Goal: Task Accomplishment & Management: Complete application form

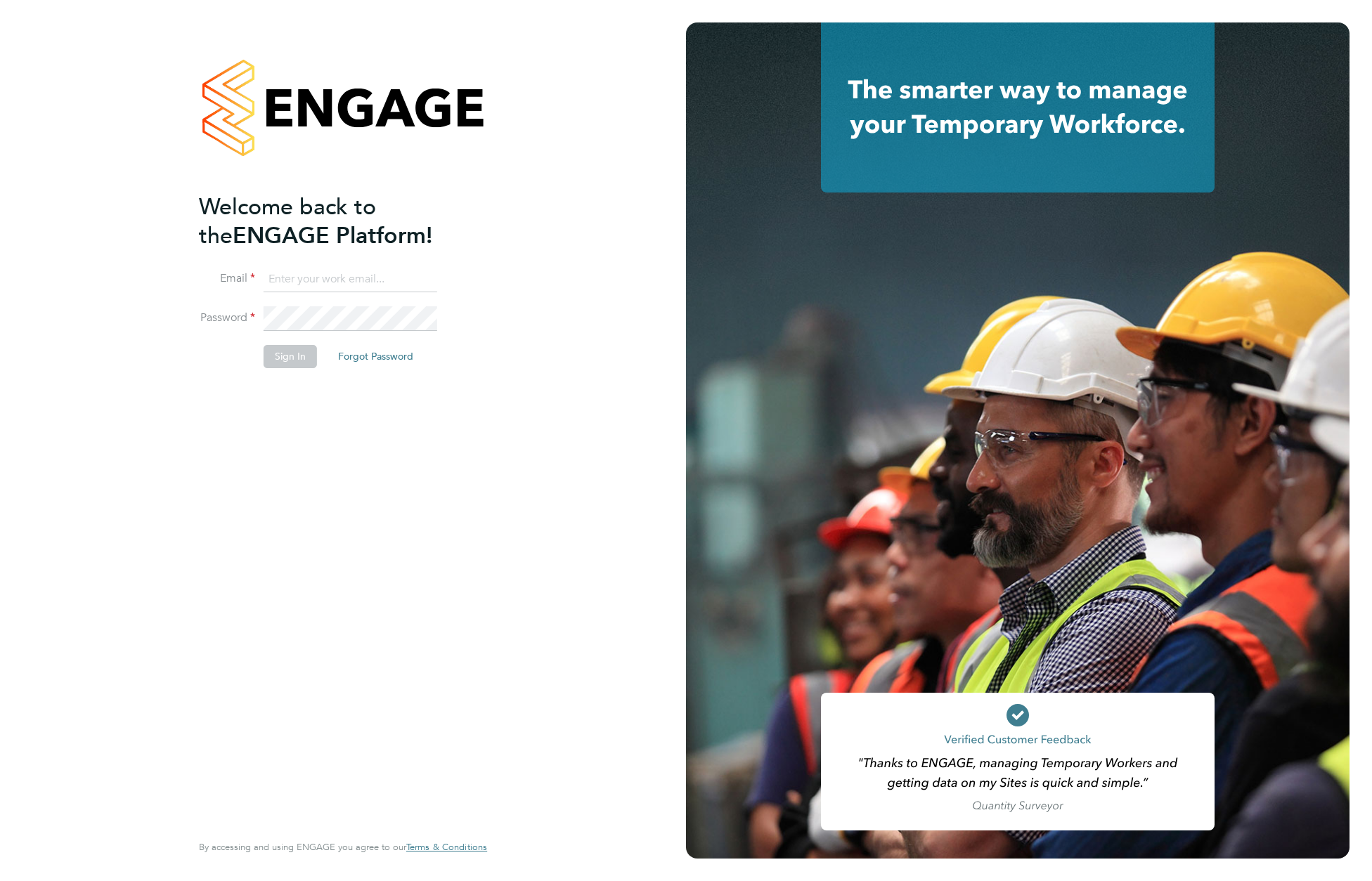
type input "[EMAIL_ADDRESS][DOMAIN_NAME]"
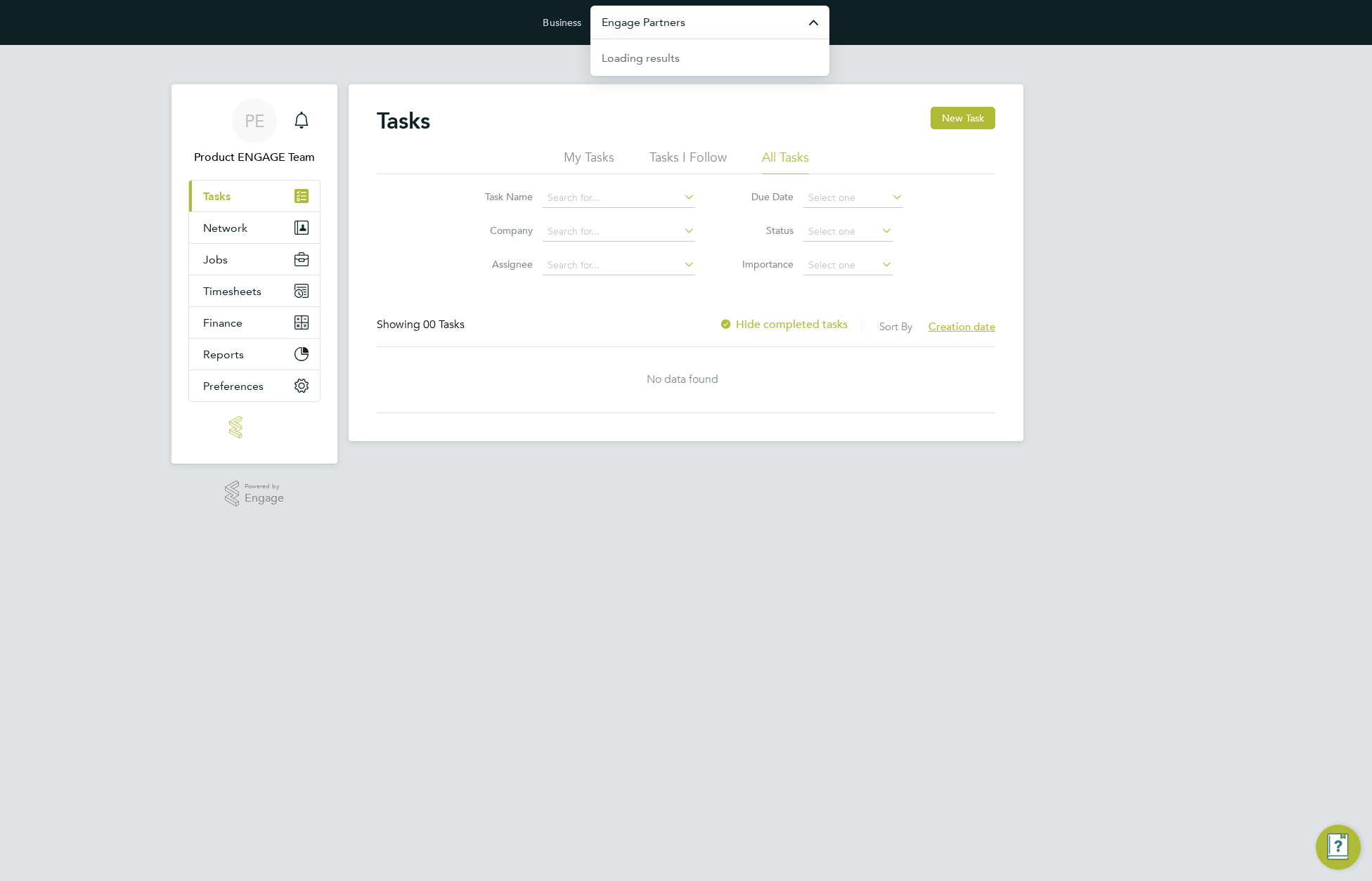
click at [727, 14] on input "Engage Partners" at bounding box center [709, 22] width 239 height 33
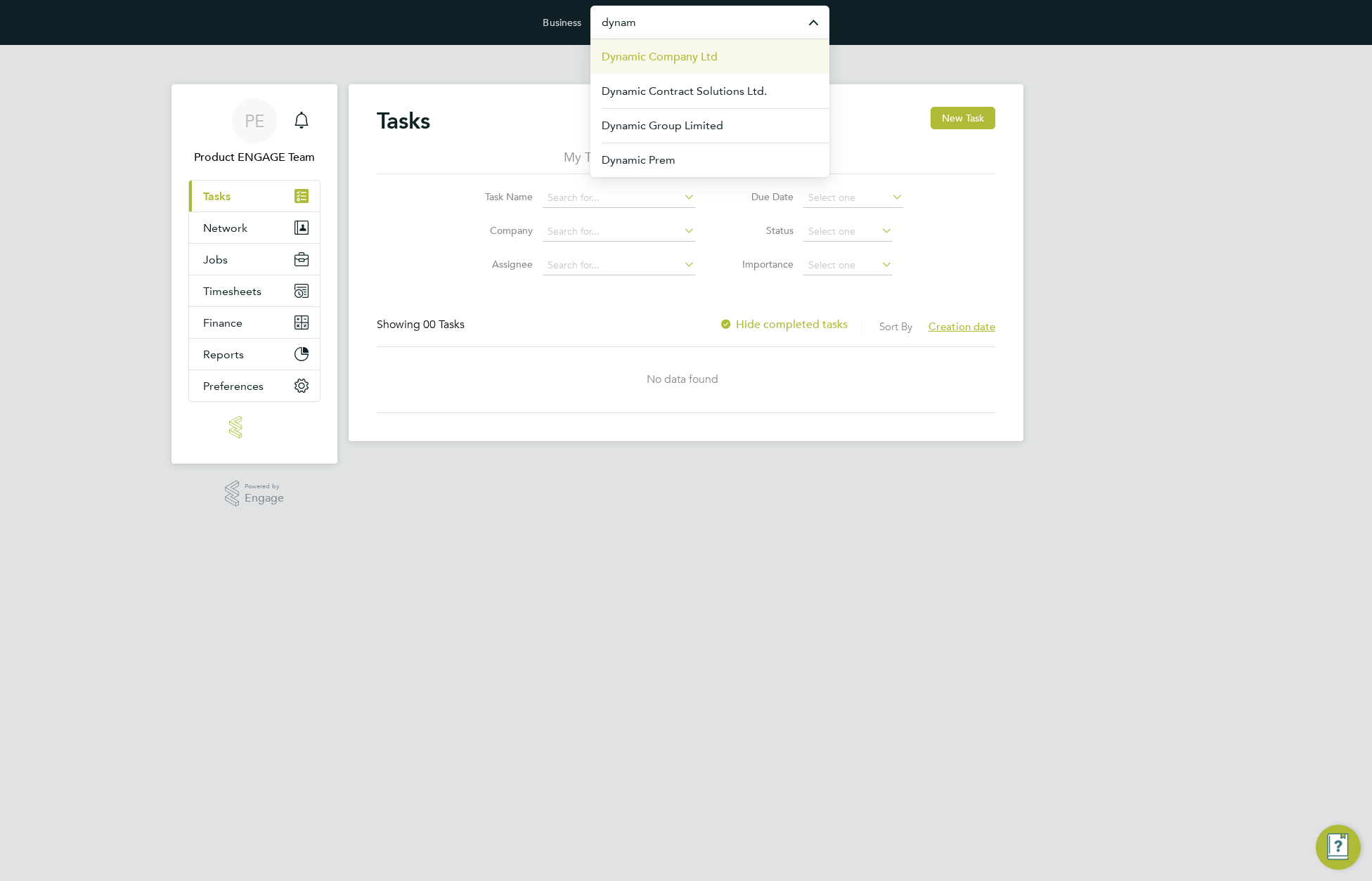
click at [697, 60] on span "Dynamic Company Ltd" at bounding box center [659, 57] width 116 height 17
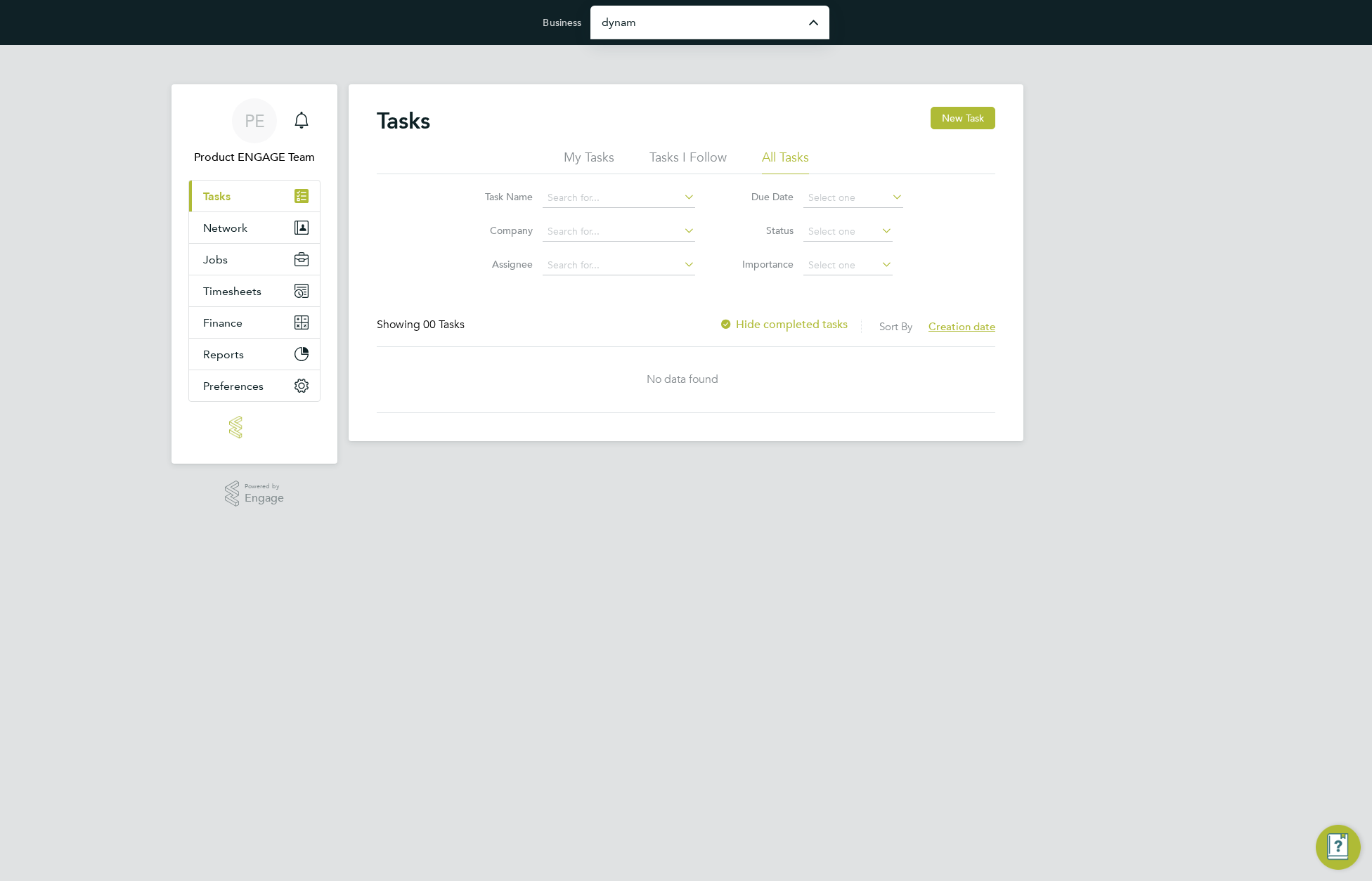
type input "Dynamic Company Ltd"
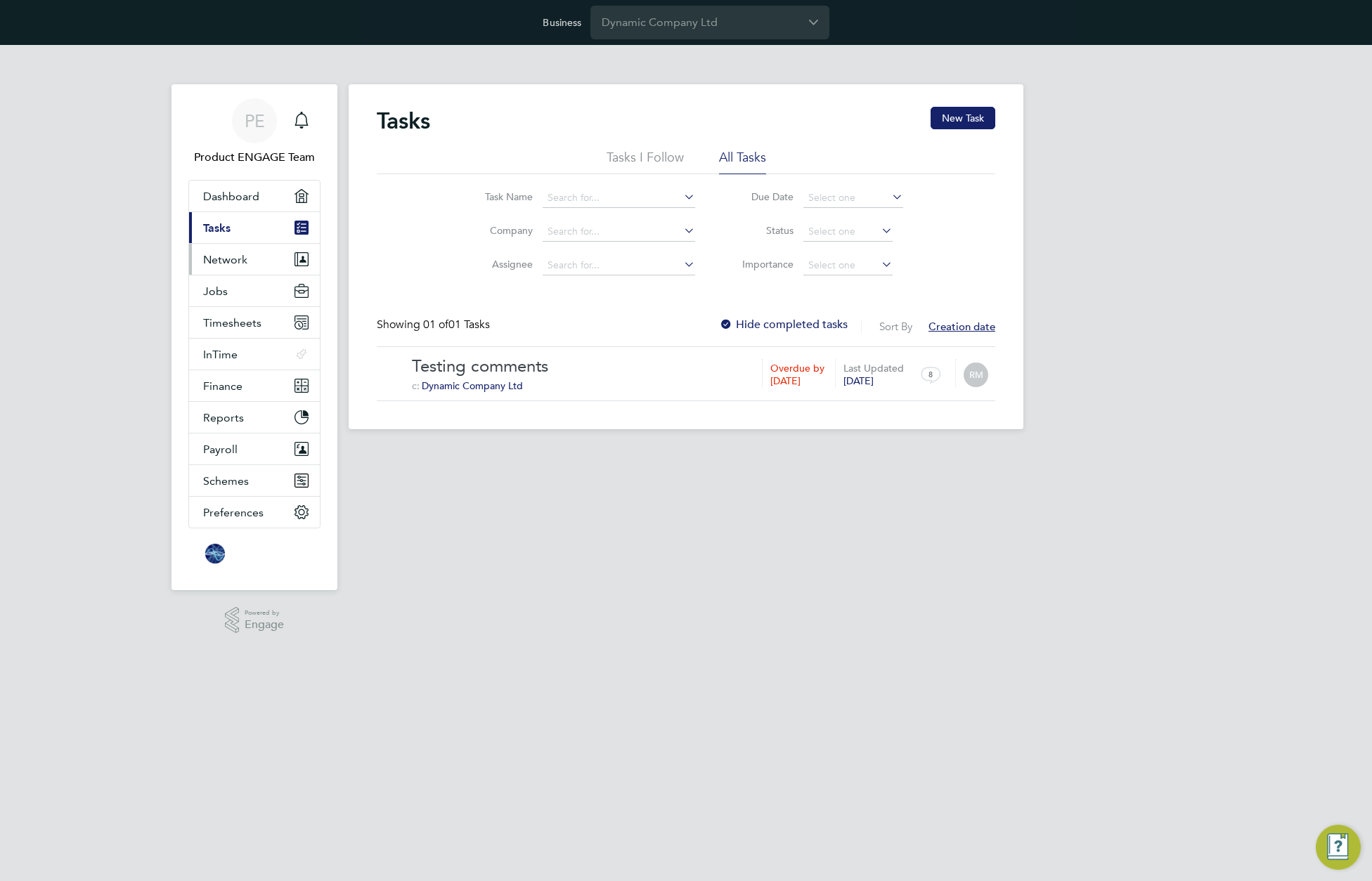
click at [236, 259] on span "Network" at bounding box center [225, 259] width 44 height 13
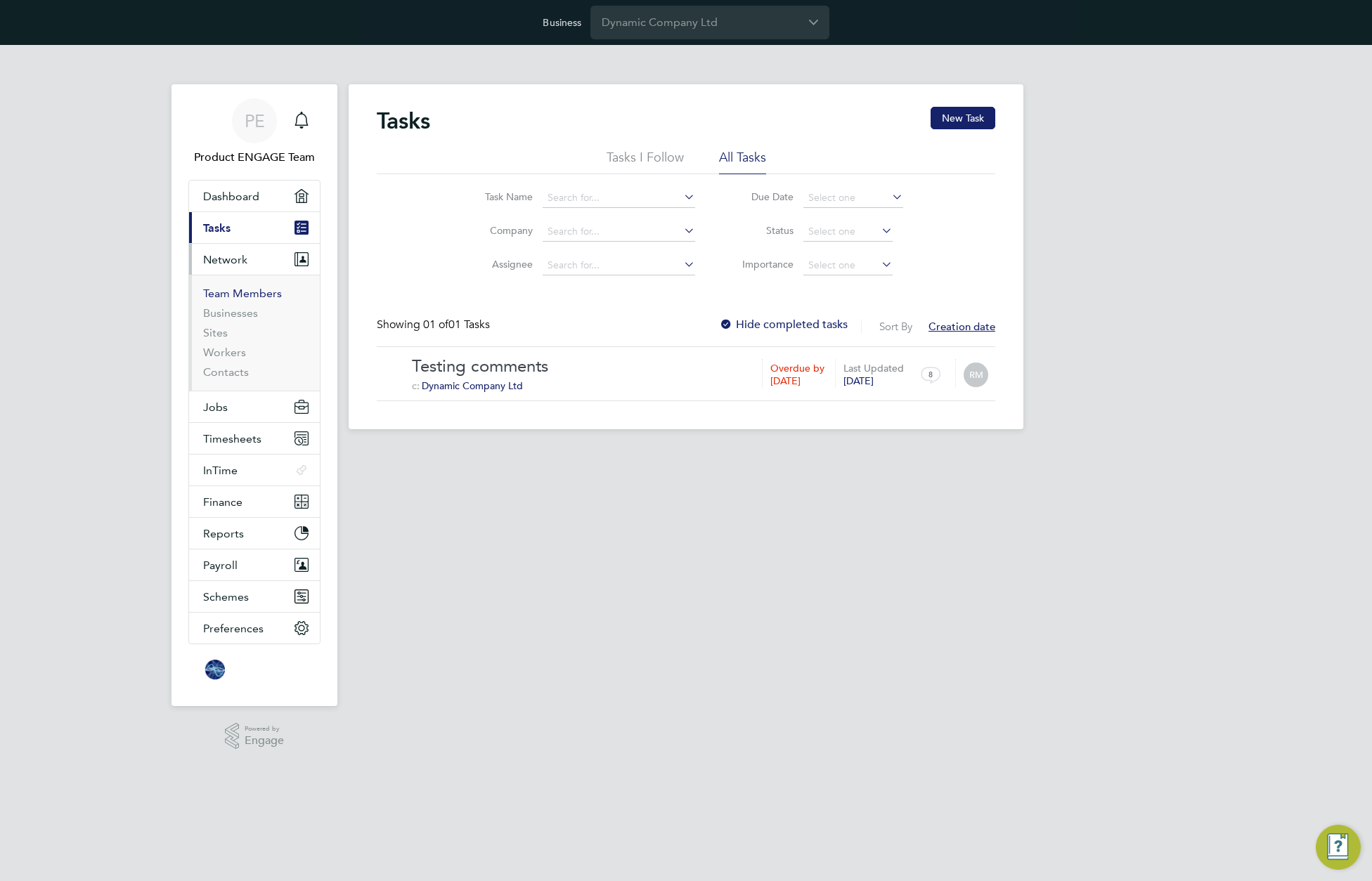
click at [228, 293] on link "Team Members" at bounding box center [242, 293] width 79 height 13
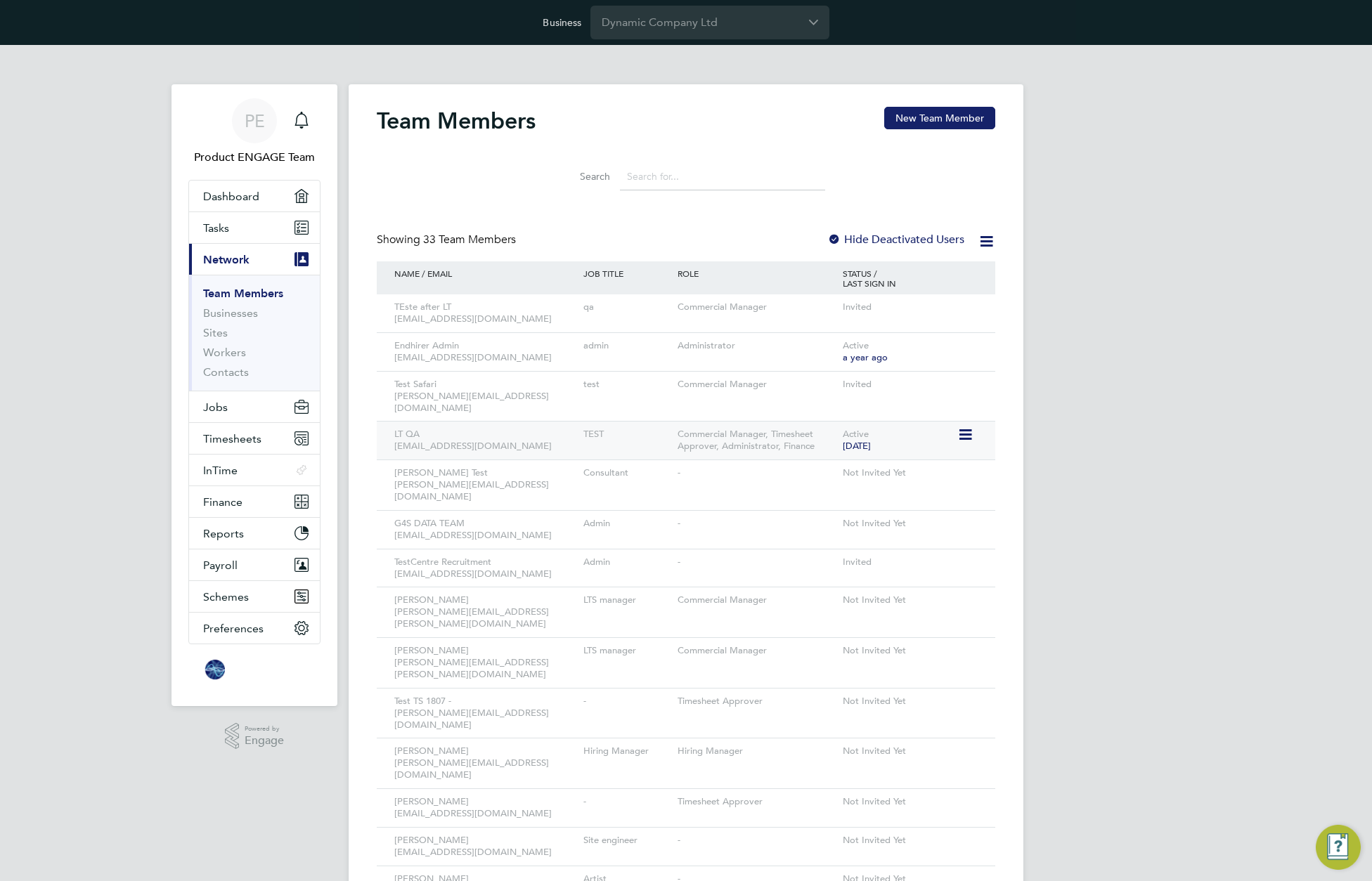
click at [970, 426] on icon at bounding box center [964, 435] width 14 height 17
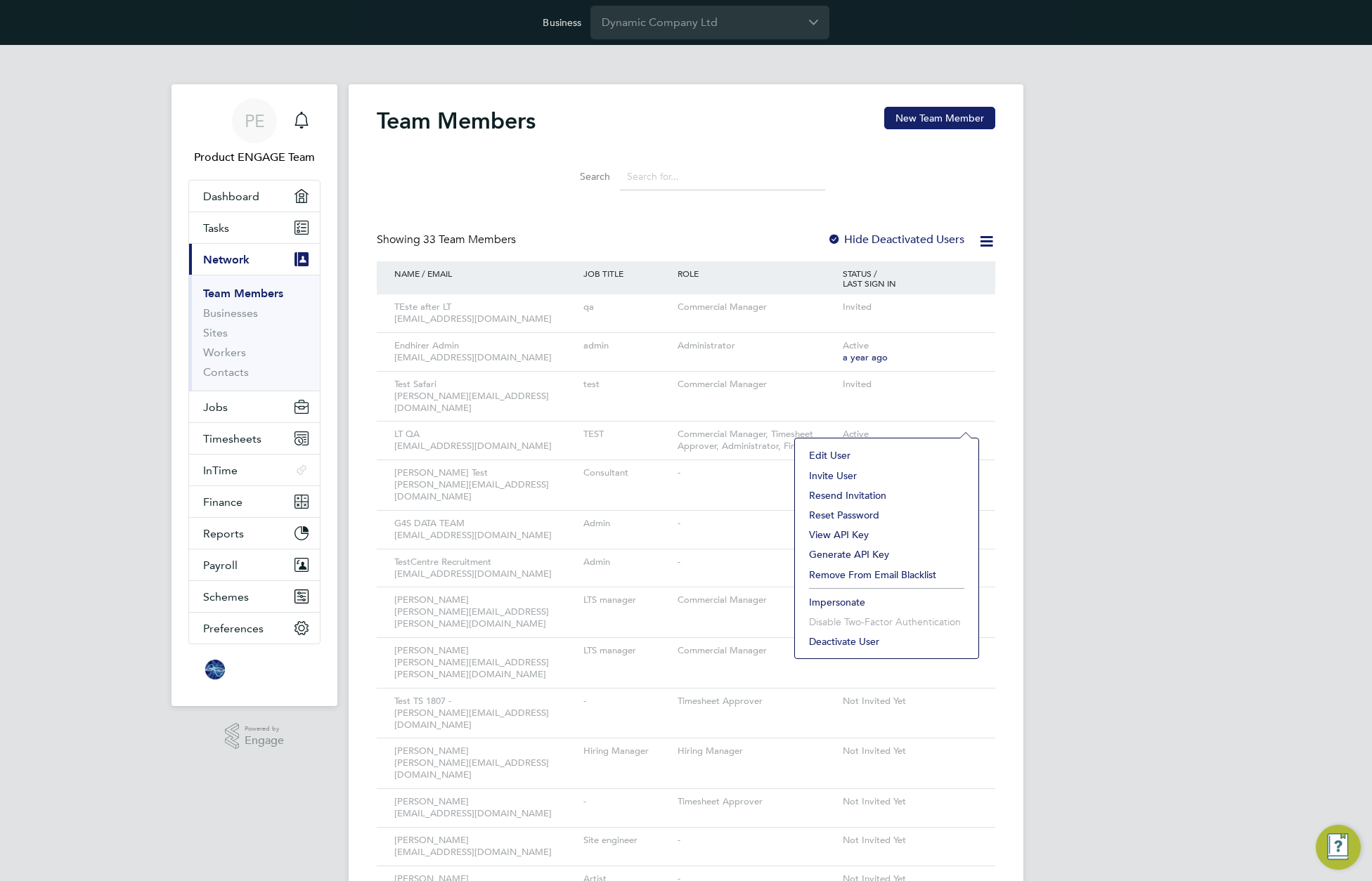
click at [838, 598] on li "Impersonate" at bounding box center [886, 603] width 170 height 20
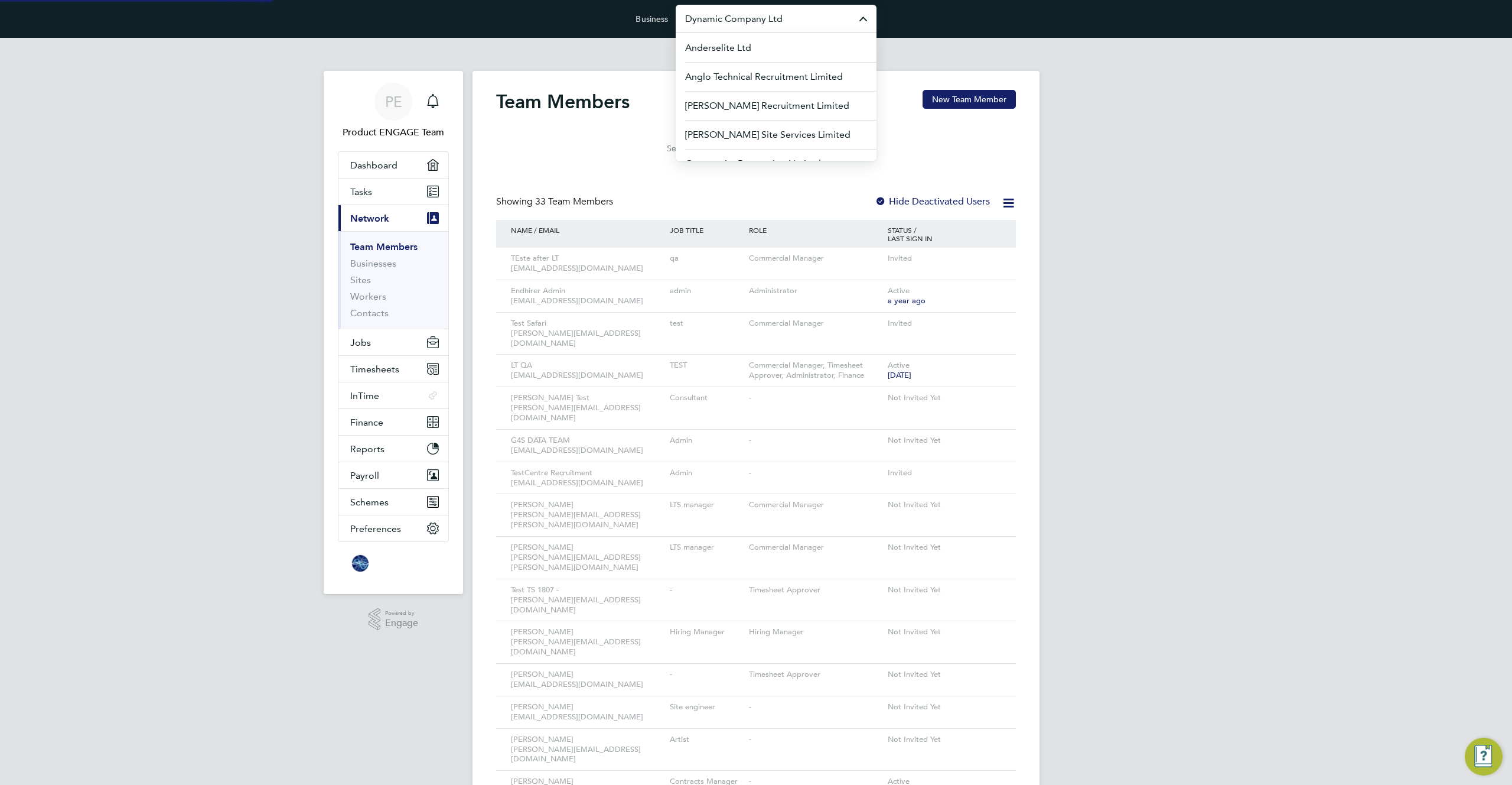
click at [757, 20] on input "Dynamic Company Ltd" at bounding box center [776, 19] width 201 height 28
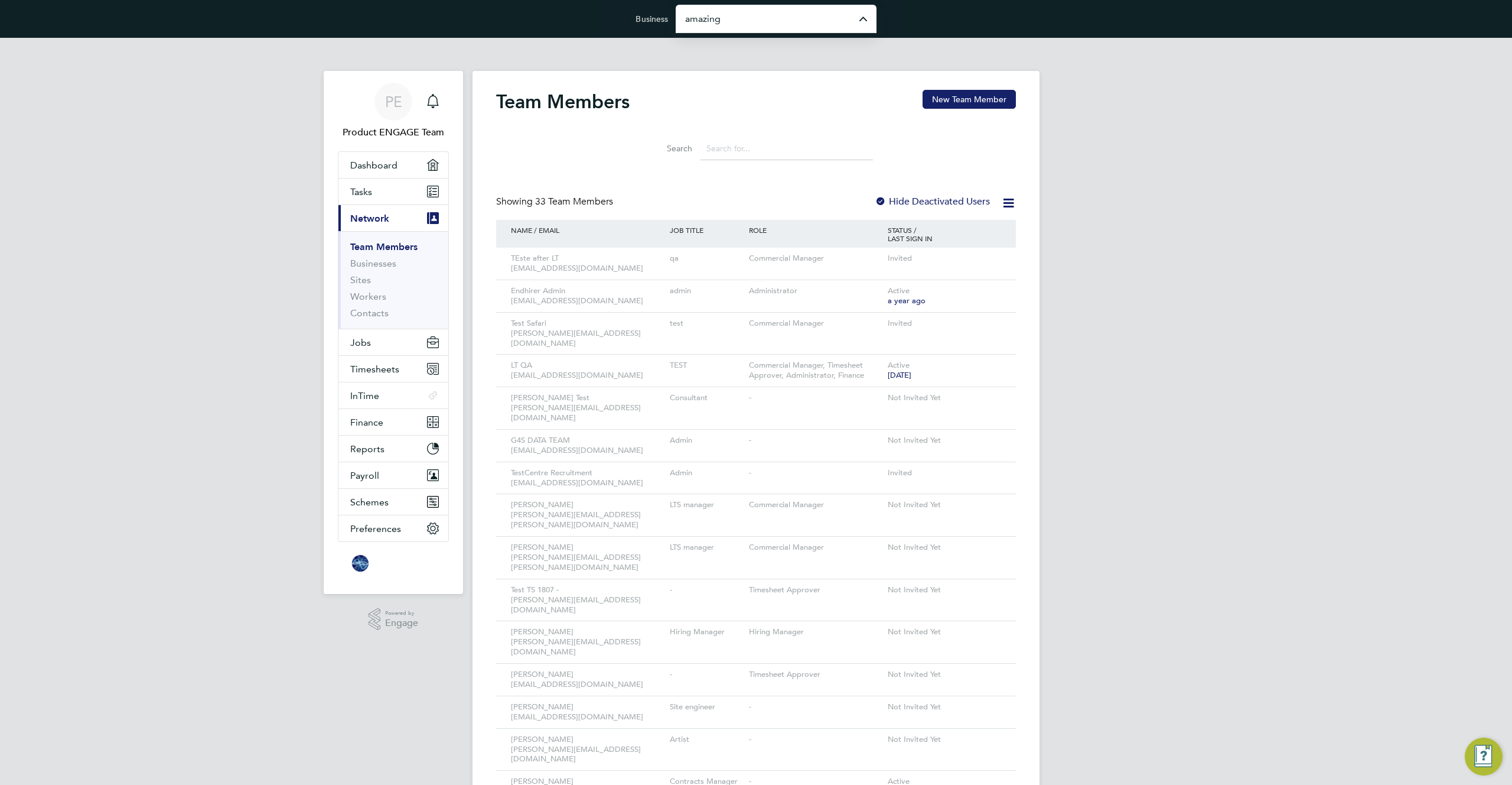
type input "Amazing Recruitment Limited"
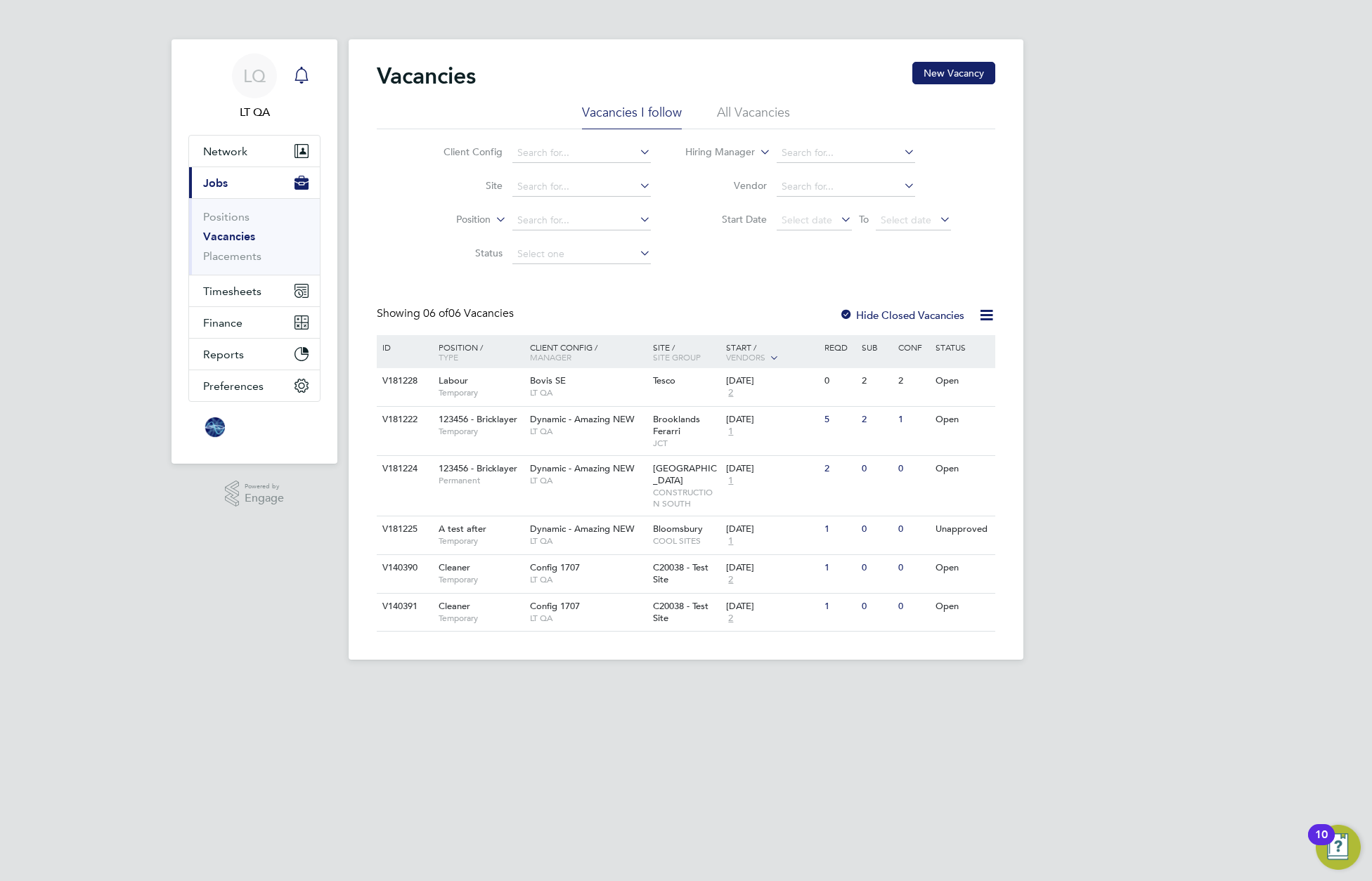
click at [301, 77] on icon "Main navigation" at bounding box center [301, 75] width 17 height 17
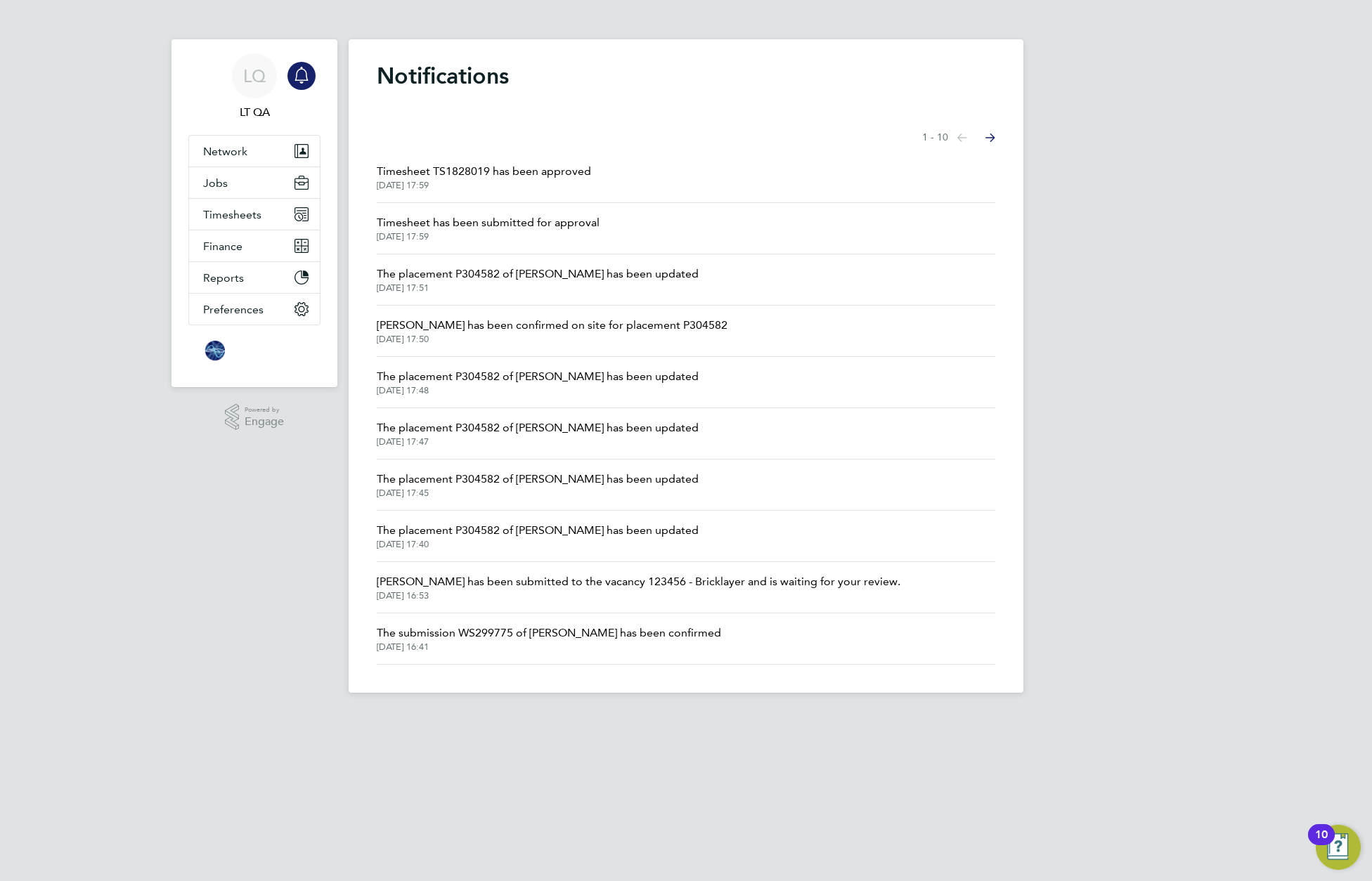
click at [416, 52] on div "Notifications Showing items 1 - 10 items Previous page Next page Timesheet TS18…" at bounding box center [685, 366] width 674 height 653
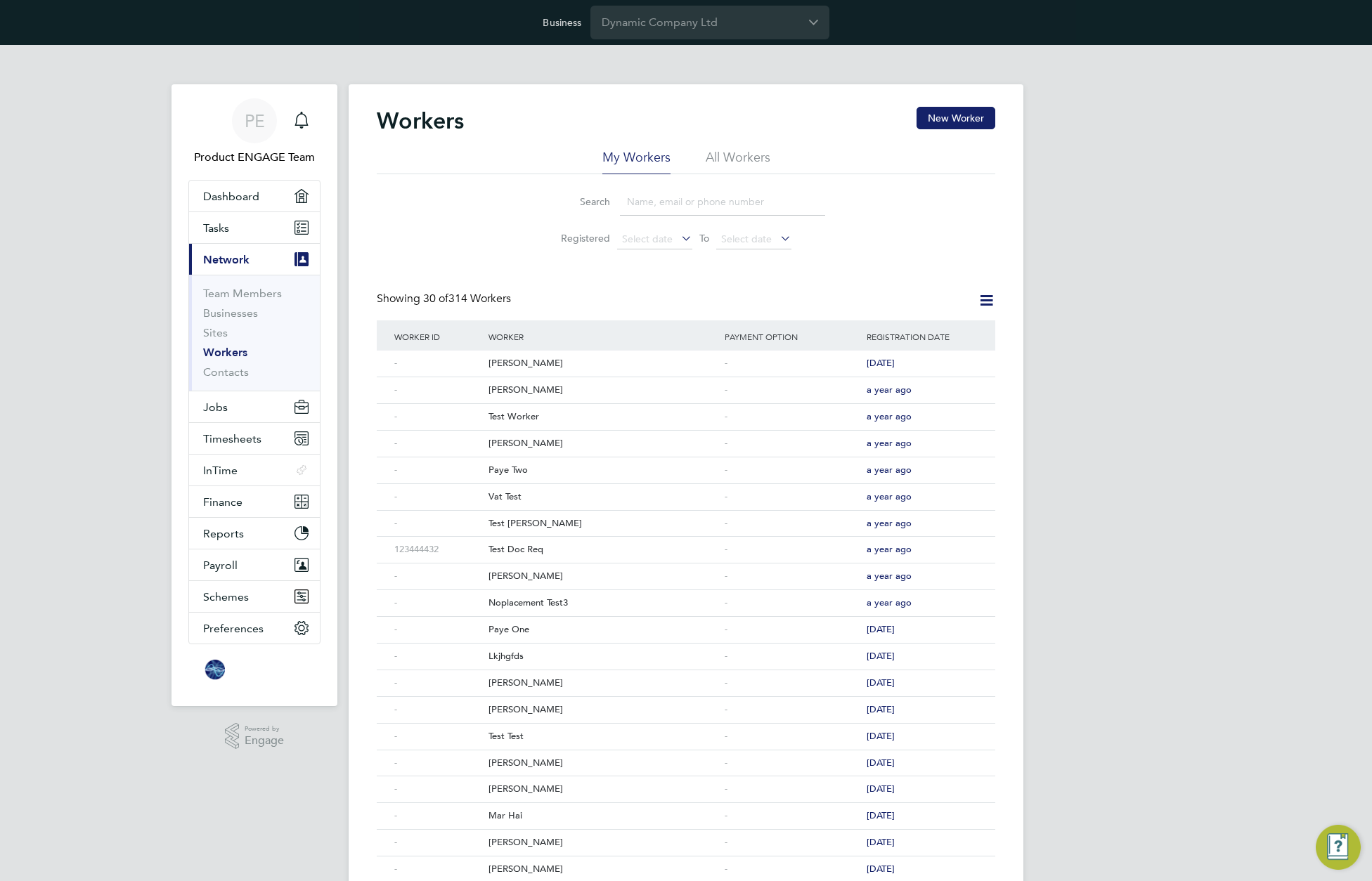
click at [733, 156] on li "All Workers" at bounding box center [738, 161] width 65 height 25
click at [232, 437] on span "Timesheets" at bounding box center [232, 439] width 58 height 13
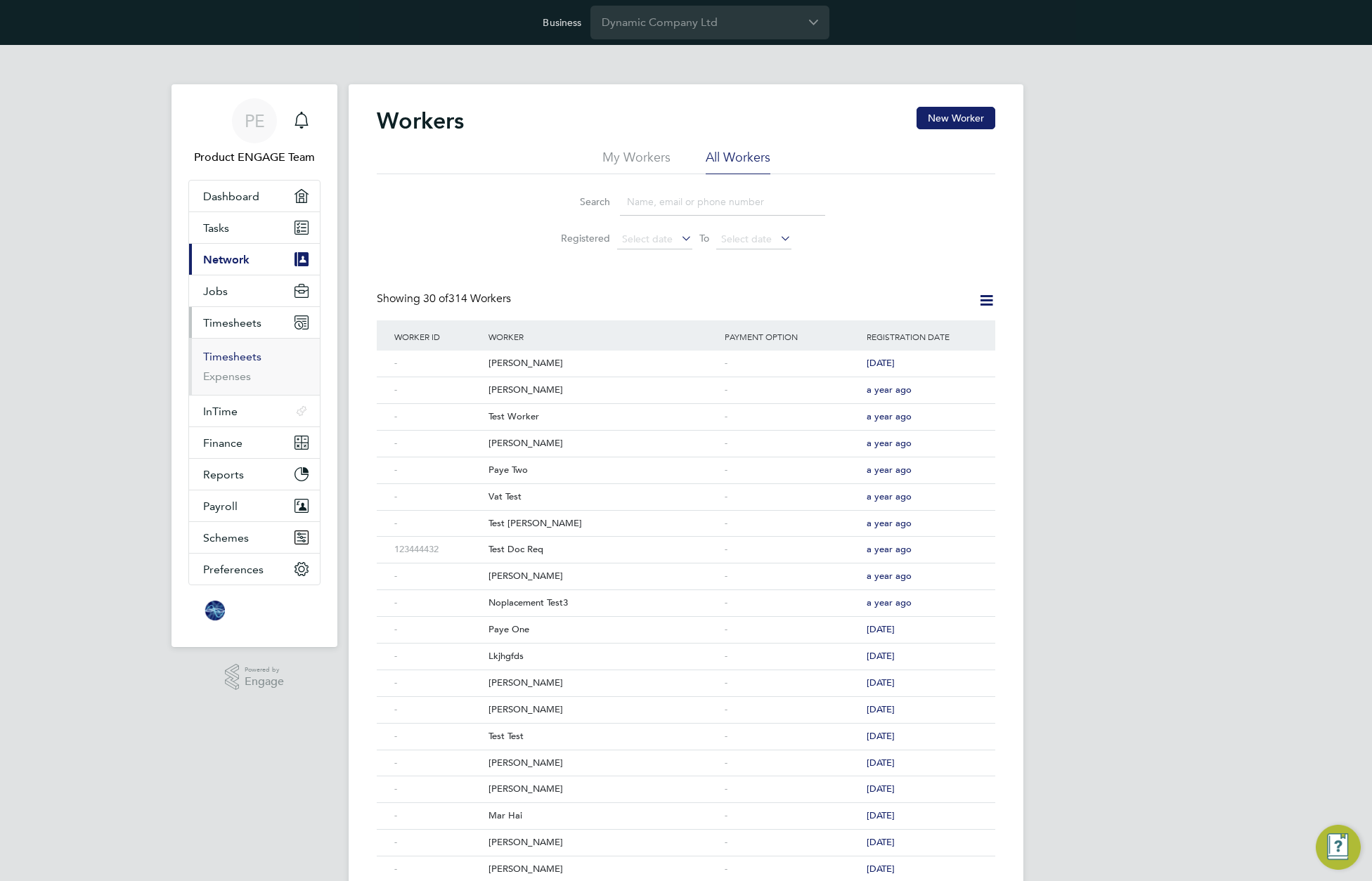
click at [227, 357] on link "Timesheets" at bounding box center [232, 357] width 58 height 13
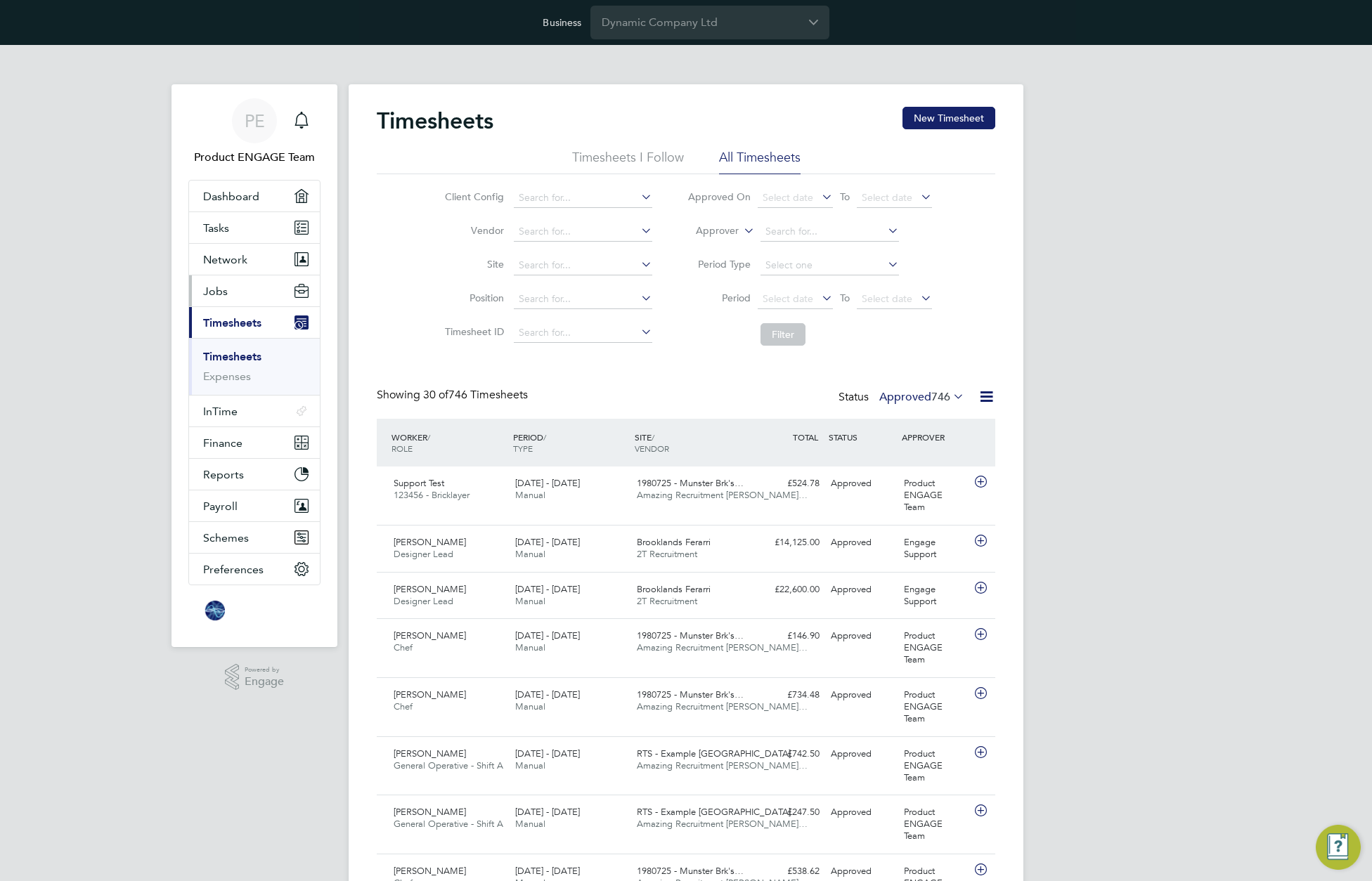
click at [234, 293] on button "Jobs" at bounding box center [254, 290] width 131 height 31
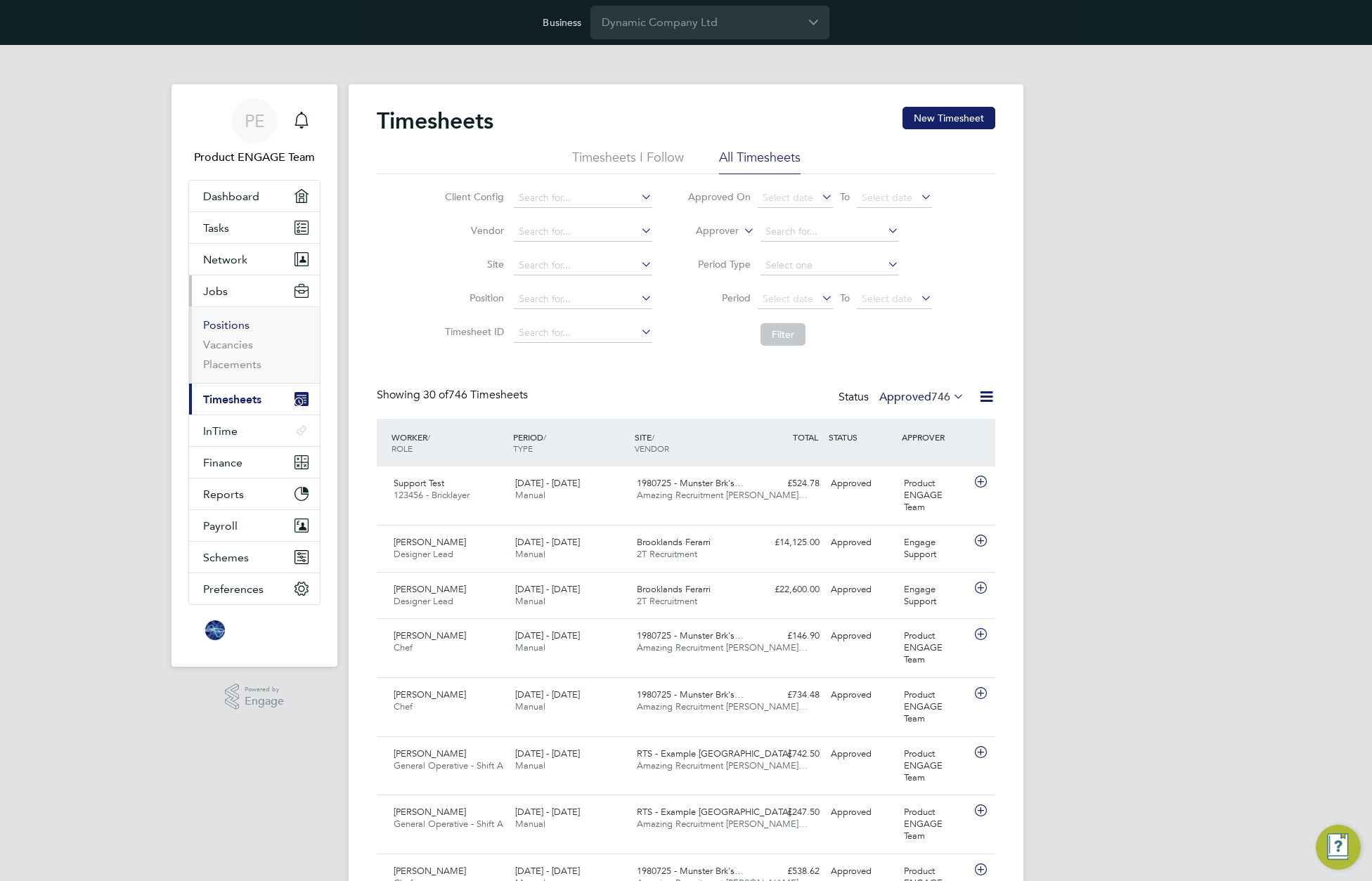
click at [225, 327] on link "Positions" at bounding box center [226, 325] width 47 height 13
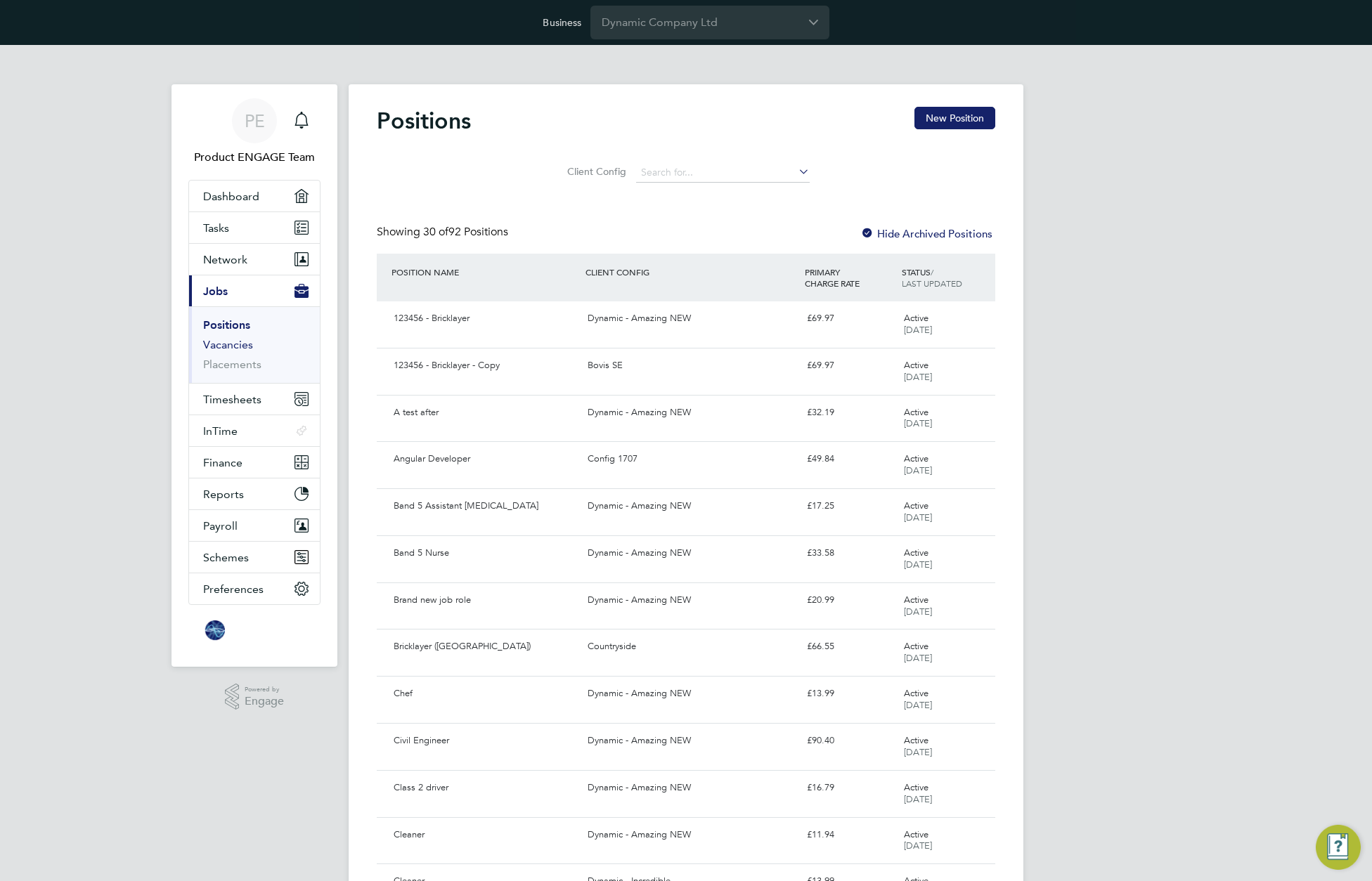
click at [225, 347] on link "Vacancies" at bounding box center [228, 345] width 50 height 13
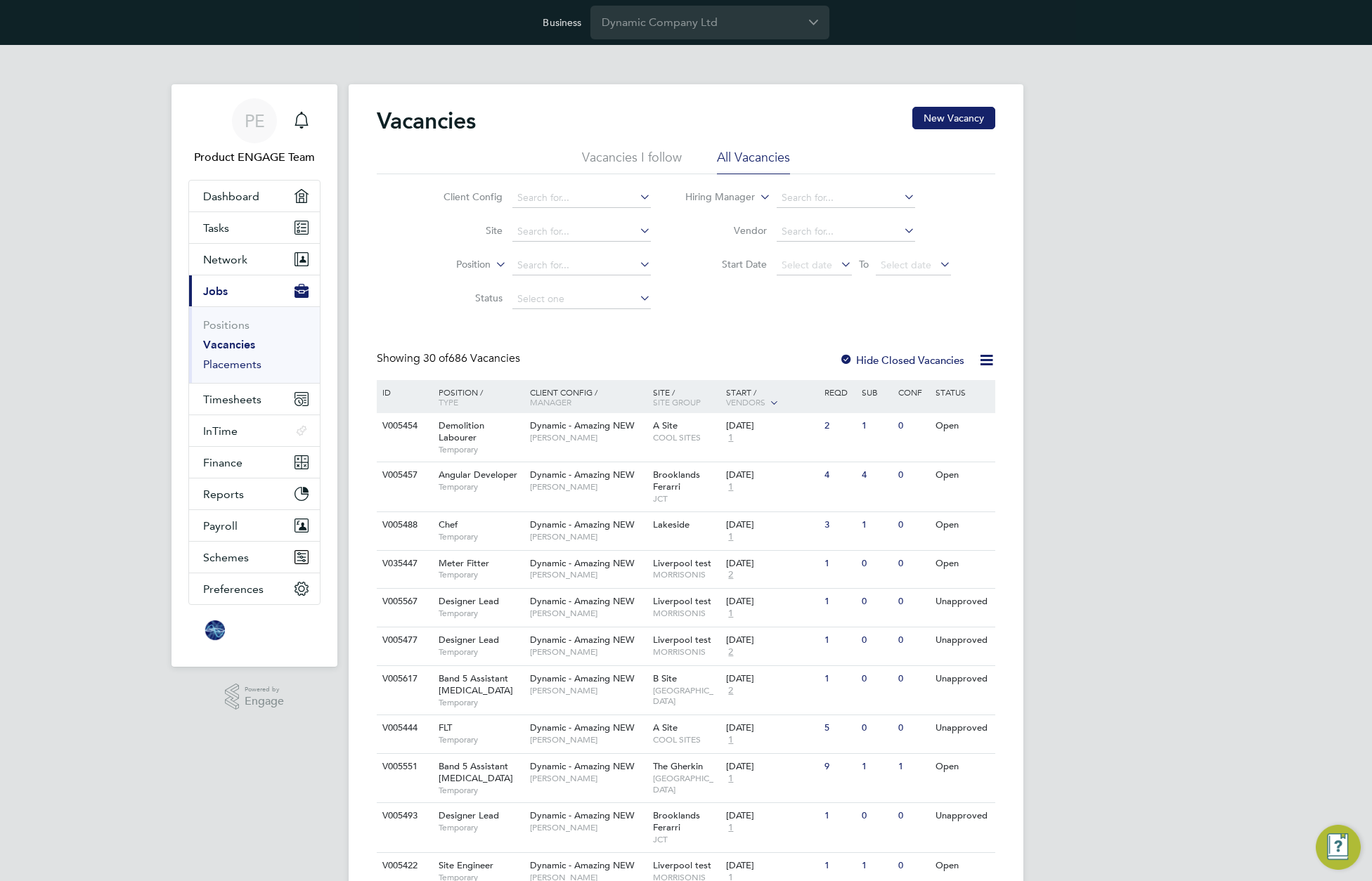
click at [225, 362] on link "Placements" at bounding box center [232, 364] width 58 height 13
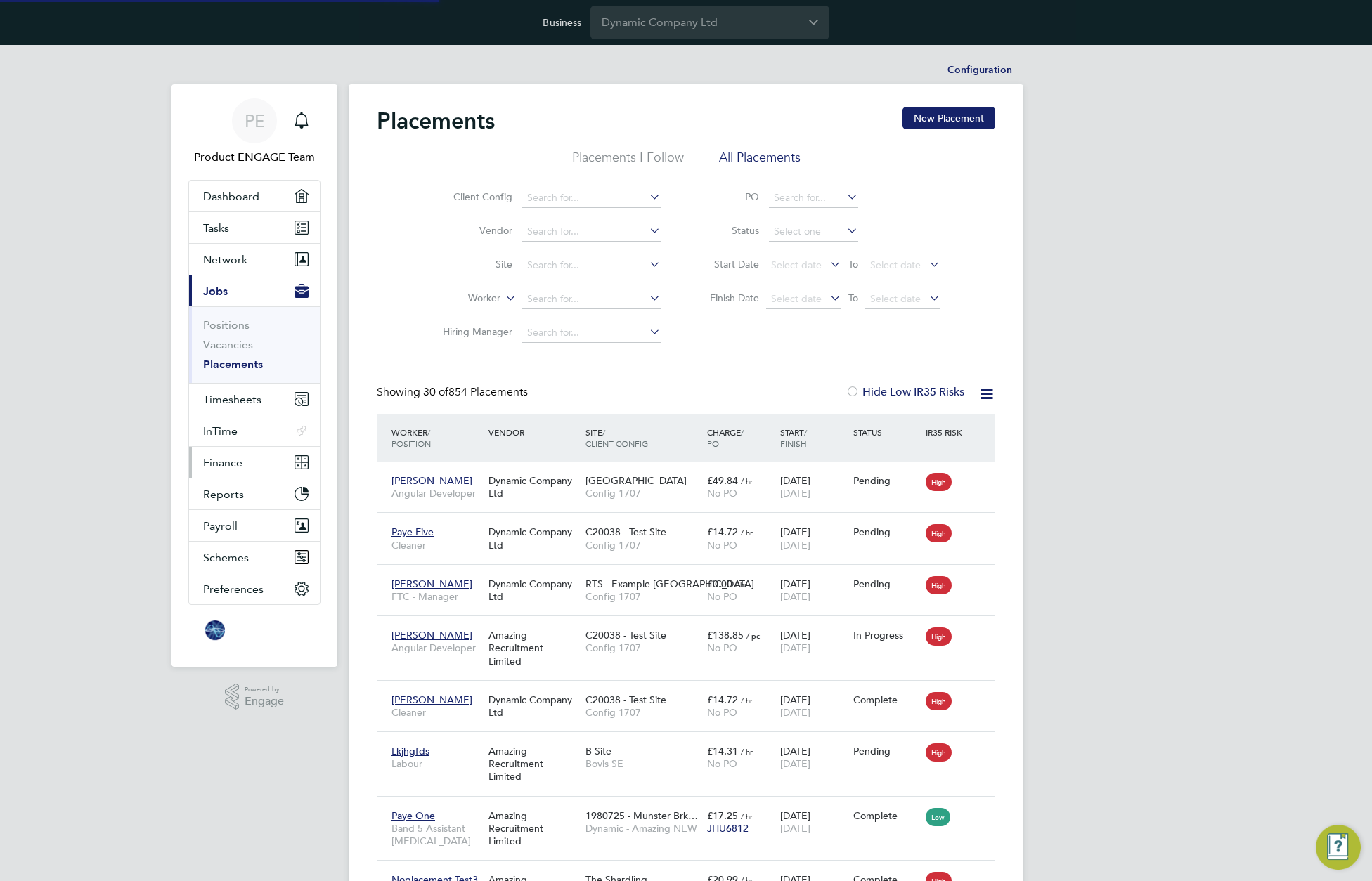
click at [243, 465] on button "Finance" at bounding box center [254, 462] width 131 height 31
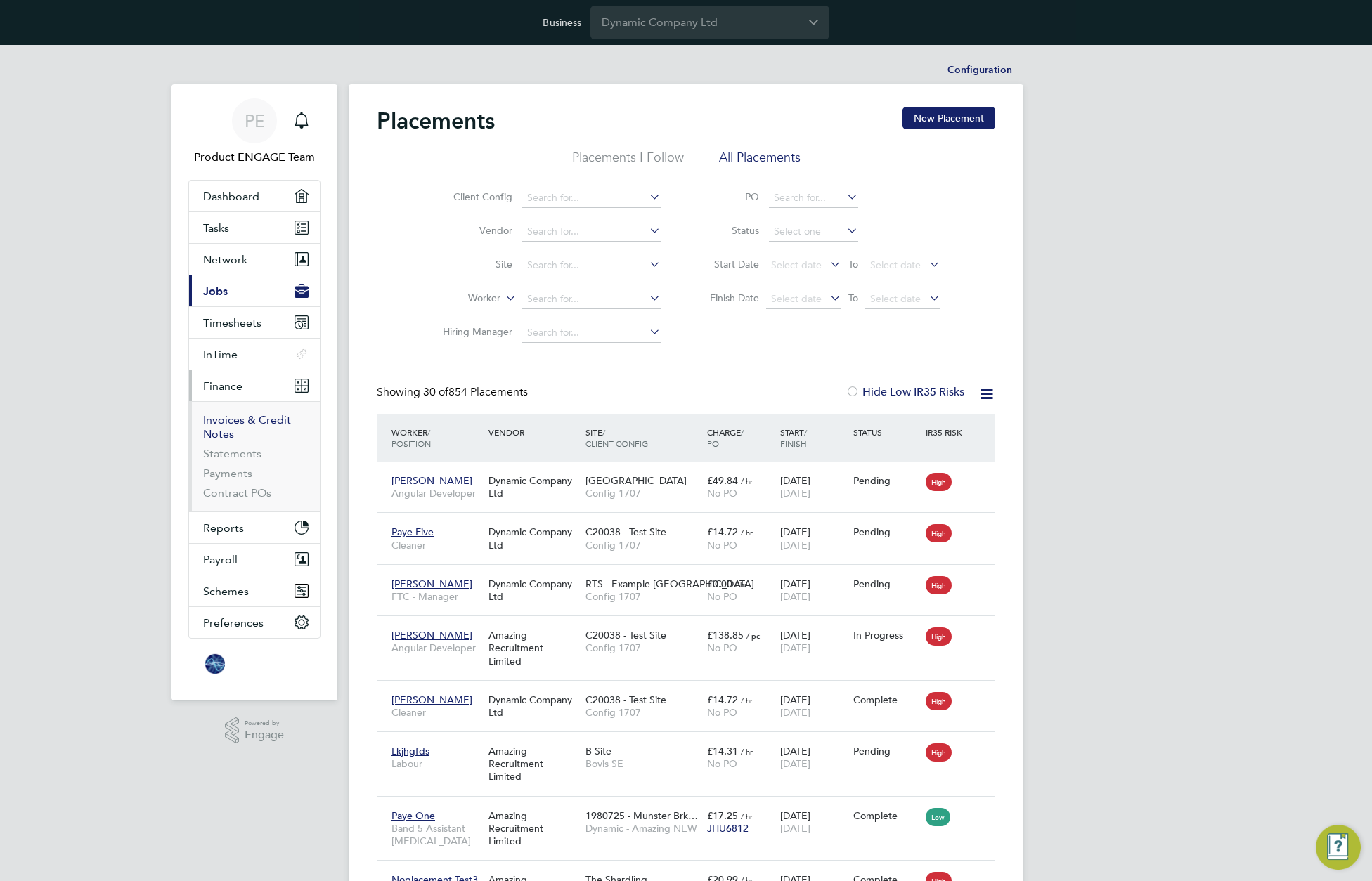
click at [239, 415] on link "Invoices & Credit Notes" at bounding box center [247, 426] width 88 height 27
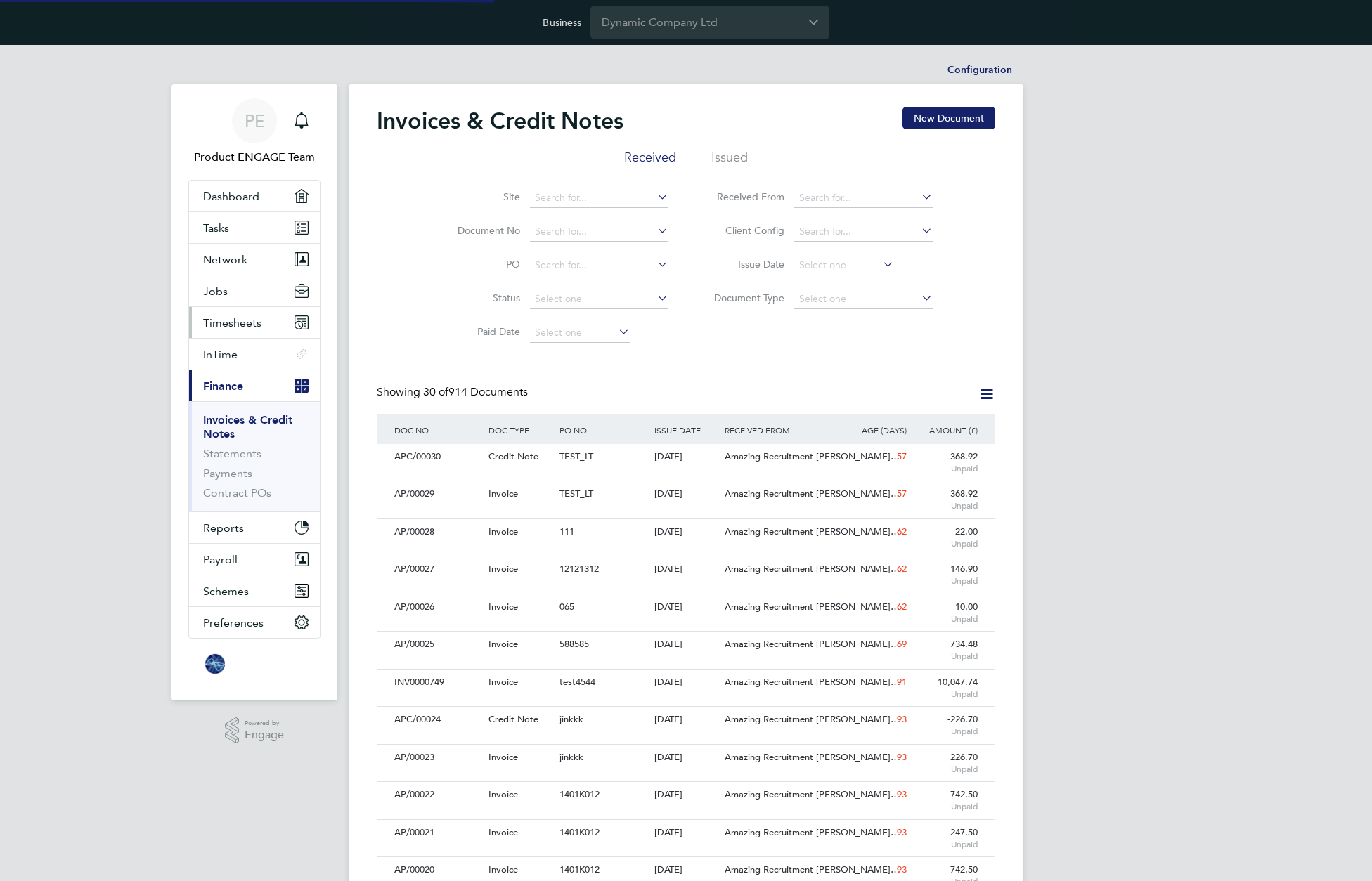
click at [239, 323] on span "Timesheets" at bounding box center [232, 322] width 58 height 13
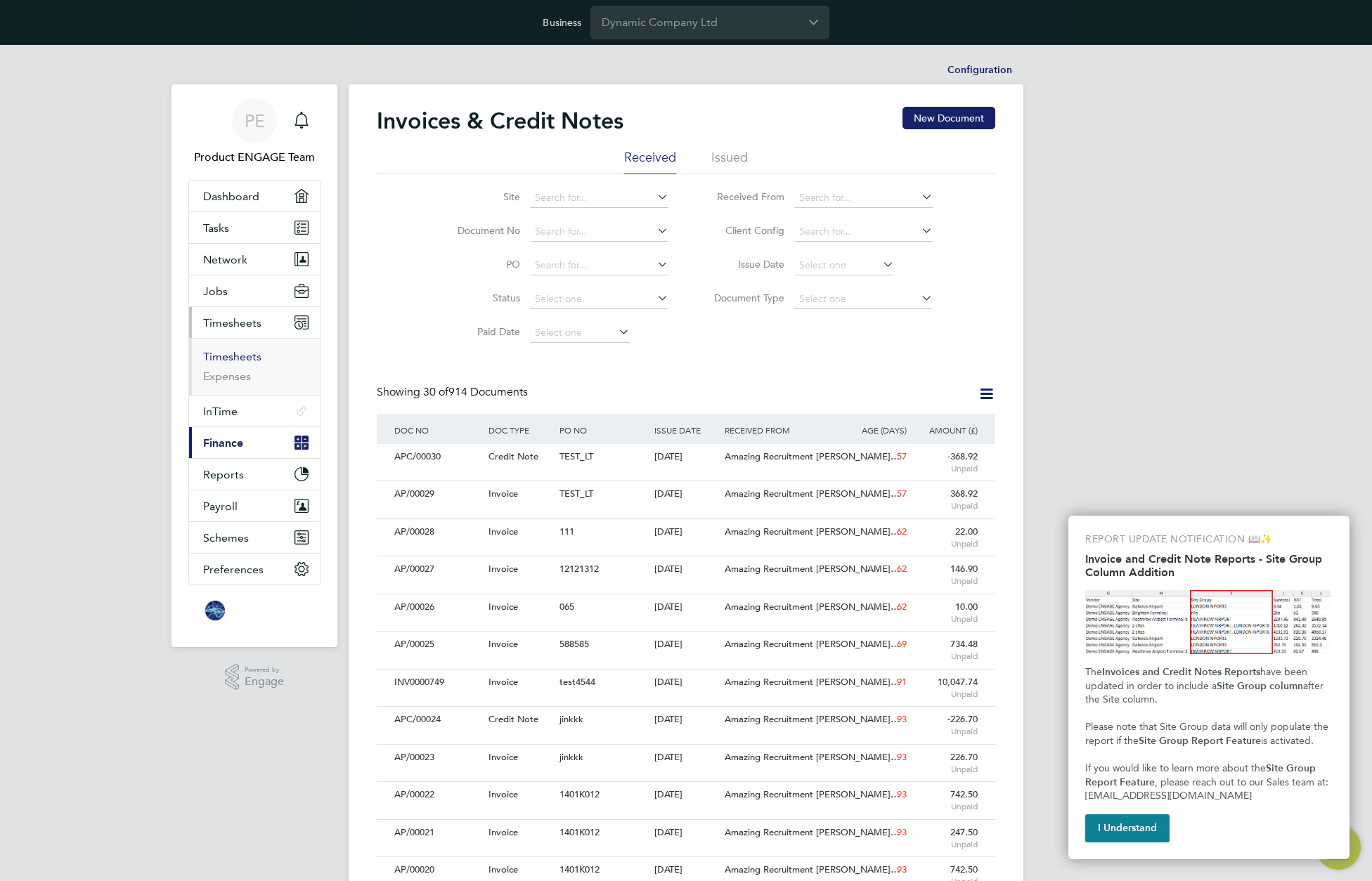
click at [229, 360] on link "Timesheets" at bounding box center [232, 357] width 58 height 13
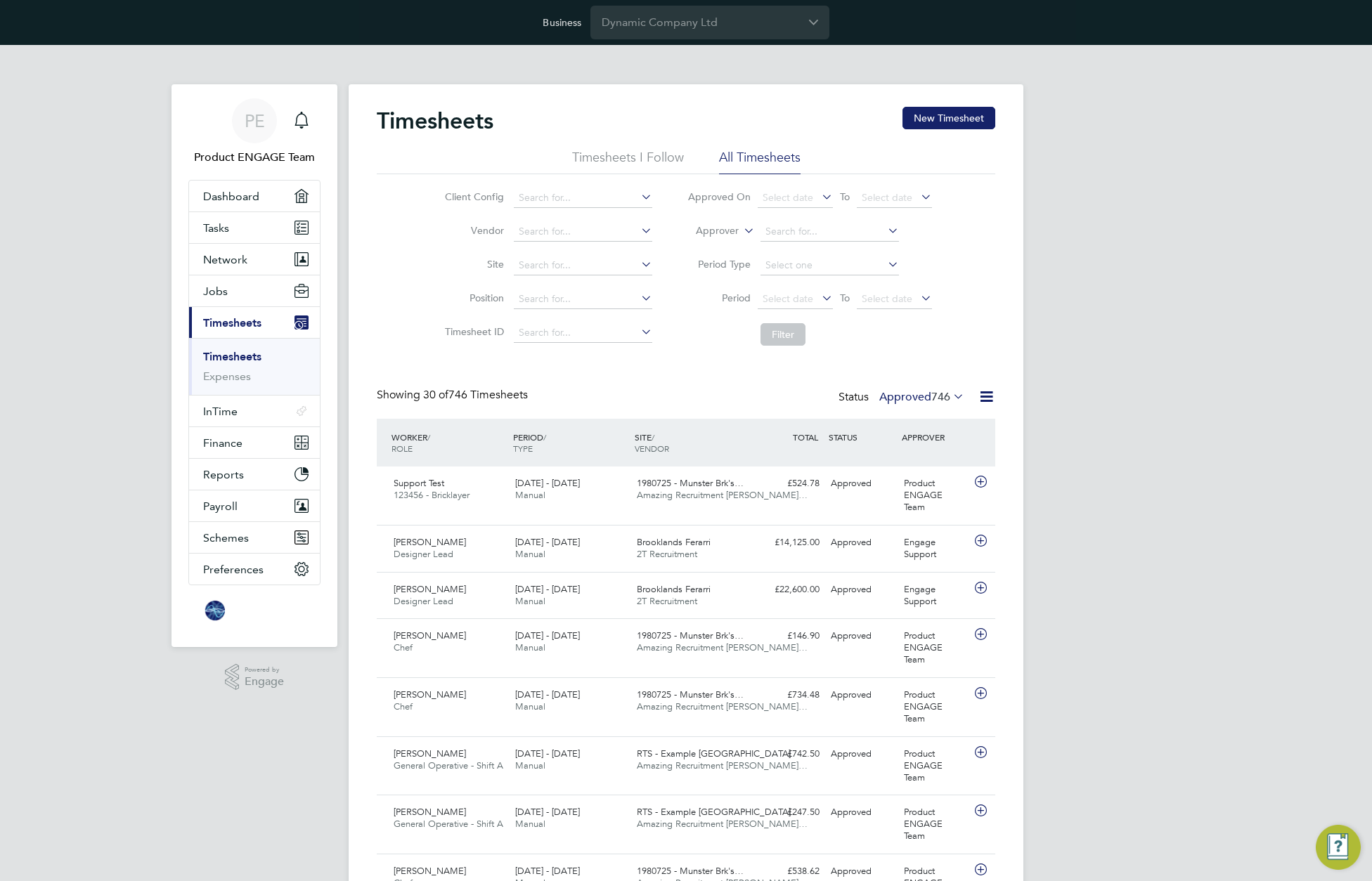
click at [231, 260] on span "Network" at bounding box center [225, 259] width 44 height 13
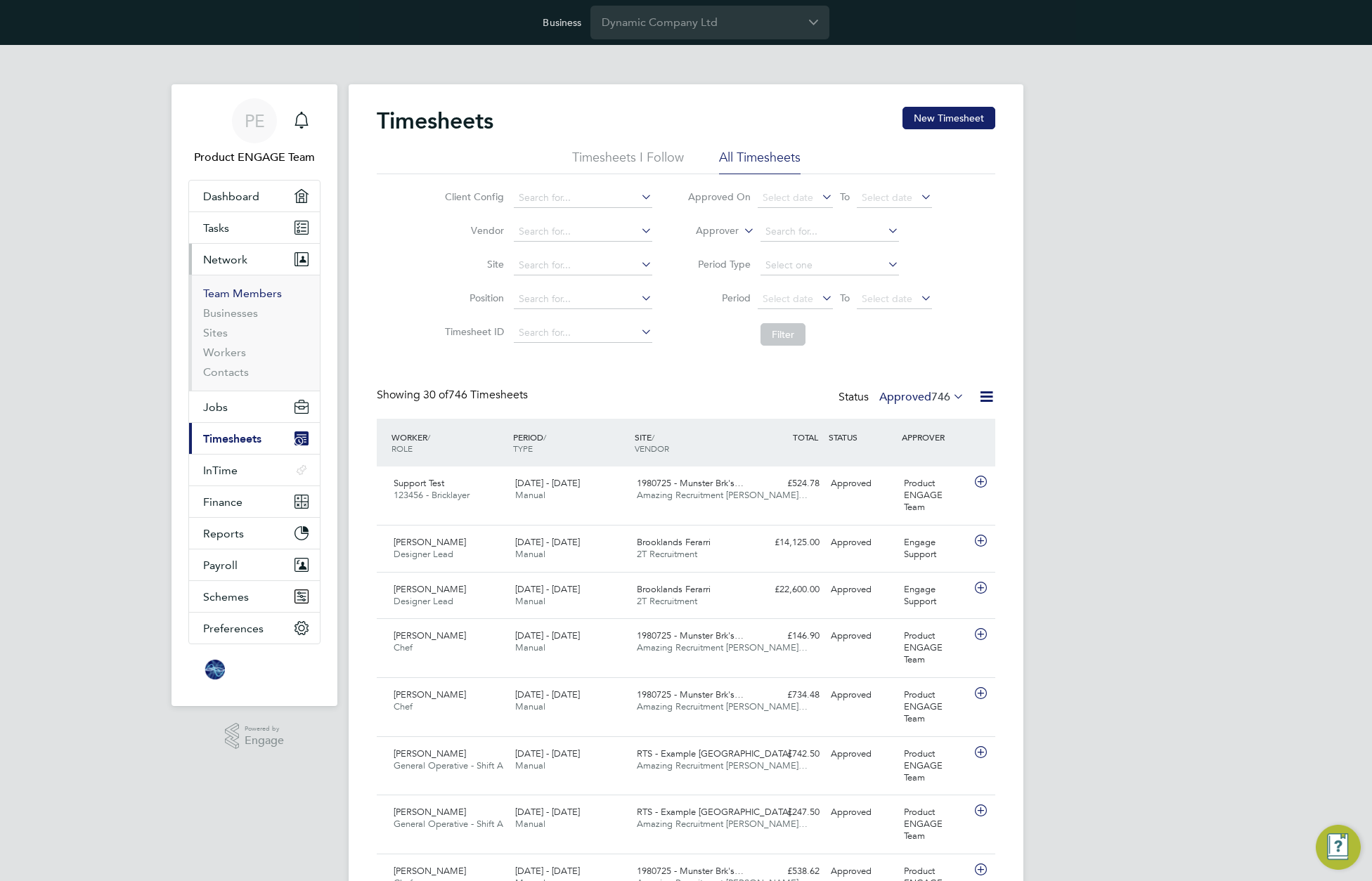
click at [218, 297] on link "Team Members" at bounding box center [242, 293] width 79 height 13
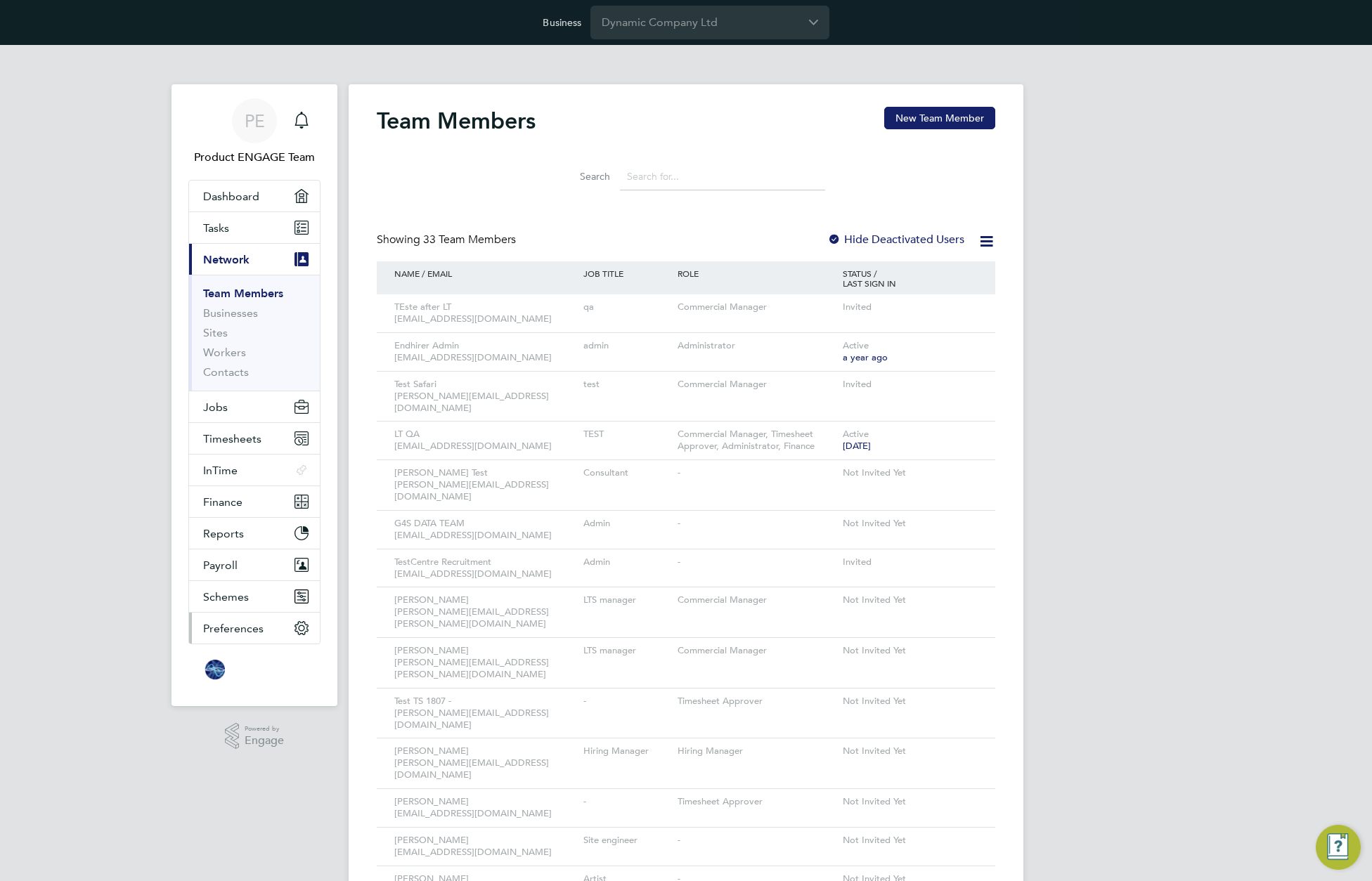
click at [239, 629] on span "Preferences" at bounding box center [233, 628] width 61 height 13
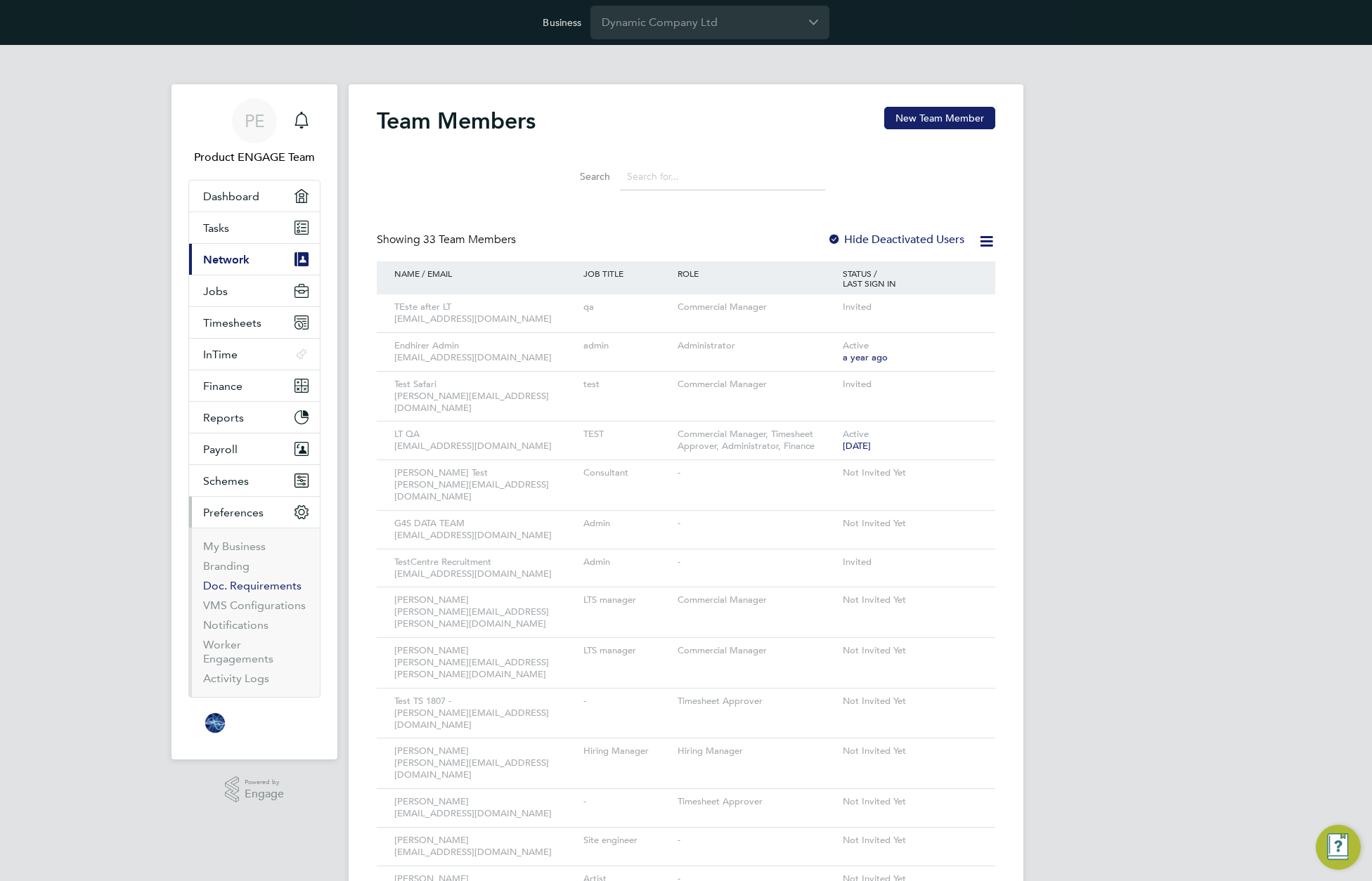
click at [243, 583] on link "Doc. Requirements" at bounding box center [252, 586] width 98 height 13
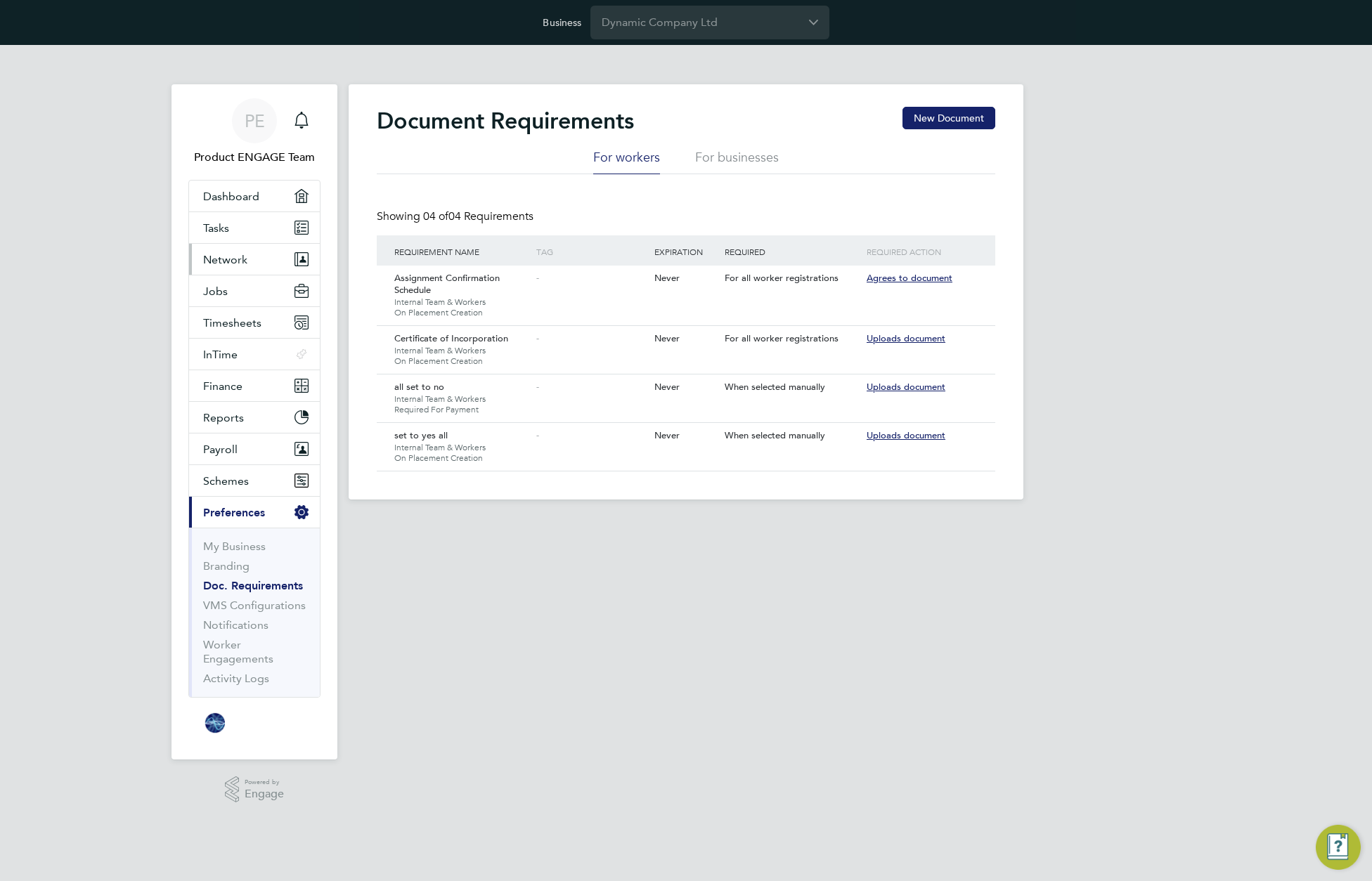
click at [226, 264] on span "Network" at bounding box center [225, 259] width 44 height 13
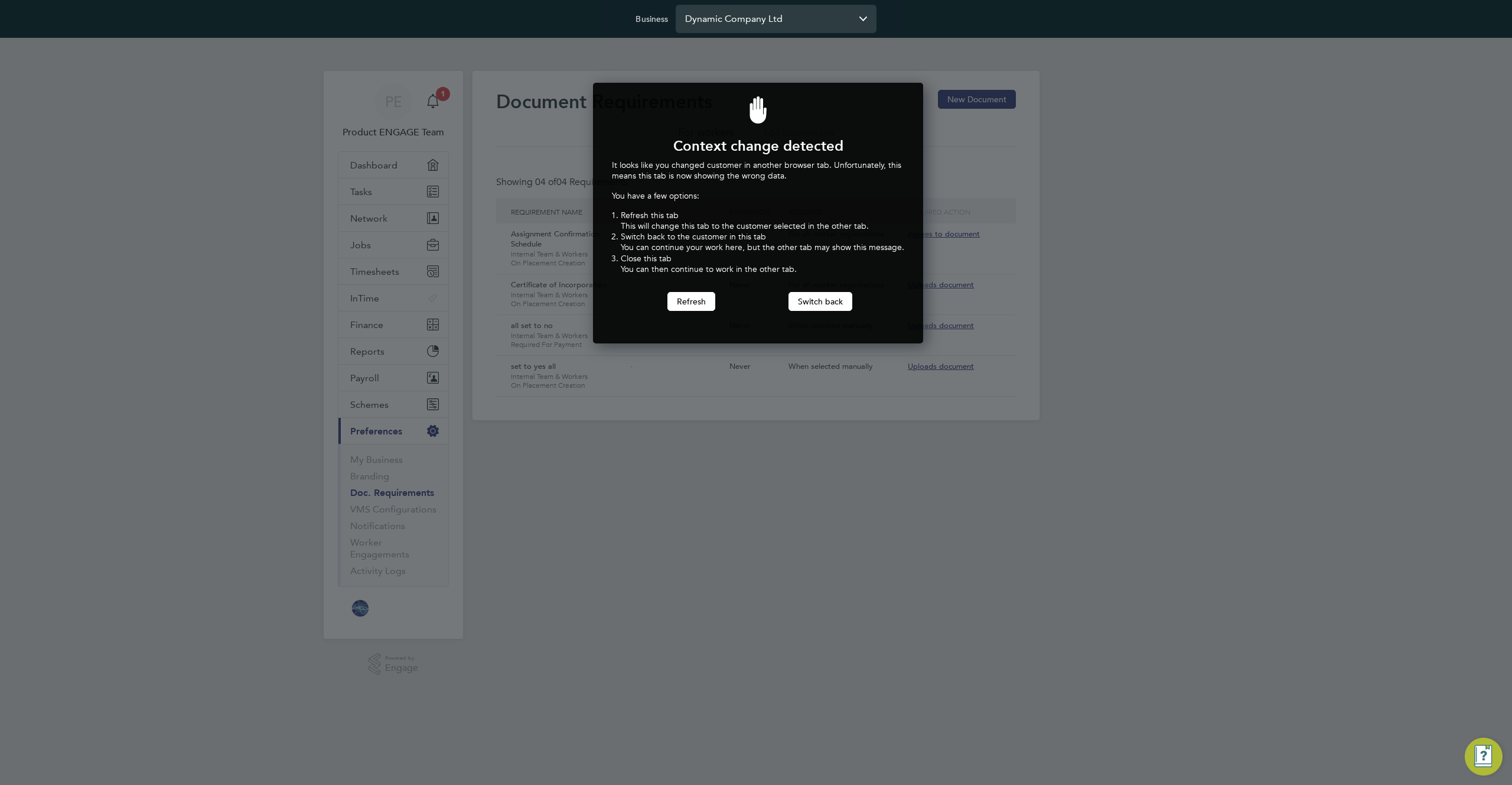
scroll to position [261, 326]
click at [460, 101] on div at bounding box center [756, 392] width 1512 height 785
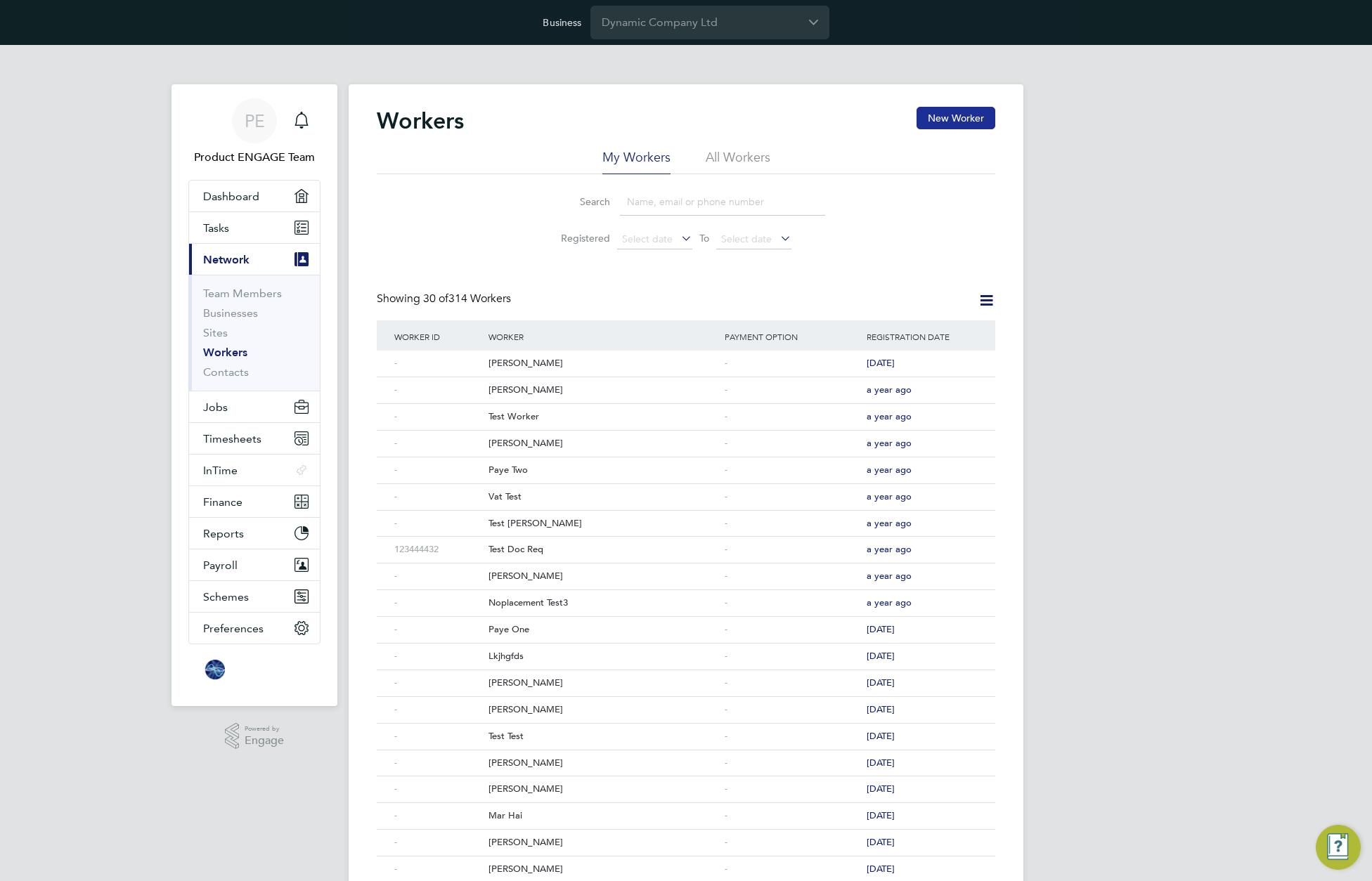
click at [933, 119] on button "New Worker" at bounding box center [955, 117] width 79 height 22
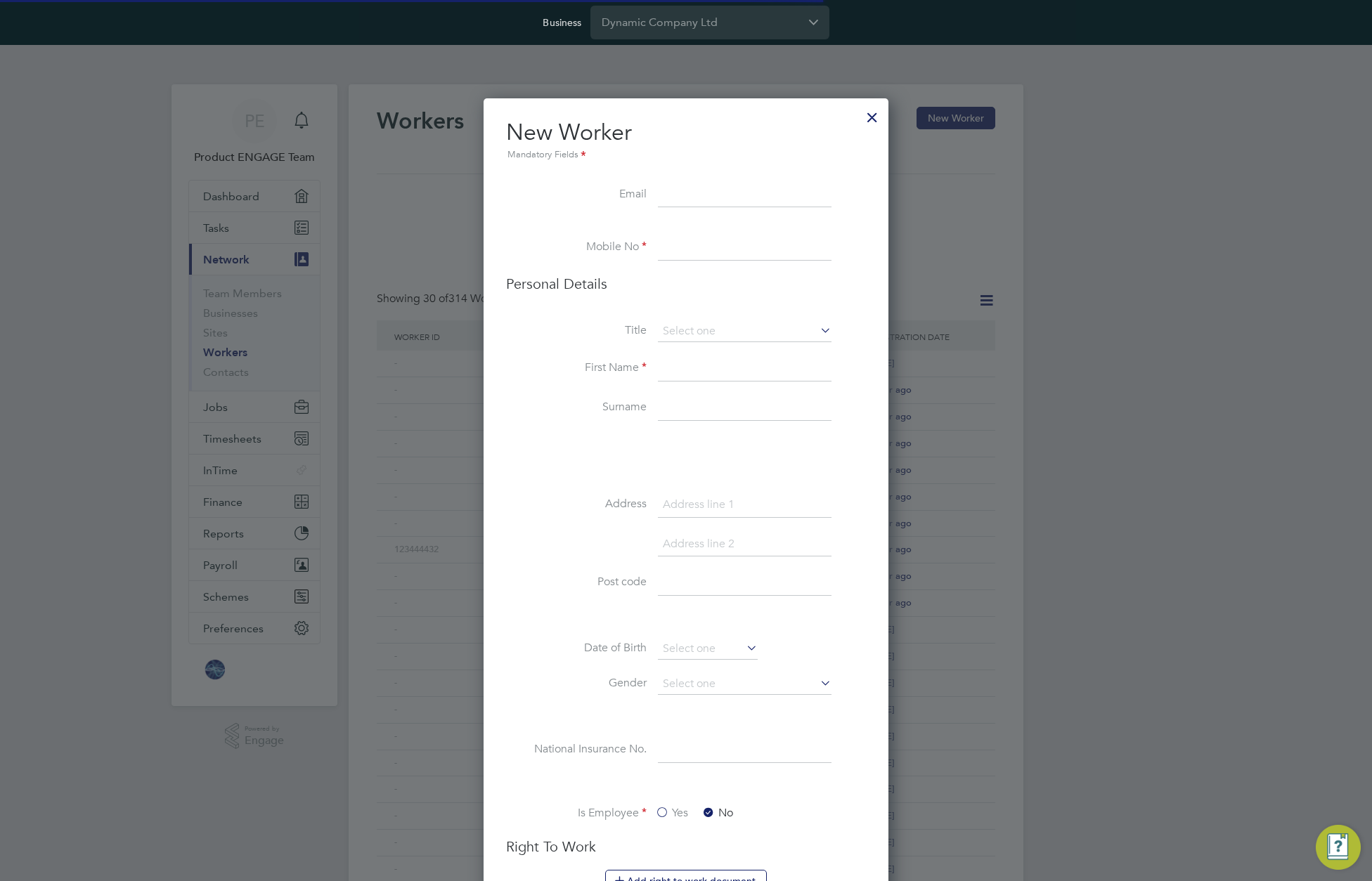
scroll to position [1378, 406]
type input "[EMAIL_ADDRESS][DOMAIN_NAME]"
click at [698, 261] on li "Mobile No" at bounding box center [686, 254] width 360 height 39
click at [698, 249] on input at bounding box center [744, 248] width 174 height 25
type input "+38134724652"
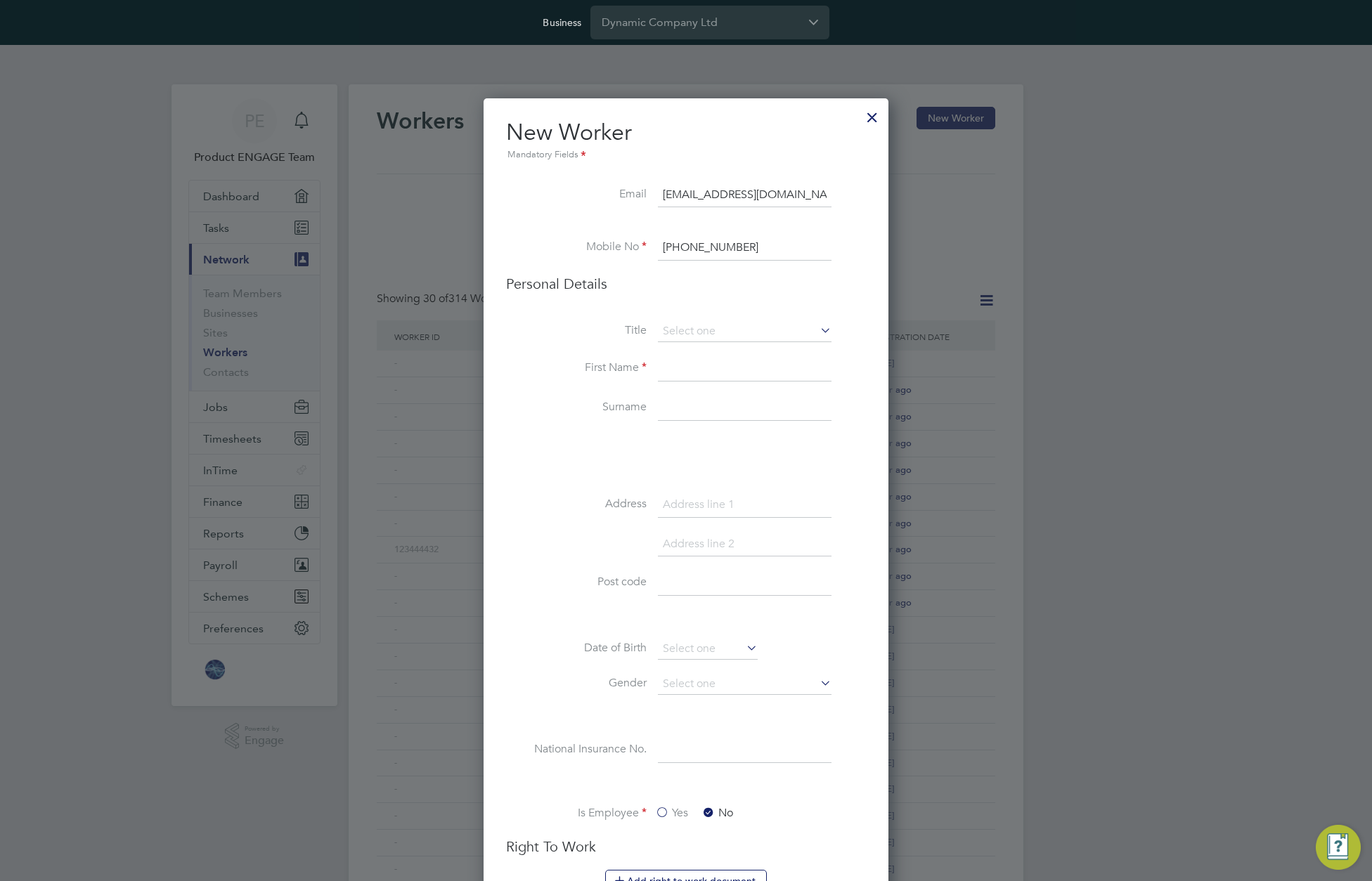
click at [680, 379] on input at bounding box center [744, 369] width 174 height 25
type input "Tester"
click at [566, 457] on div "Title First Name Tester Surname Address Post code Date of Birth Gender National…" at bounding box center [686, 578] width 360 height 516
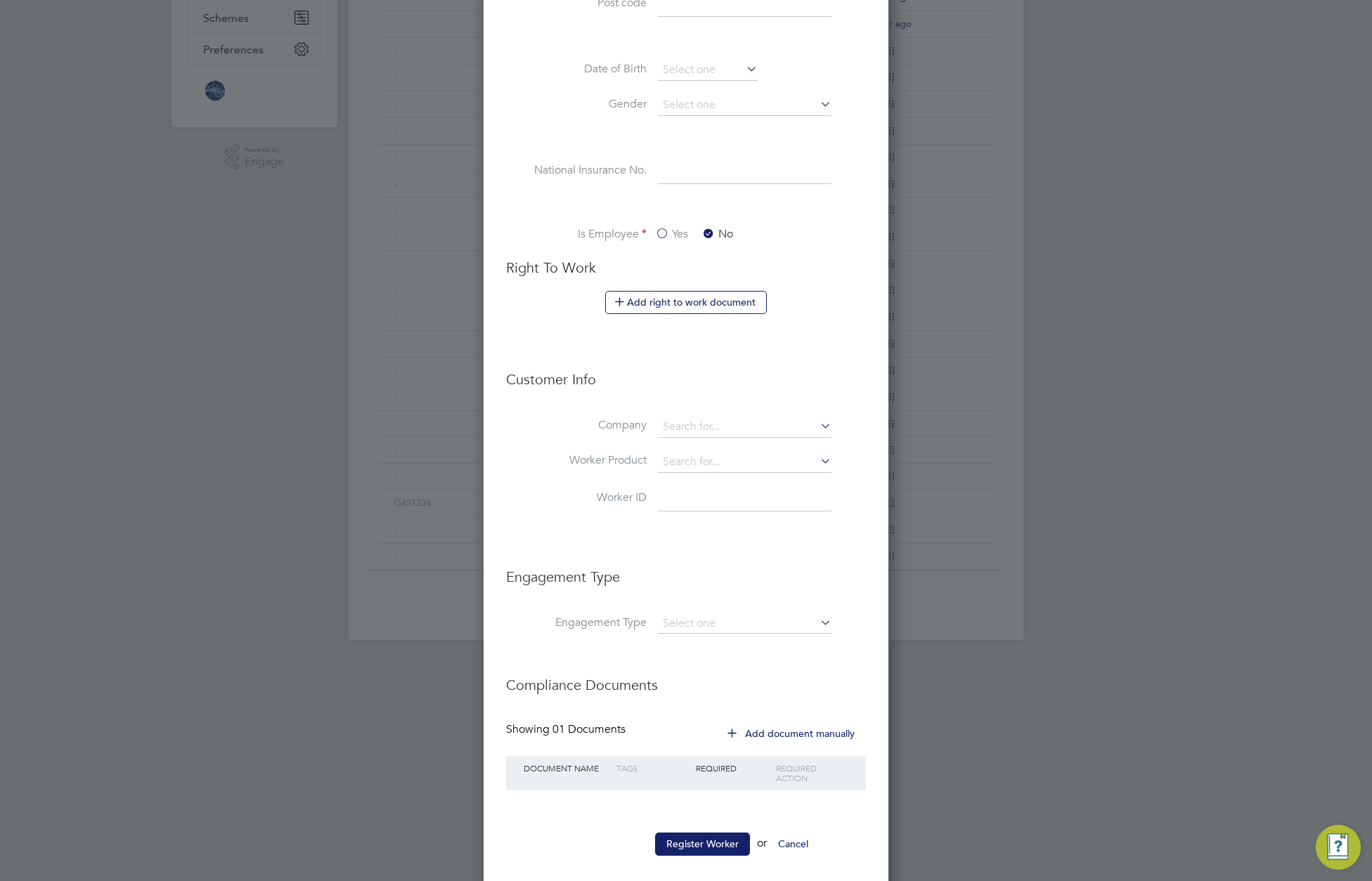
scroll to position [596, 0]
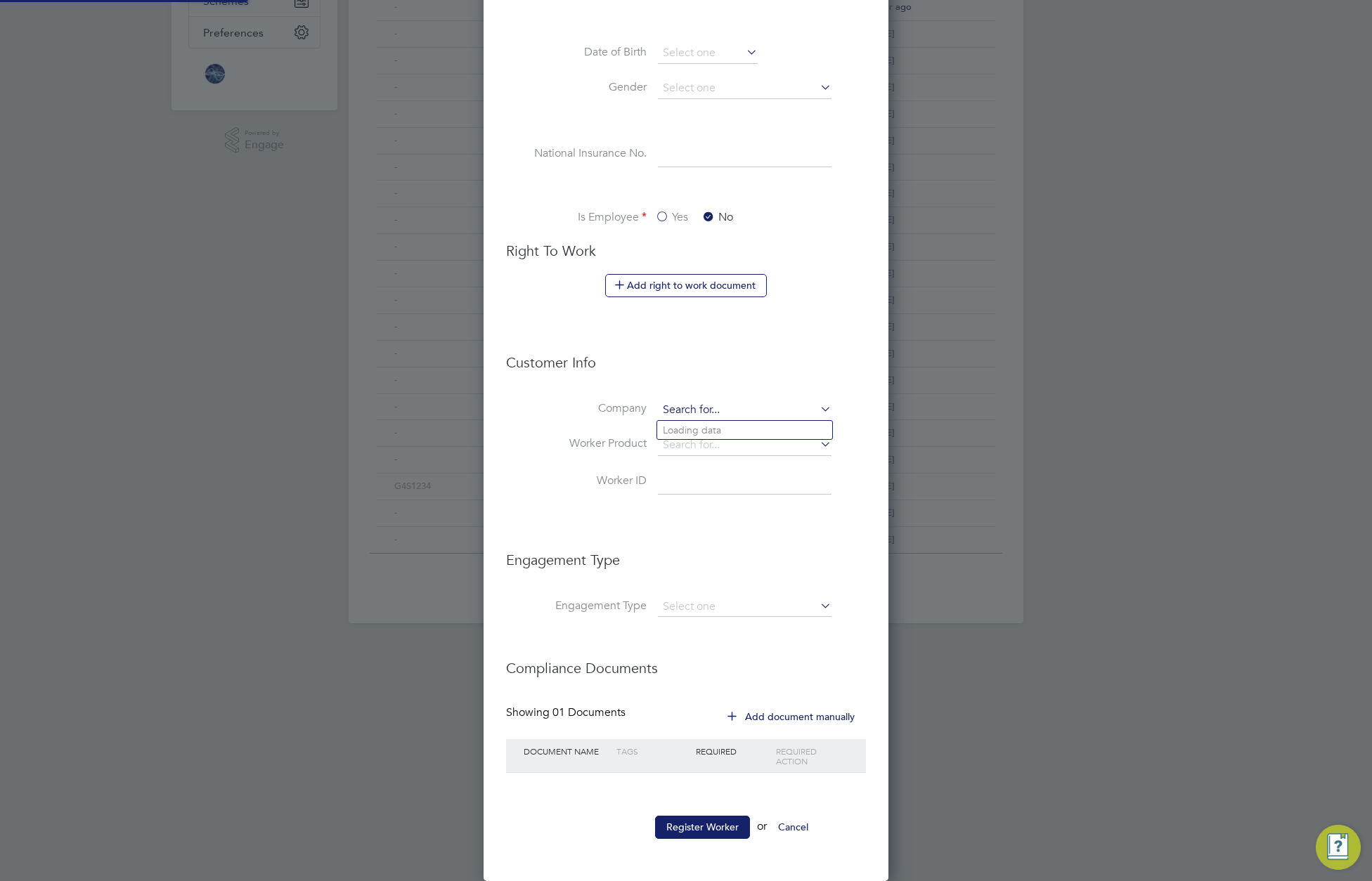
click at [743, 411] on input at bounding box center [744, 410] width 174 height 21
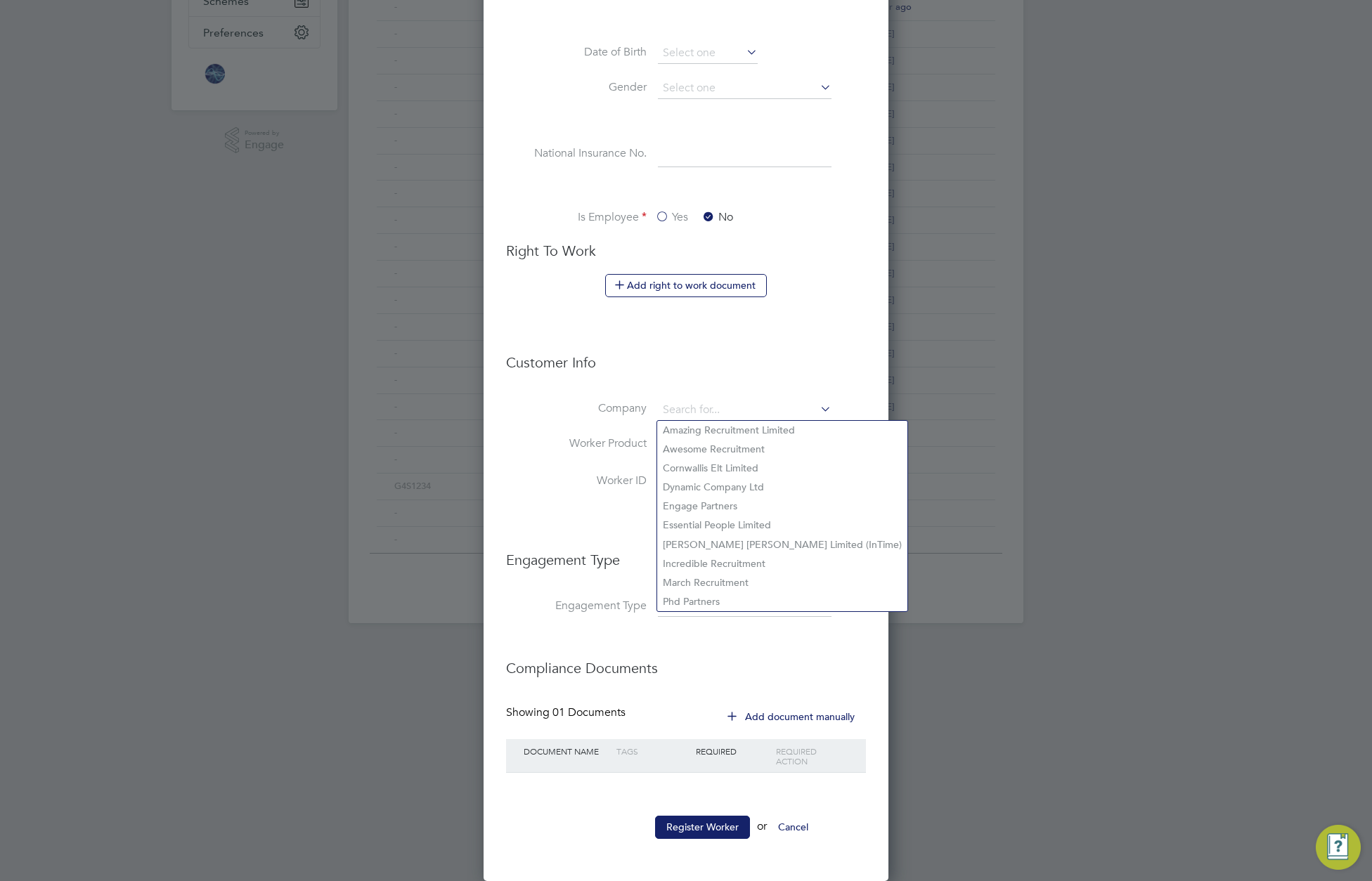
click at [738, 386] on li "Customer Info" at bounding box center [686, 369] width 360 height 61
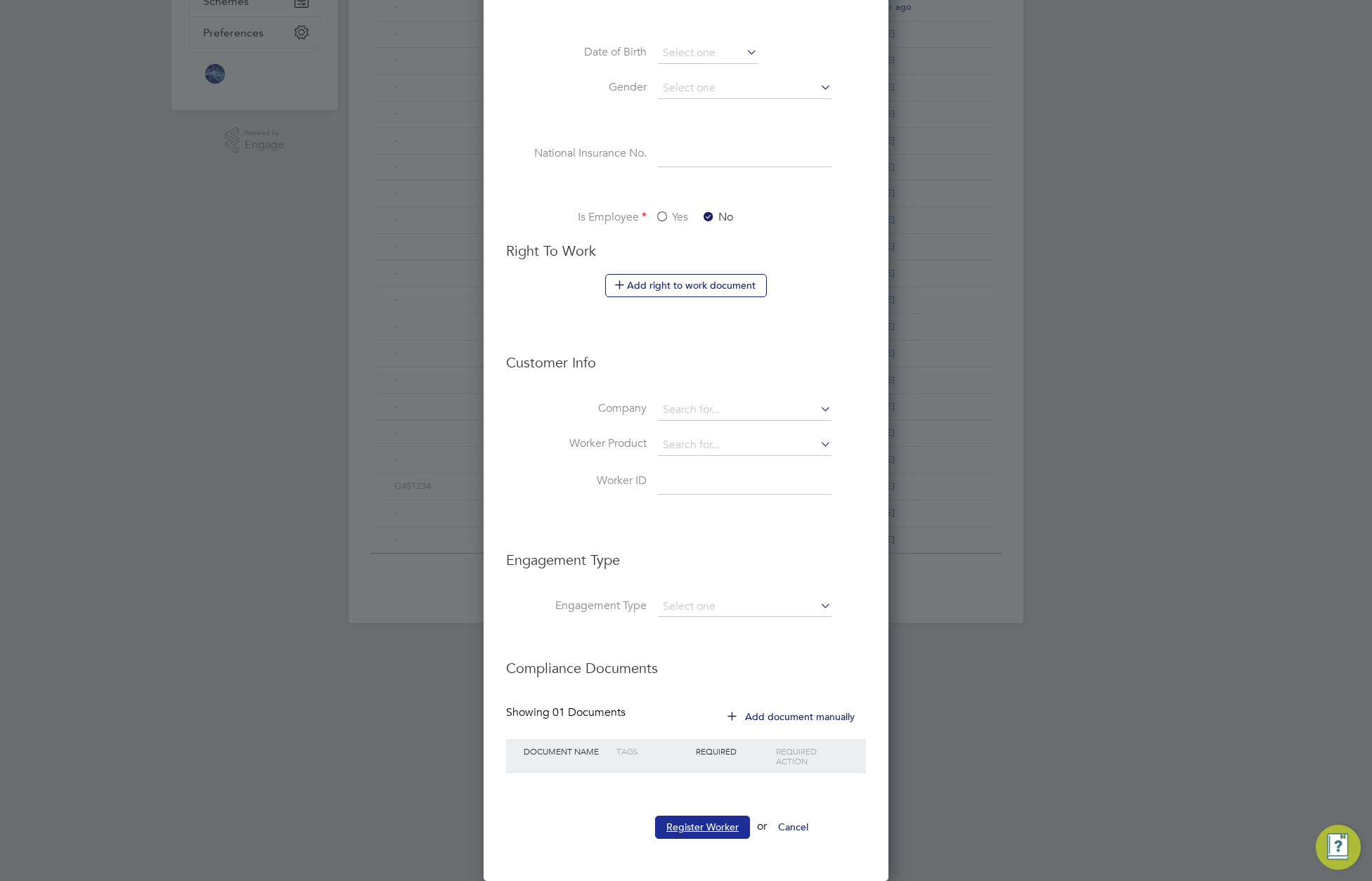
click at [708, 821] on button "Register Worker" at bounding box center [703, 826] width 95 height 22
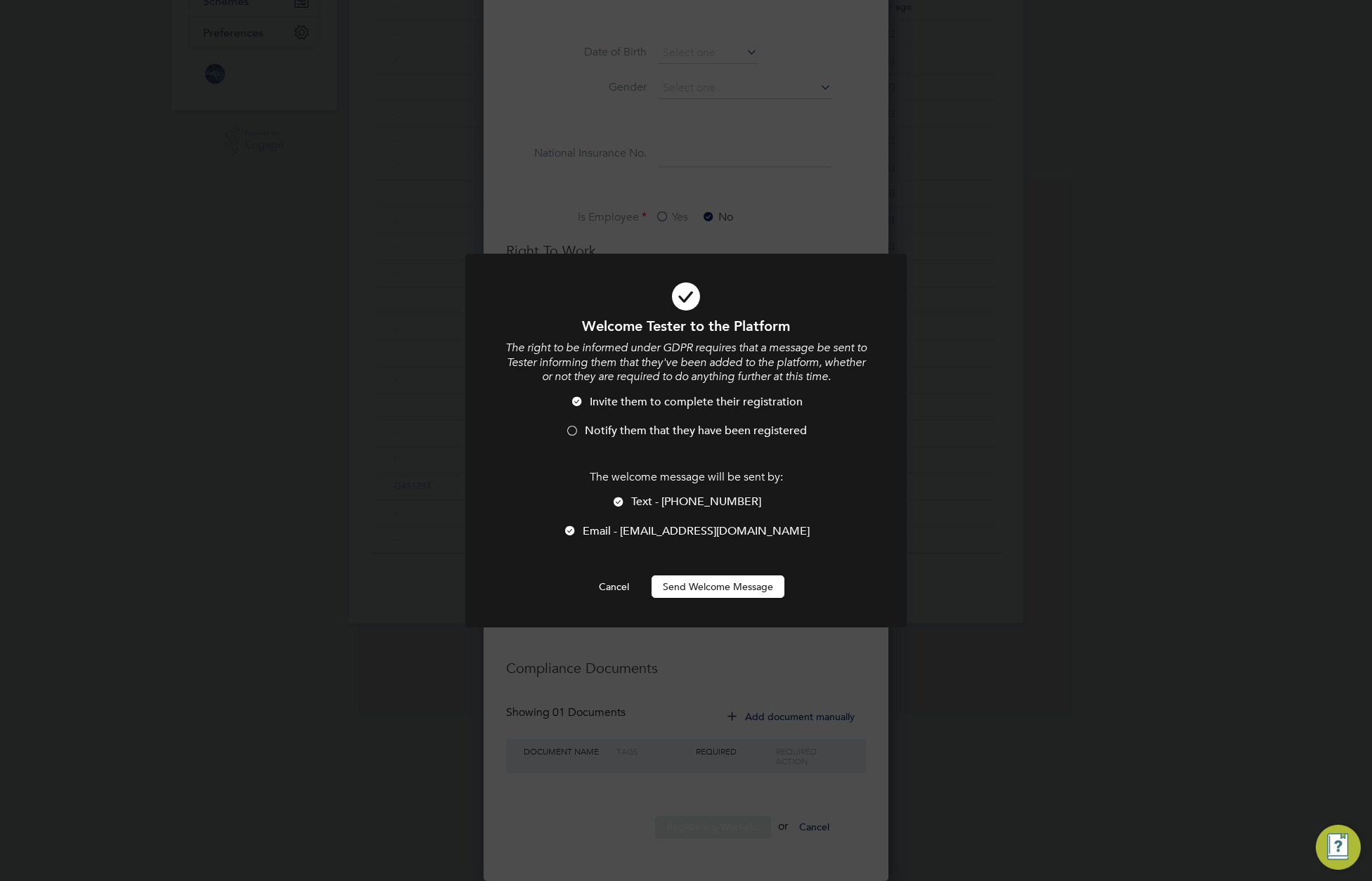
click at [625, 497] on div at bounding box center [618, 503] width 14 height 14
click at [726, 581] on button "Send Welcome Message" at bounding box center [718, 586] width 133 height 22
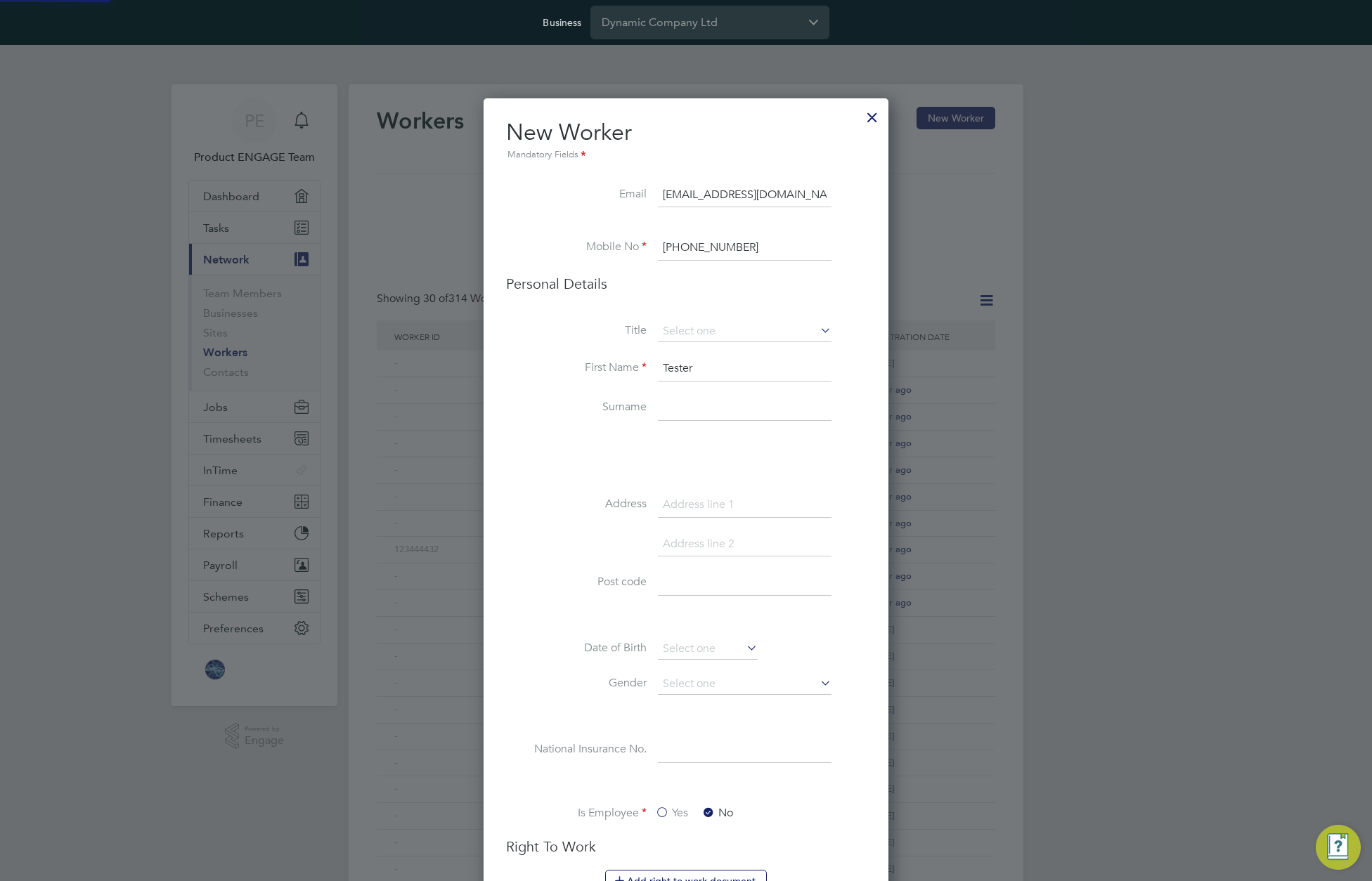
scroll to position [596, 0]
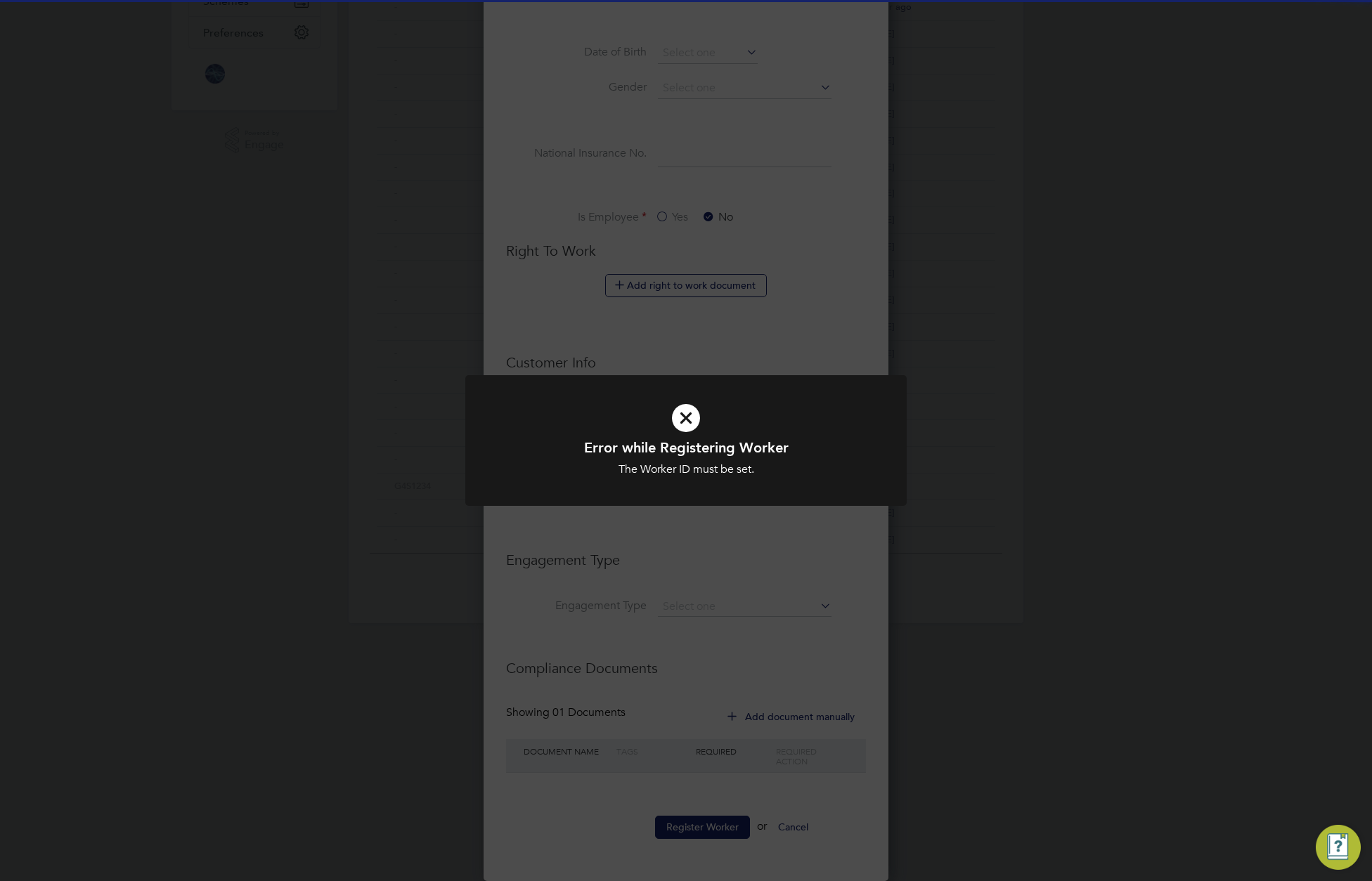
click at [725, 545] on div "Error while Registering Worker The Worker ID must be set. Cancel Okay" at bounding box center [686, 440] width 1372 height 881
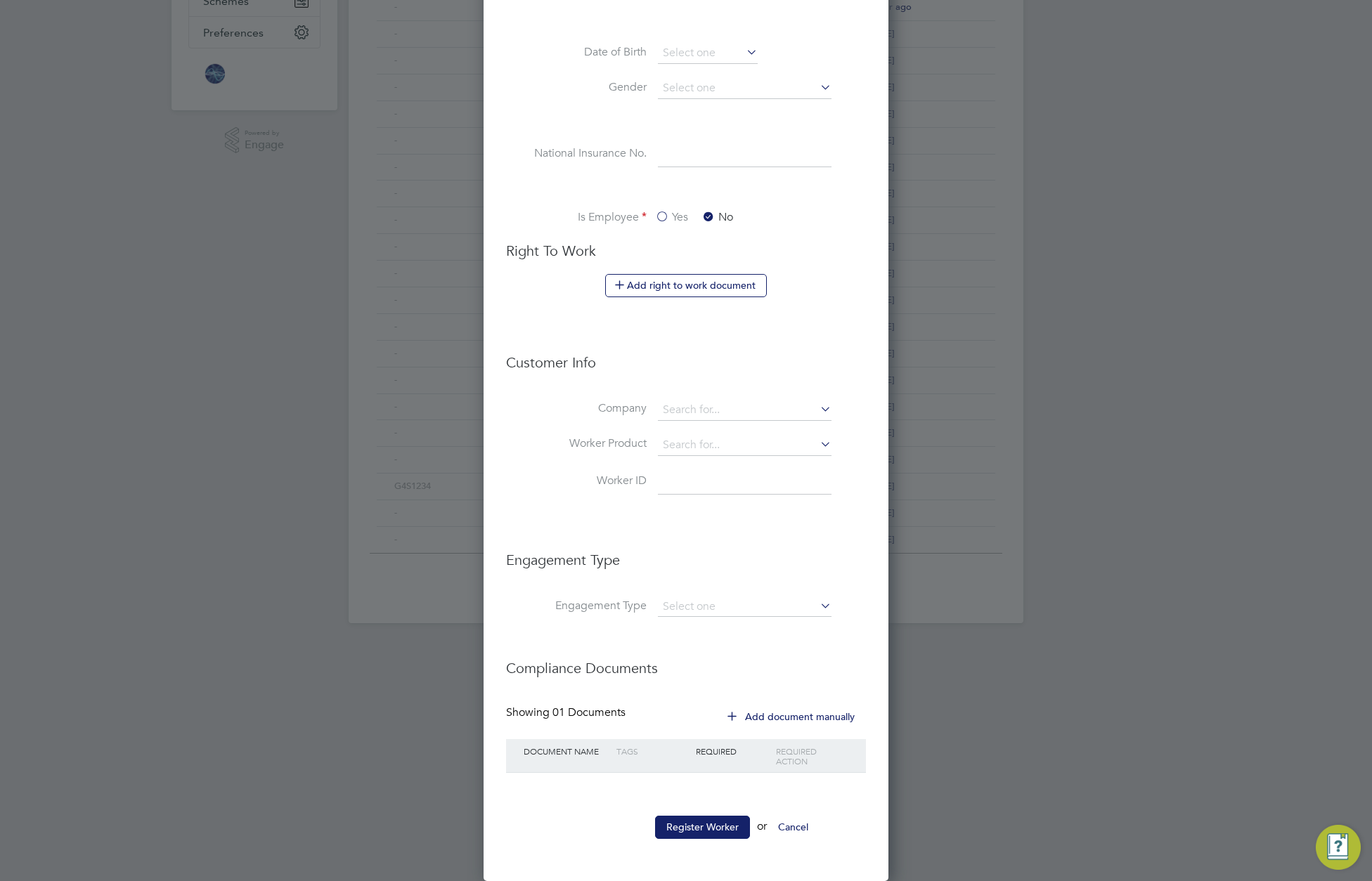
click at [713, 493] on input at bounding box center [744, 482] width 174 height 25
type input "235065302"
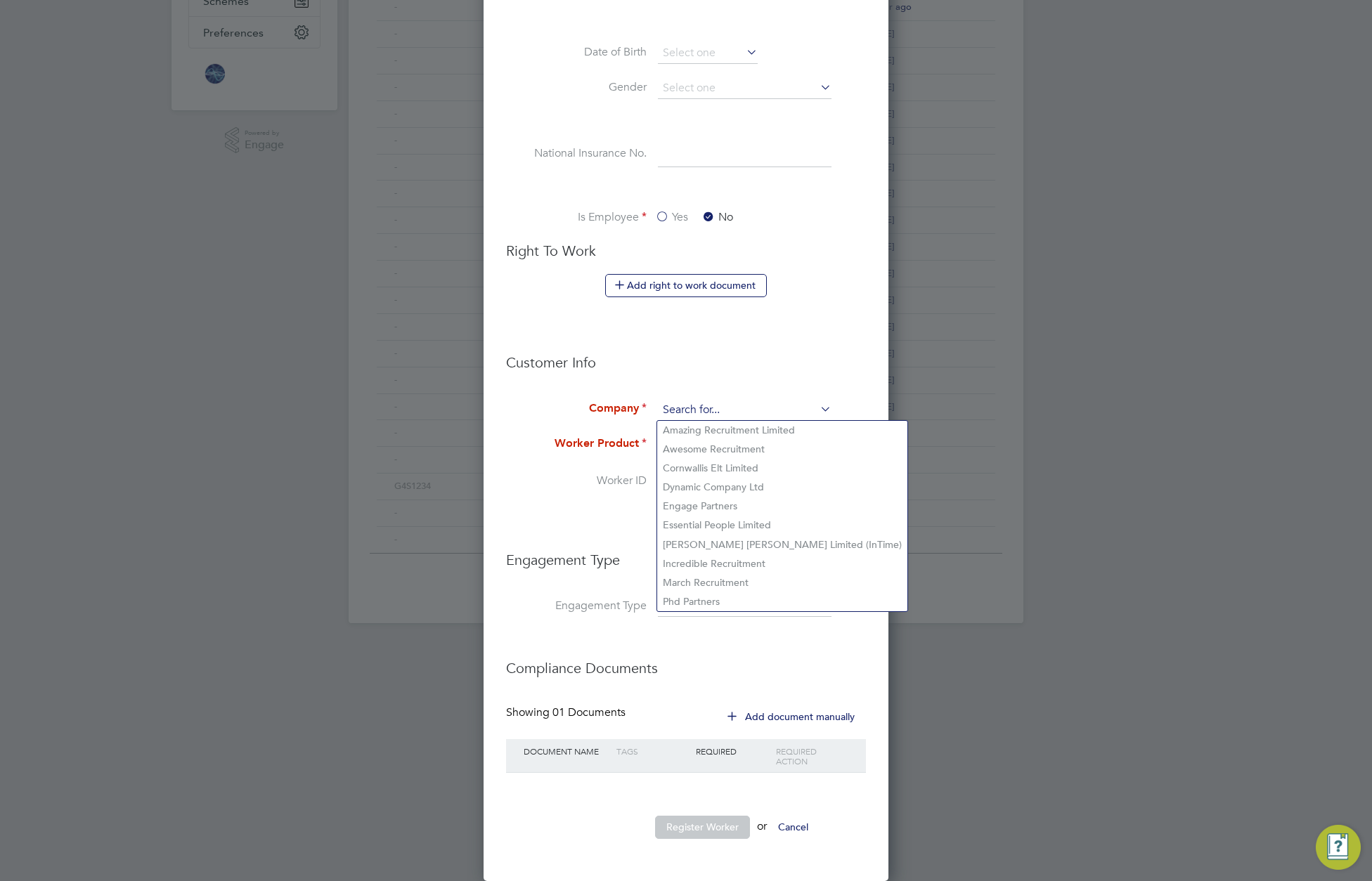
click at [751, 406] on input at bounding box center [744, 410] width 174 height 21
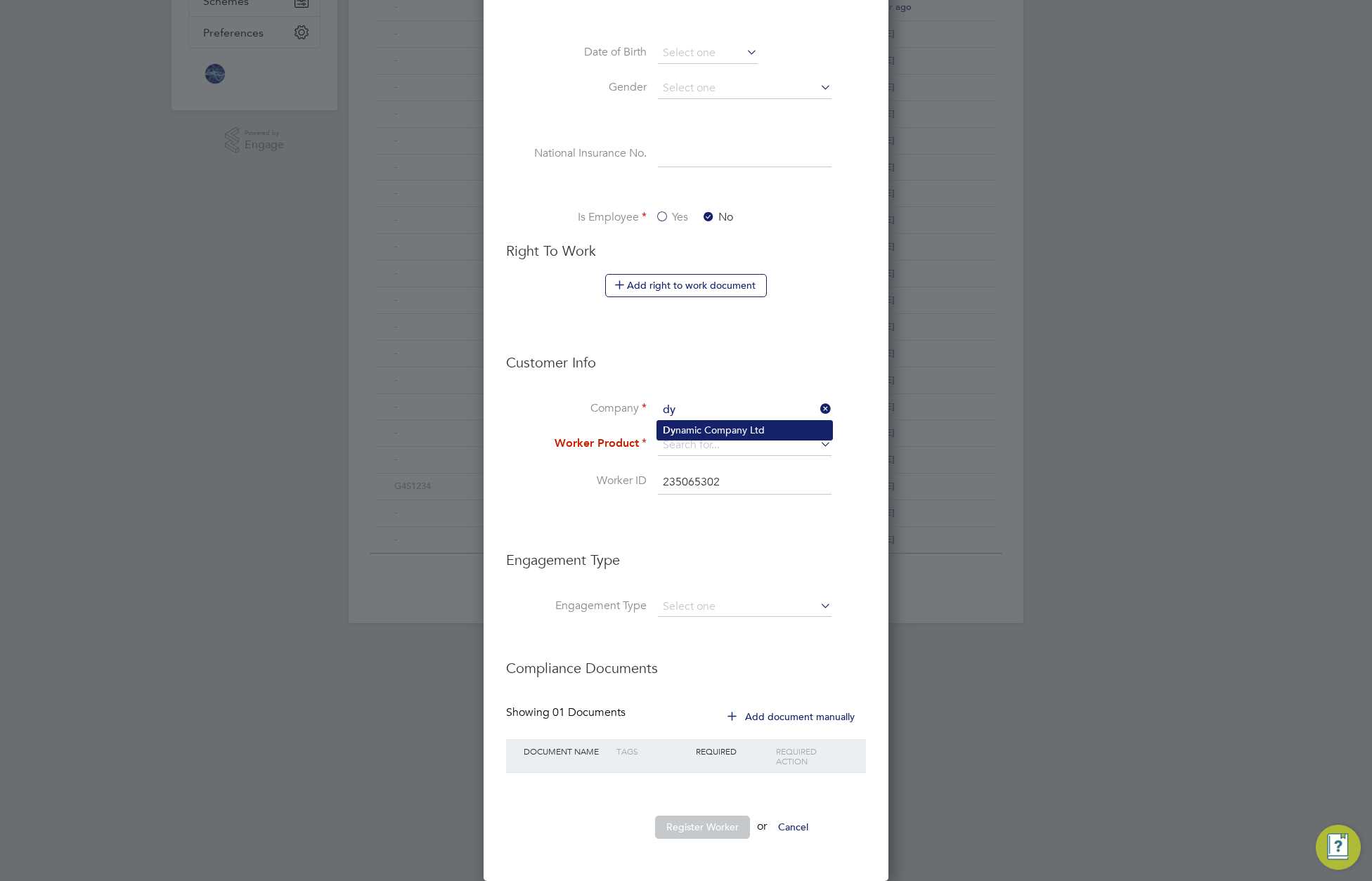
click at [747, 427] on li "Dy namic Company Ltd" at bounding box center [744, 430] width 175 height 19
type input "Dynamic Company Ltd"
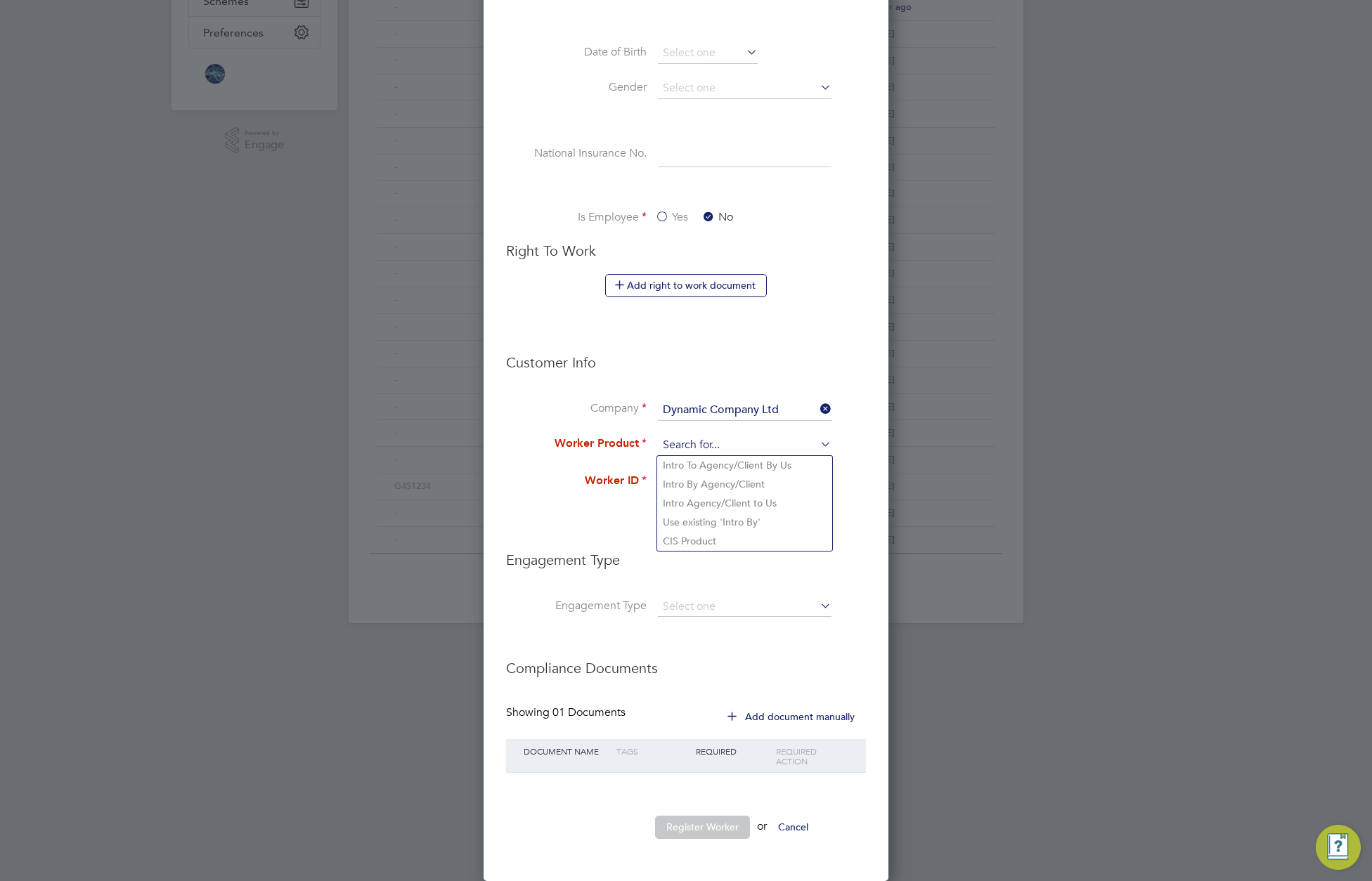
click at [733, 443] on input at bounding box center [744, 445] width 174 height 21
click at [713, 532] on li "CIS Product" at bounding box center [744, 541] width 175 height 19
type input "CIS Product"
click at [719, 479] on input at bounding box center [744, 482] width 174 height 25
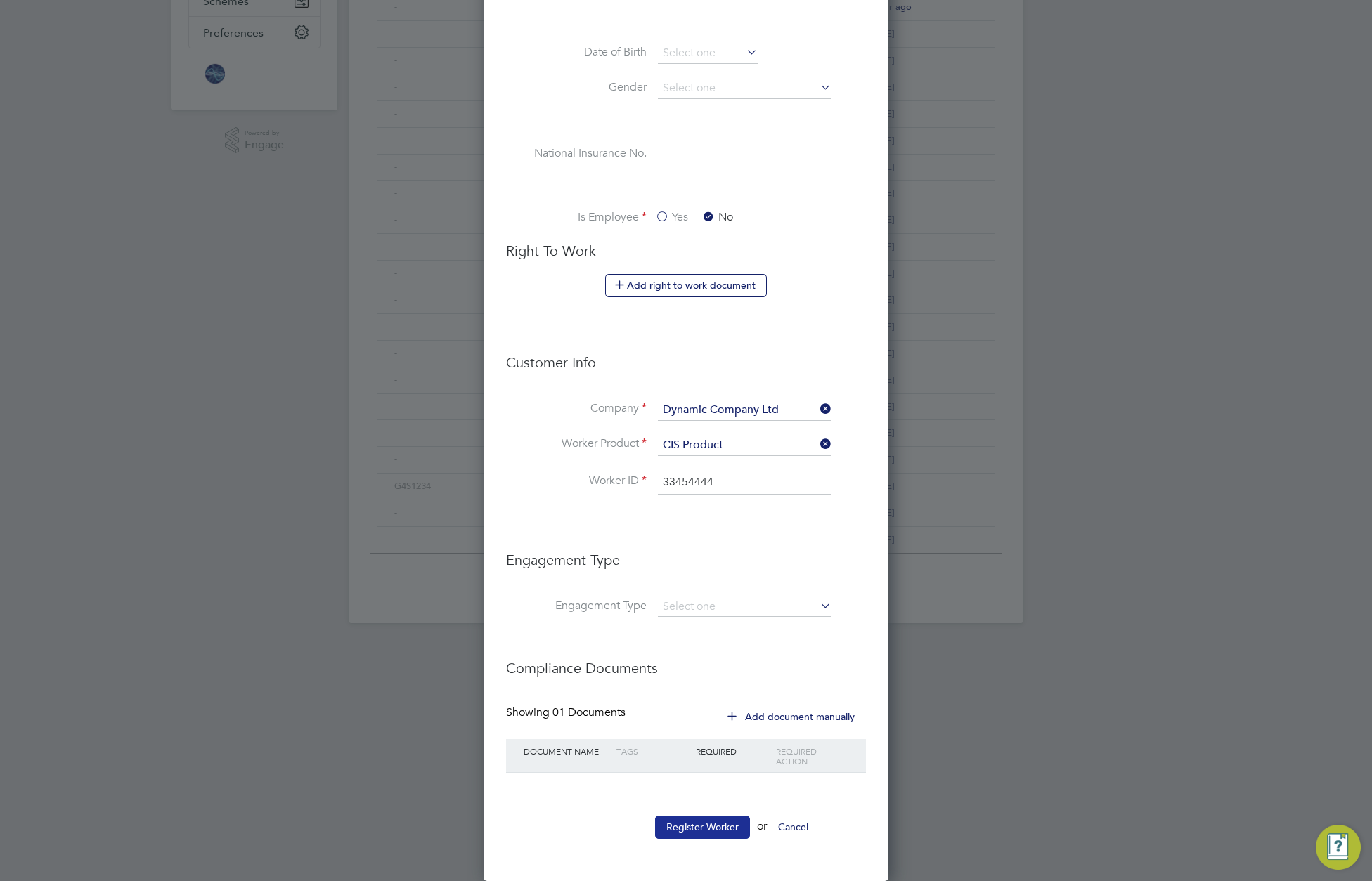
type input "33454444"
click at [709, 826] on button "Register Worker" at bounding box center [703, 826] width 95 height 22
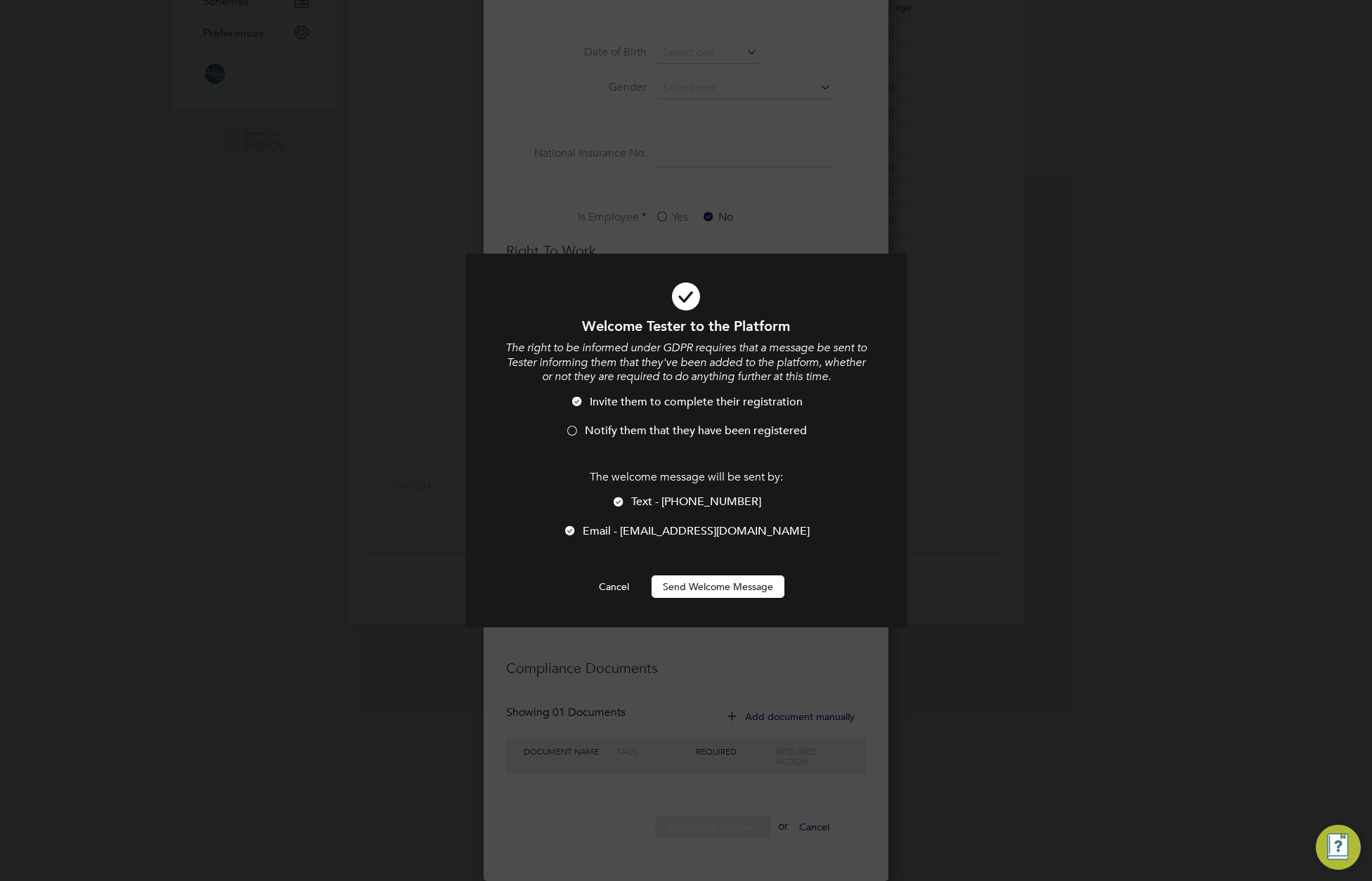
click at [659, 500] on span "Text - +38134724652" at bounding box center [696, 501] width 130 height 14
click at [721, 592] on button "Send Welcome Message" at bounding box center [718, 586] width 133 height 22
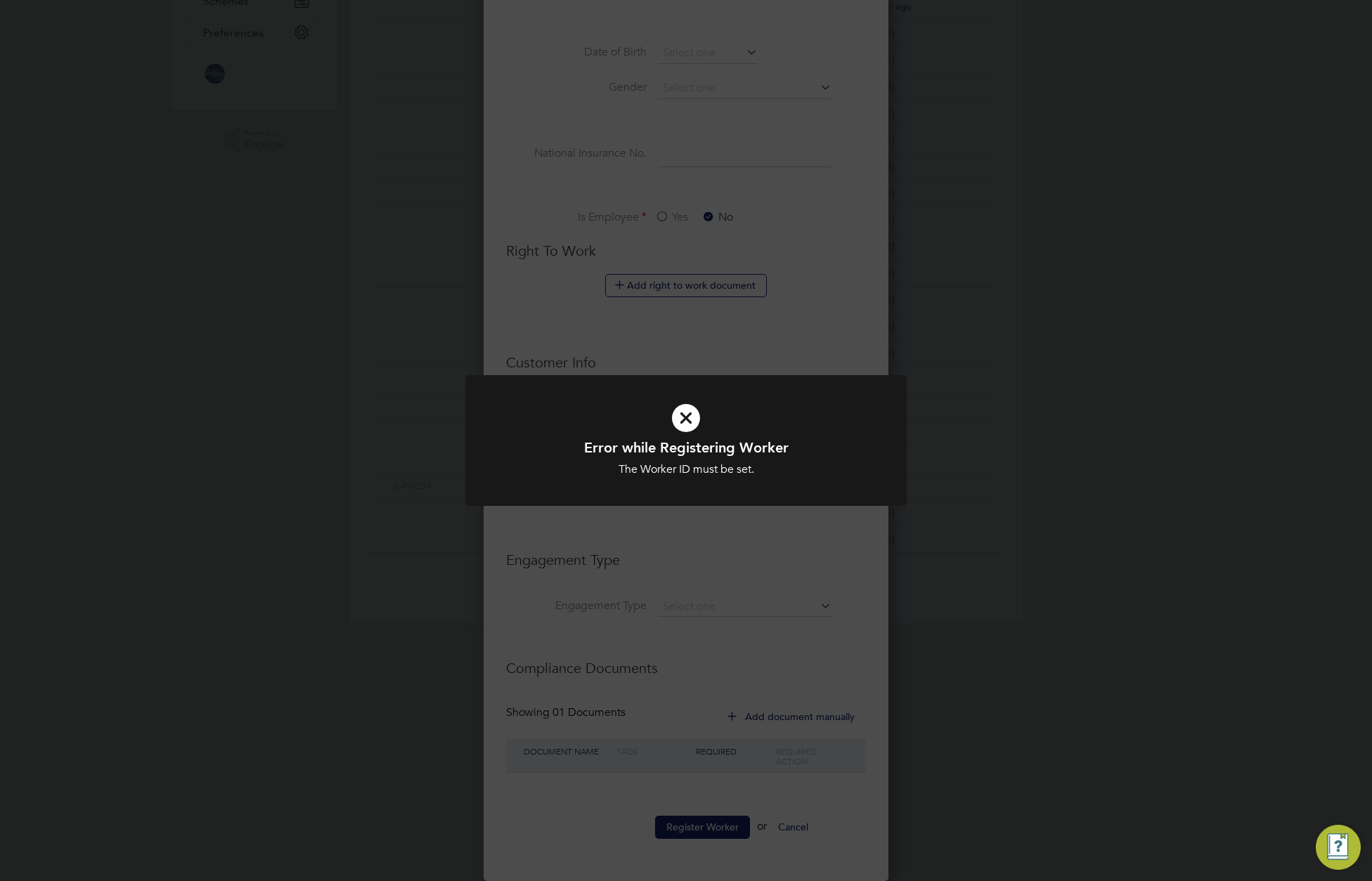
click at [736, 559] on div "Error while Registering Worker The Worker ID must be set. Cancel Okay" at bounding box center [686, 440] width 1372 height 881
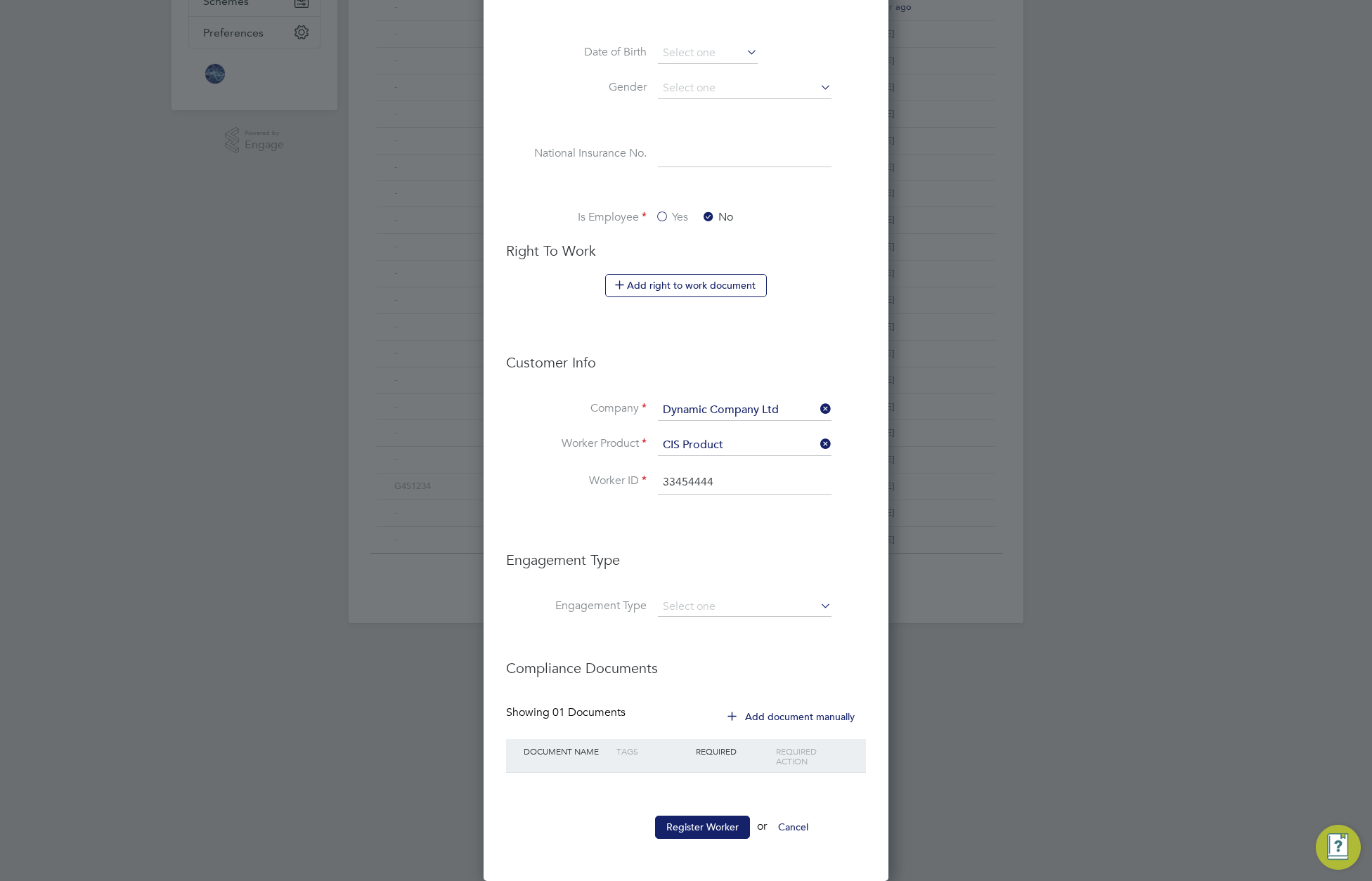
click at [768, 713] on button "Add document manually" at bounding box center [792, 716] width 148 height 22
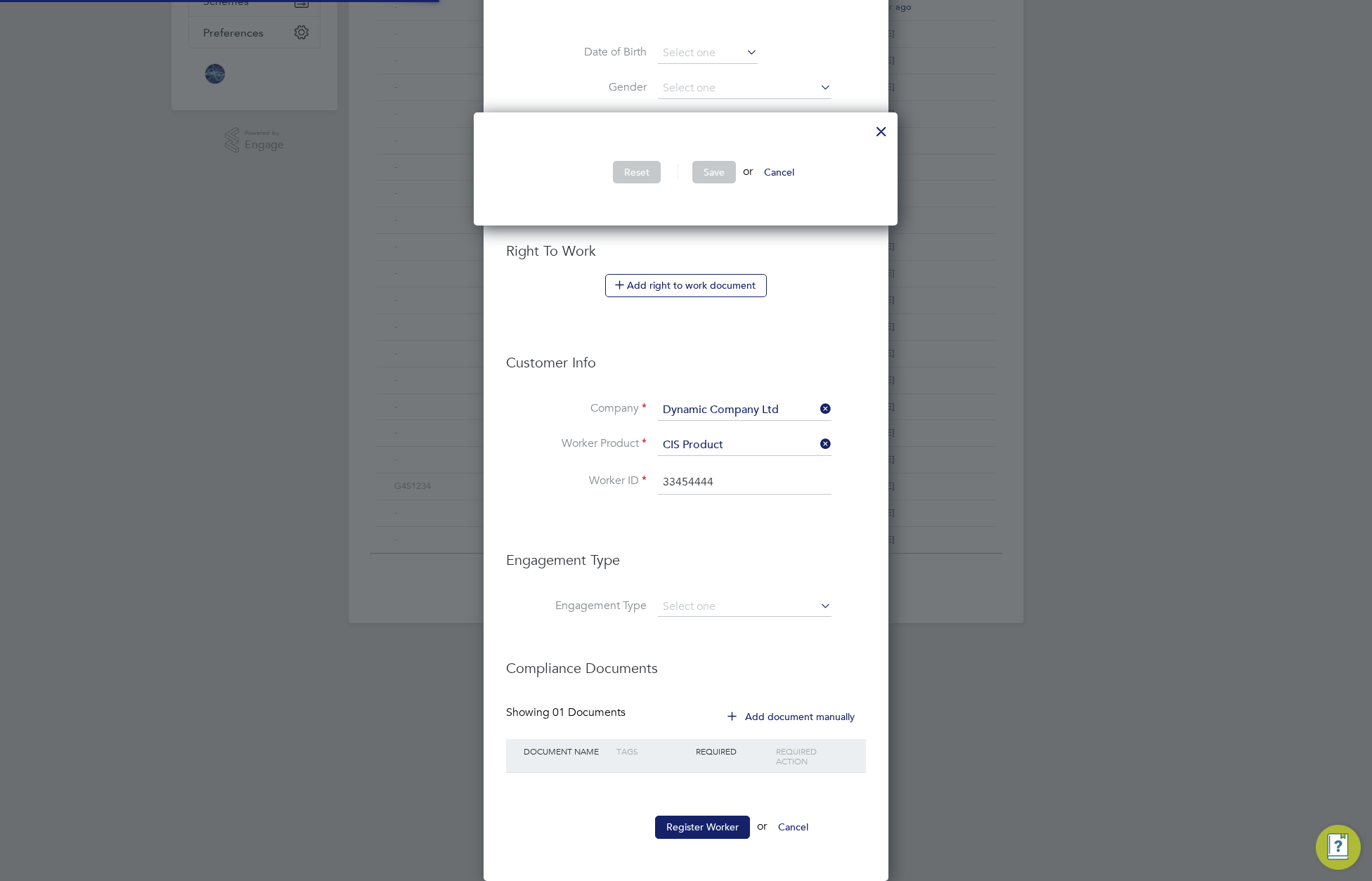
scroll to position [421, 425]
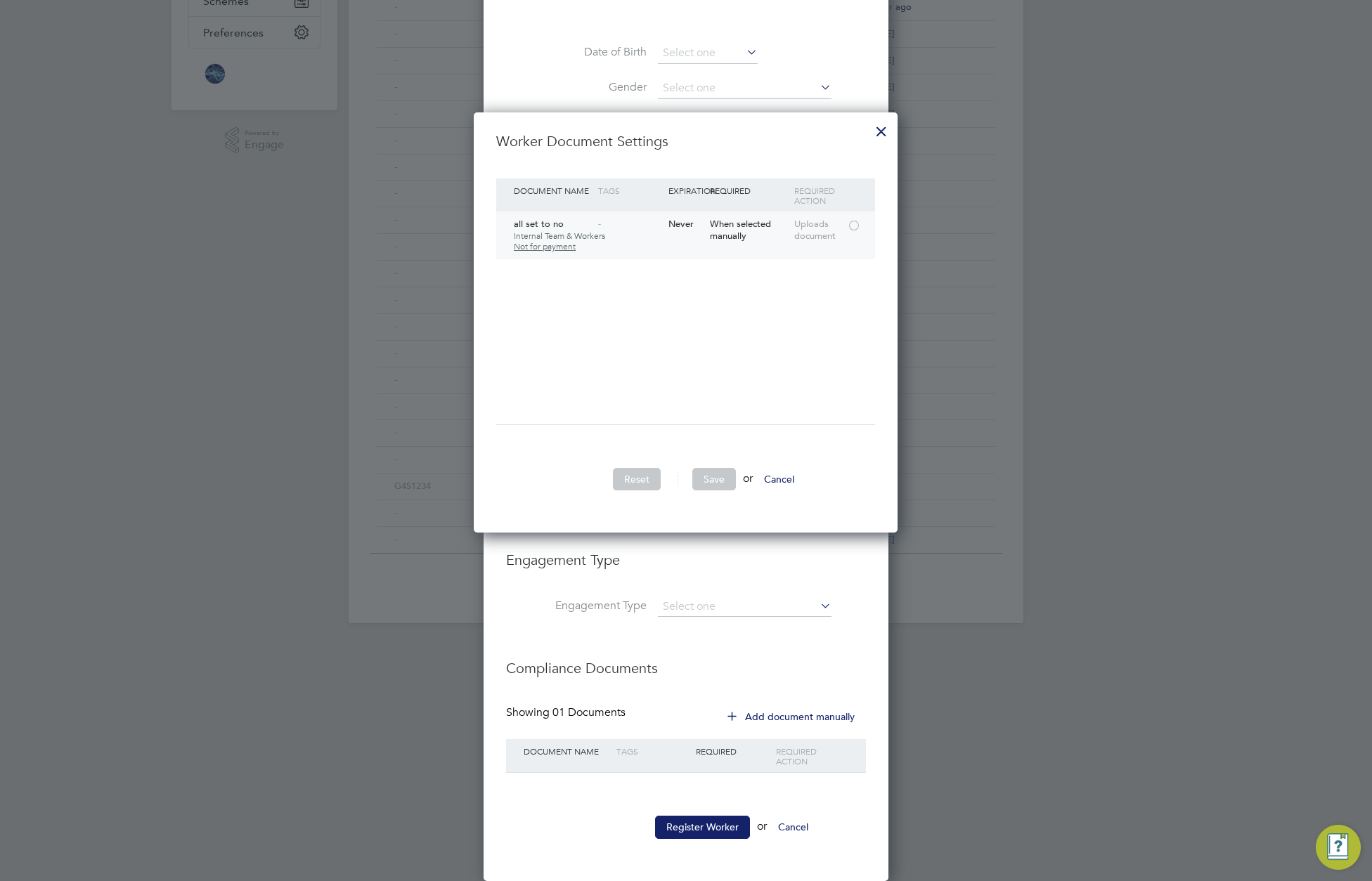
click at [853, 221] on div at bounding box center [854, 224] width 14 height 11
click at [710, 479] on button "Save" at bounding box center [714, 479] width 43 height 22
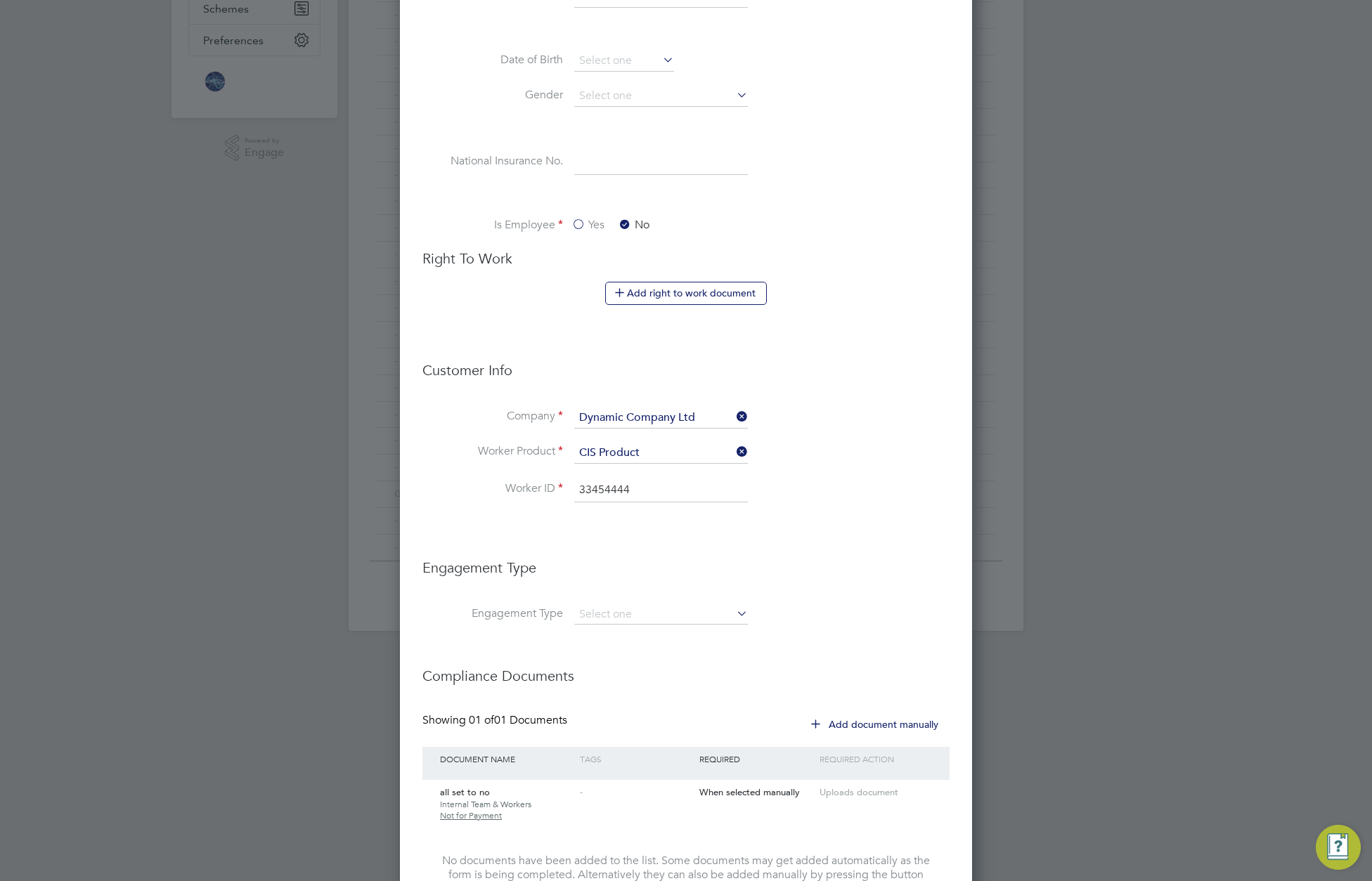
scroll to position [431, 0]
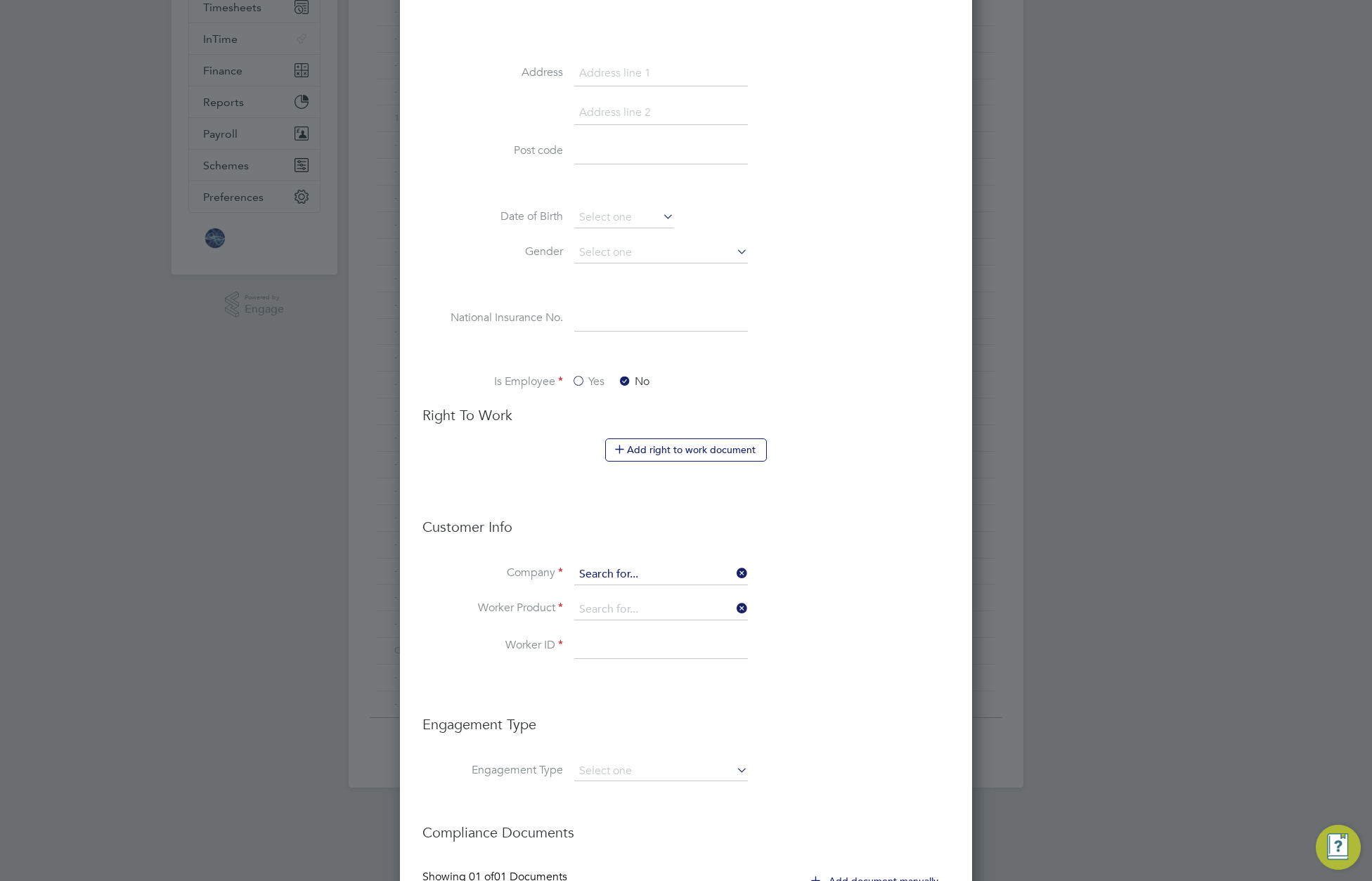
click at [656, 576] on input at bounding box center [661, 574] width 174 height 21
click at [648, 597] on li "Amazing Recruitment Limited" at bounding box center [698, 594] width 250 height 19
type input "Amazing Recruitment Limited"
click at [647, 611] on input at bounding box center [661, 609] width 174 height 21
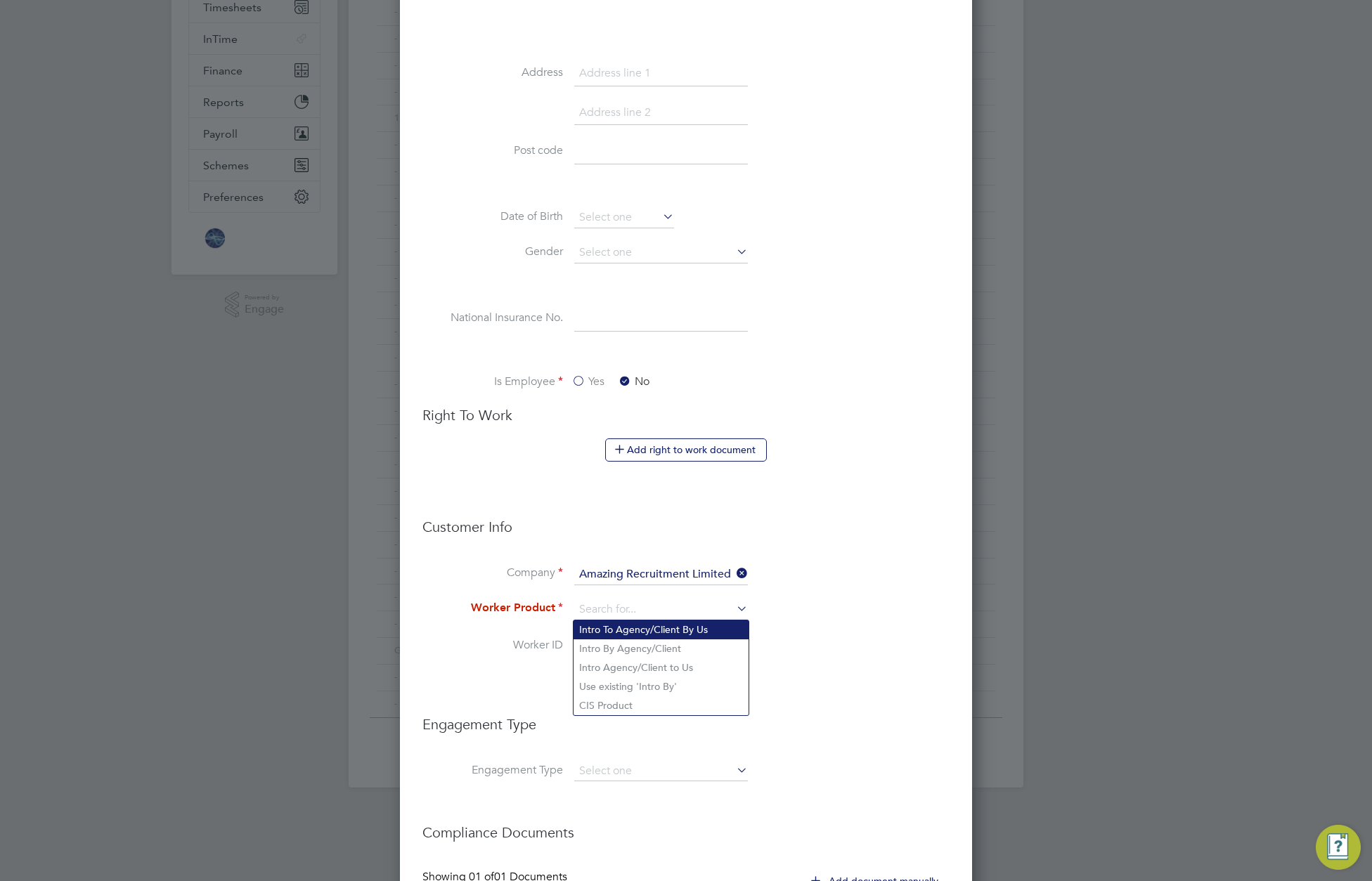
click at [643, 632] on li "Intro To Agency/Client By Us" at bounding box center [661, 629] width 175 height 19
type input "Intro To Agency/Client By Us"
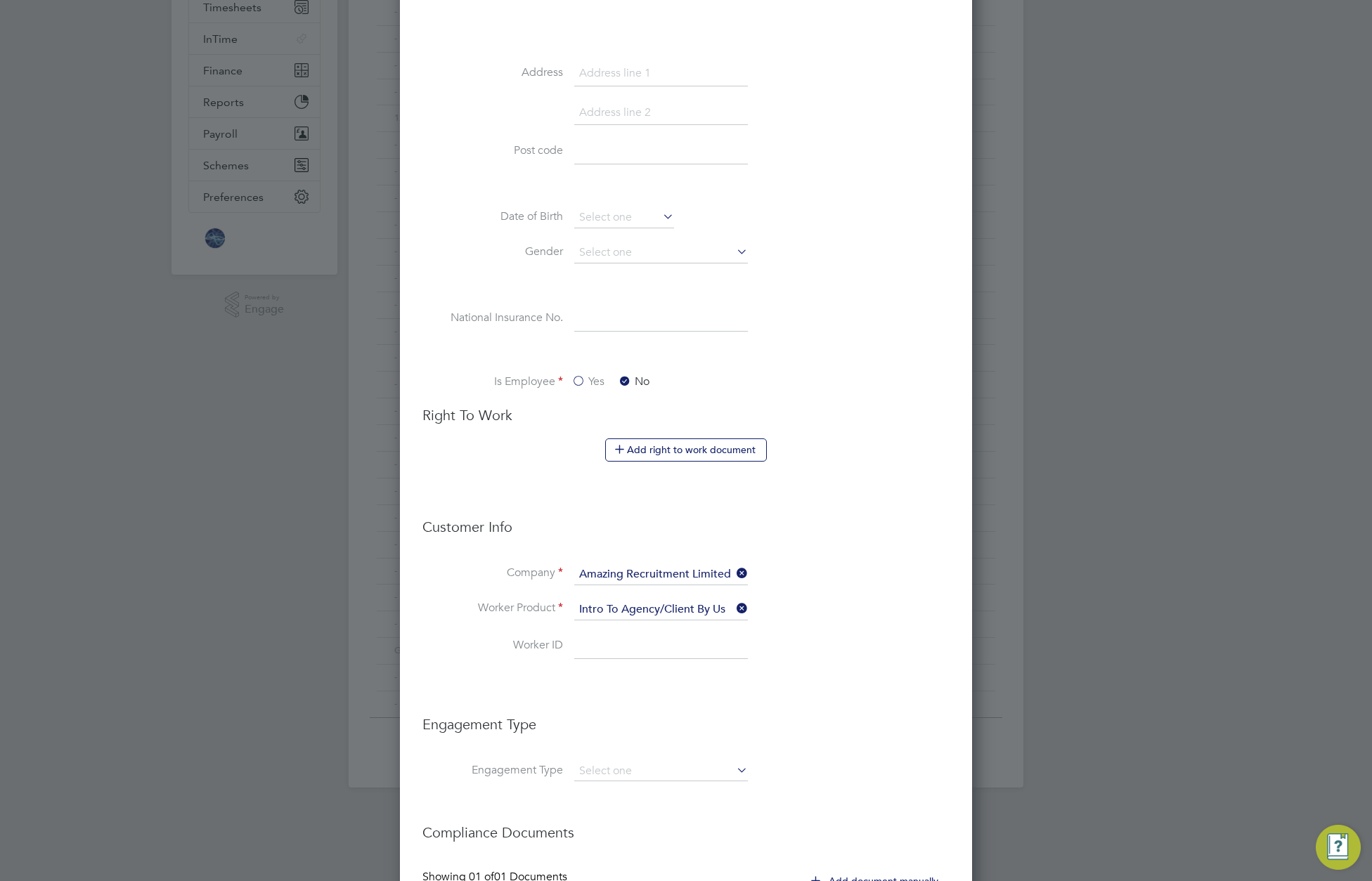
click at [639, 653] on input at bounding box center [661, 647] width 174 height 25
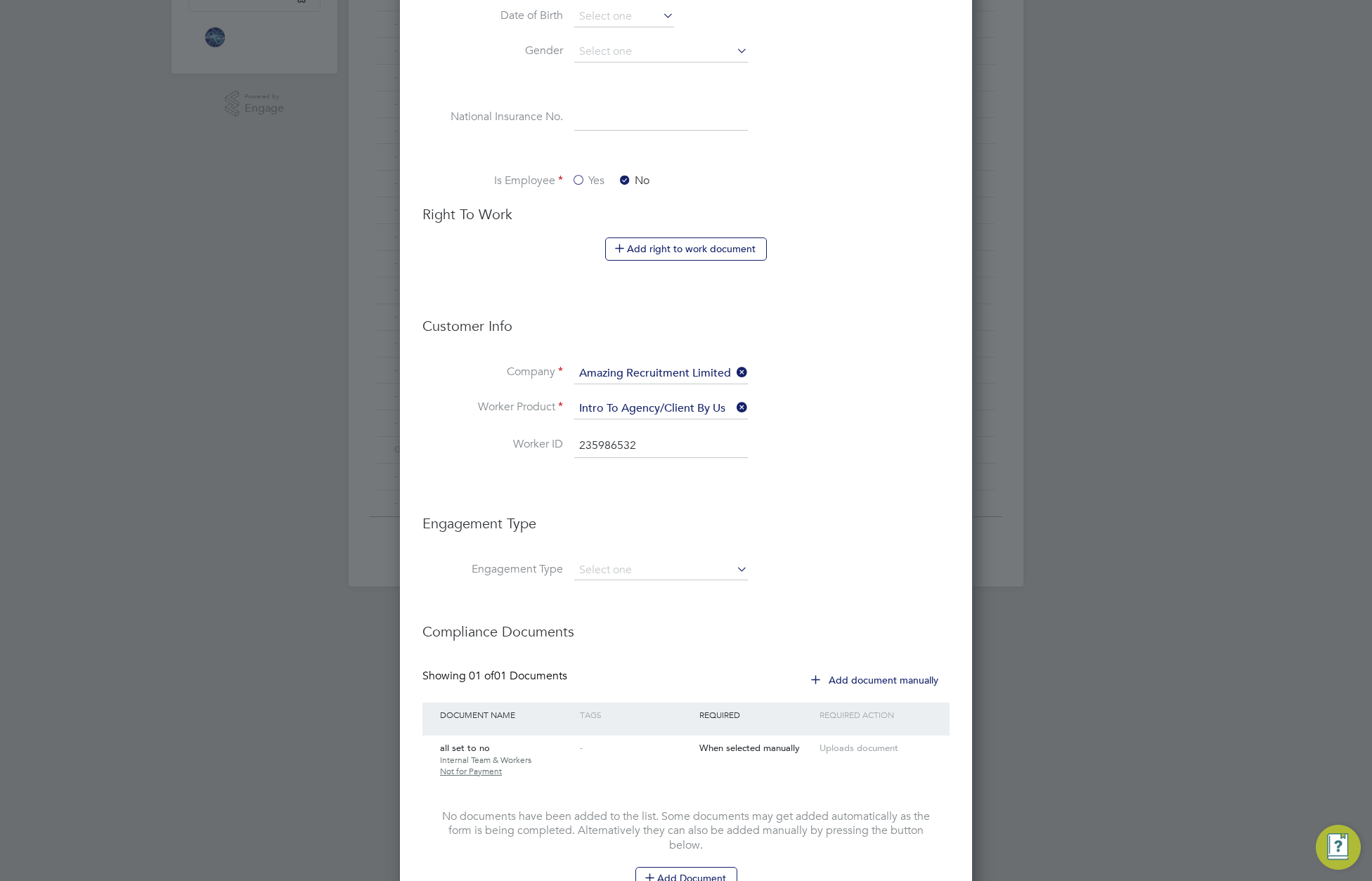
scroll to position [774, 0]
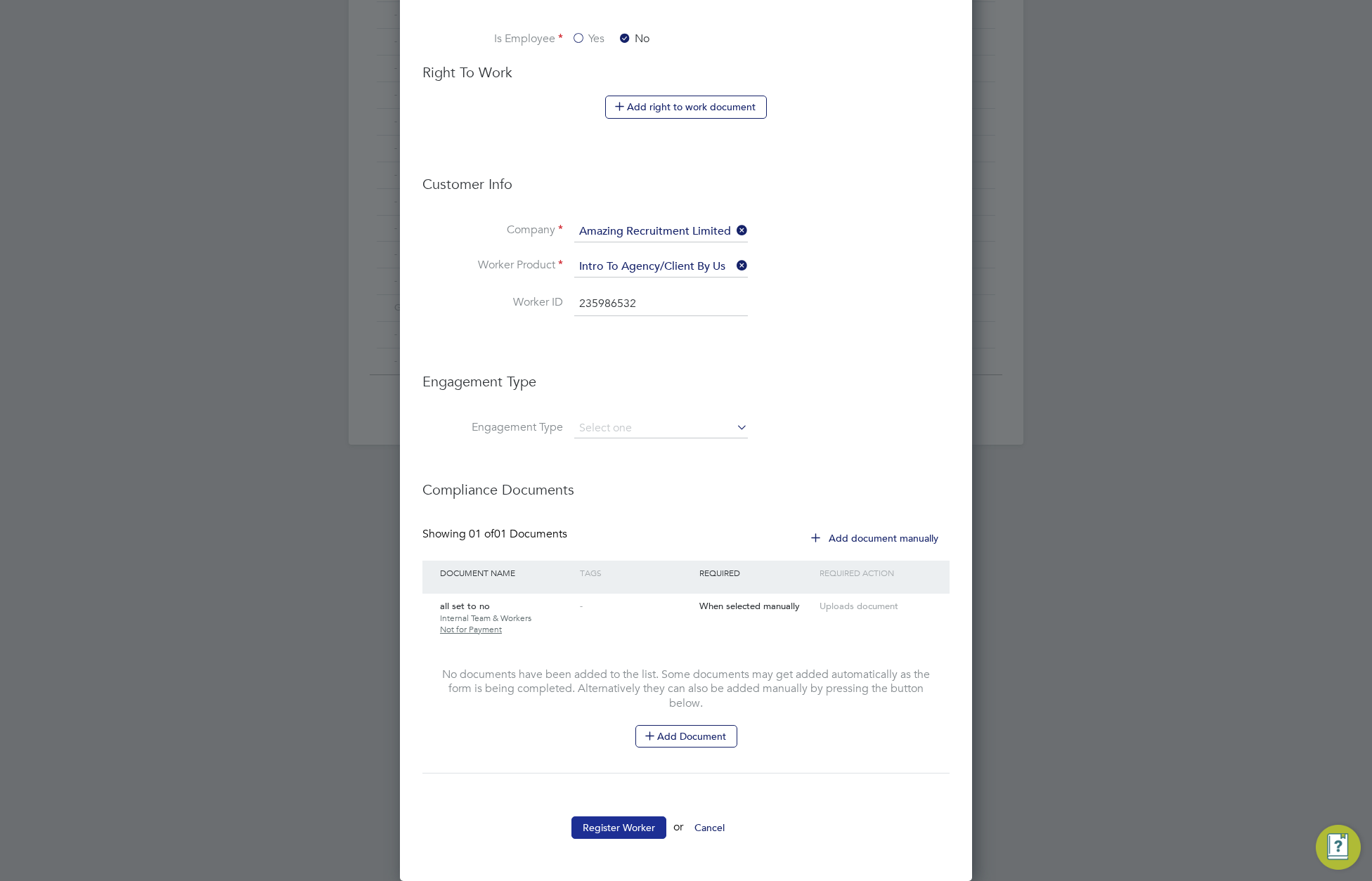
type input "235986532"
click at [610, 833] on button "Register Worker" at bounding box center [619, 827] width 95 height 22
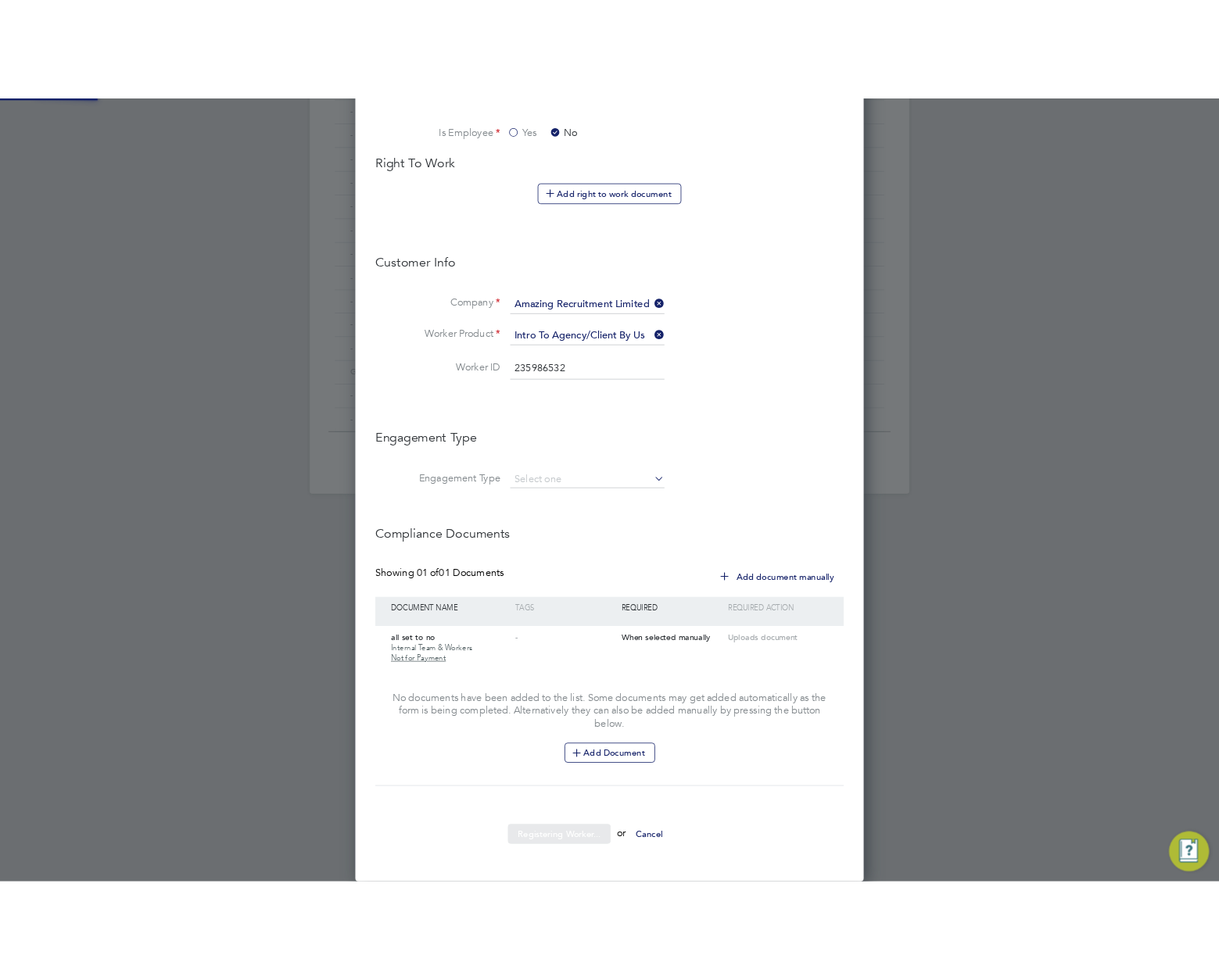
scroll to position [0, 0]
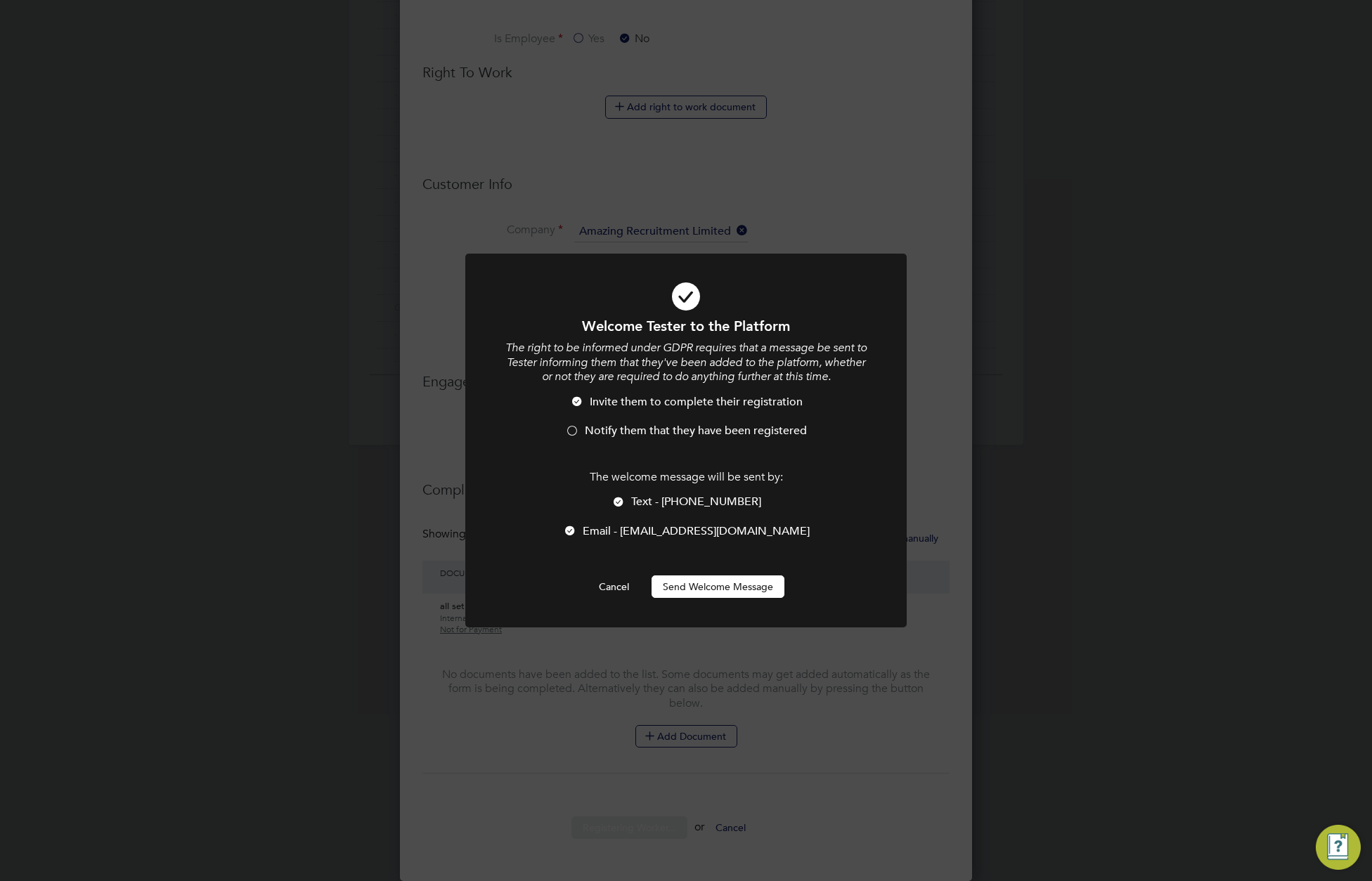
click at [625, 500] on div at bounding box center [618, 503] width 14 height 14
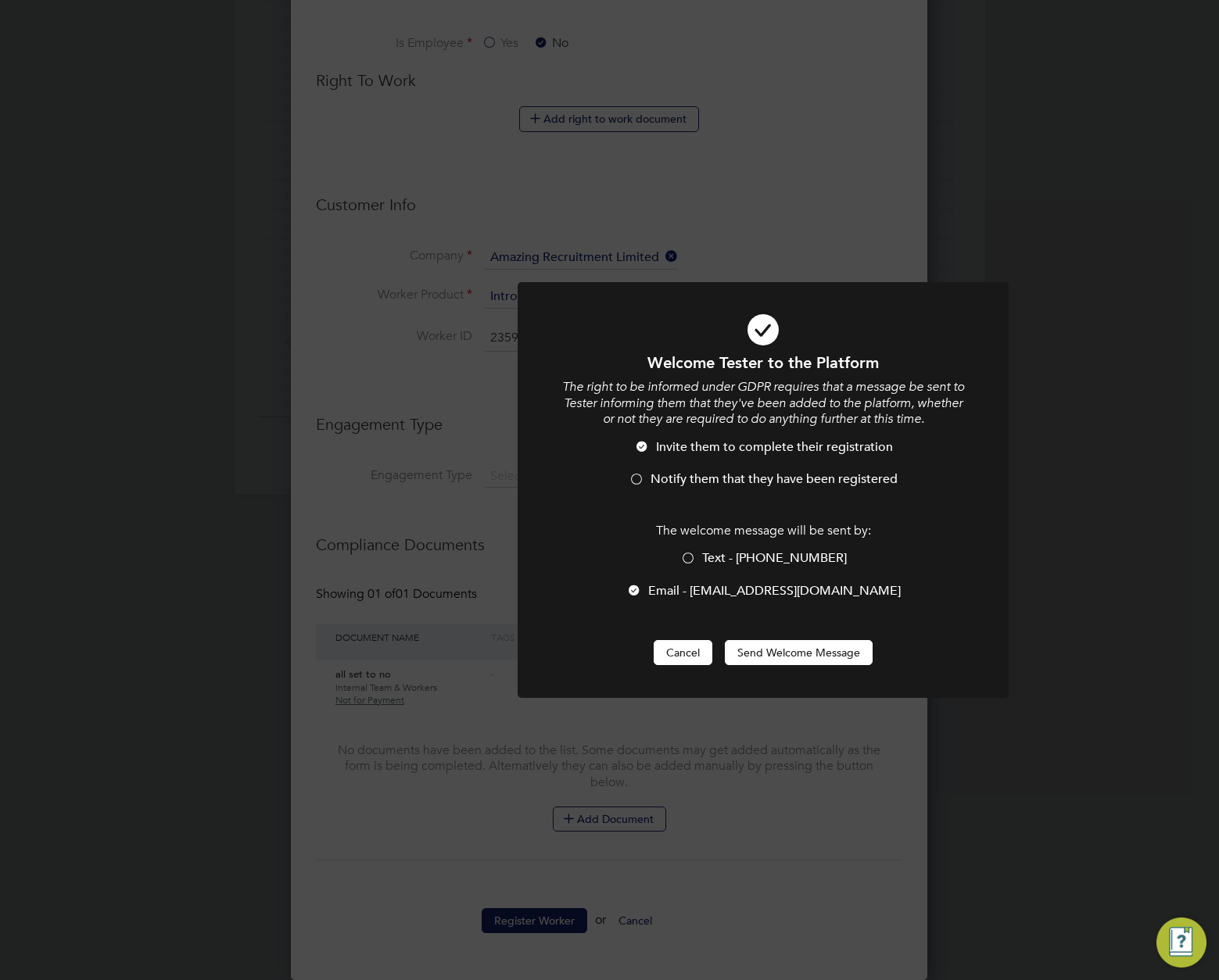
click at [674, 655] on button "Cancel" at bounding box center [683, 652] width 58 height 25
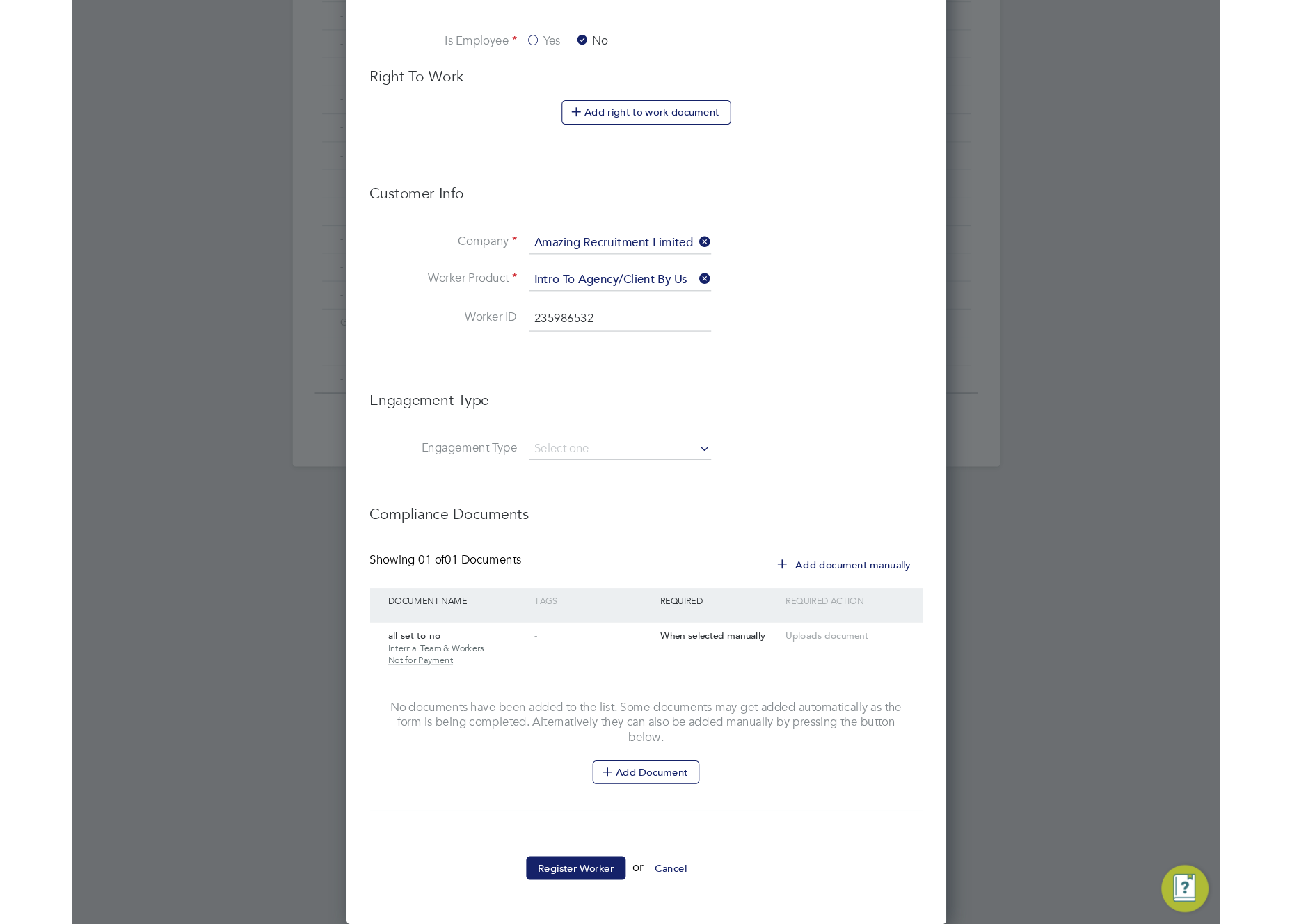
scroll to position [715, 0]
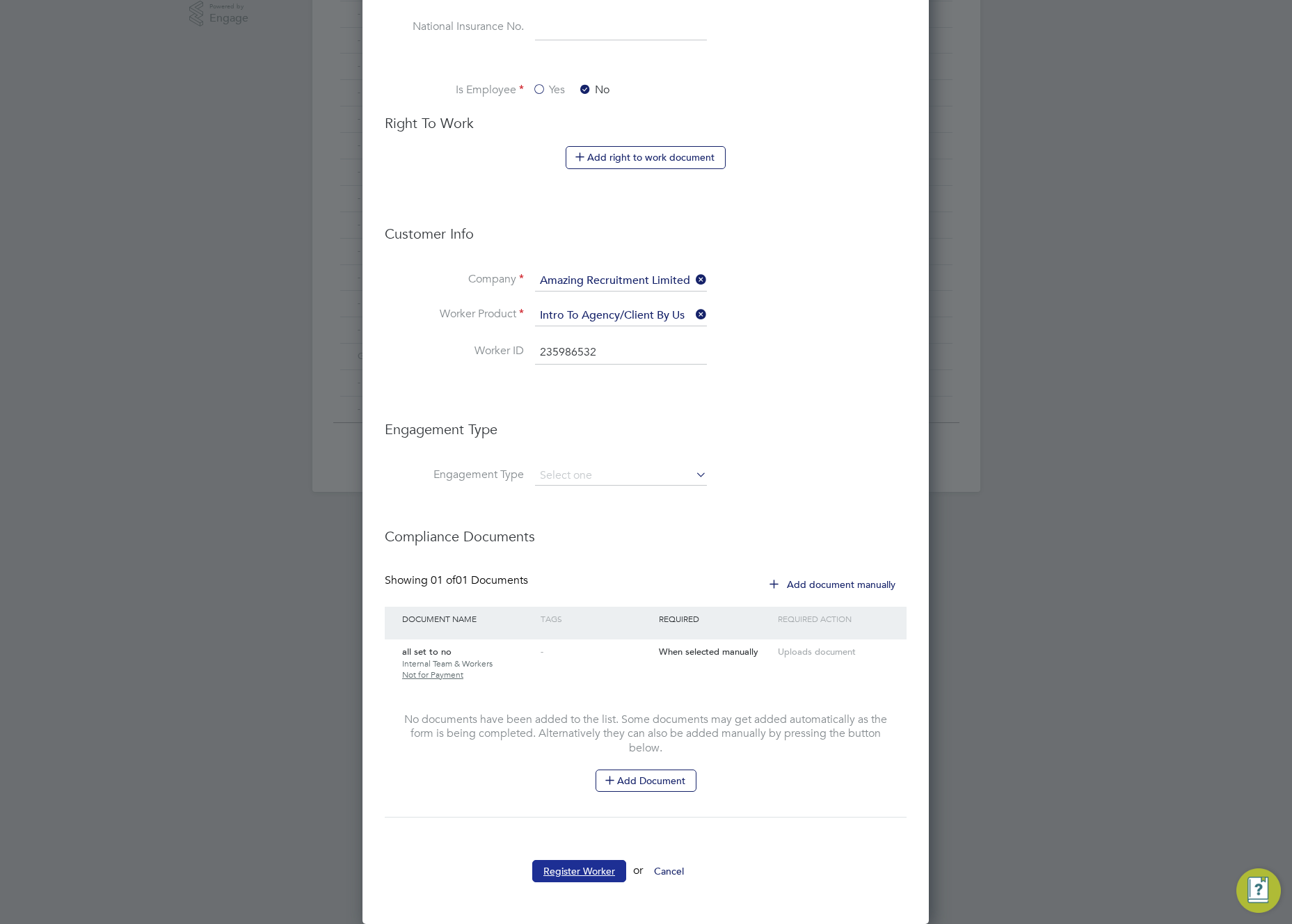
click at [582, 871] on button "Register Worker" at bounding box center [579, 871] width 94 height 22
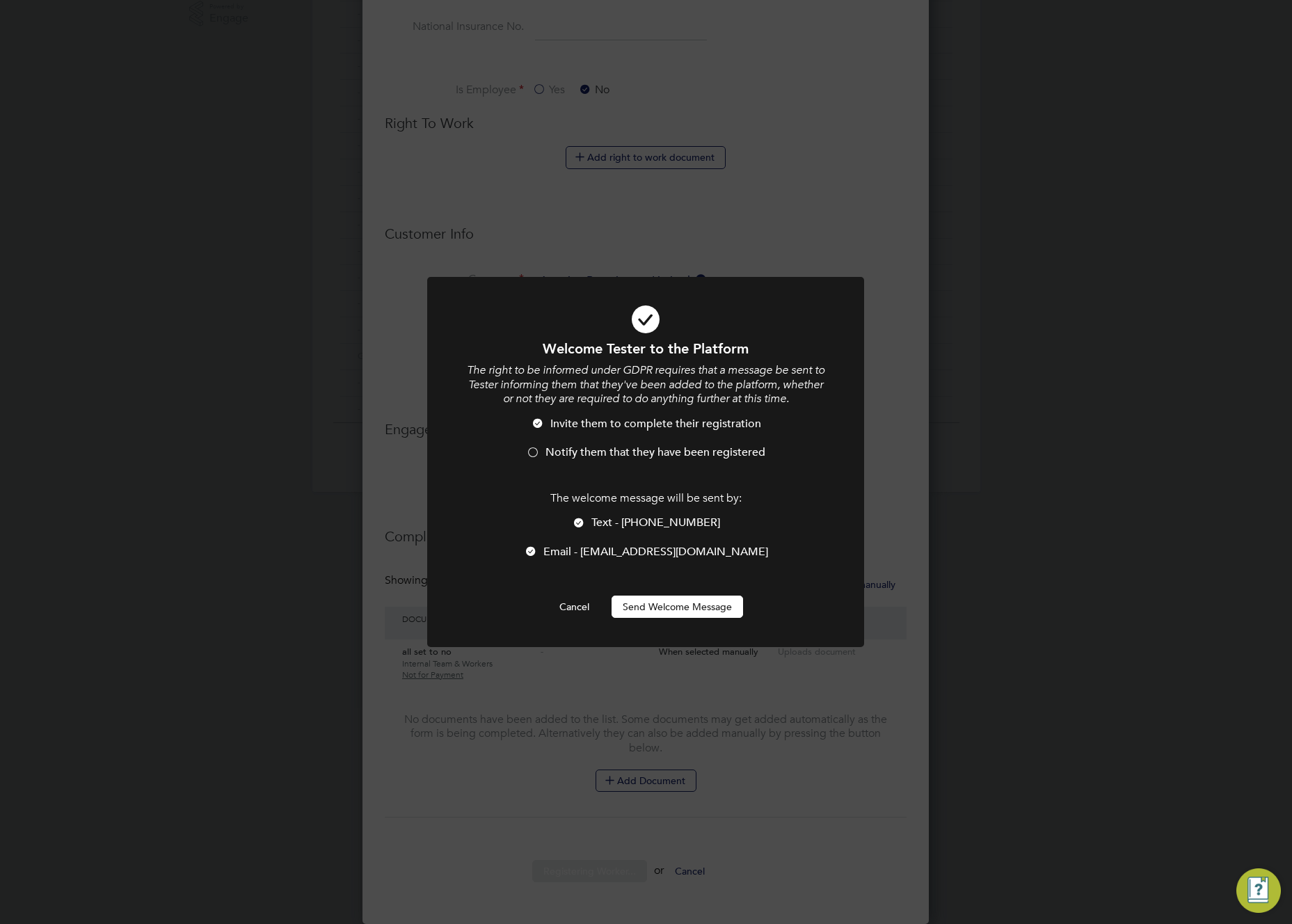
click at [586, 520] on div at bounding box center [579, 523] width 14 height 14
click at [675, 604] on button "Send Welcome Message" at bounding box center [677, 606] width 132 height 22
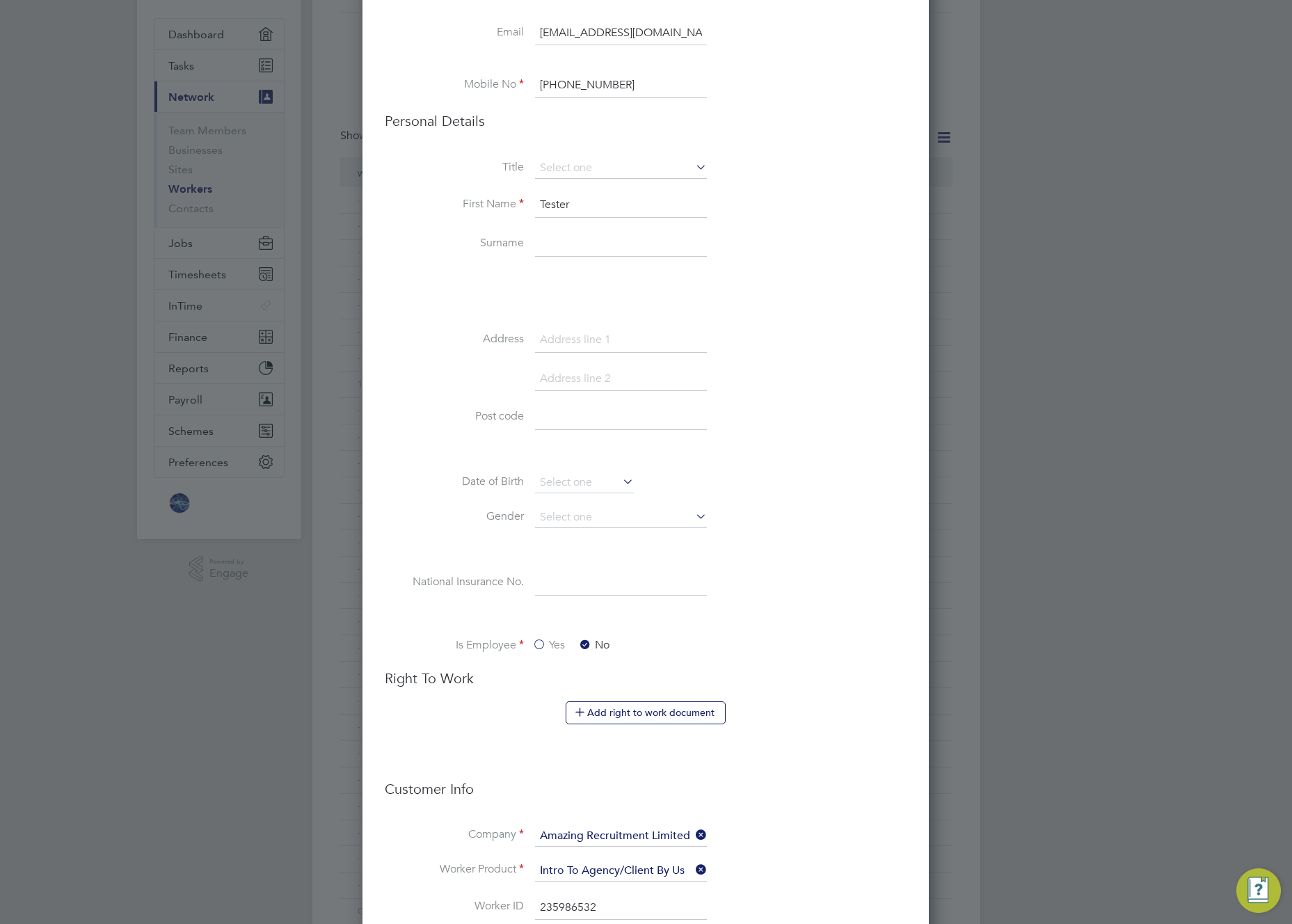
scroll to position [425, 0]
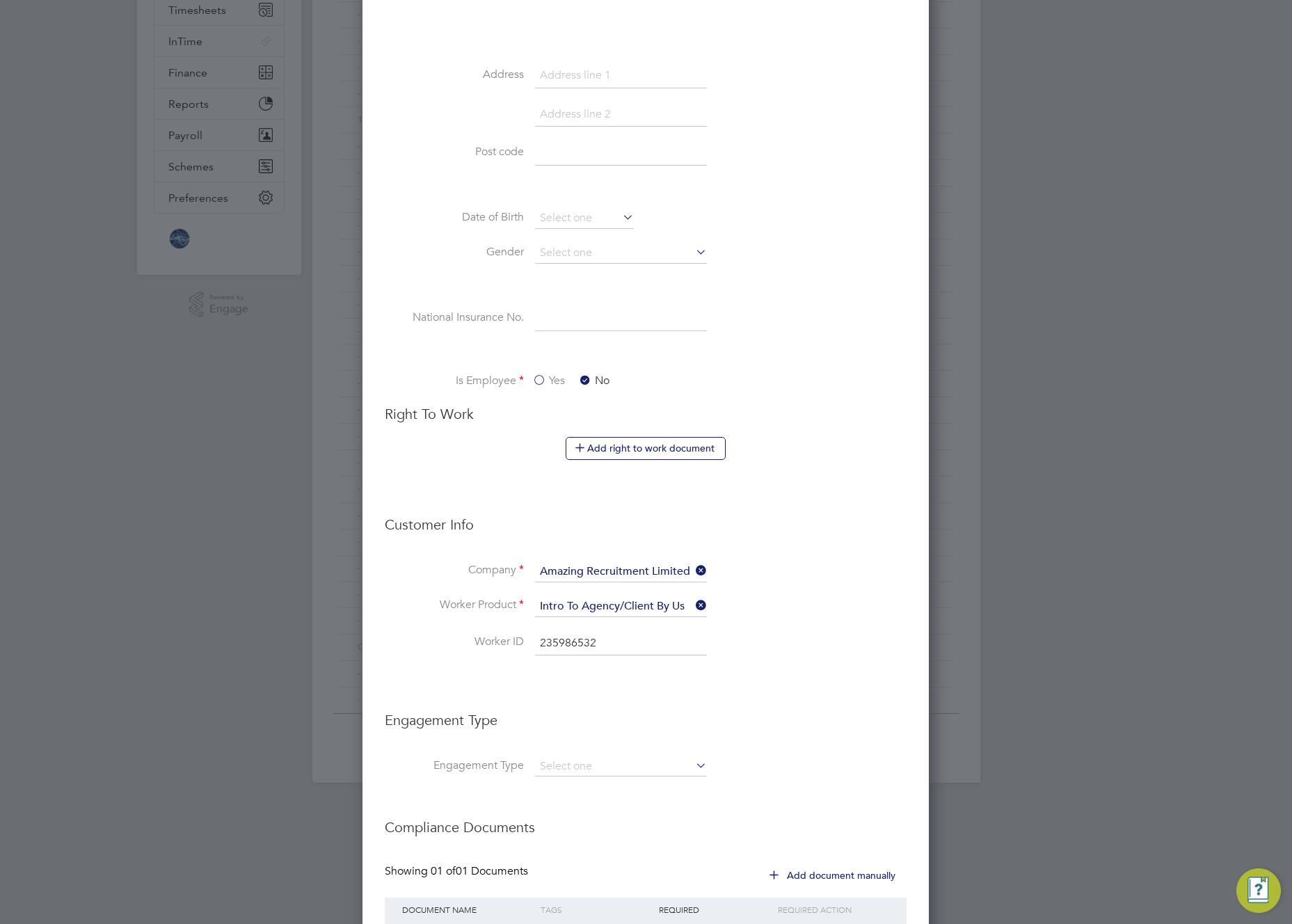
click at [536, 379] on label "Yes" at bounding box center [549, 381] width 33 height 15
click at [0, 0] on input "Yes" at bounding box center [0, 0] width 0 height 0
click at [591, 377] on label "No" at bounding box center [593, 381] width 31 height 15
click at [0, 0] on input "No" at bounding box center [0, 0] width 0 height 0
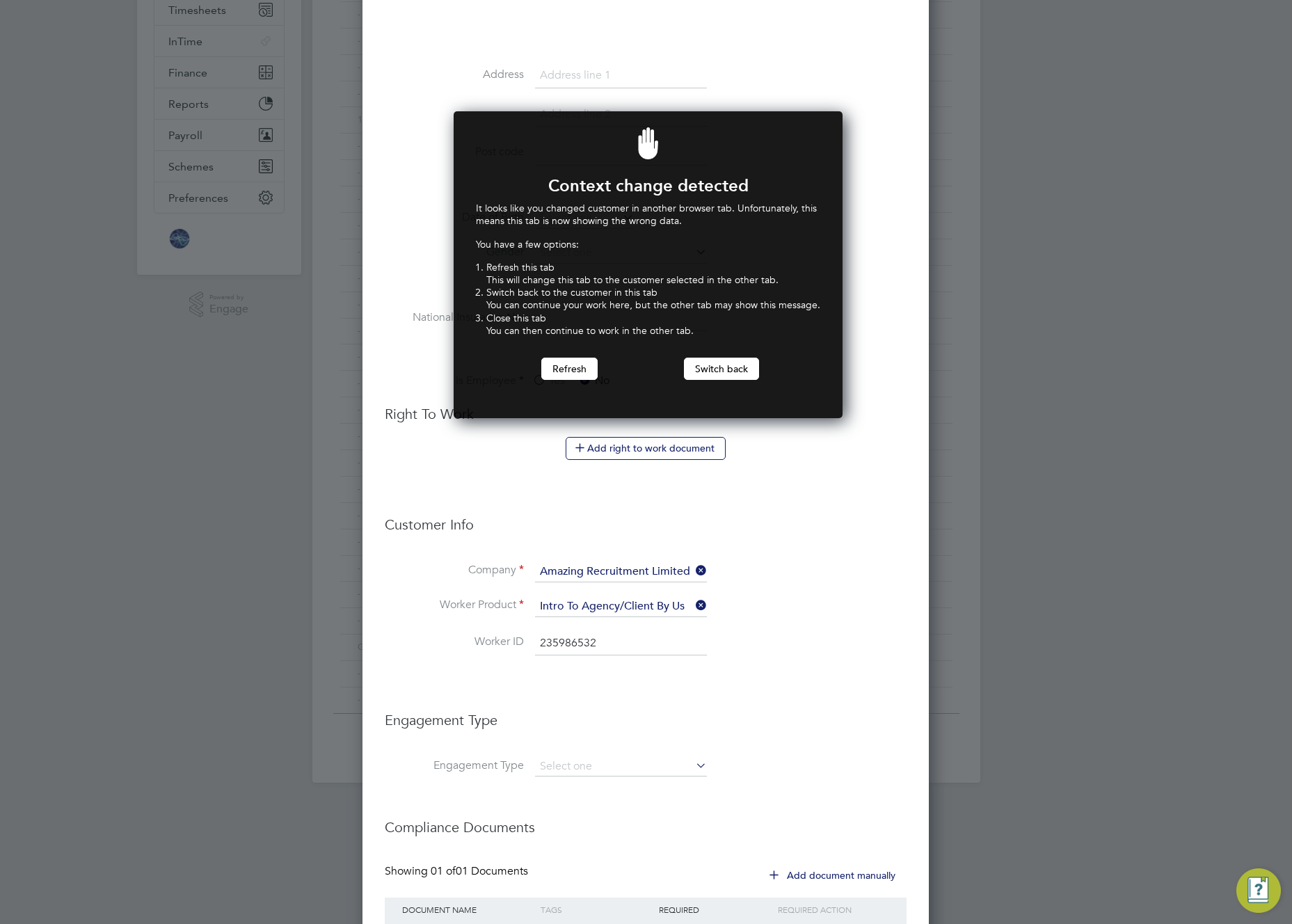
scroll to position [308, 384]
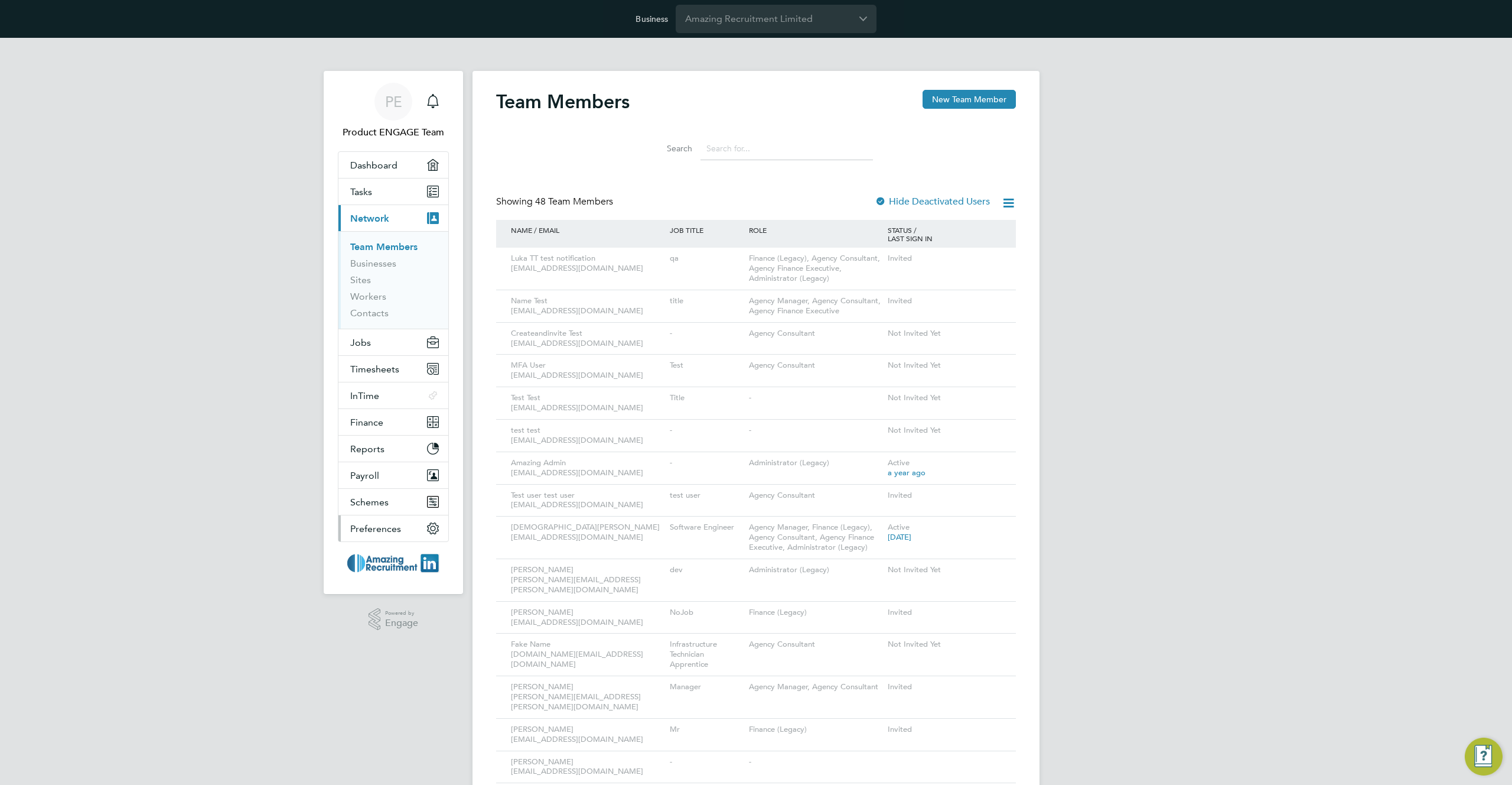
click at [386, 531] on span "Preferences" at bounding box center [375, 528] width 51 height 11
click at [370, 296] on link "Workers" at bounding box center [368, 296] width 36 height 11
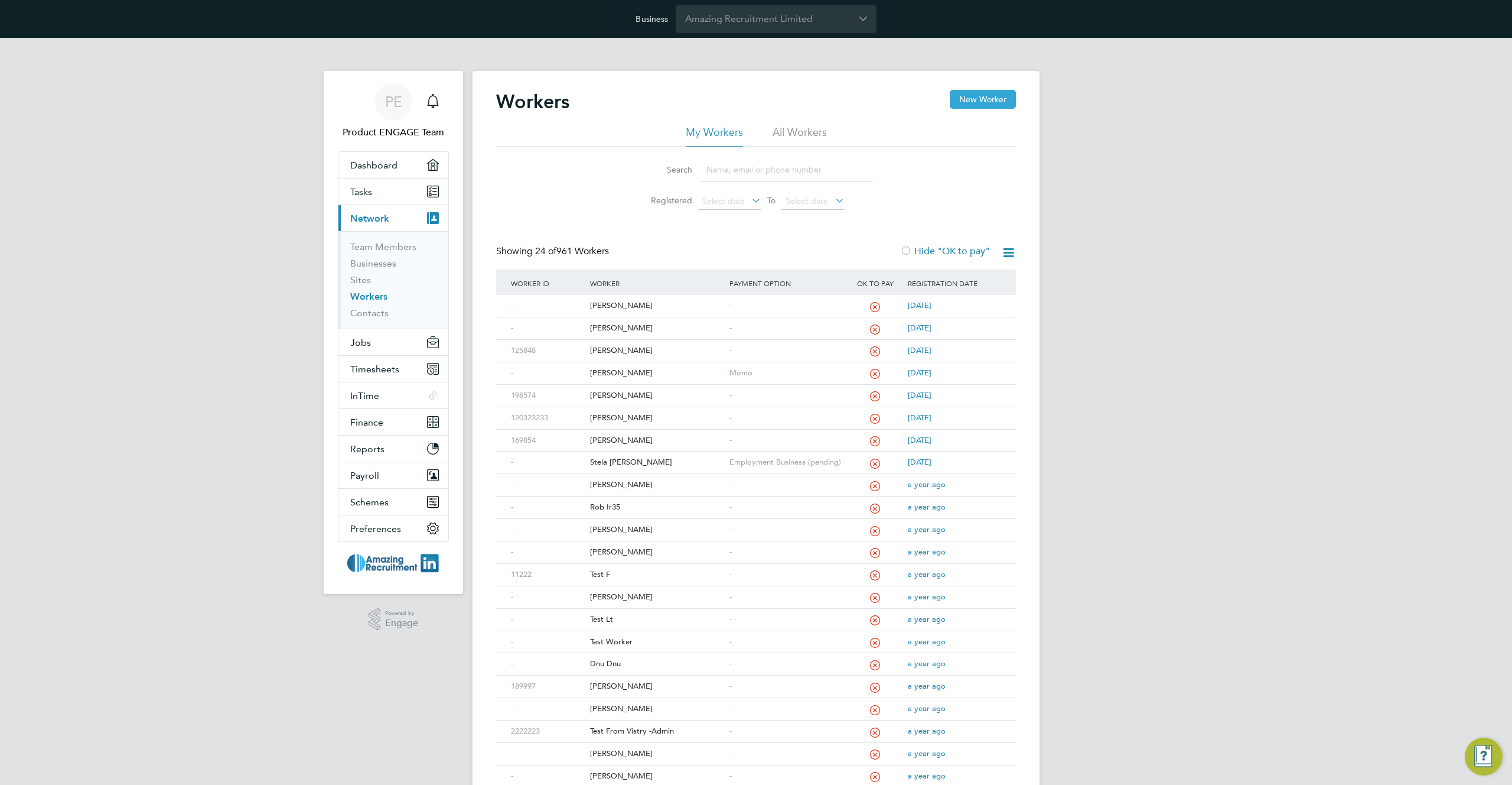
click at [979, 91] on button "New Worker" at bounding box center [982, 99] width 66 height 19
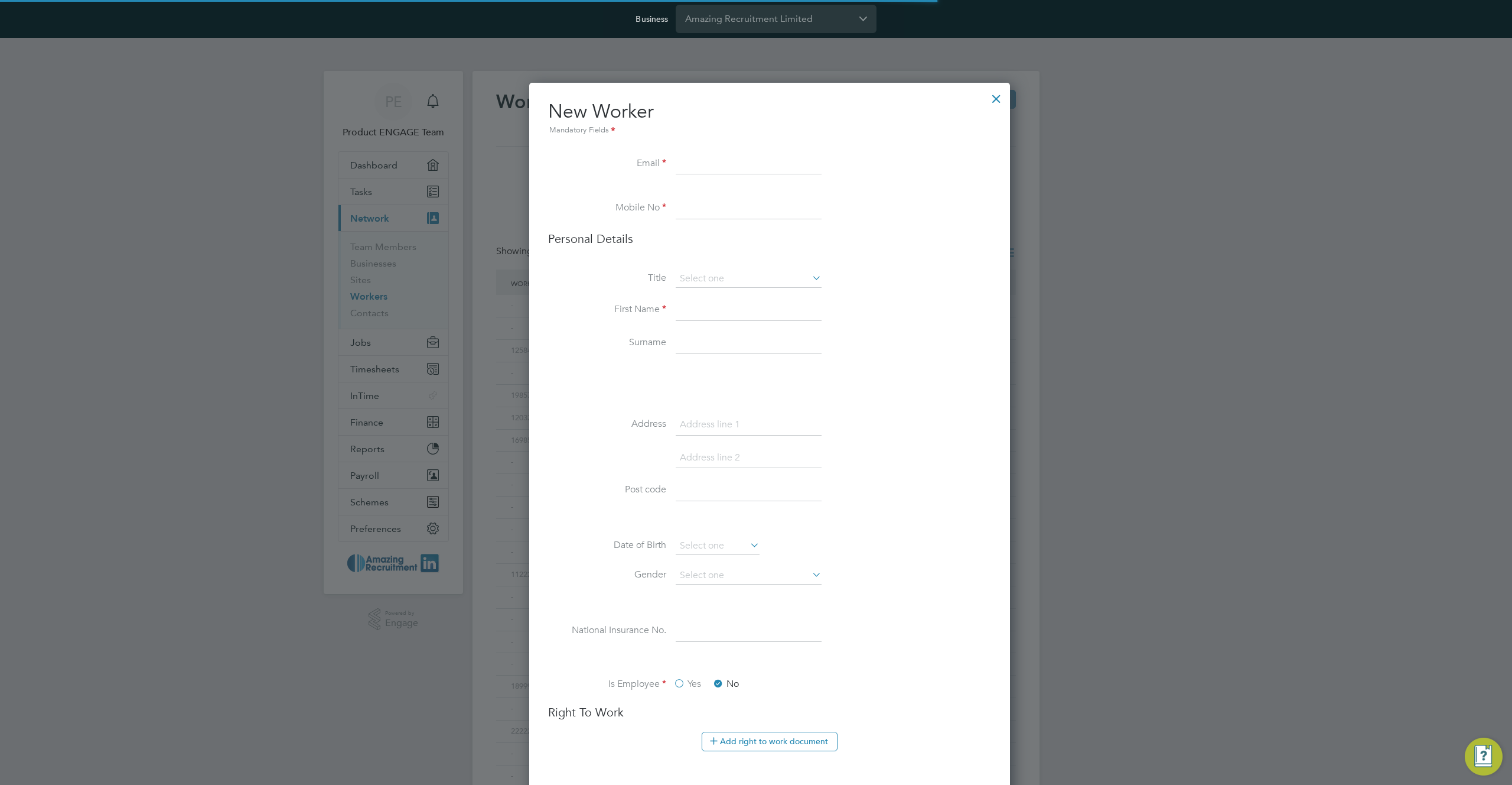
scroll to position [1461, 481]
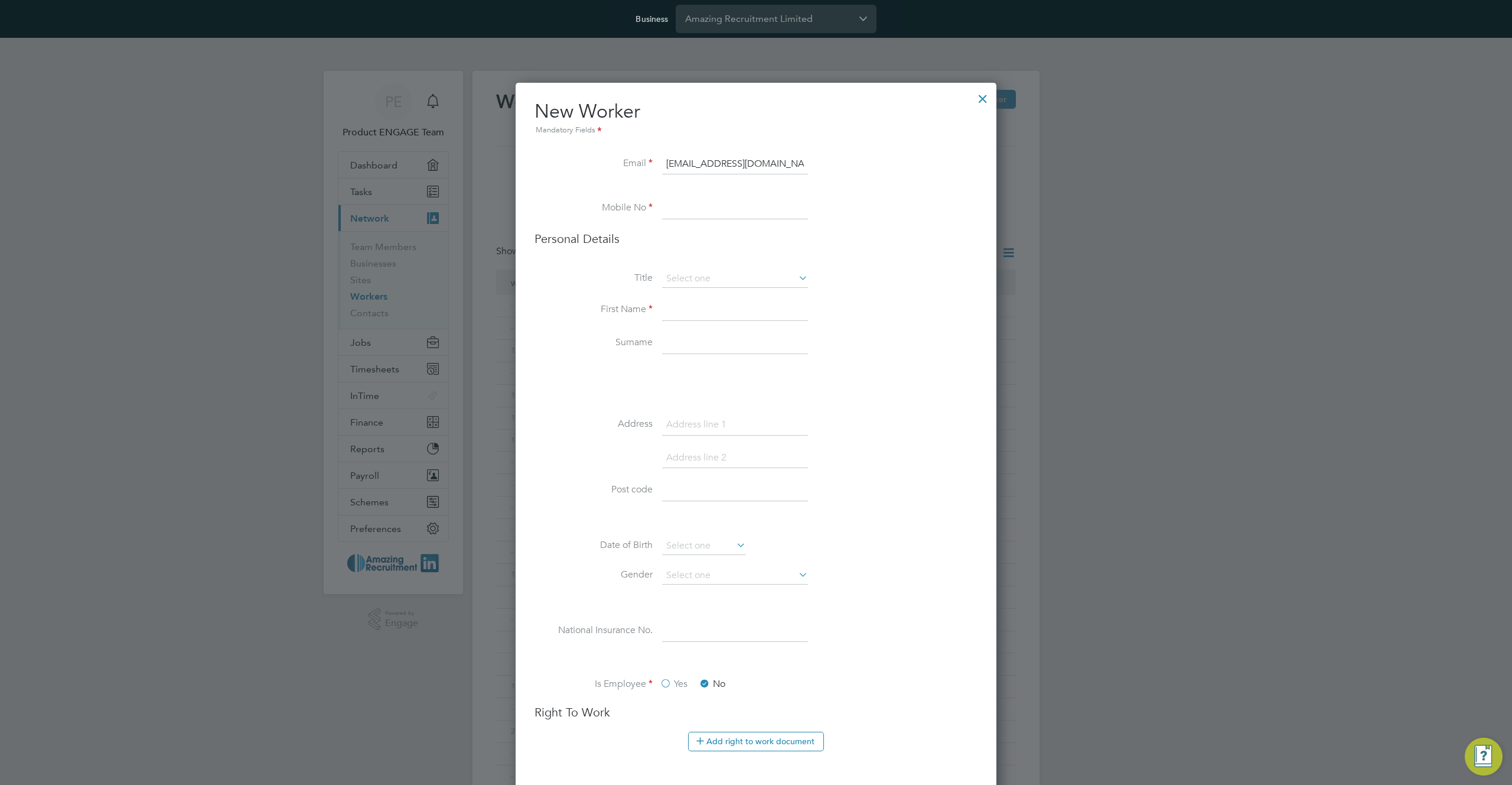
type input "[EMAIL_ADDRESS][DOMAIN_NAME]"
type input "+38134725120"
click at [715, 280] on input at bounding box center [735, 278] width 146 height 17
click at [704, 298] on li "Mr" at bounding box center [735, 296] width 147 height 15
type input "Mr"
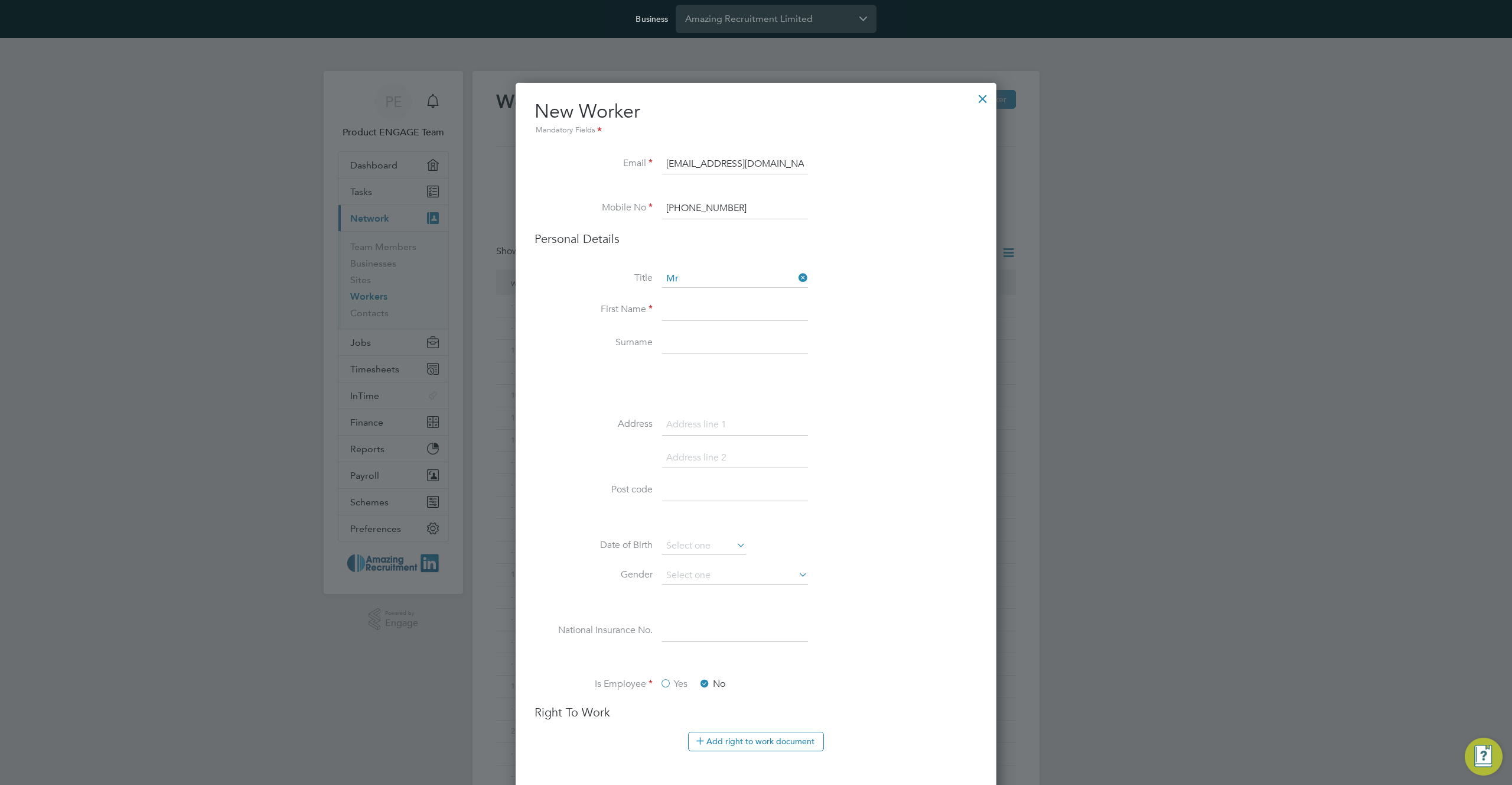
click at [690, 311] on input at bounding box center [735, 310] width 146 height 21
type input "A"
type input "Marko"
click at [588, 351] on li "Surname" at bounding box center [756, 349] width 443 height 33
click at [709, 350] on input at bounding box center [735, 343] width 146 height 21
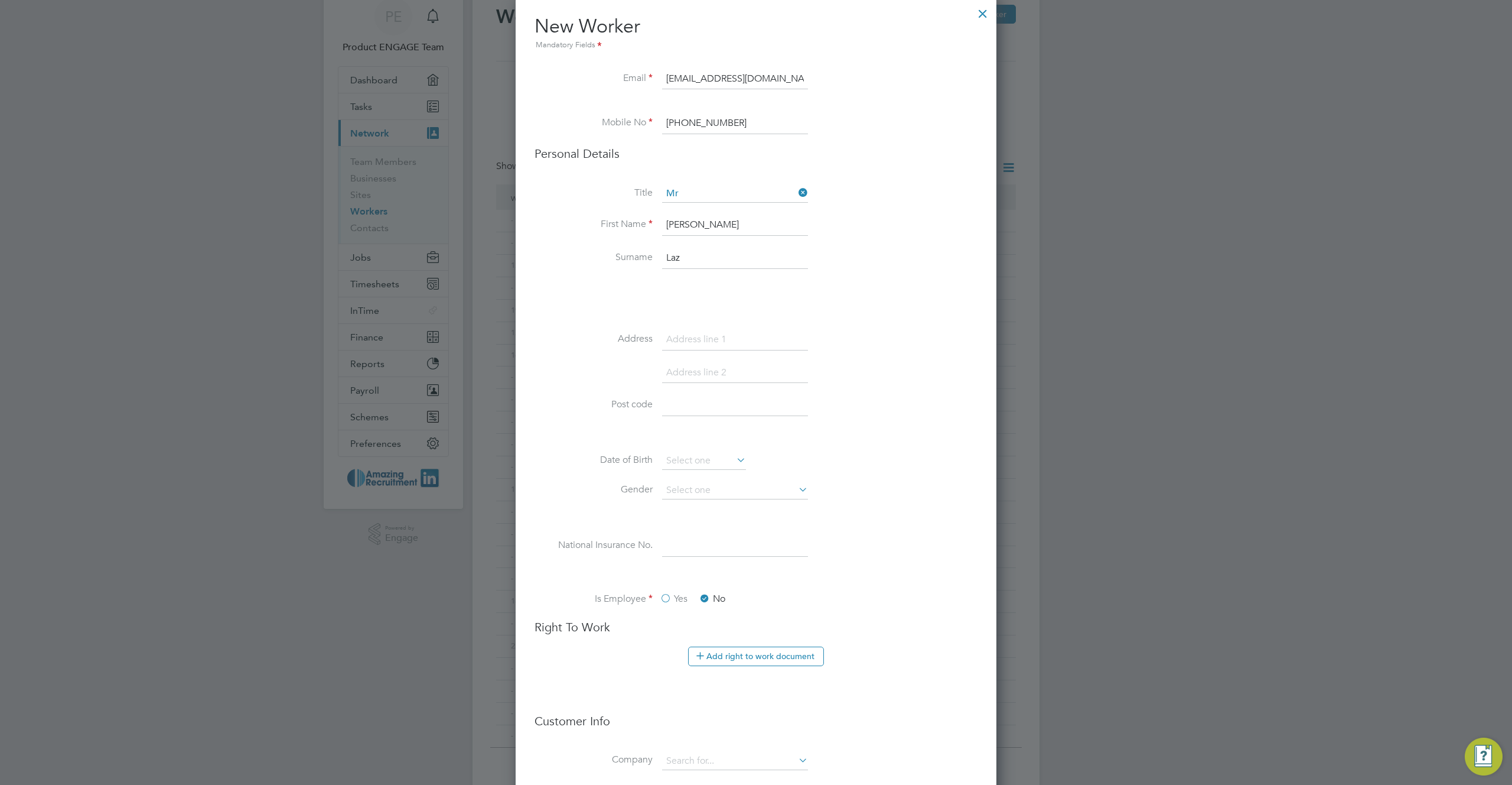
scroll to position [86, 0]
type input "Laz"
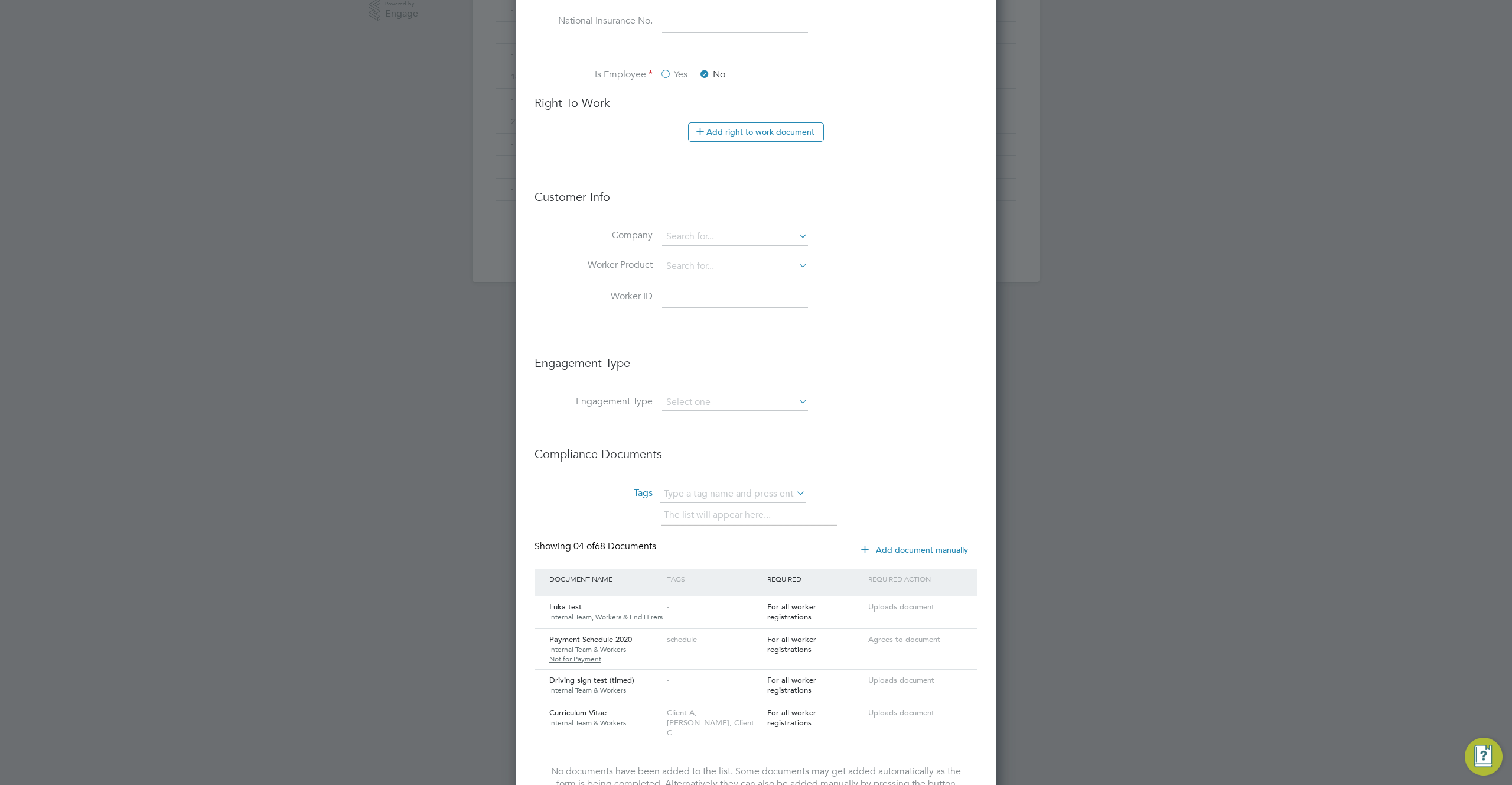
scroll to position [610, 0]
click at [771, 238] on input at bounding box center [735, 236] width 146 height 17
click at [765, 252] on li "Amazing Recruitment Limited" at bounding box center [735, 253] width 147 height 16
type input "Amazing Recruitment Limited"
click at [757, 271] on input at bounding box center [735, 266] width 146 height 17
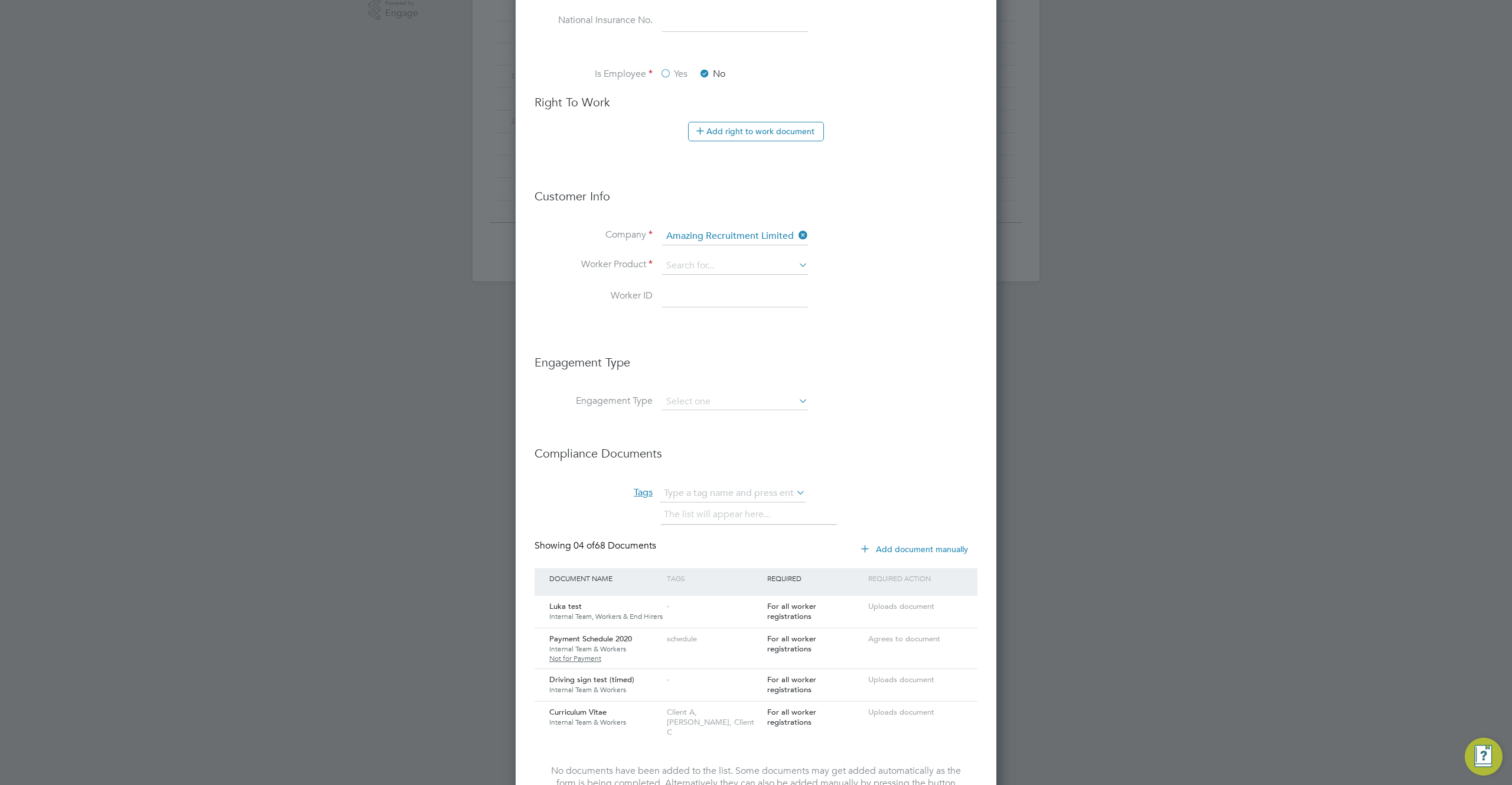
click at [733, 331] on li "Use existing 'Intro By'" at bounding box center [735, 331] width 147 height 16
type input "Use existing 'Intro By'"
click at [739, 298] on input at bounding box center [735, 297] width 146 height 21
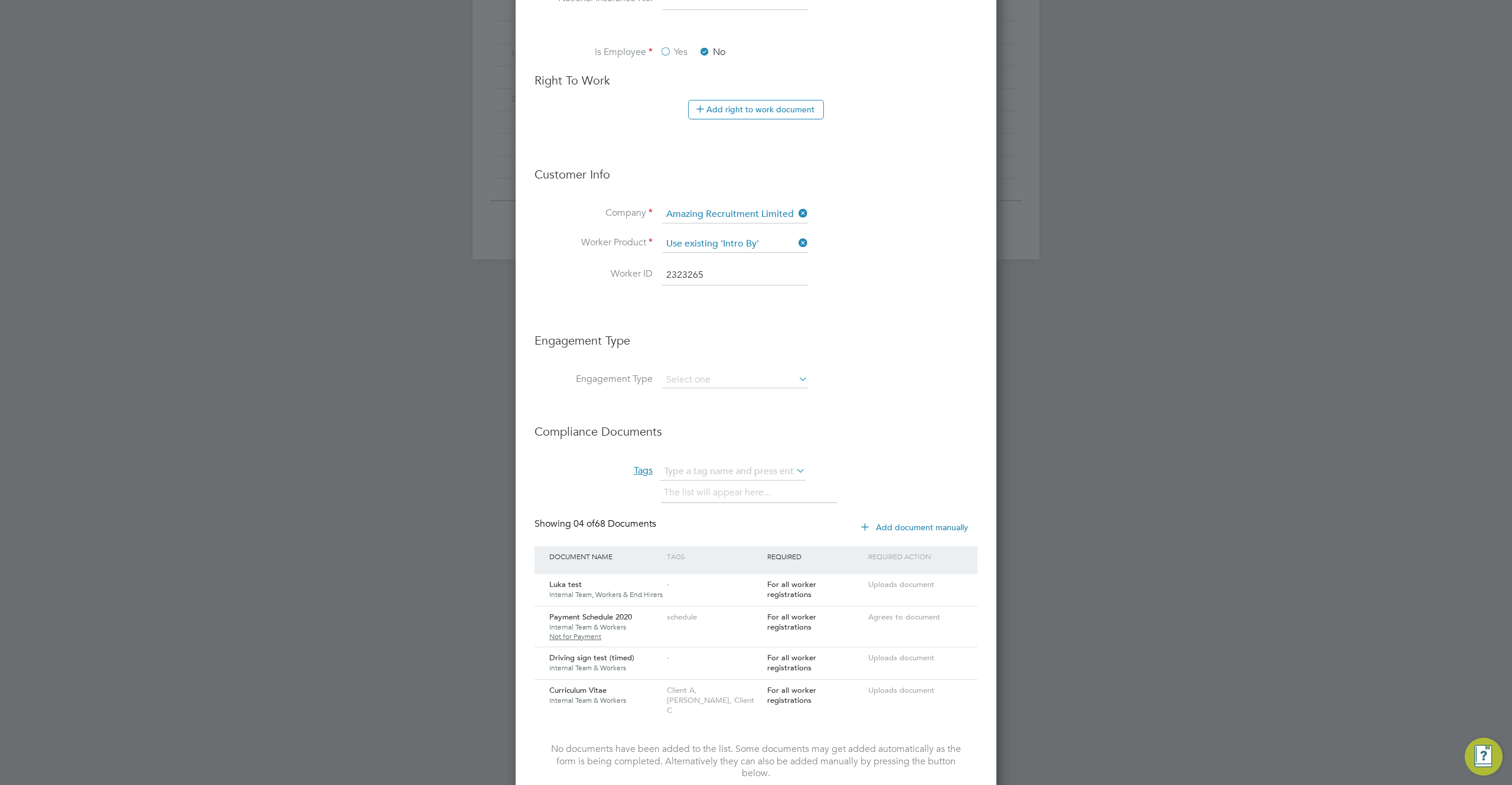
scroll to position [758, 0]
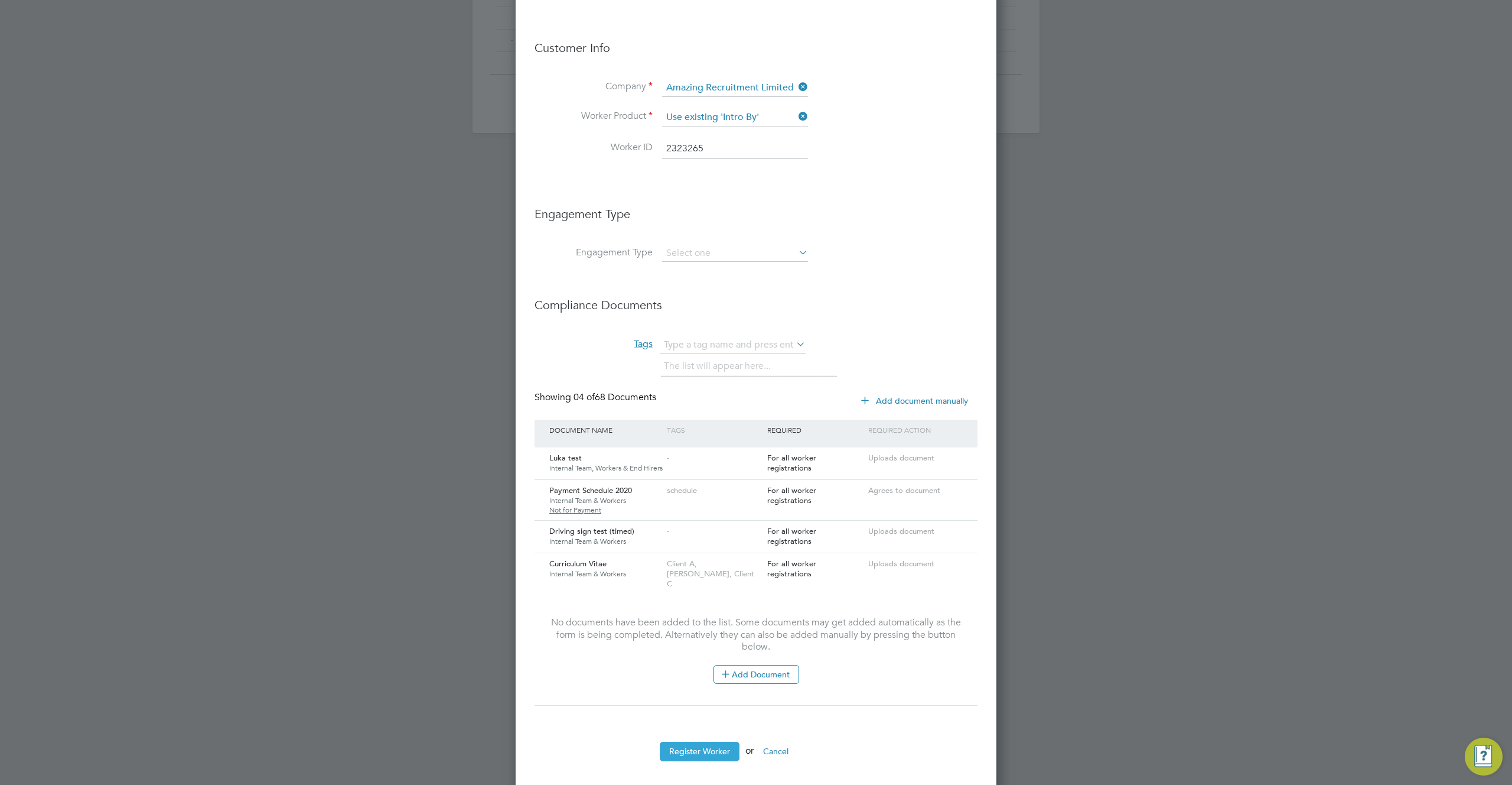
type input "2323265"
click at [703, 742] on button "Register Worker" at bounding box center [699, 751] width 80 height 19
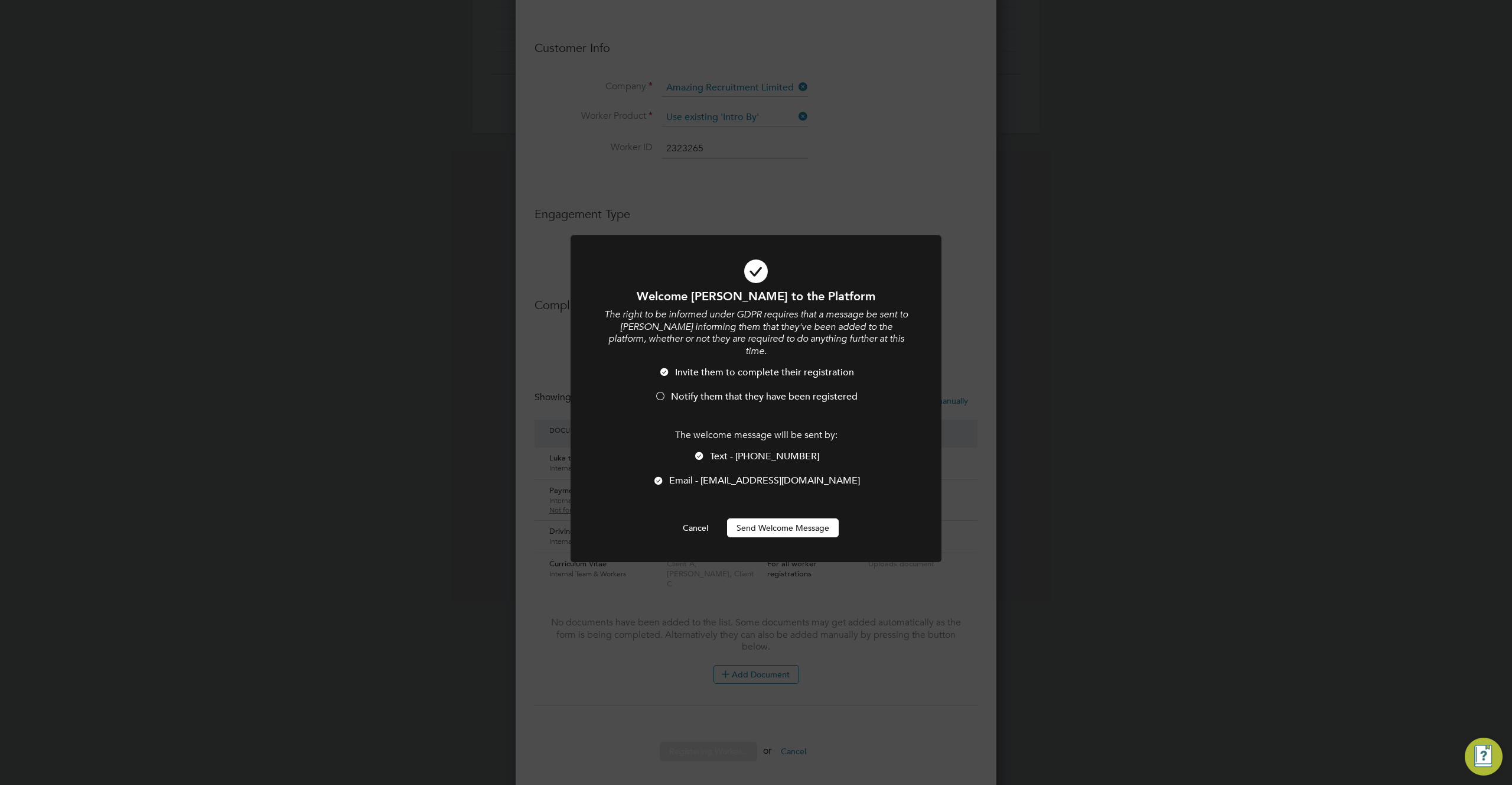
click at [705, 451] on div at bounding box center [699, 456] width 12 height 12
click at [792, 518] on button "Send Welcome Message" at bounding box center [783, 527] width 112 height 19
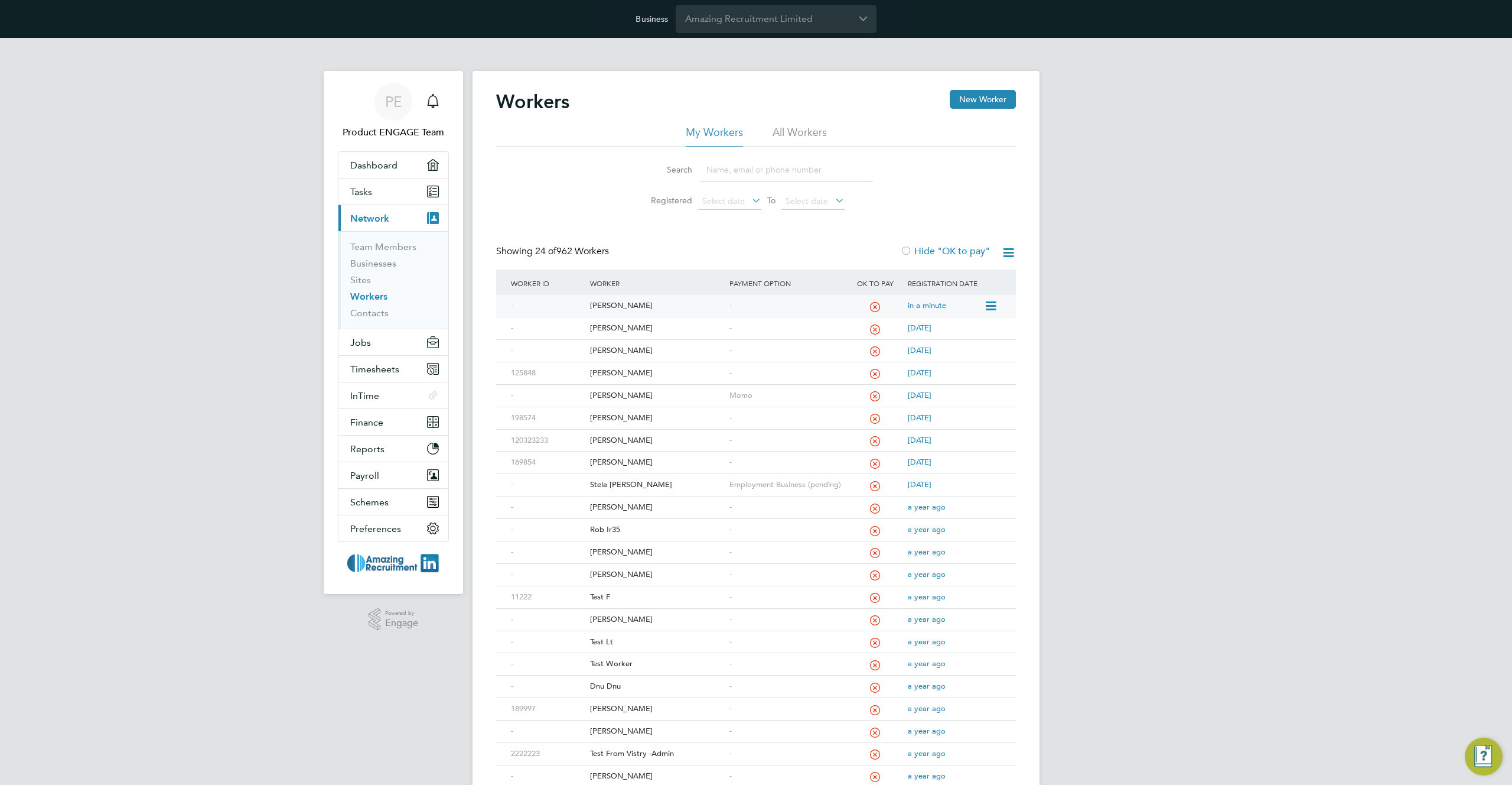
click at [644, 308] on div "Marko Laz" at bounding box center [656, 305] width 139 height 22
click at [435, 113] on div "Main navigation" at bounding box center [433, 101] width 24 height 24
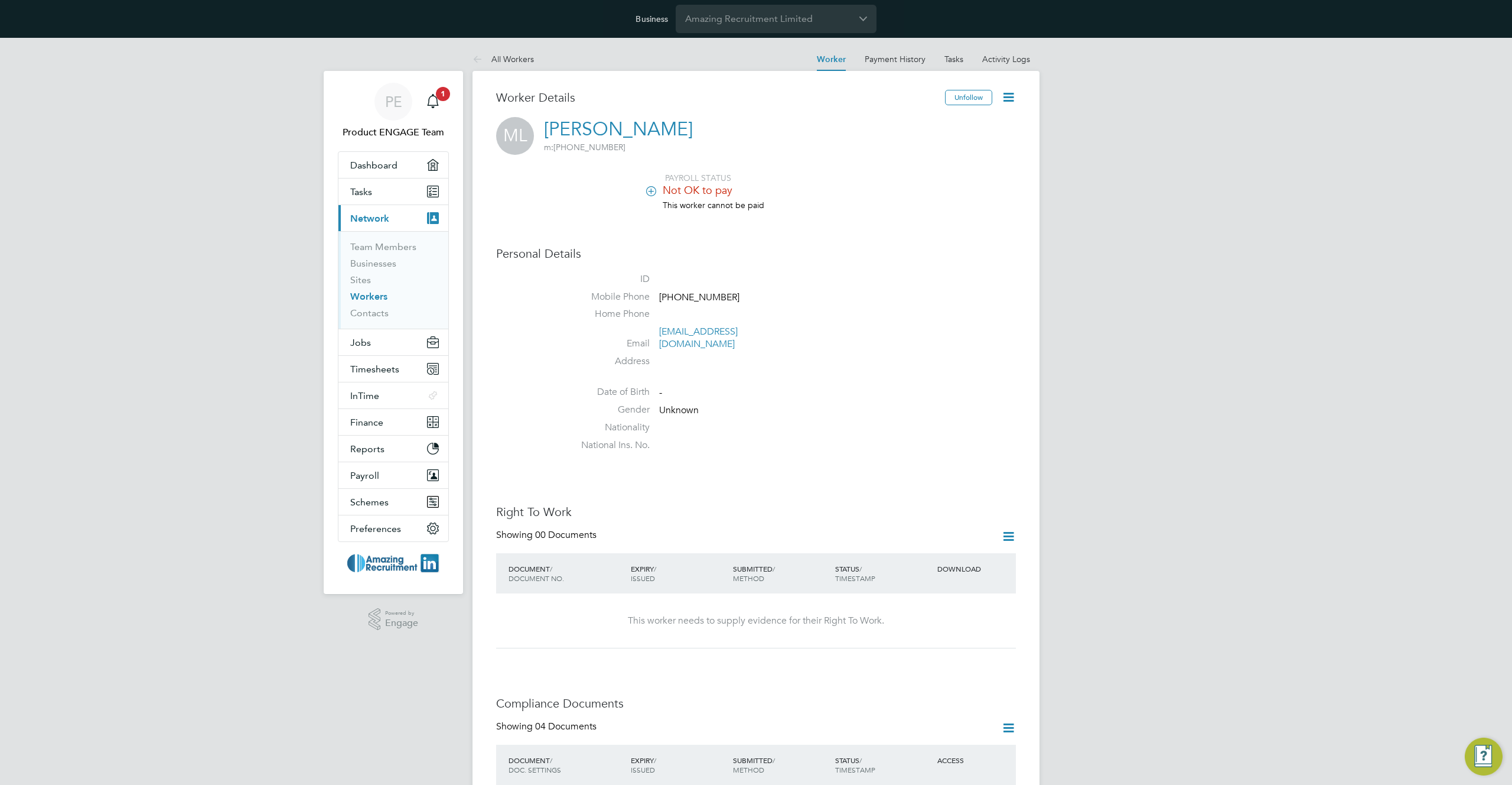
click at [1007, 96] on icon at bounding box center [1008, 96] width 15 height 15
click at [903, 193] on li "Impersonate" at bounding box center [941, 192] width 147 height 17
click at [430, 106] on icon "Main navigation" at bounding box center [432, 101] width 14 height 14
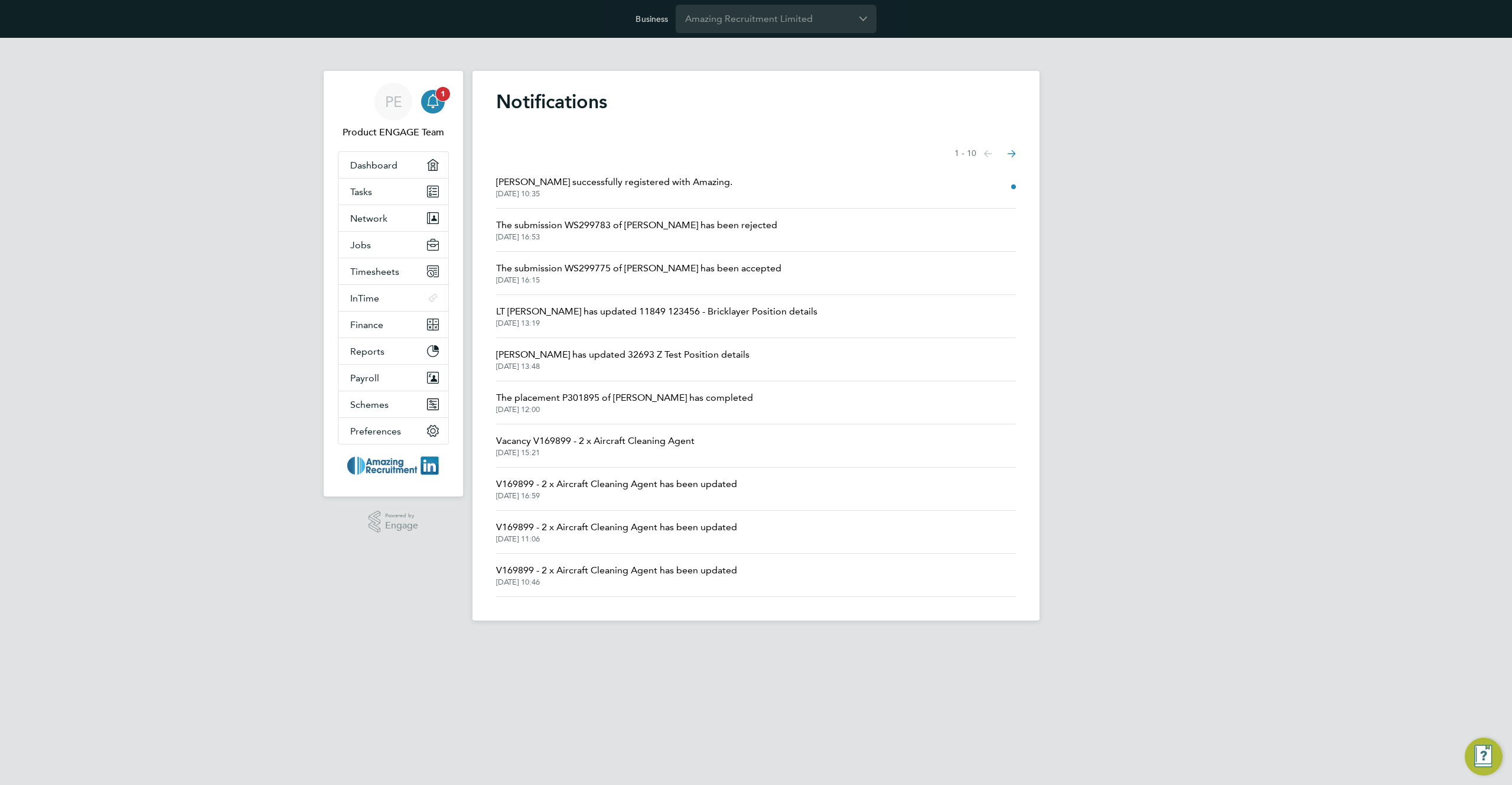
click at [437, 101] on icon "Main navigation" at bounding box center [432, 101] width 14 height 14
click at [370, 217] on span "Network" at bounding box center [368, 218] width 37 height 11
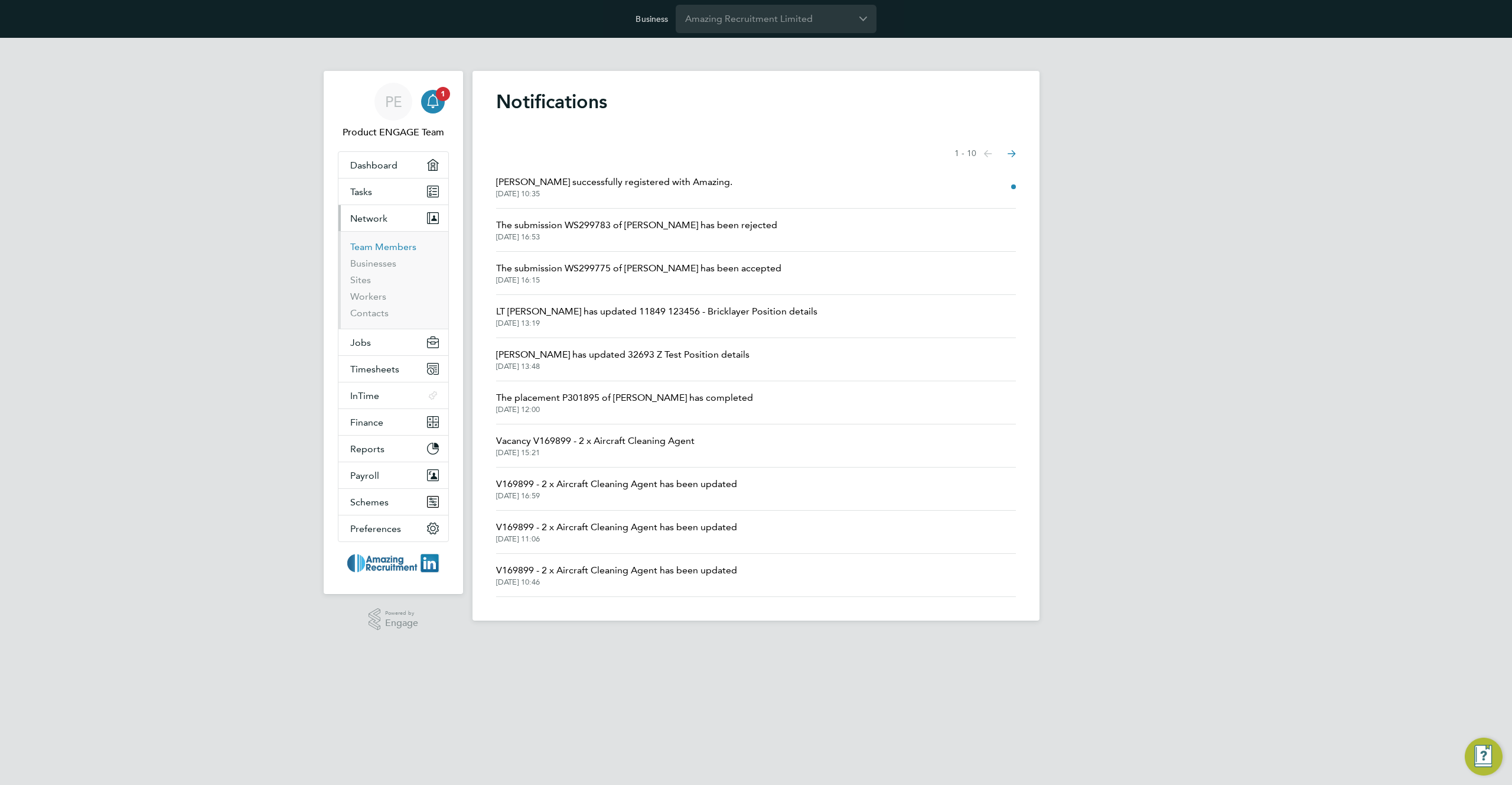
click at [370, 249] on link "Team Members" at bounding box center [383, 247] width 66 height 11
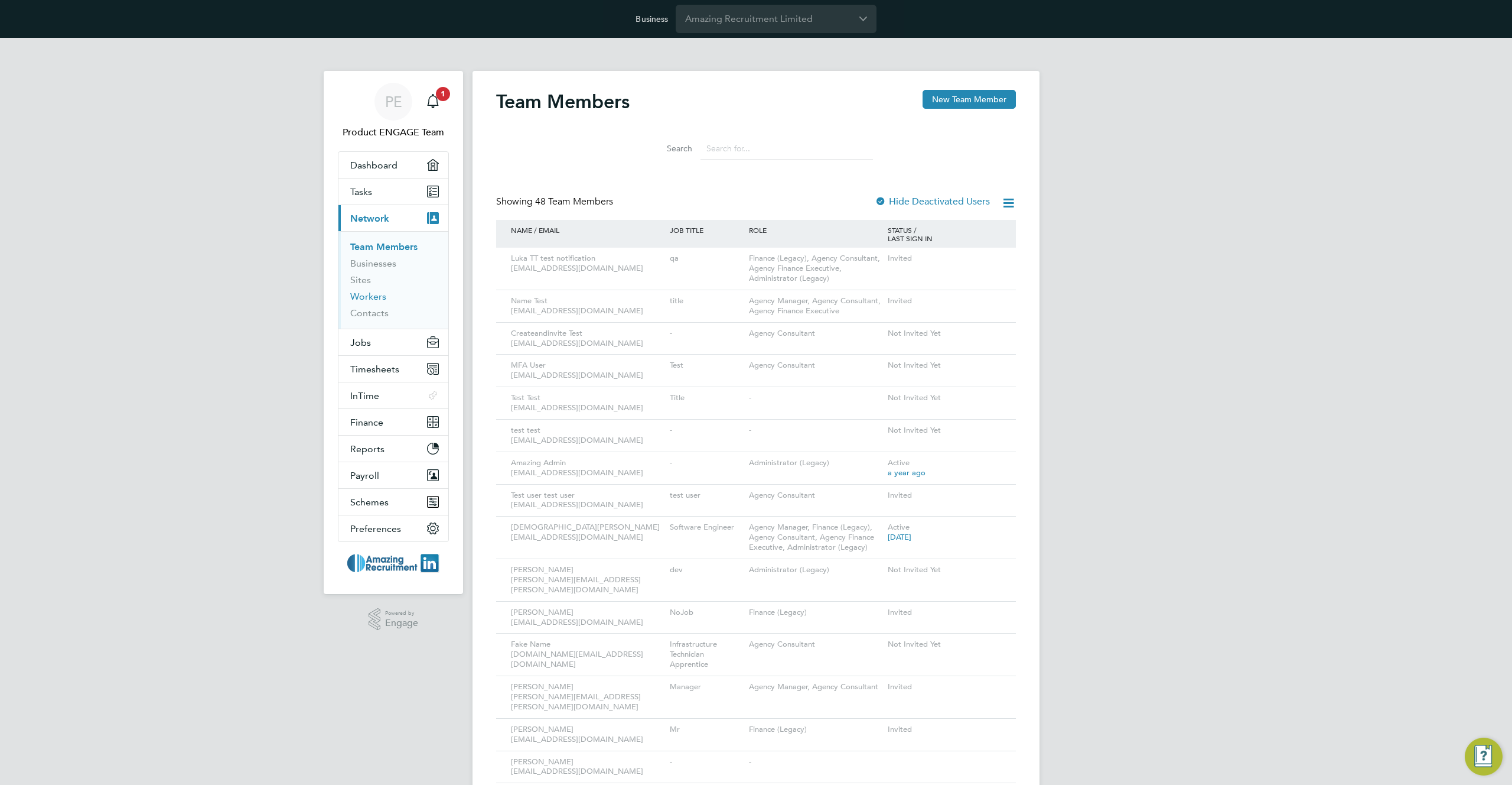
click at [370, 299] on link "Workers" at bounding box center [368, 296] width 36 height 11
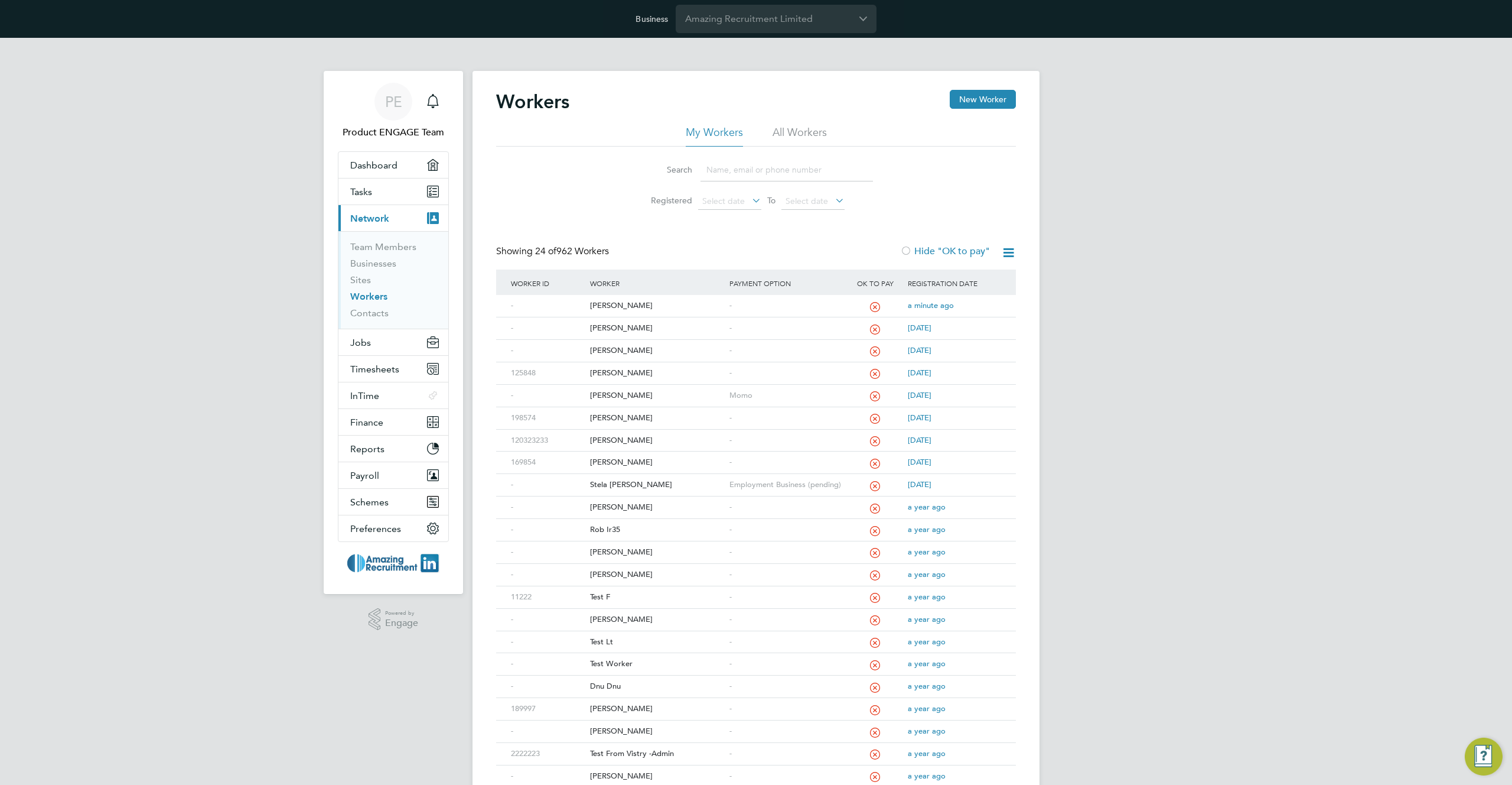
drag, startPoint x: 819, startPoint y: 121, endPoint x: 811, endPoint y: 127, distance: 10.0
click at [818, 122] on div "Workers New Worker" at bounding box center [756, 107] width 520 height 36
click at [791, 134] on li "All Workers" at bounding box center [800, 136] width 54 height 21
click at [984, 98] on button "New Worker" at bounding box center [982, 99] width 66 height 19
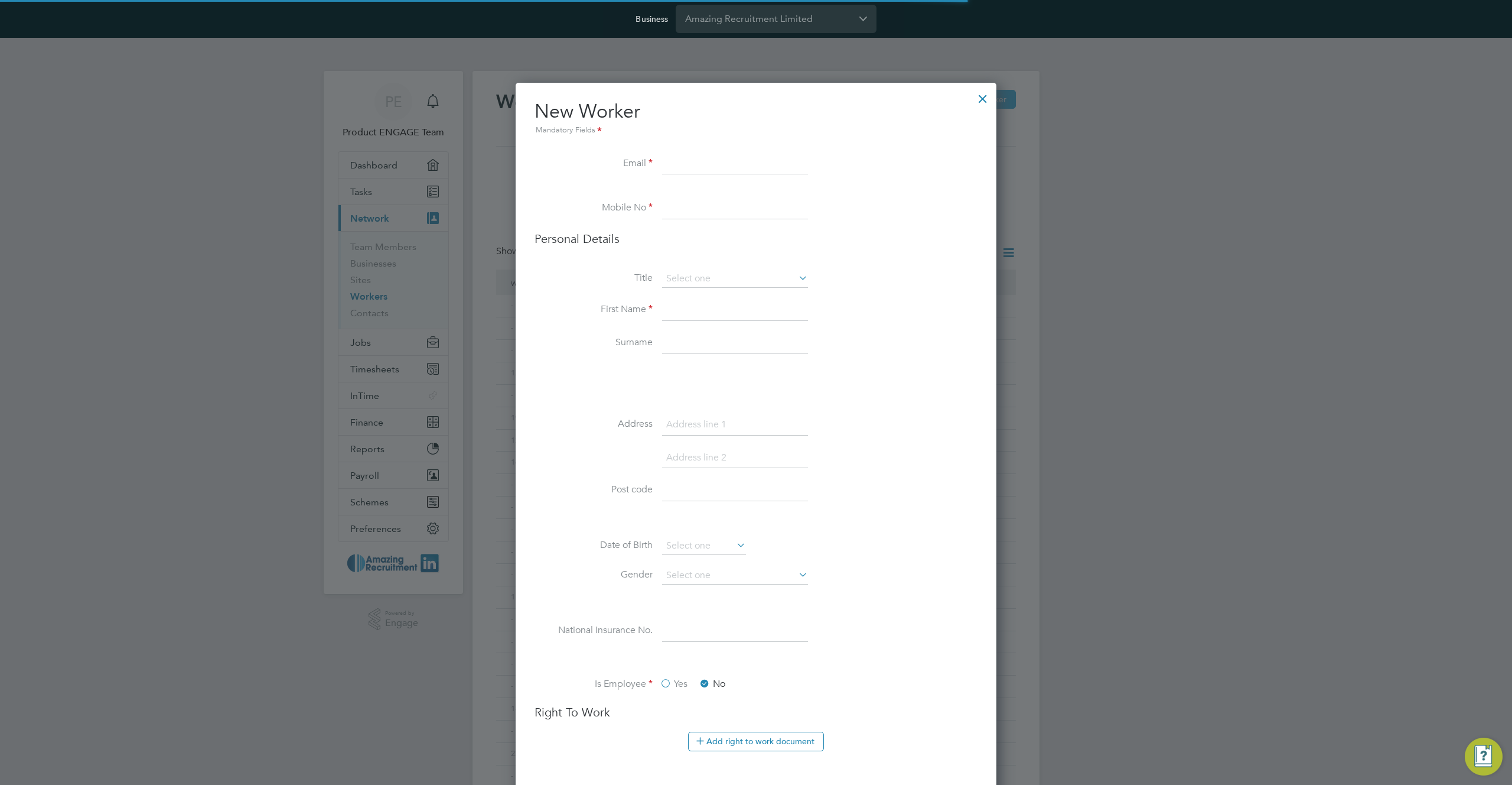
scroll to position [6, 6]
type input "maljkak@mailinator.com"
drag, startPoint x: 576, startPoint y: 252, endPoint x: 664, endPoint y: 238, distance: 89.1
click at [578, 252] on li "Personal Details" at bounding box center [756, 251] width 443 height 39
click at [725, 208] on input at bounding box center [735, 208] width 146 height 21
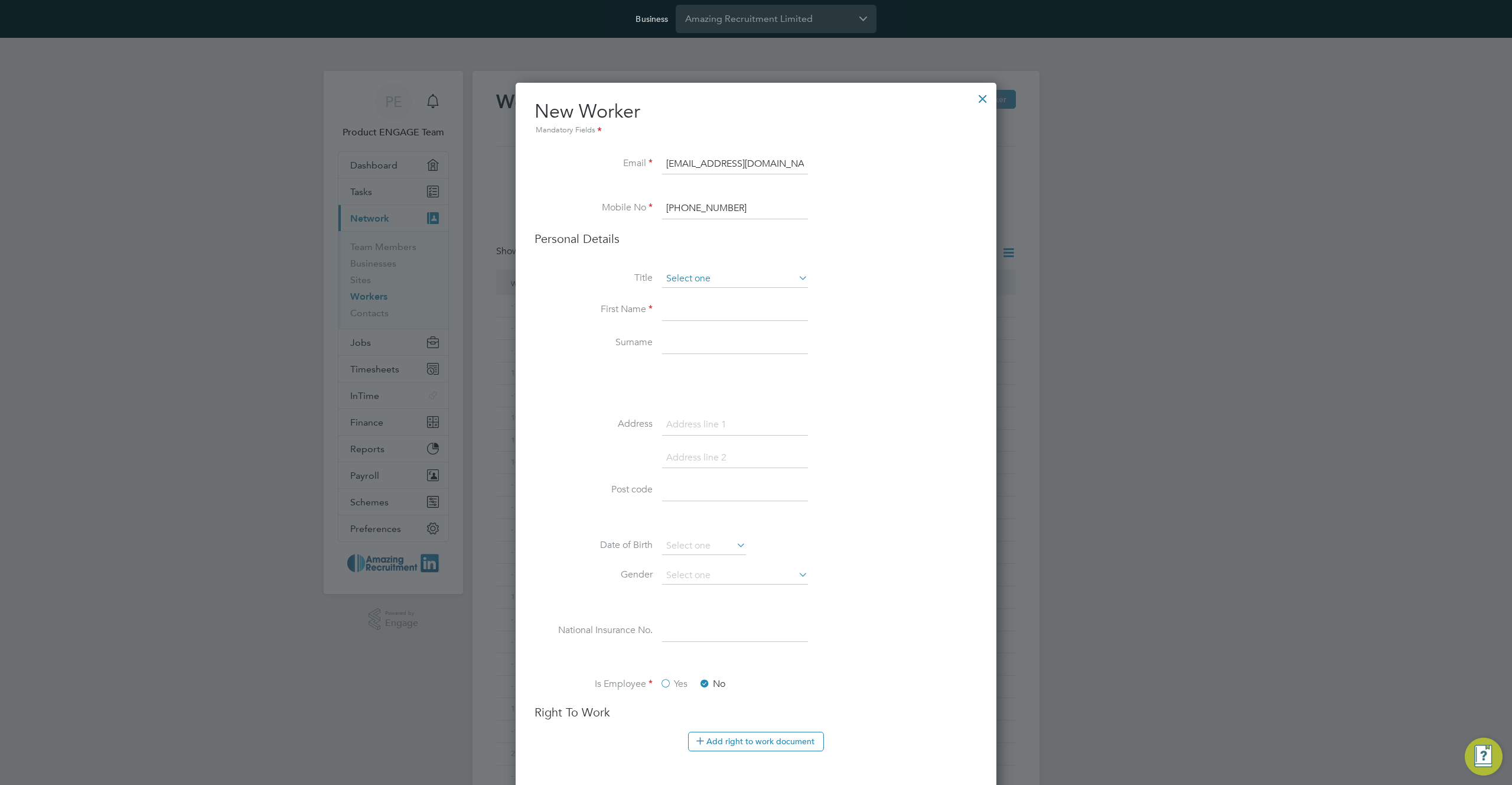
type input "+38134724555"
click at [722, 278] on input at bounding box center [735, 278] width 146 height 17
click at [718, 301] on li "Mr" at bounding box center [735, 296] width 147 height 15
type input "Mr"
click at [723, 315] on input at bounding box center [735, 310] width 146 height 21
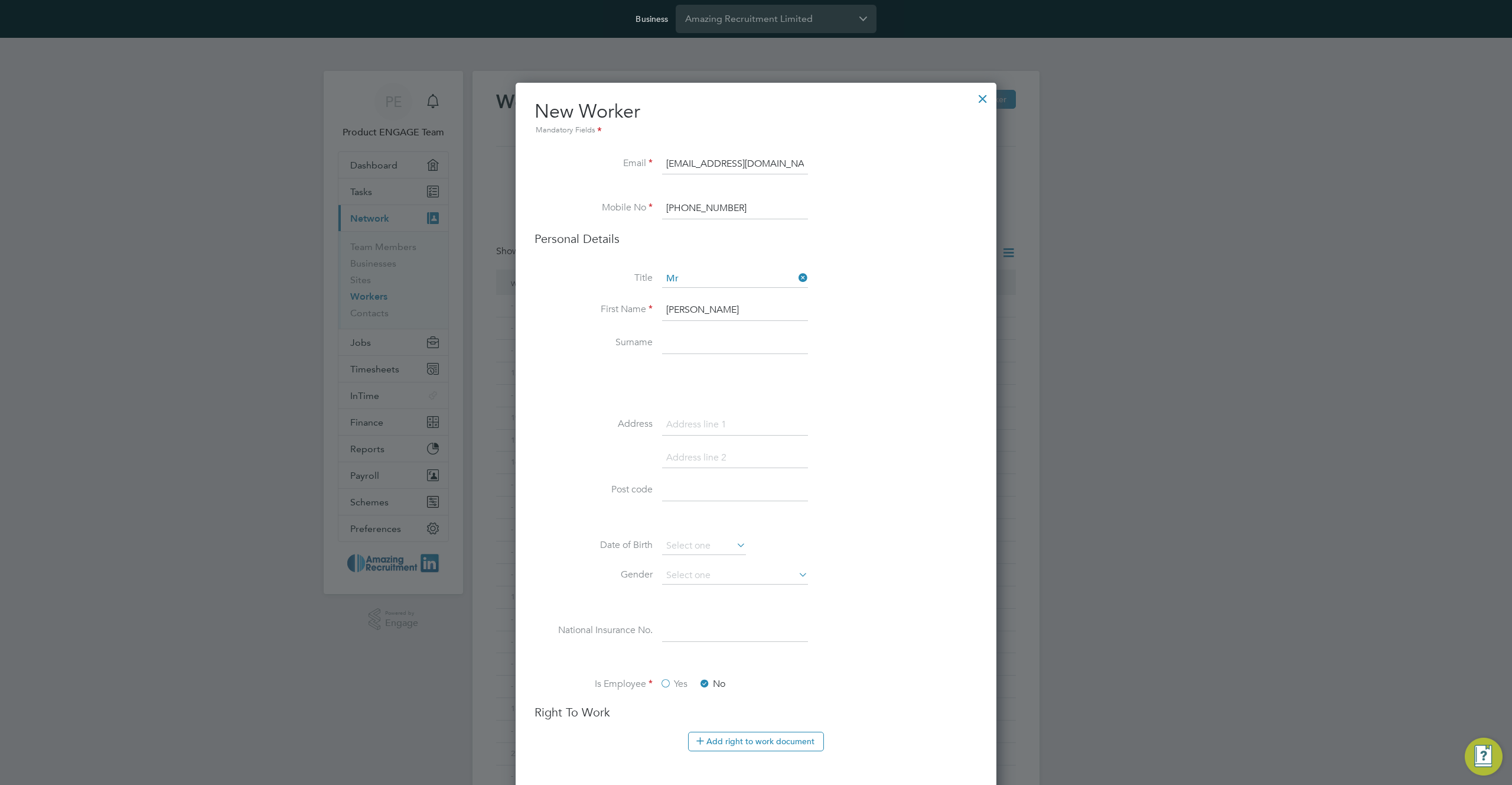
type input "Ana"
click at [549, 345] on label "Surname" at bounding box center [593, 343] width 118 height 13
click at [698, 347] on input at bounding box center [735, 343] width 146 height 21
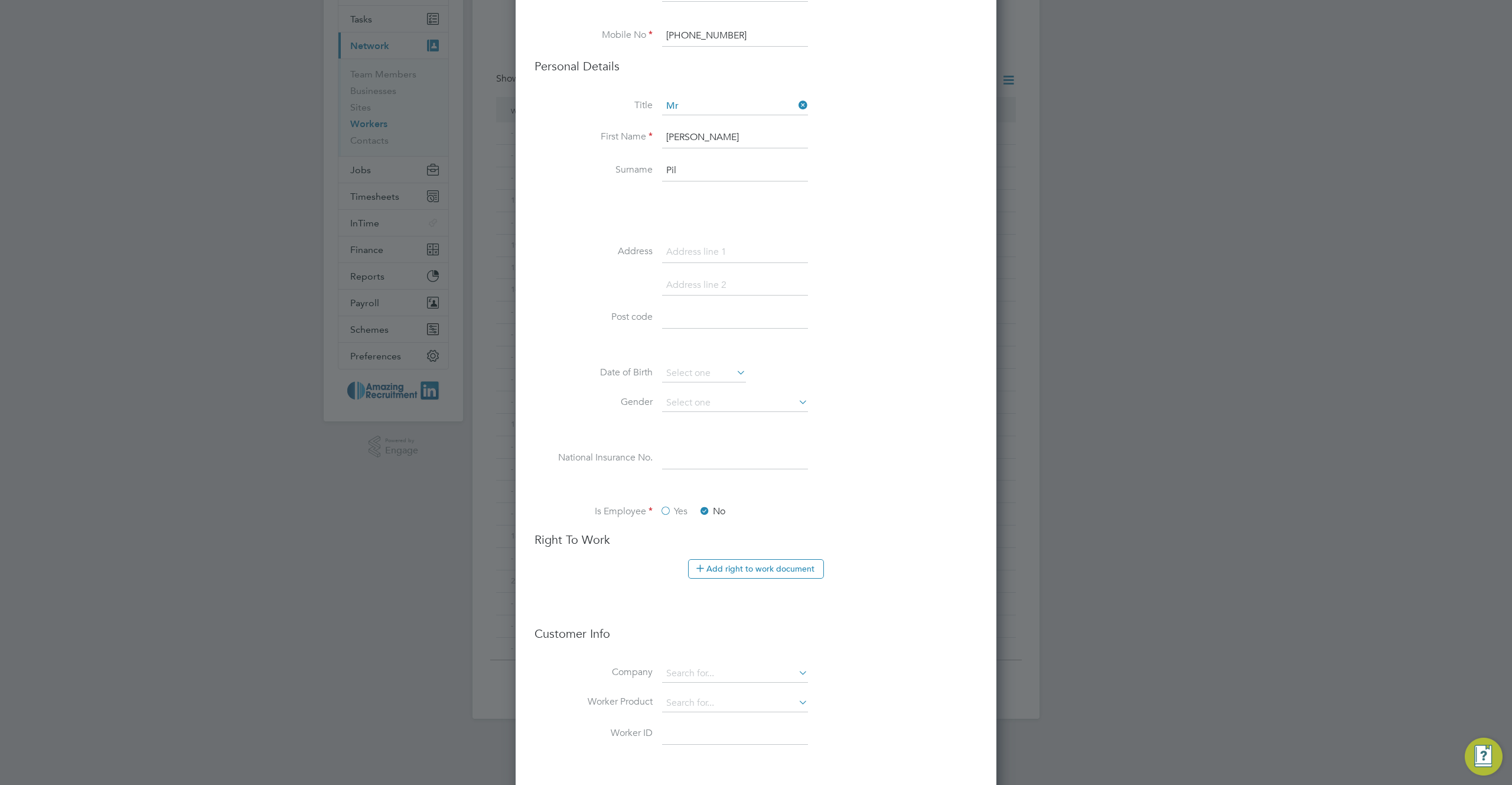
scroll to position [498, 0]
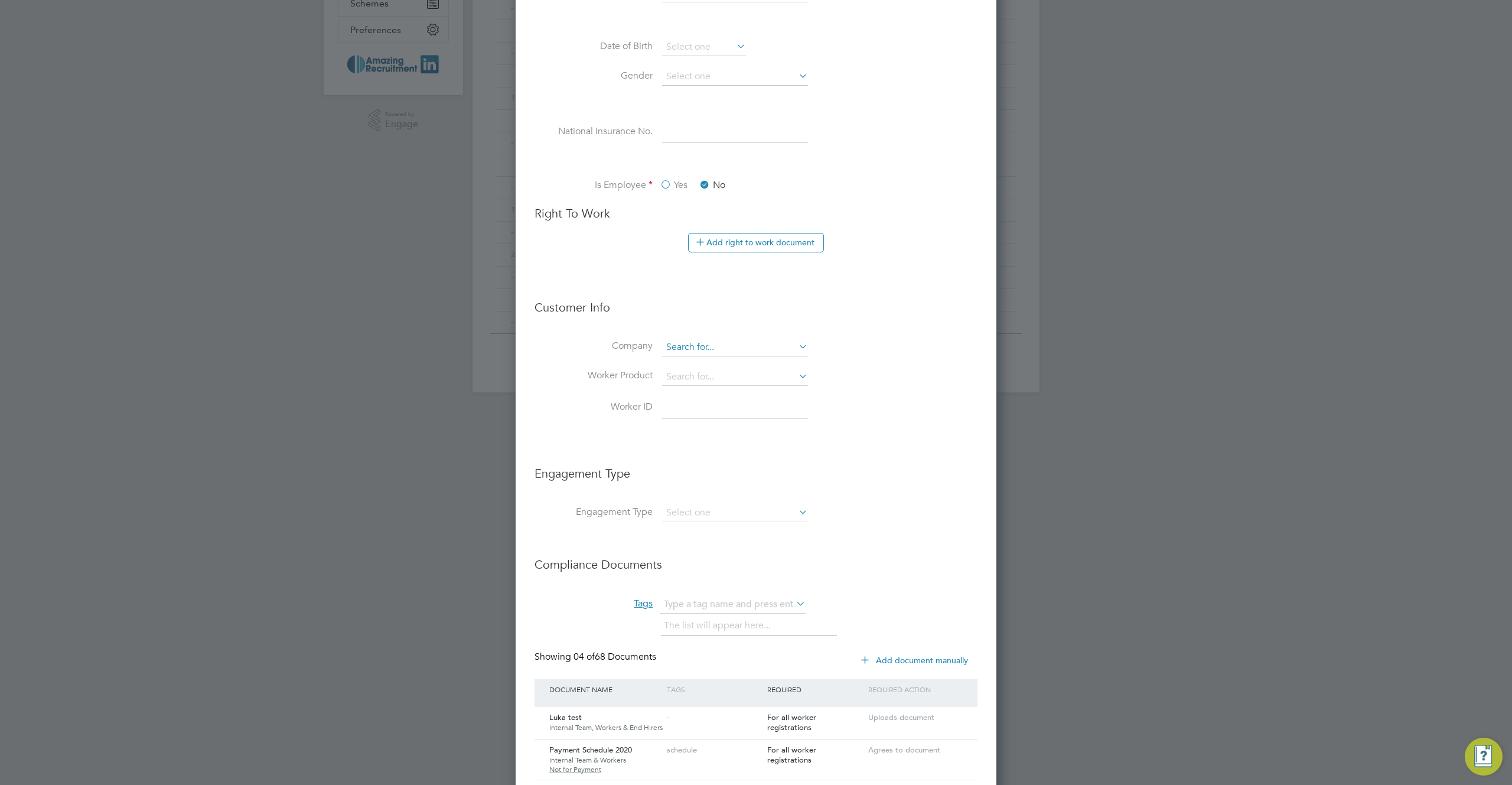
type input "Pil"
click at [729, 338] on input at bounding box center [735, 347] width 146 height 17
click at [727, 361] on li "Amazing Recruitment Limited" at bounding box center [735, 364] width 147 height 16
type input "Amazing Recruitment Limited"
click at [725, 382] on input at bounding box center [735, 377] width 146 height 17
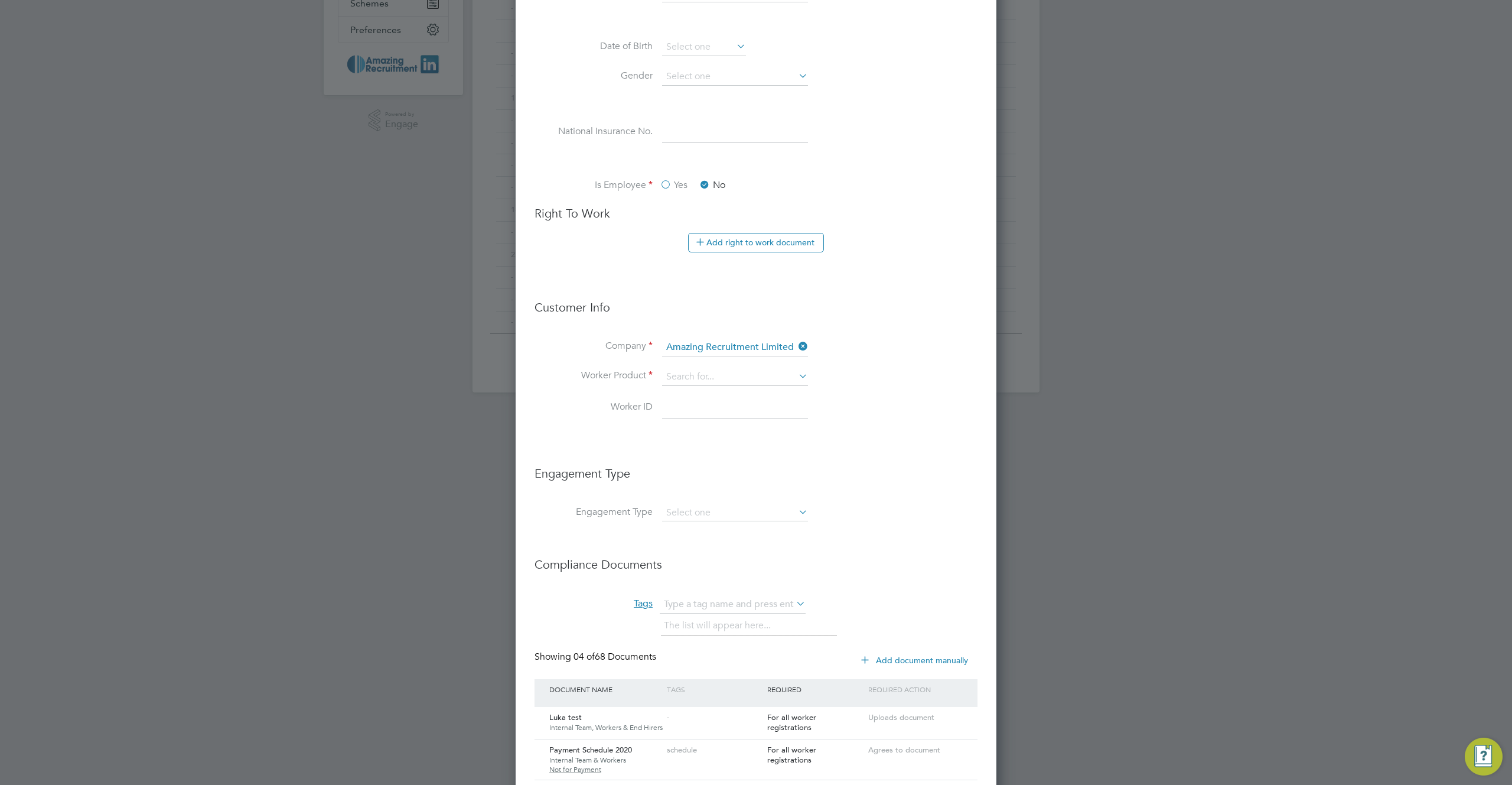
click at [718, 441] on li "Use existing 'Intro By'" at bounding box center [735, 441] width 147 height 16
type input "Use existing 'Intro By'"
click at [713, 406] on input at bounding box center [735, 408] width 146 height 21
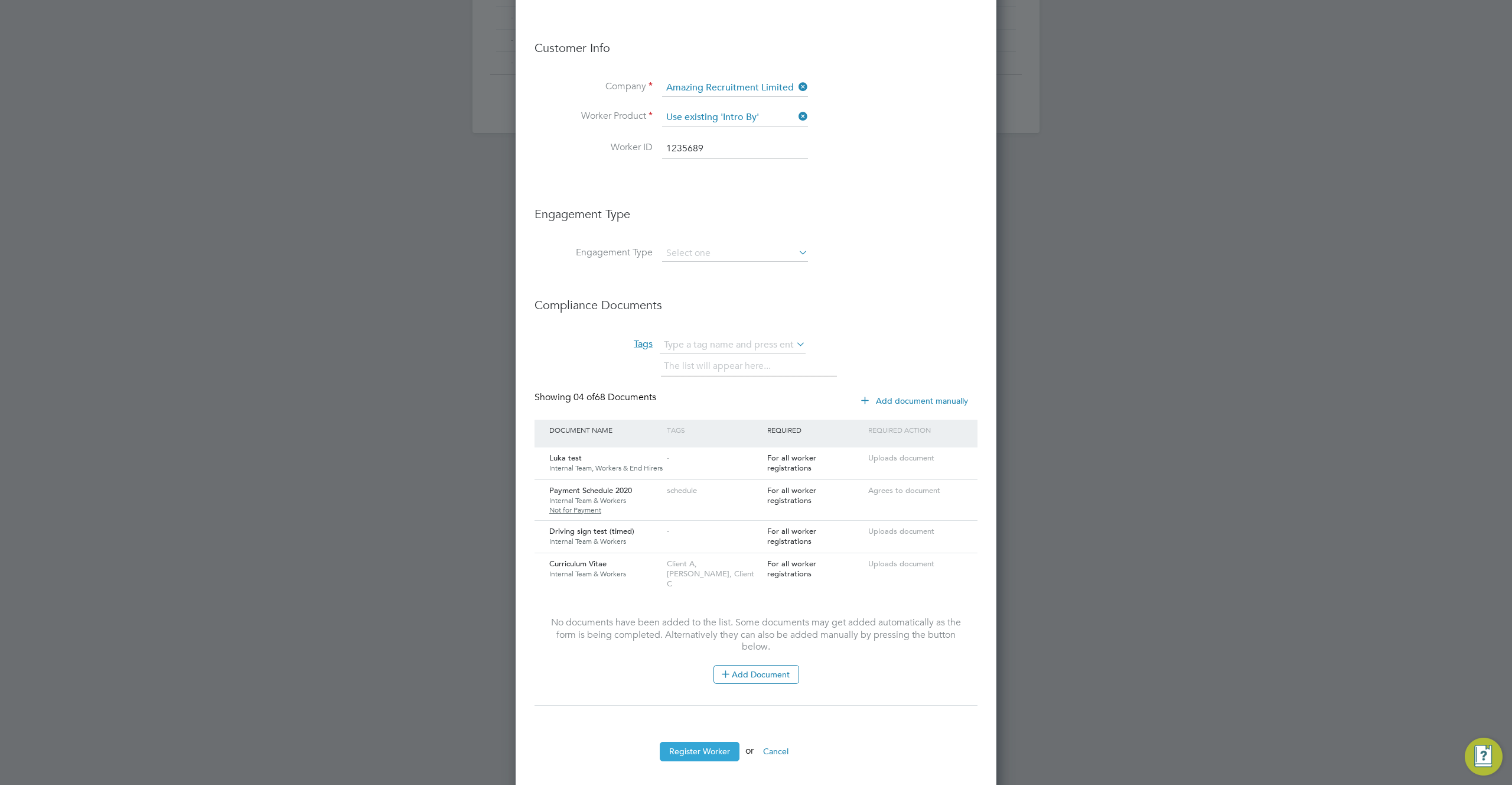
type input "1235689"
click at [704, 742] on button "Register Worker" at bounding box center [699, 751] width 80 height 19
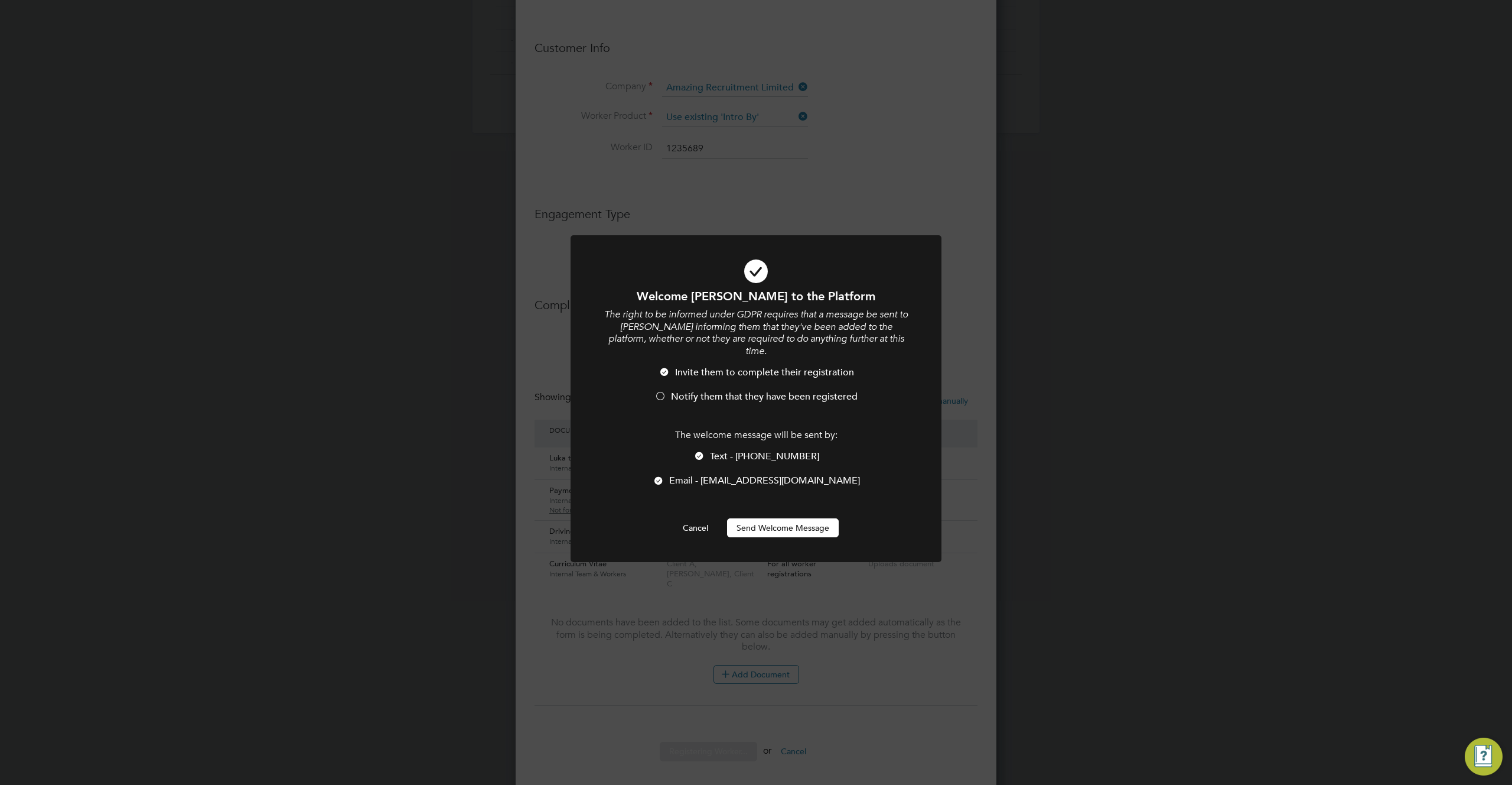
click at [714, 450] on li "Text - +38134724555" at bounding box center [756, 462] width 307 height 24
click at [781, 518] on button "Send Welcome Message" at bounding box center [783, 527] width 112 height 19
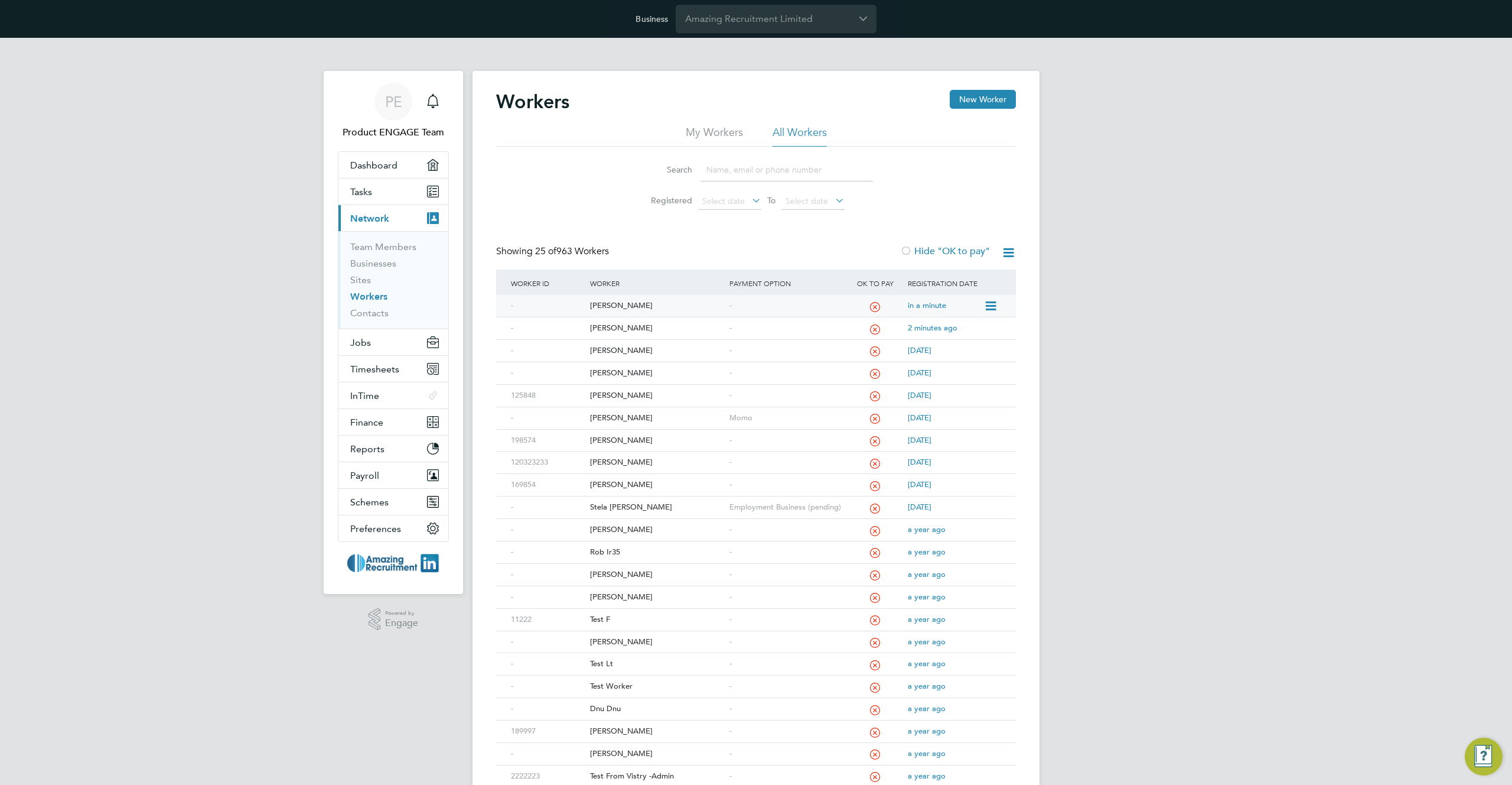
click at [996, 304] on icon at bounding box center [989, 306] width 12 height 14
click at [882, 384] on li "Impersonate" at bounding box center [923, 384] width 147 height 17
click at [626, 78] on div "Workers New Worker My Workers All Workers Search Registered Select date To Sele…" at bounding box center [755, 491] width 567 height 842
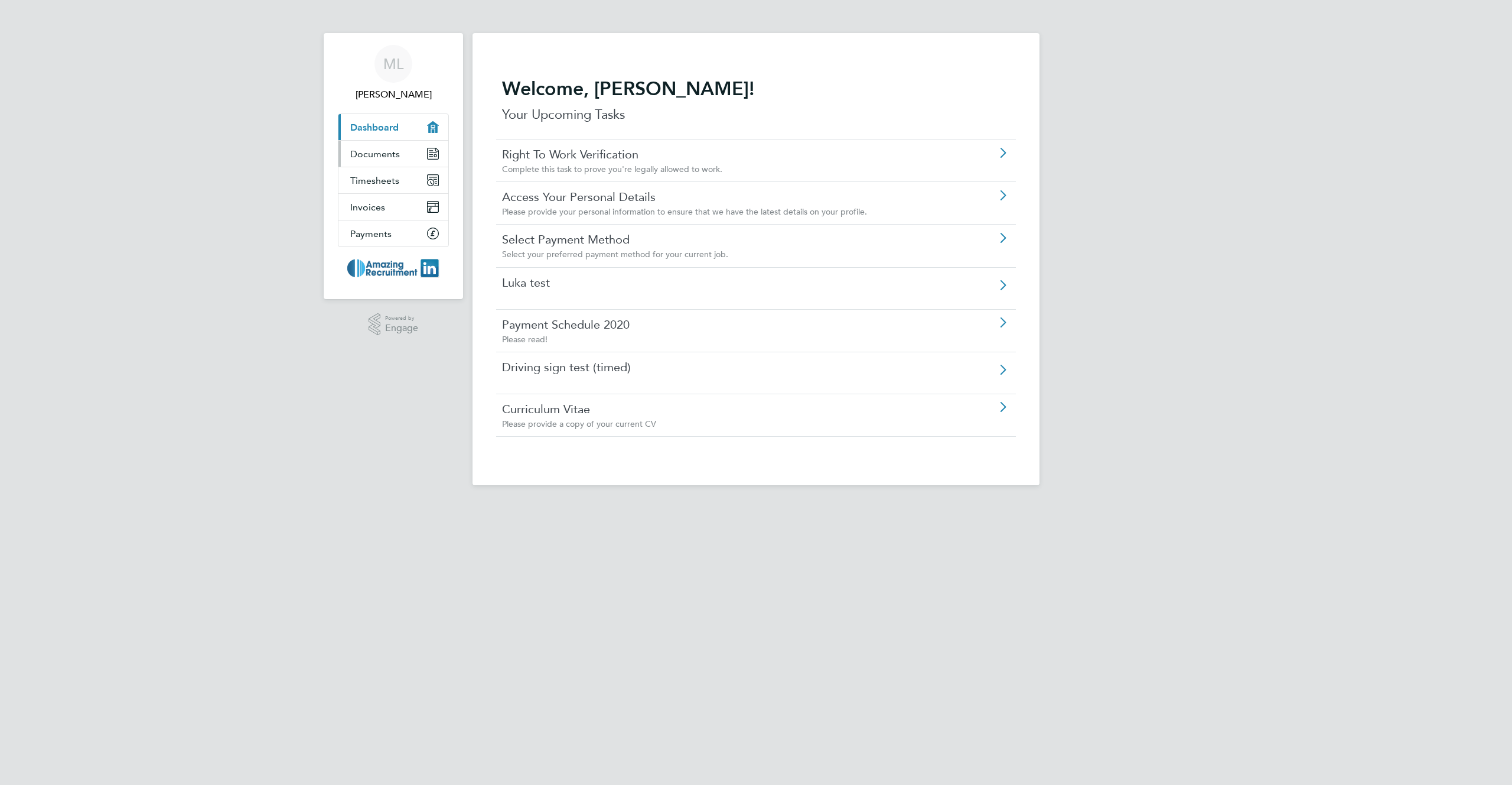
click at [379, 157] on span "Documents" at bounding box center [375, 154] width 50 height 11
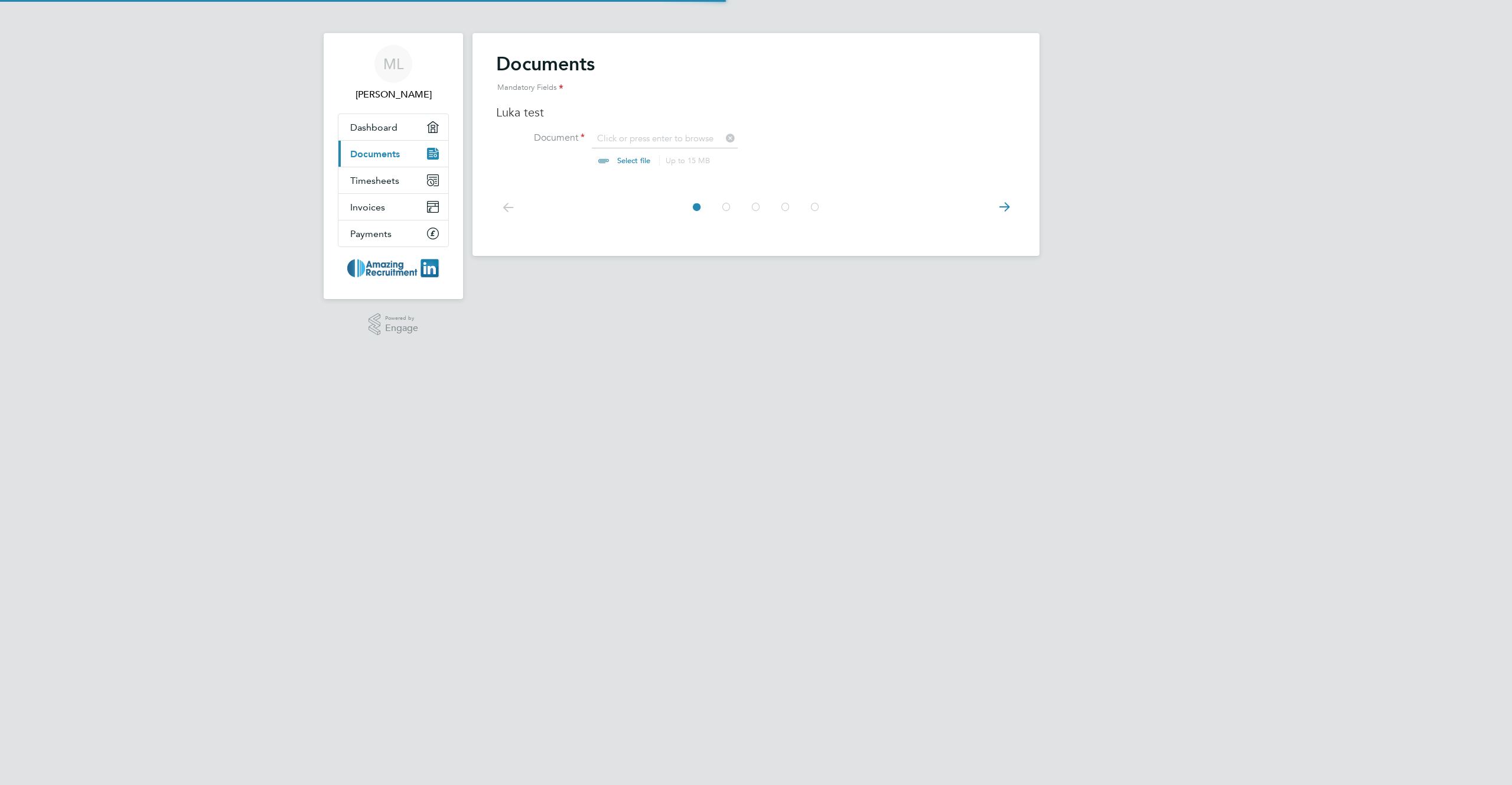
scroll to position [16, 147]
click at [614, 158] on input "file" at bounding box center [644, 150] width 185 height 36
type input "C:\fakepath\Screenshot [DATE] 10.27.25.png"
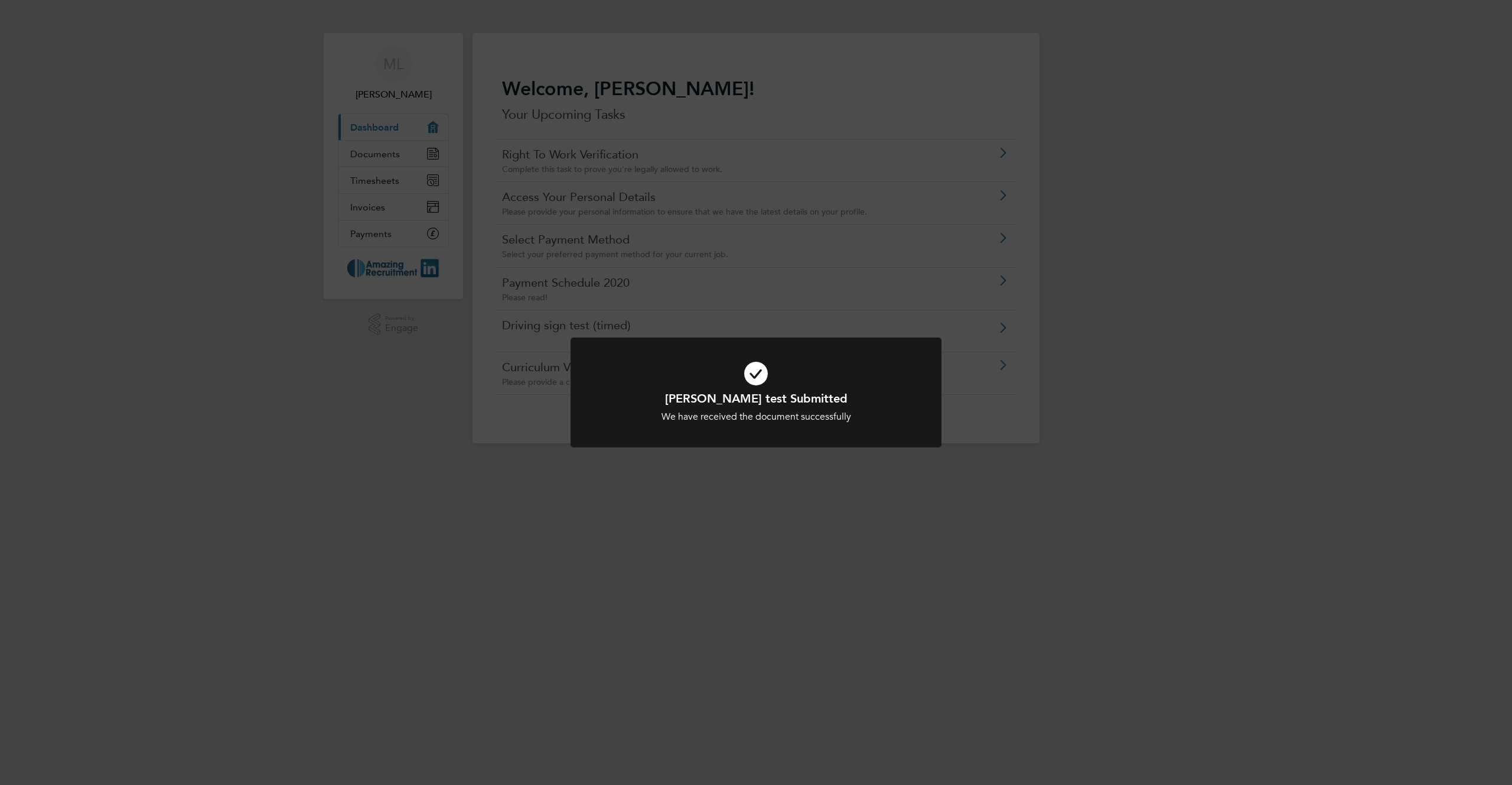
click at [398, 155] on div "[PERSON_NAME] test Submitted We have received the document successfully Cancel …" at bounding box center [756, 392] width 1512 height 785
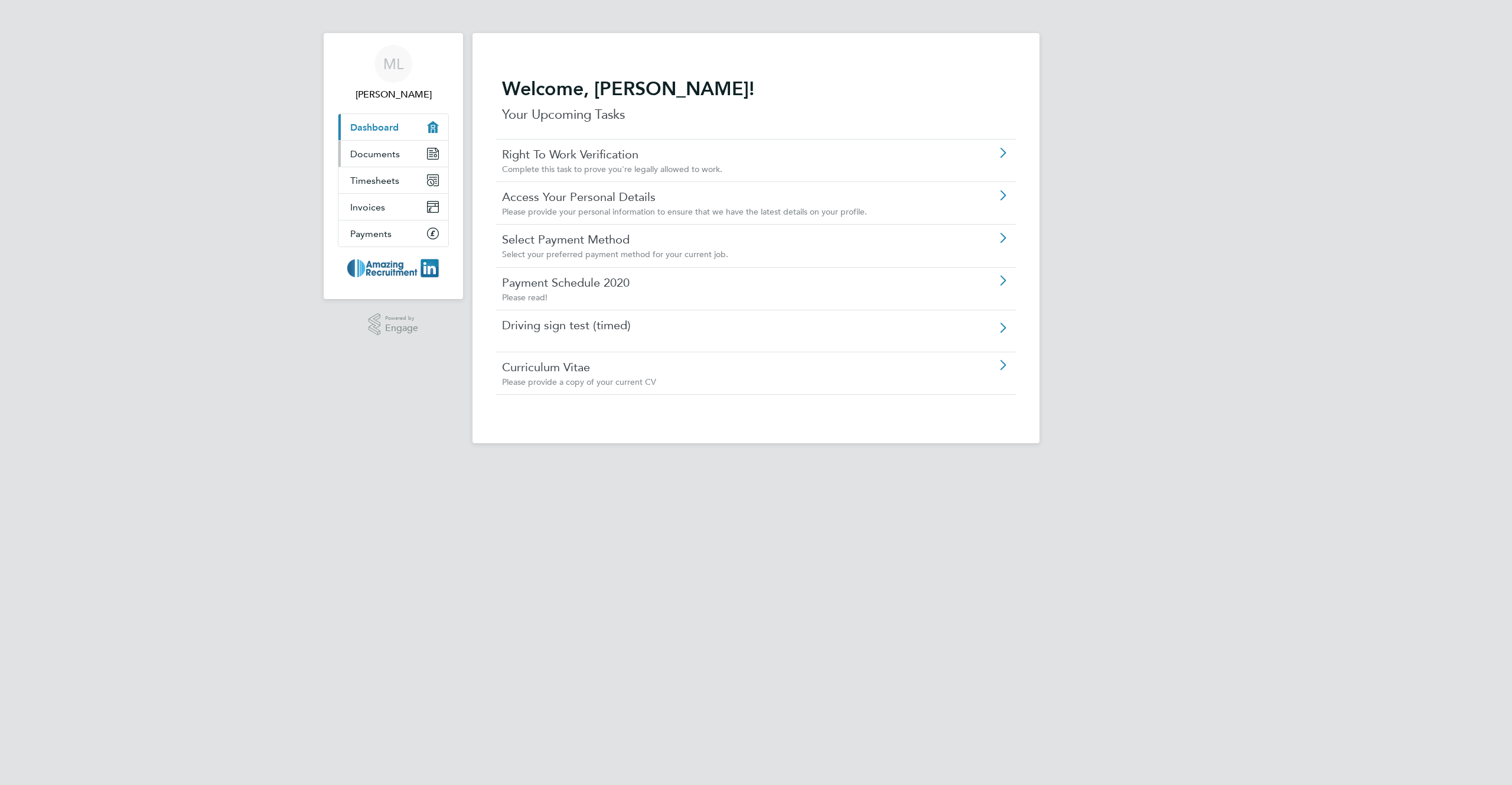
click at [386, 153] on span "Documents" at bounding box center [375, 154] width 50 height 11
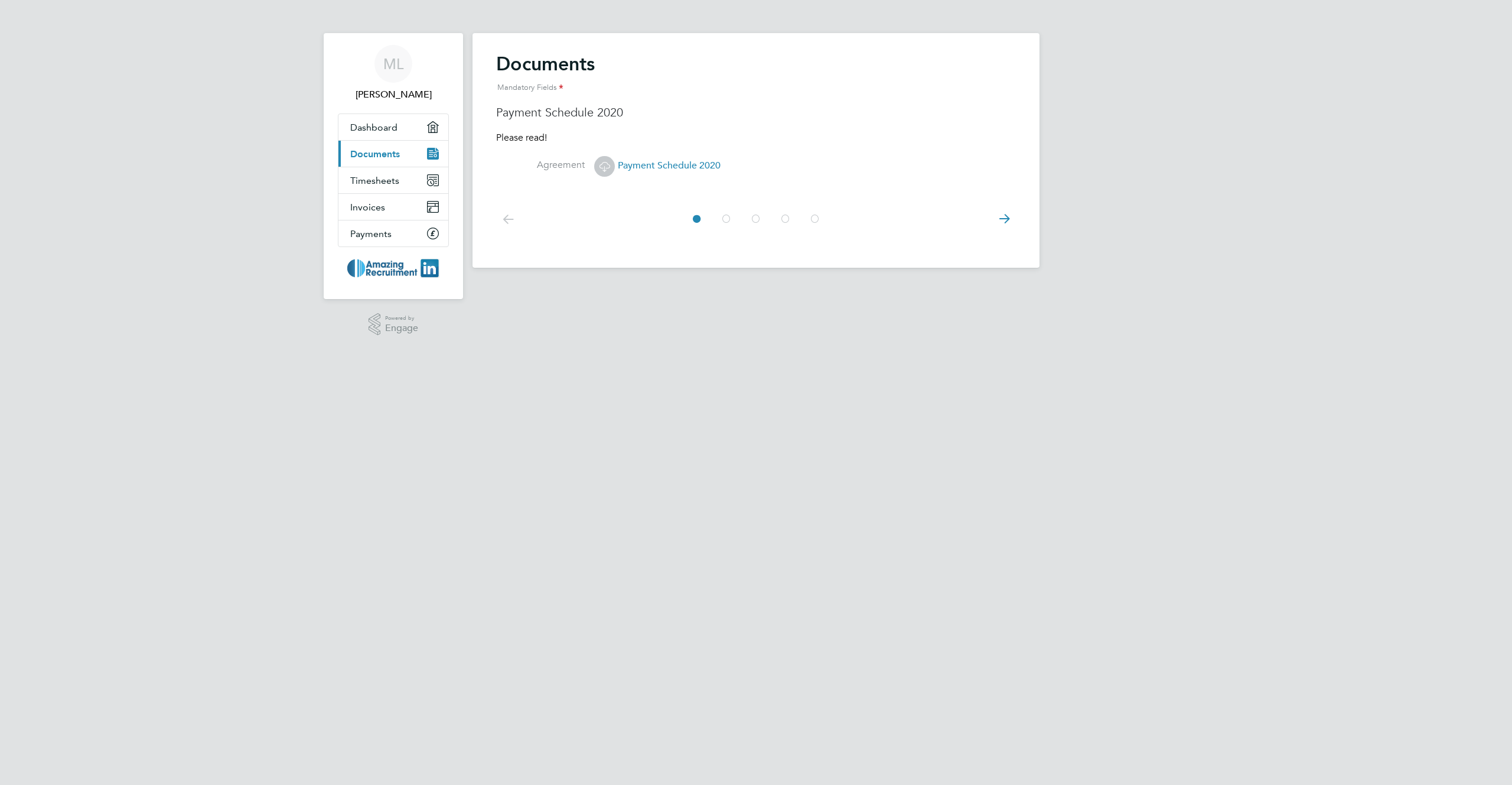
click at [669, 168] on span "Payment Schedule 2020" at bounding box center [657, 165] width 126 height 12
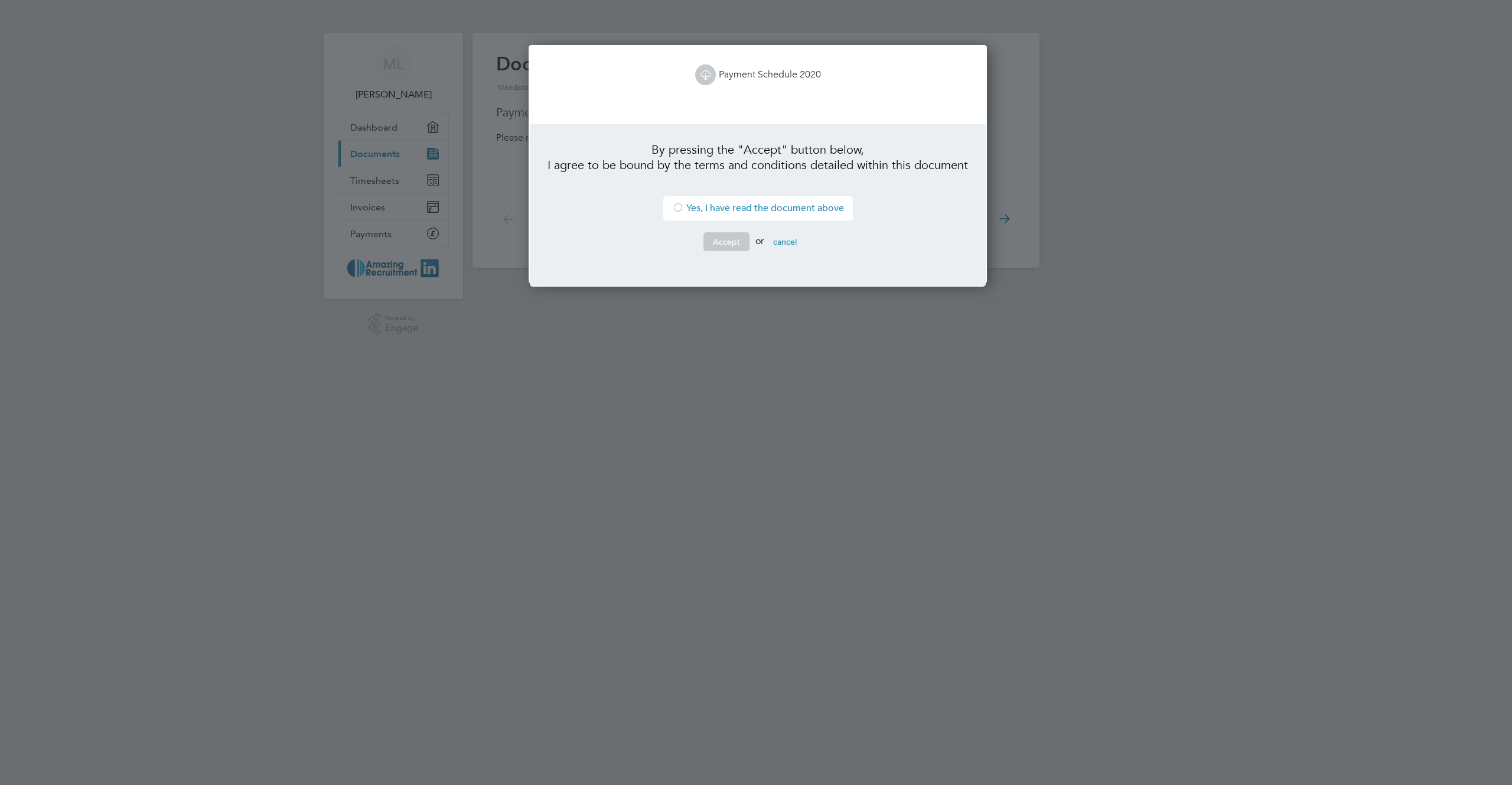
scroll to position [239, 454]
click at [676, 208] on div at bounding box center [678, 208] width 12 height 12
click at [723, 245] on button "Accept" at bounding box center [727, 241] width 46 height 19
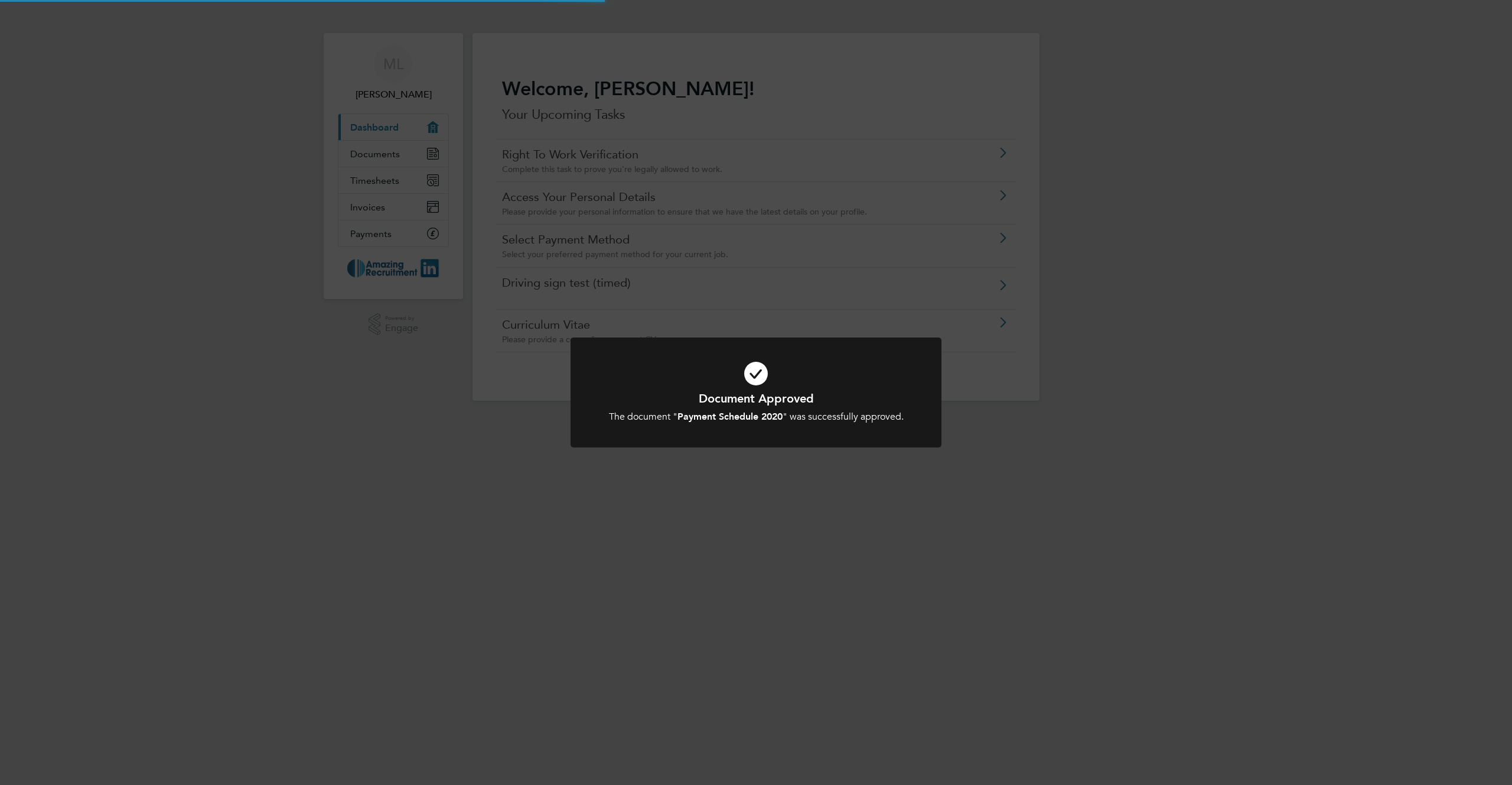
click at [723, 245] on div "Document Approved The document " Payment Schedule 2020 " was successfully appro…" at bounding box center [756, 392] width 1512 height 785
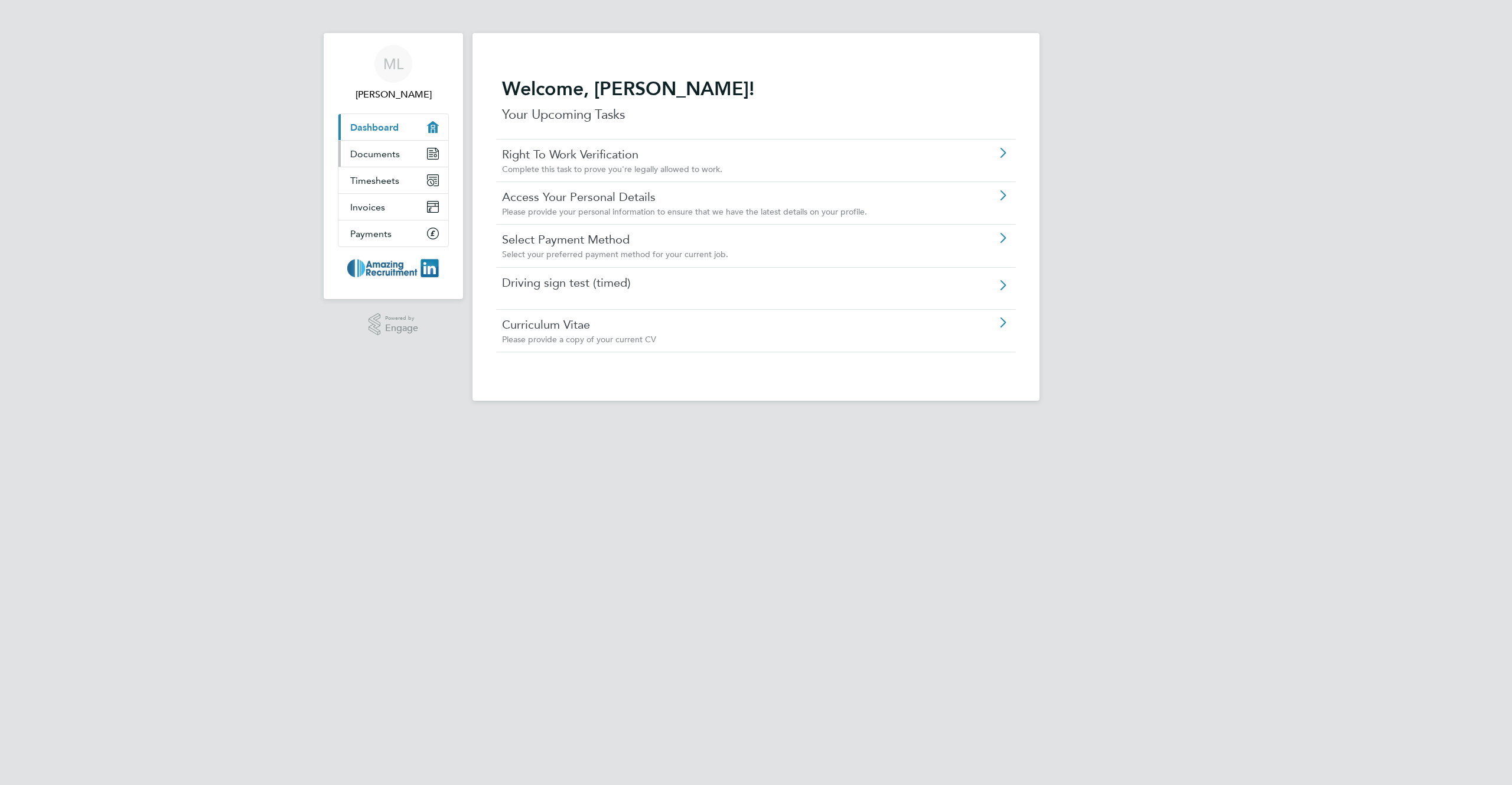
click at [390, 155] on span "Documents" at bounding box center [375, 154] width 50 height 11
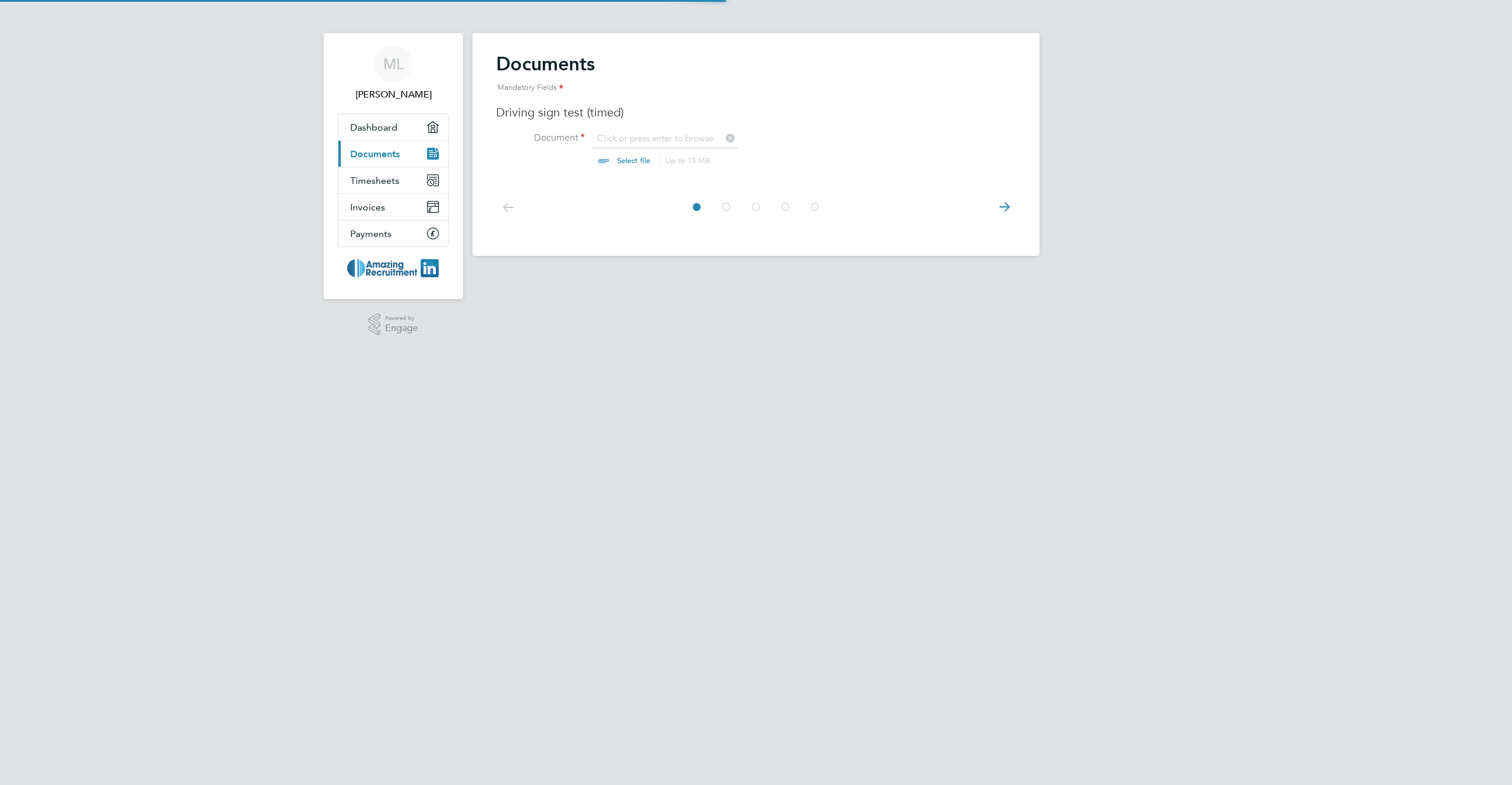
scroll to position [16, 147]
click at [628, 160] on input "file" at bounding box center [644, 150] width 185 height 36
type input "C:\fakepath\Screenshot [DATE] 10.27.25.png"
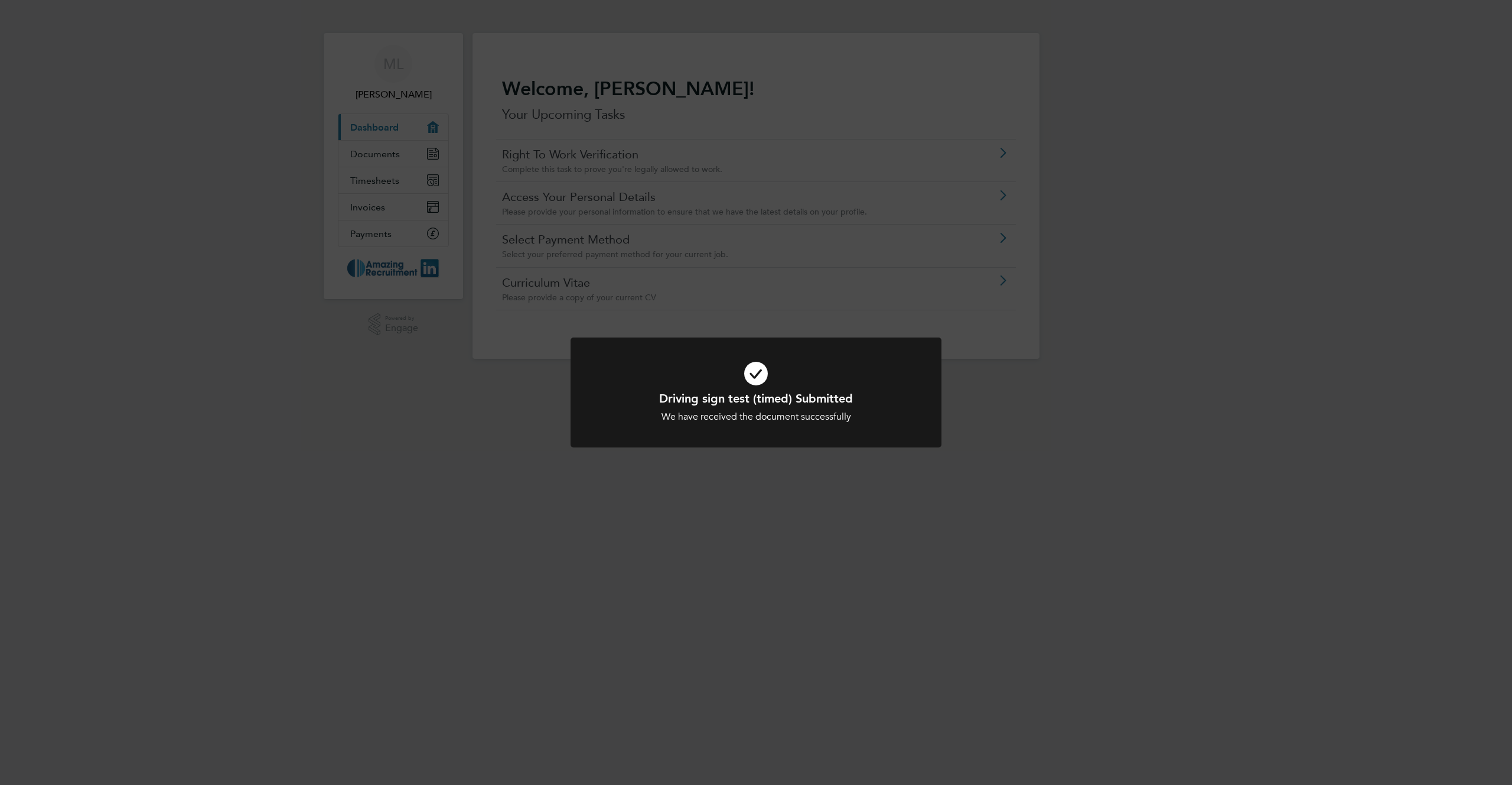
click at [376, 159] on div "Driving sign test (timed) Submitted We have received the document successfully …" at bounding box center [756, 392] width 1512 height 785
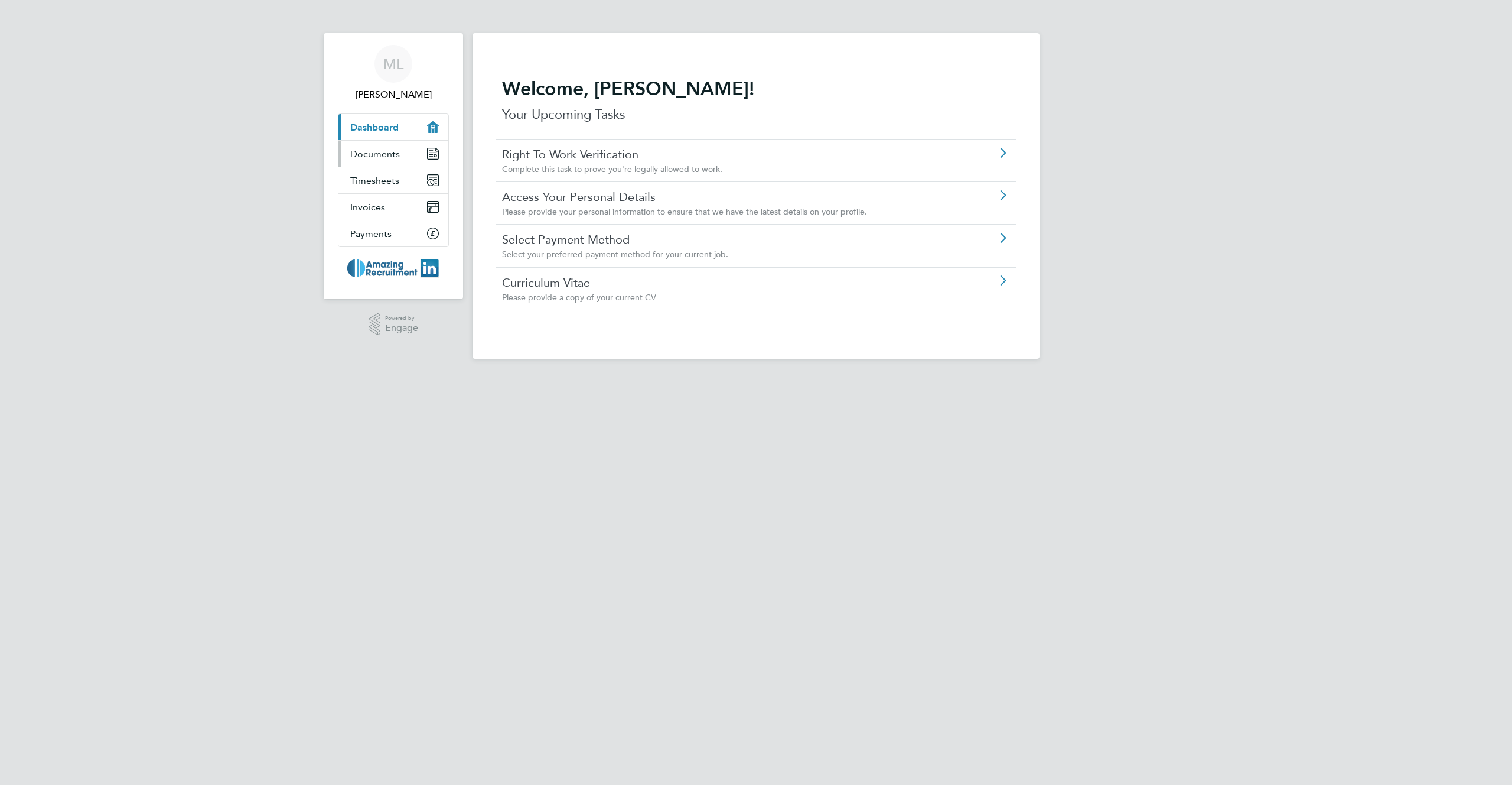
click at [376, 159] on link "Documents" at bounding box center [393, 153] width 110 height 26
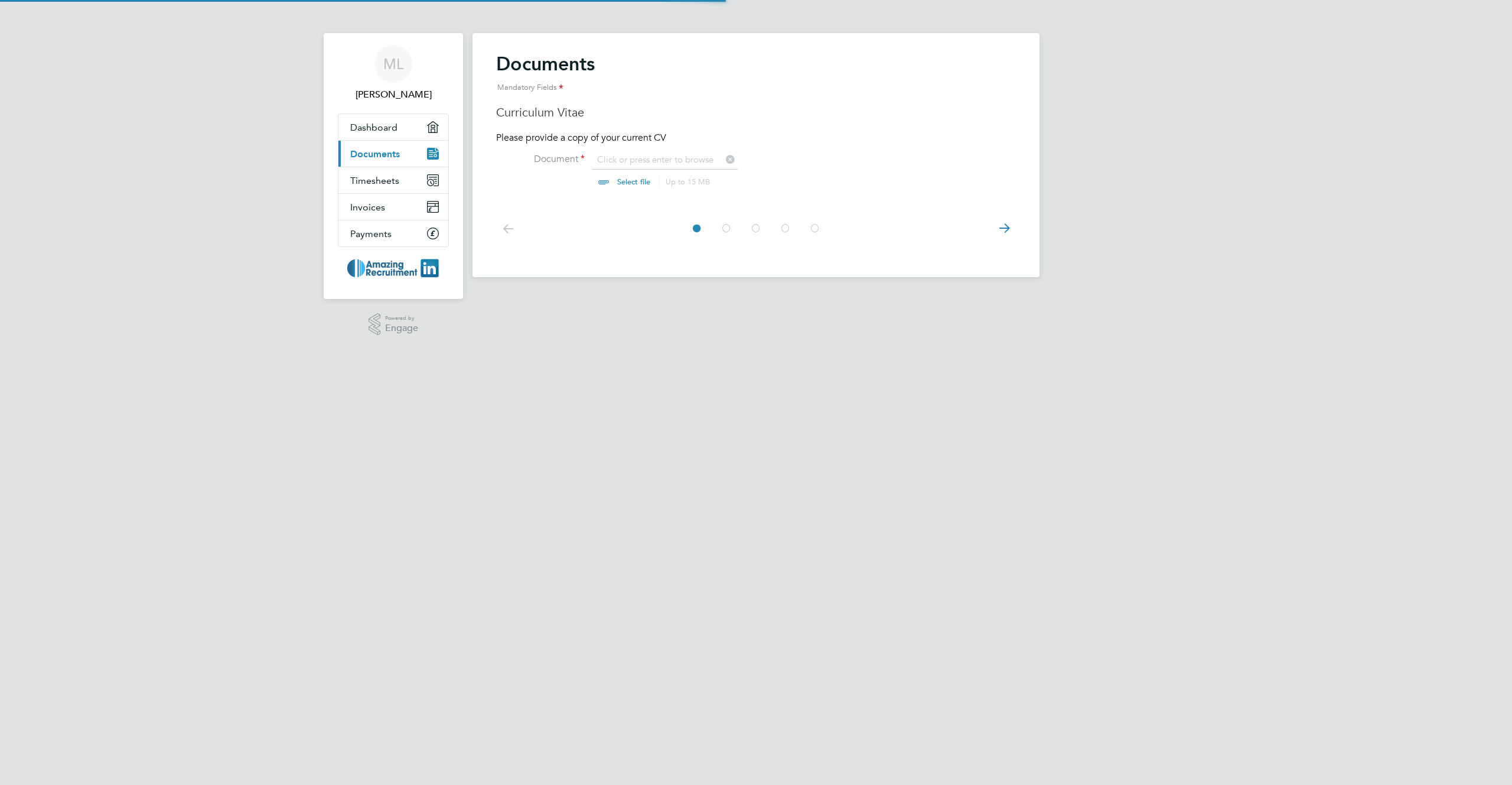
scroll to position [16, 147]
click at [619, 181] on input "file" at bounding box center [644, 171] width 185 height 36
type input "C:\fakepath\Screenshot [DATE] 10.27.25.png"
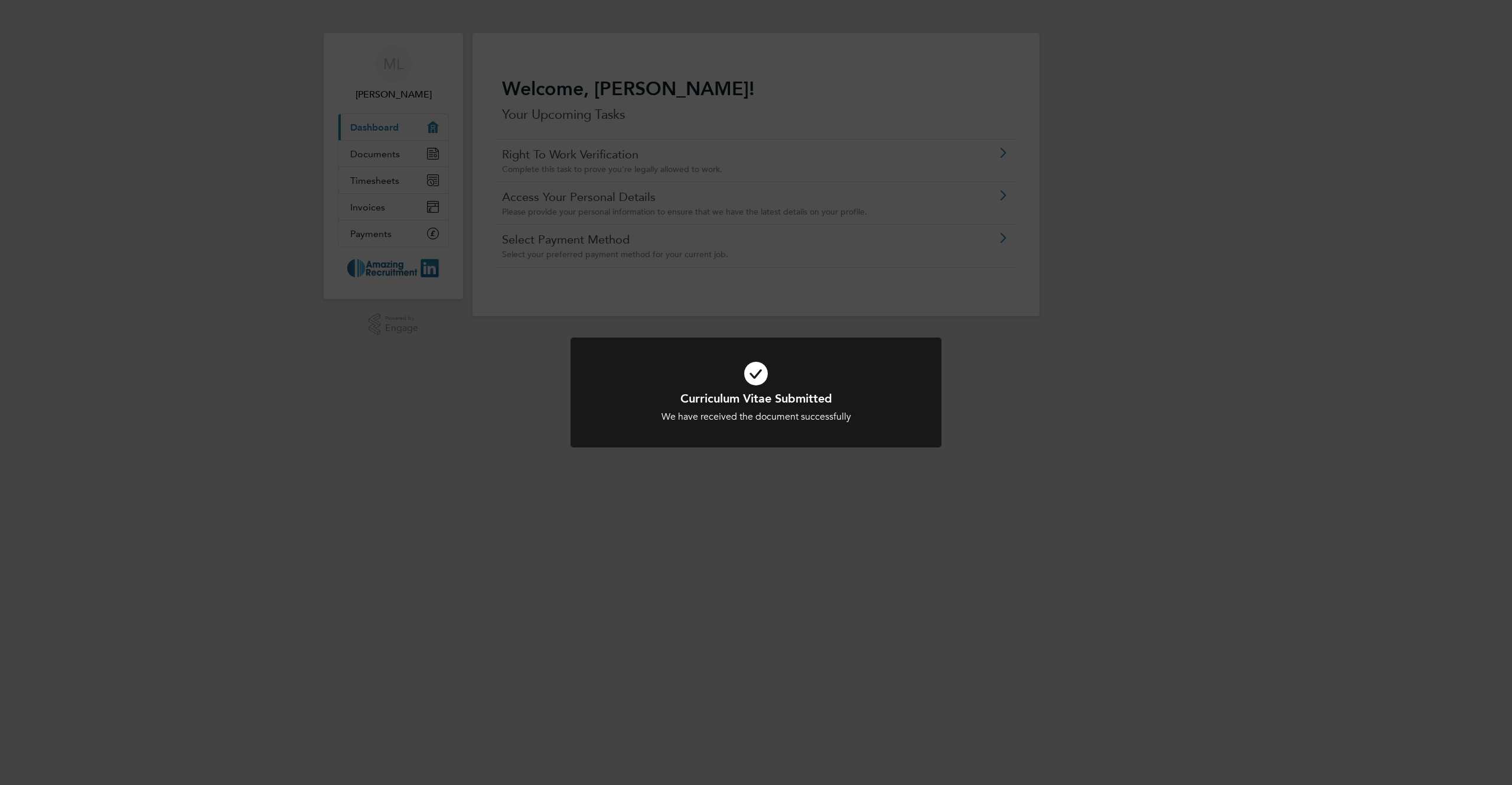
click at [393, 158] on div "Curriculum Vitae Submitted We have received the document successfully Cancel Ok…" at bounding box center [756, 392] width 1512 height 785
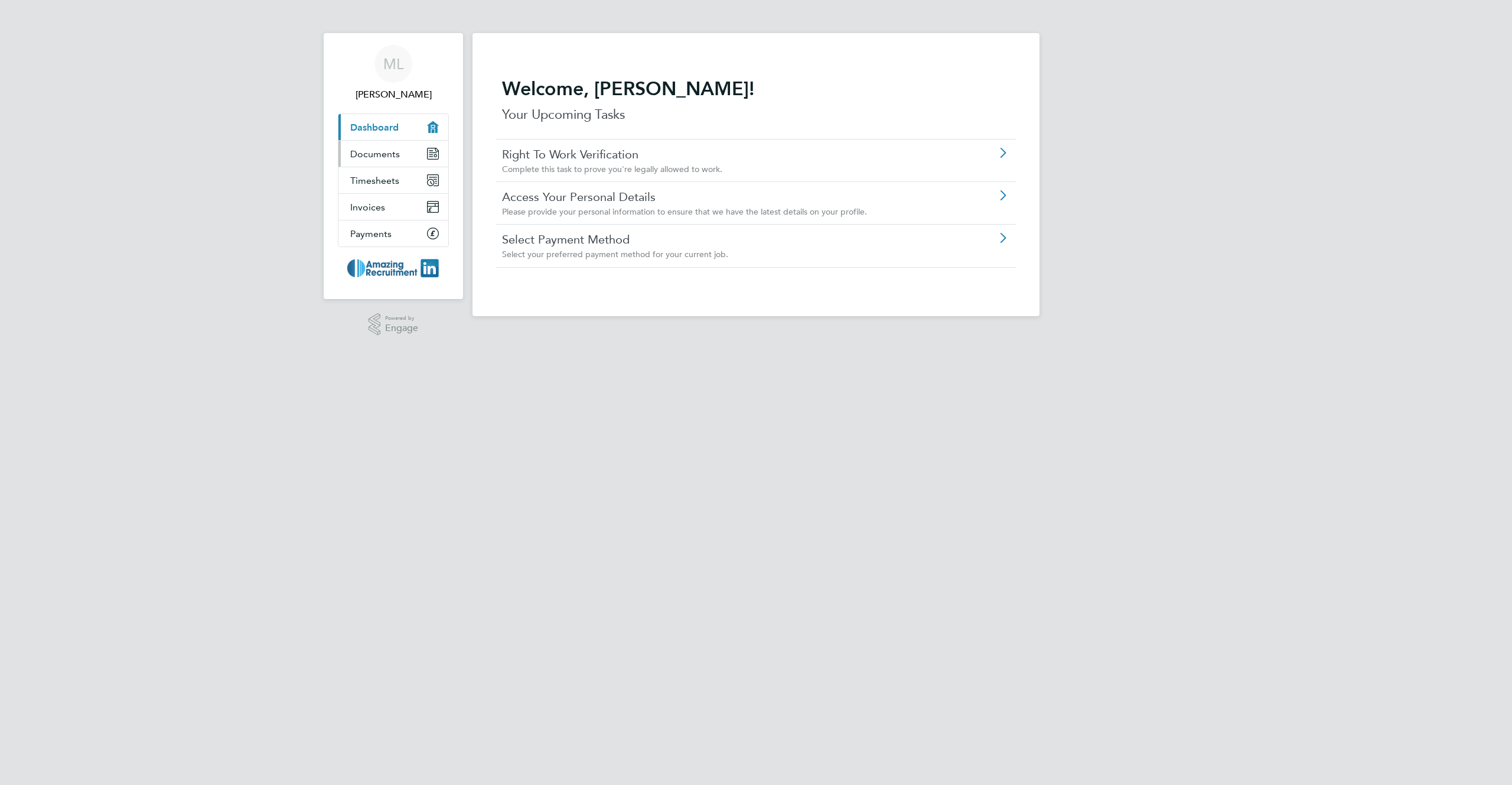
click at [392, 158] on span "Documents" at bounding box center [375, 154] width 50 height 11
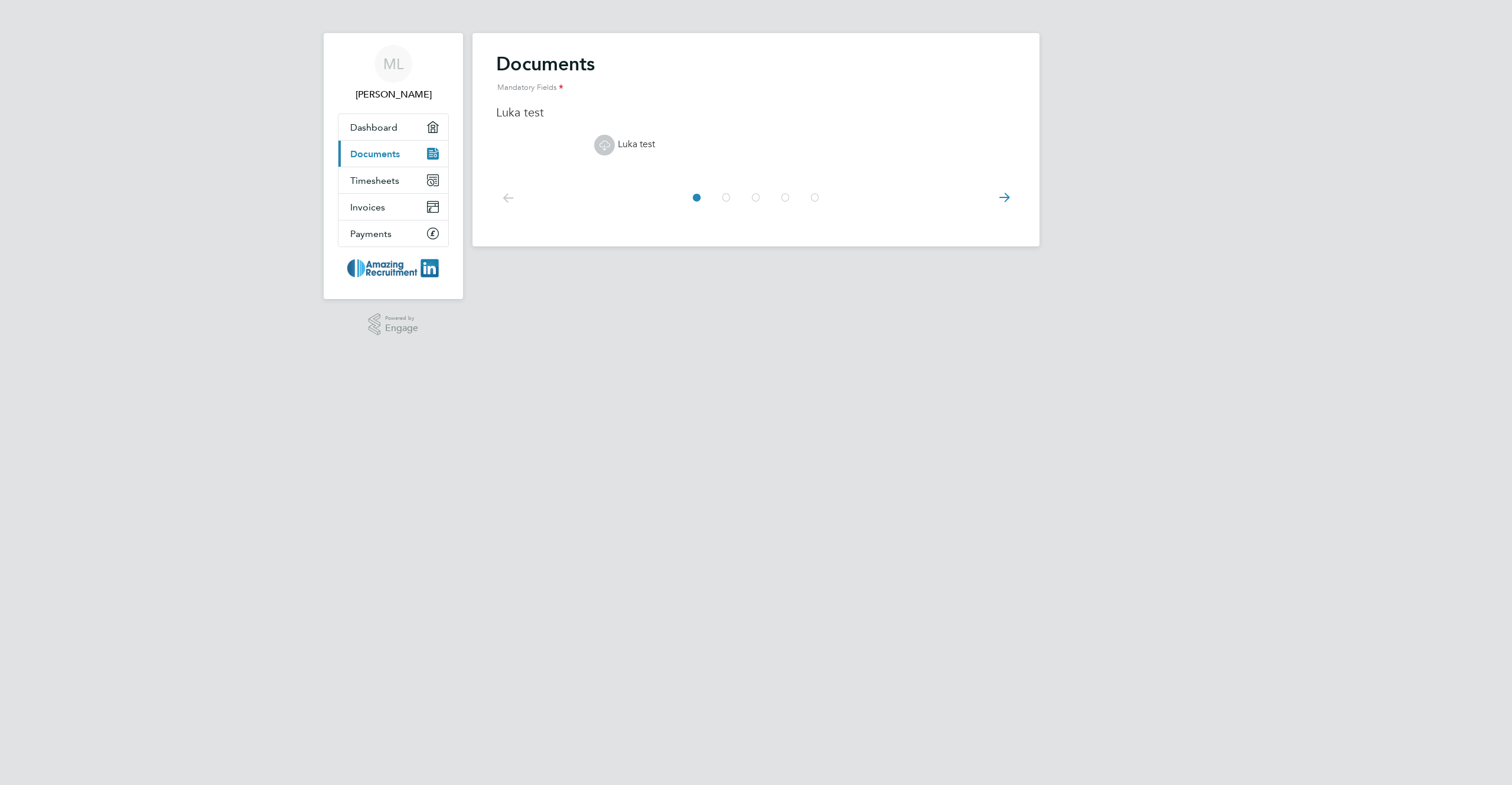
click at [632, 147] on link "Luka test" at bounding box center [624, 144] width 61 height 12
click at [1003, 196] on icon at bounding box center [1004, 198] width 24 height 27
click at [1008, 201] on icon at bounding box center [1004, 198] width 24 height 27
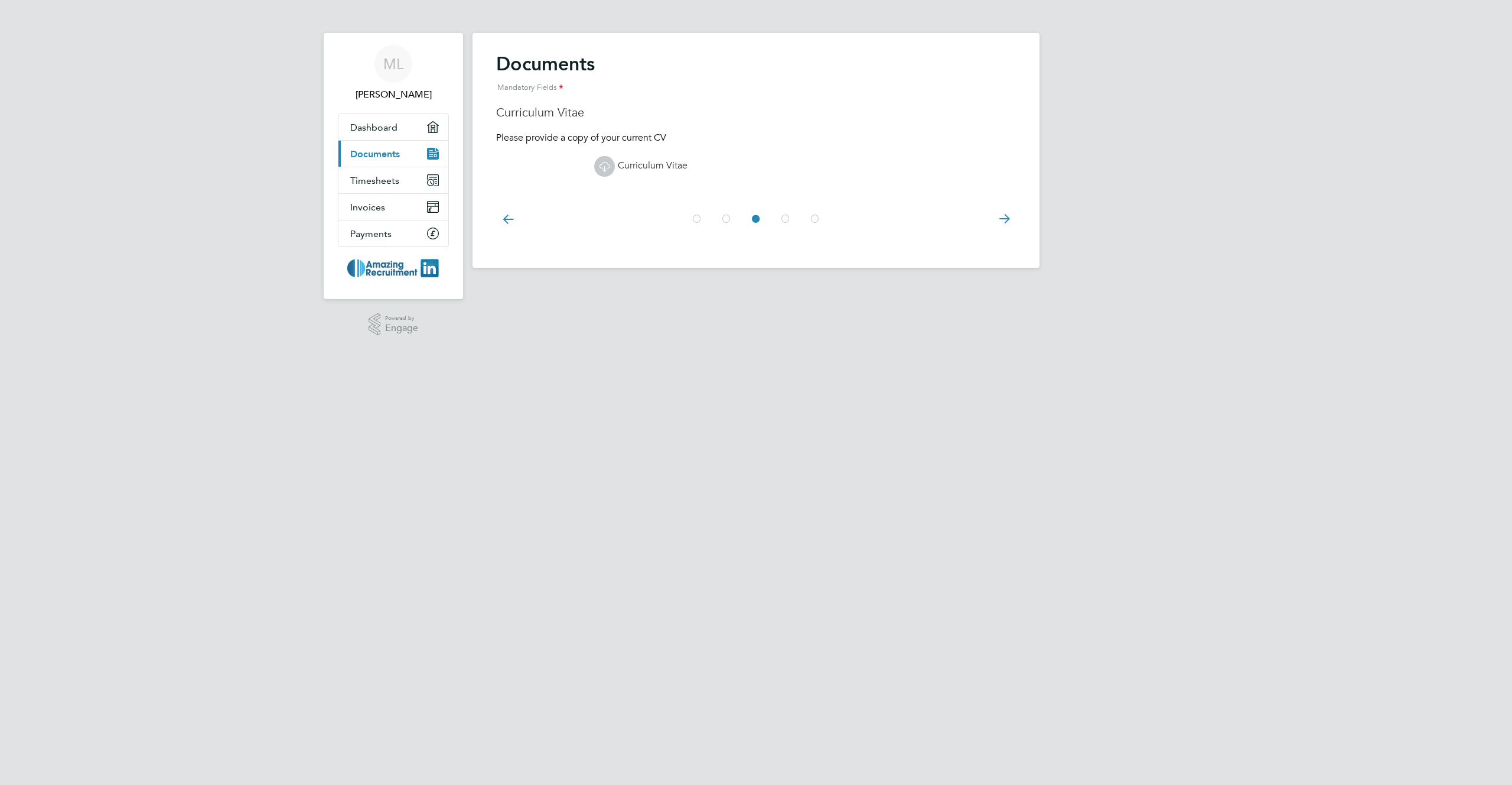
click at [1006, 218] on icon at bounding box center [1004, 219] width 24 height 27
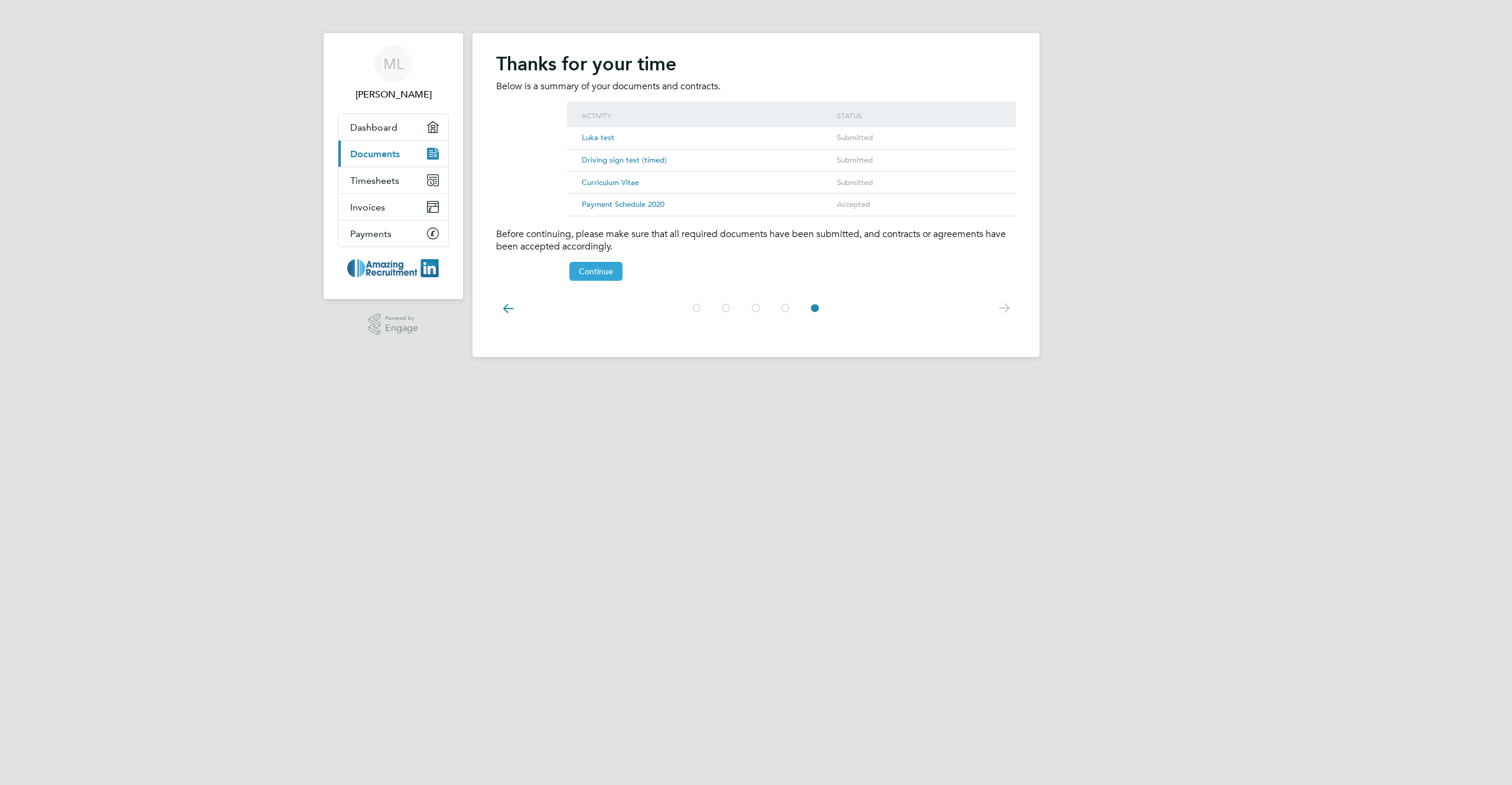
click at [603, 267] on button "Continue" at bounding box center [596, 271] width 53 height 19
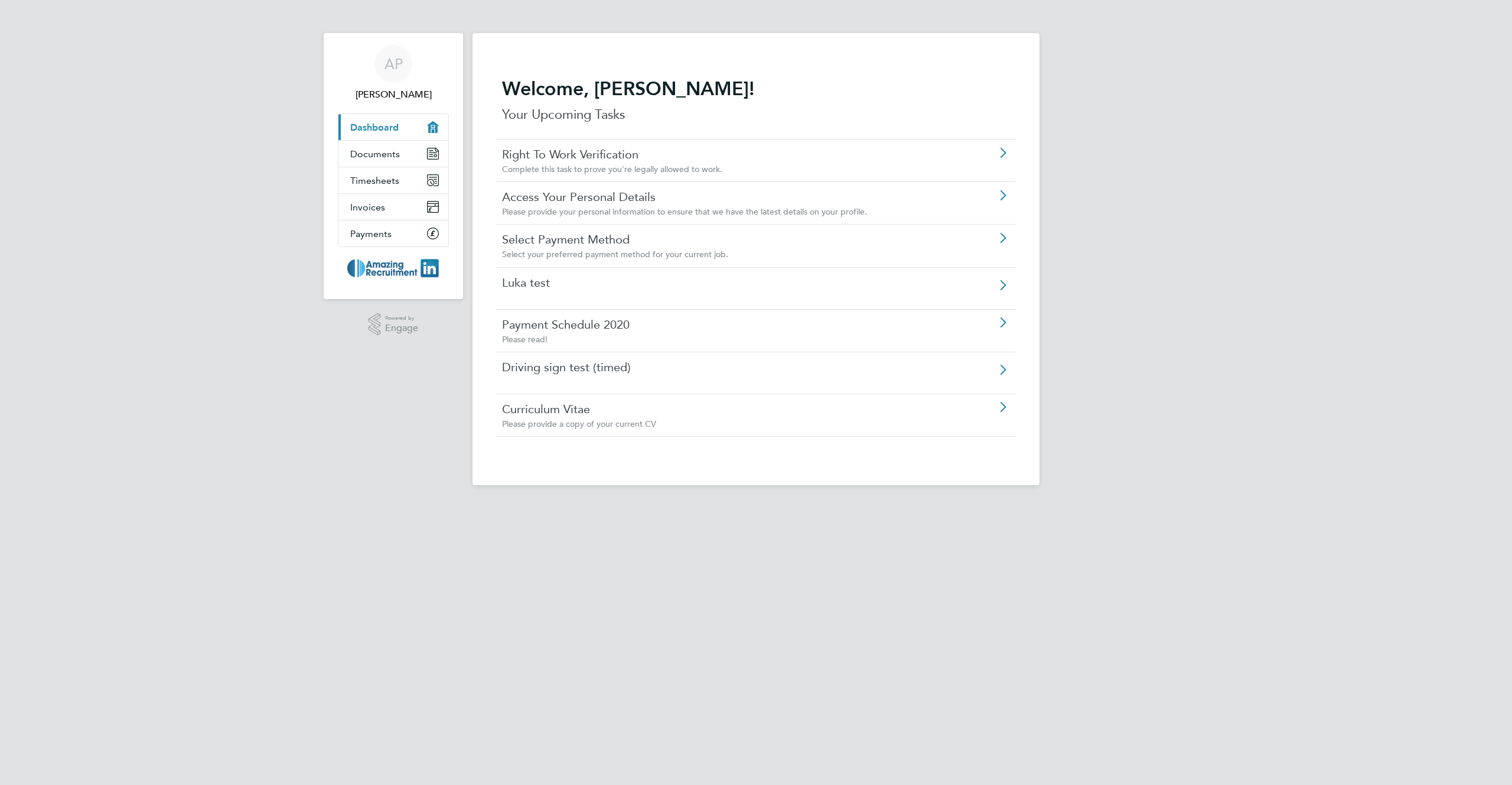
click at [597, 292] on div "Luka test" at bounding box center [756, 288] width 520 height 42
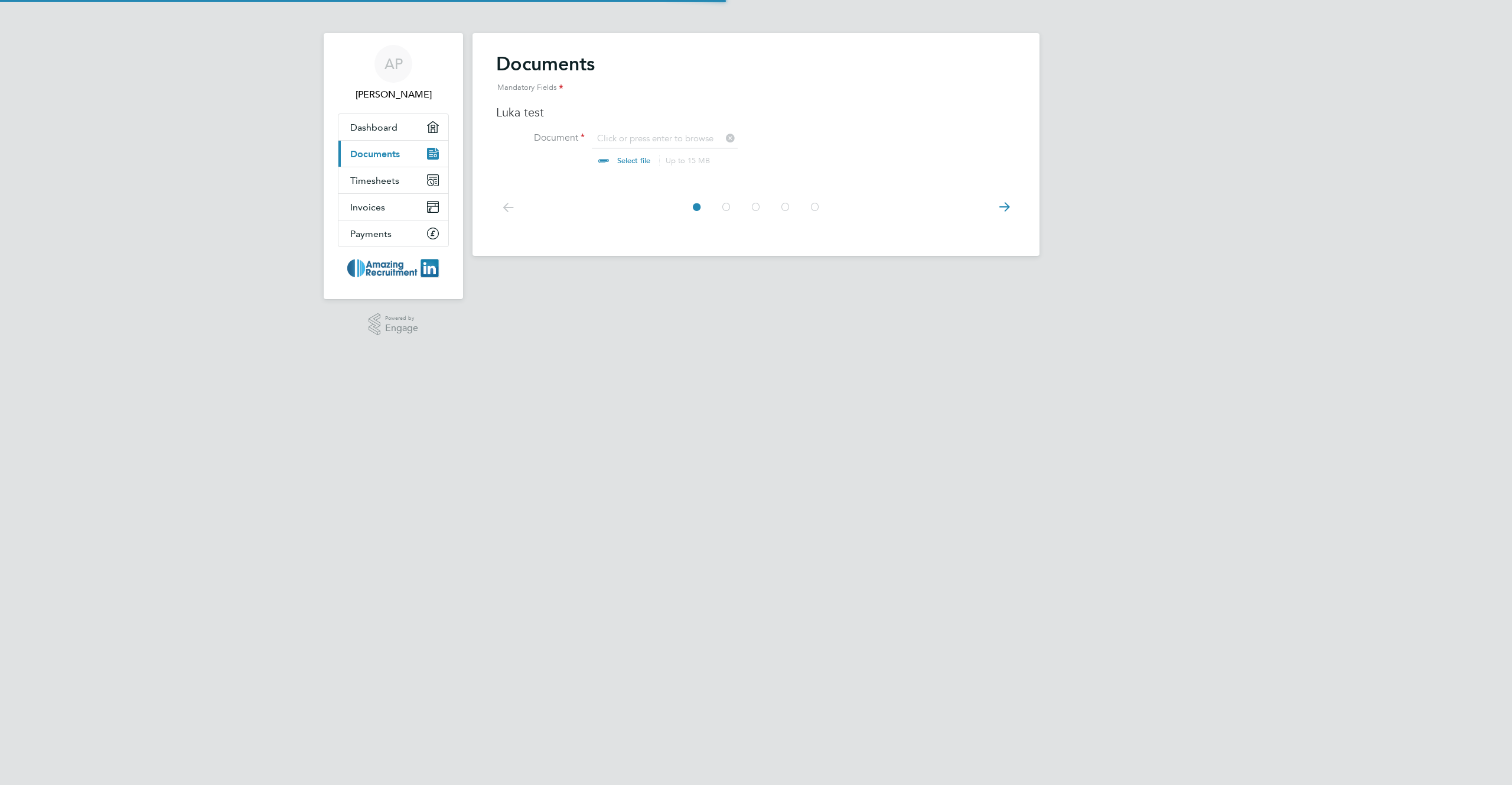
scroll to position [16, 147]
click at [617, 160] on input "file" at bounding box center [644, 150] width 185 height 36
type input "C:\fakepath\Screenshot [DATE] 10.27.25.png"
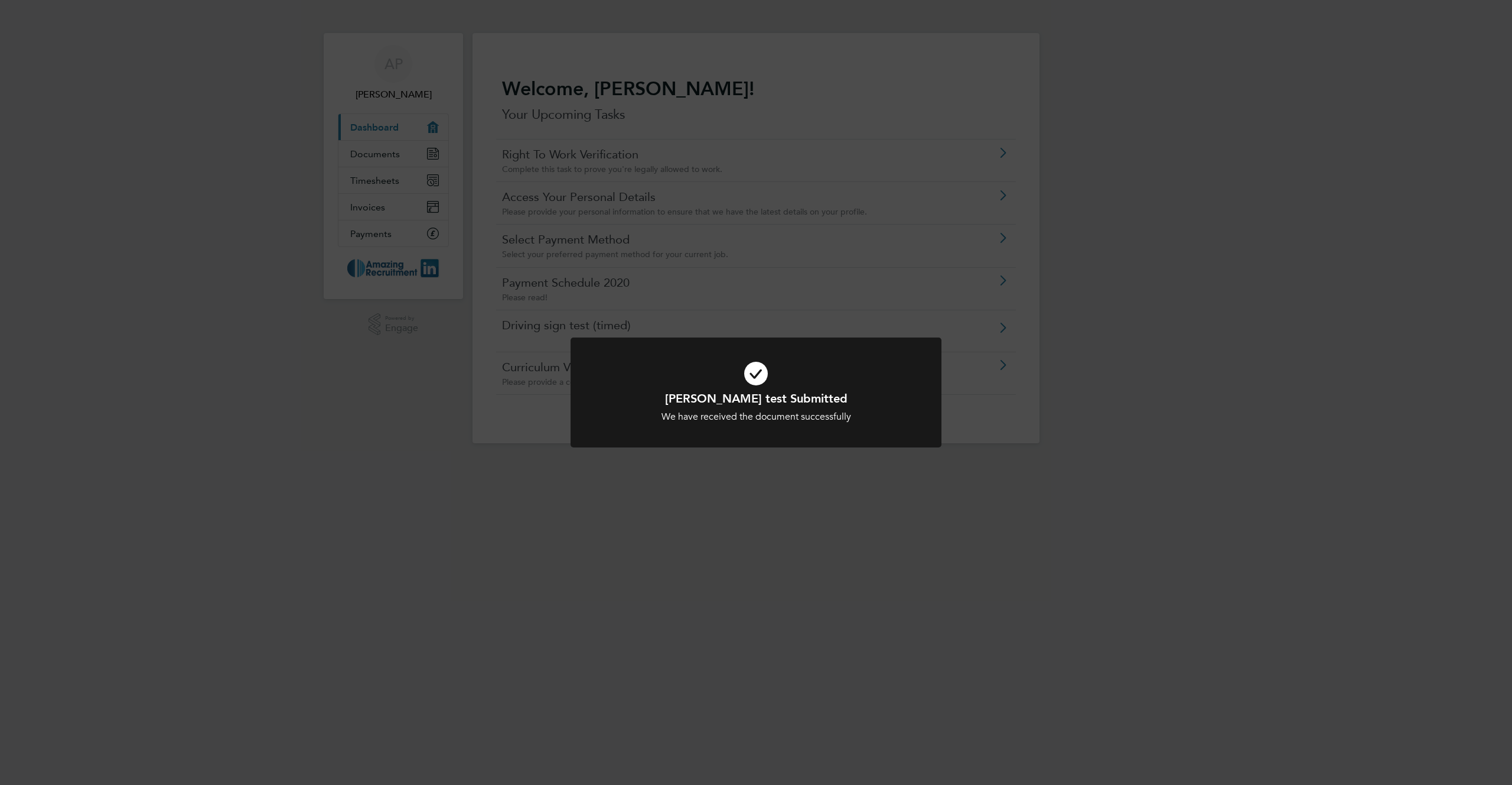
click at [590, 251] on div "[PERSON_NAME] test Submitted We have received the document successfully Cancel …" at bounding box center [756, 392] width 1512 height 785
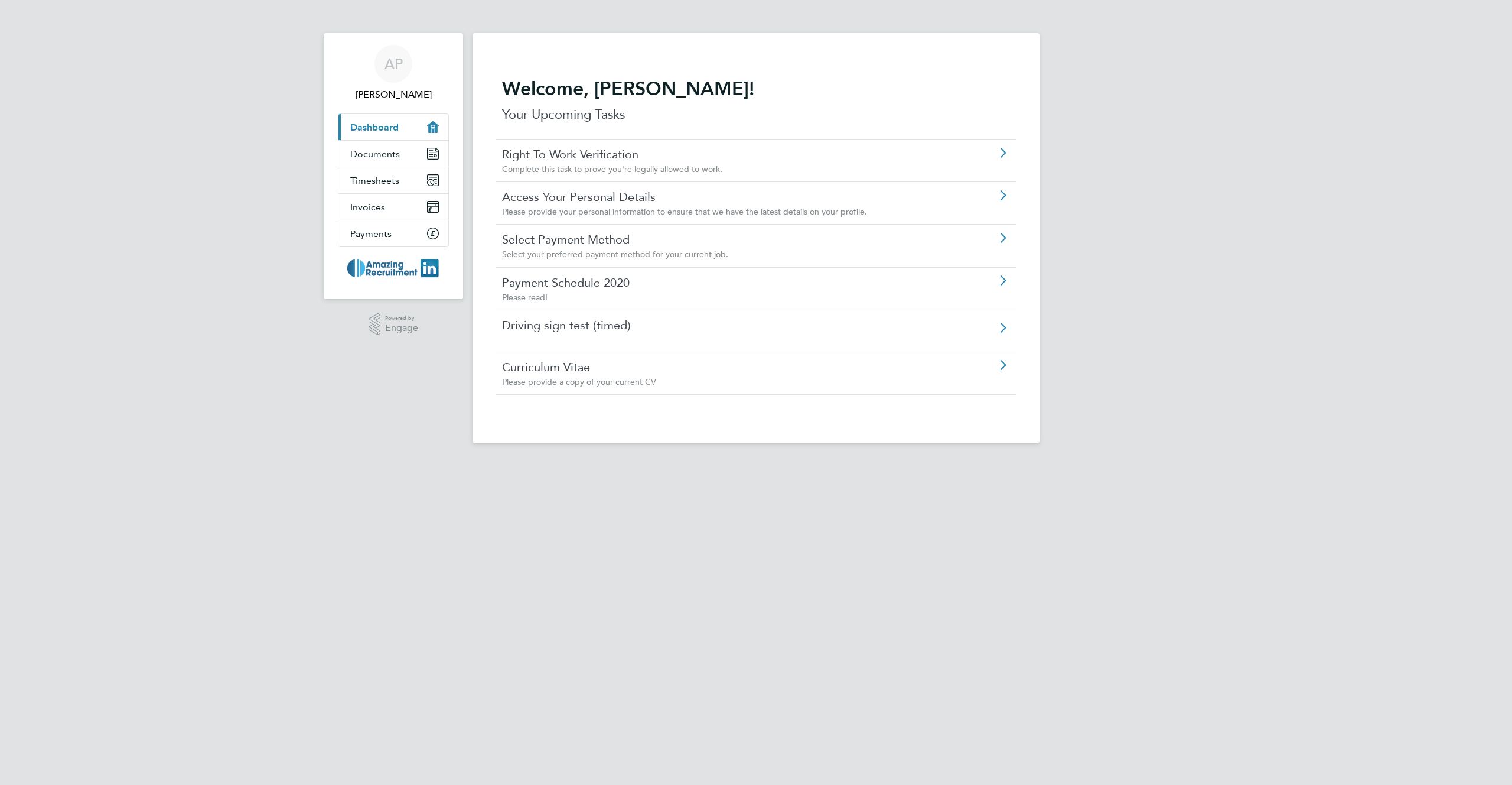
click at [574, 288] on link "Payment Schedule 2020" at bounding box center [722, 282] width 441 height 15
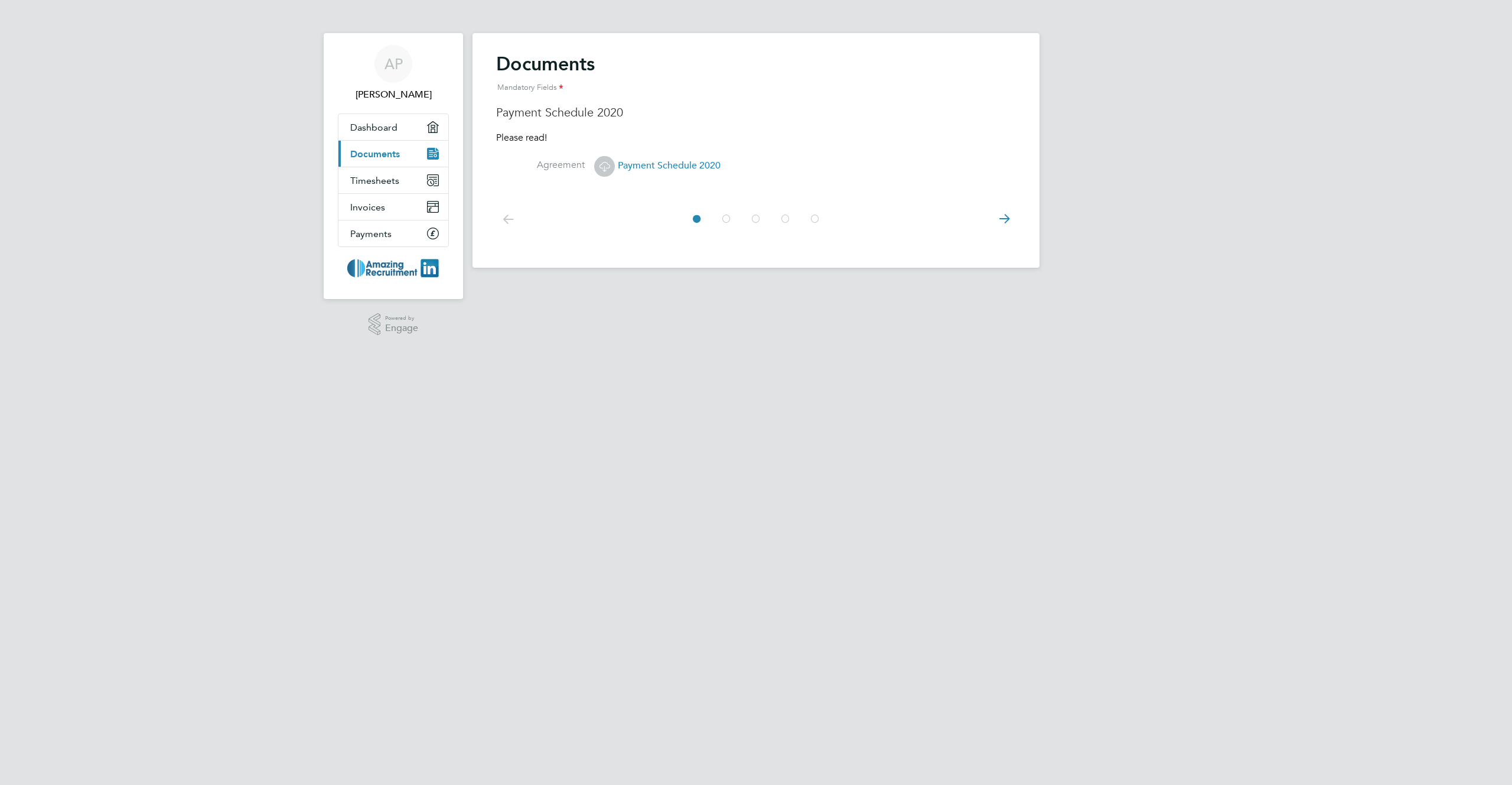
click at [605, 165] on icon at bounding box center [604, 166] width 15 height 15
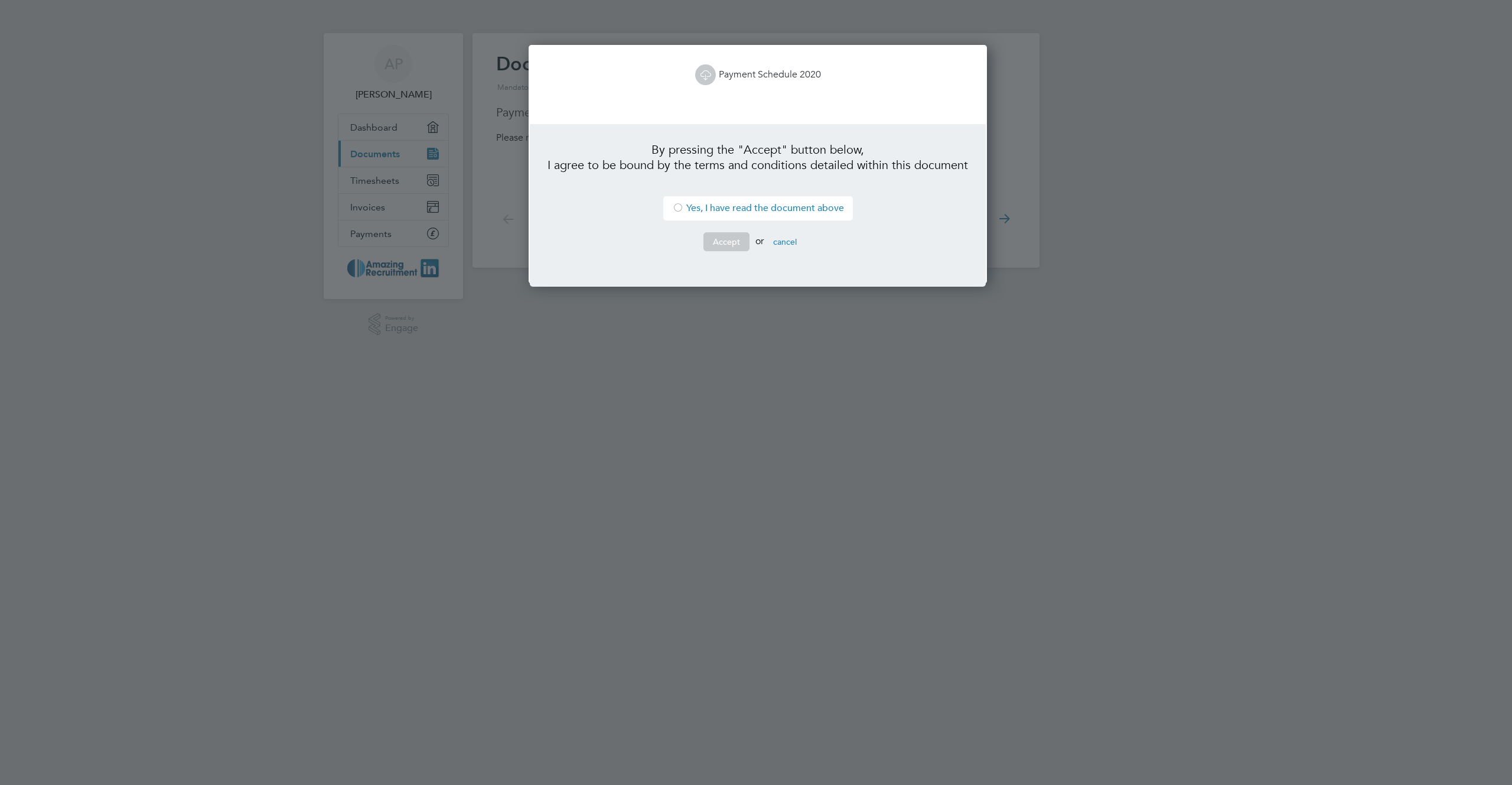
scroll to position [239, 454]
click at [672, 207] on div at bounding box center [678, 208] width 12 height 12
click at [722, 243] on button "Accept" at bounding box center [727, 241] width 46 height 19
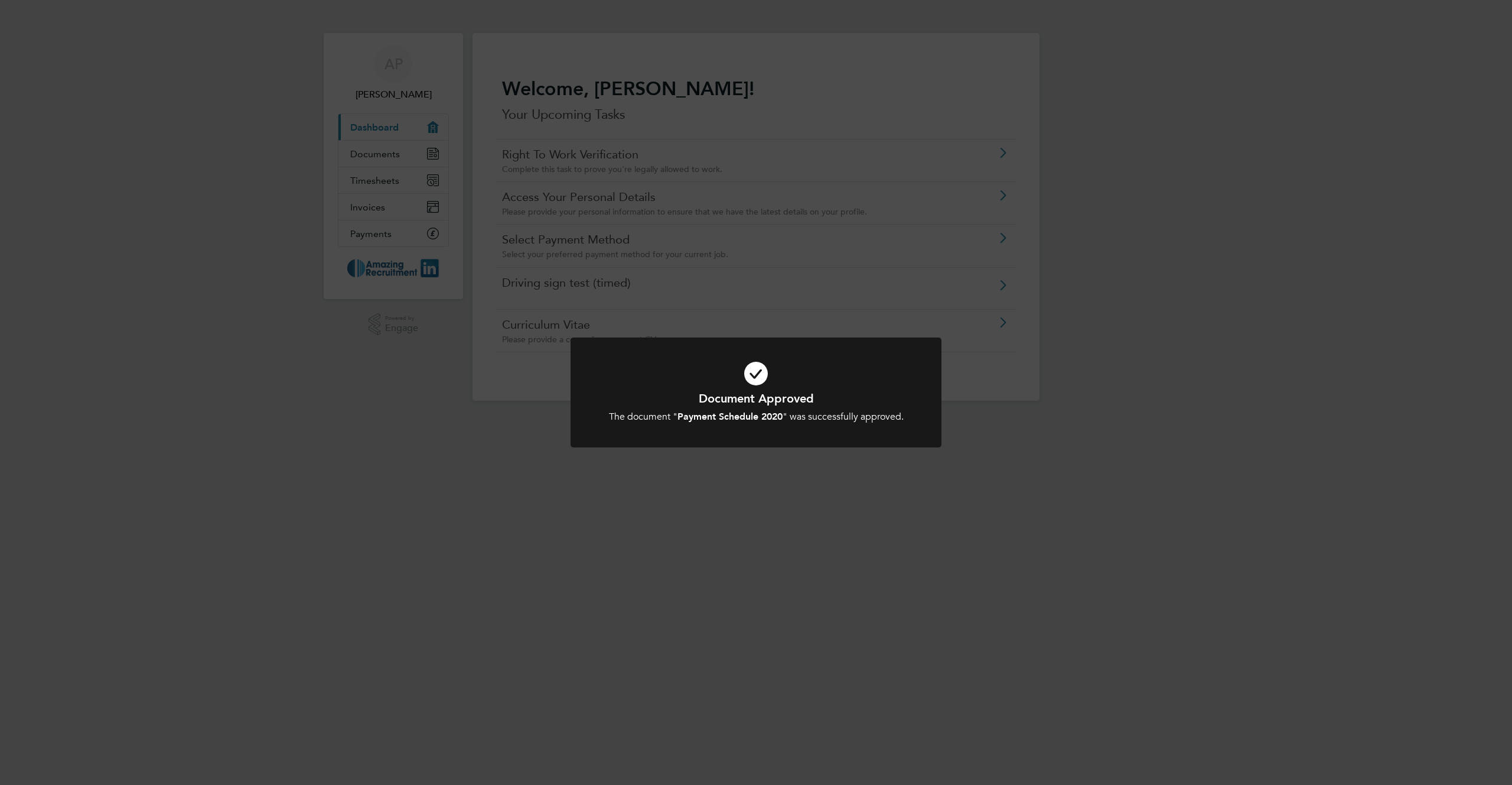
click at [643, 263] on div "Document Approved The document " Payment Schedule 2020 " was successfully appro…" at bounding box center [756, 392] width 1512 height 785
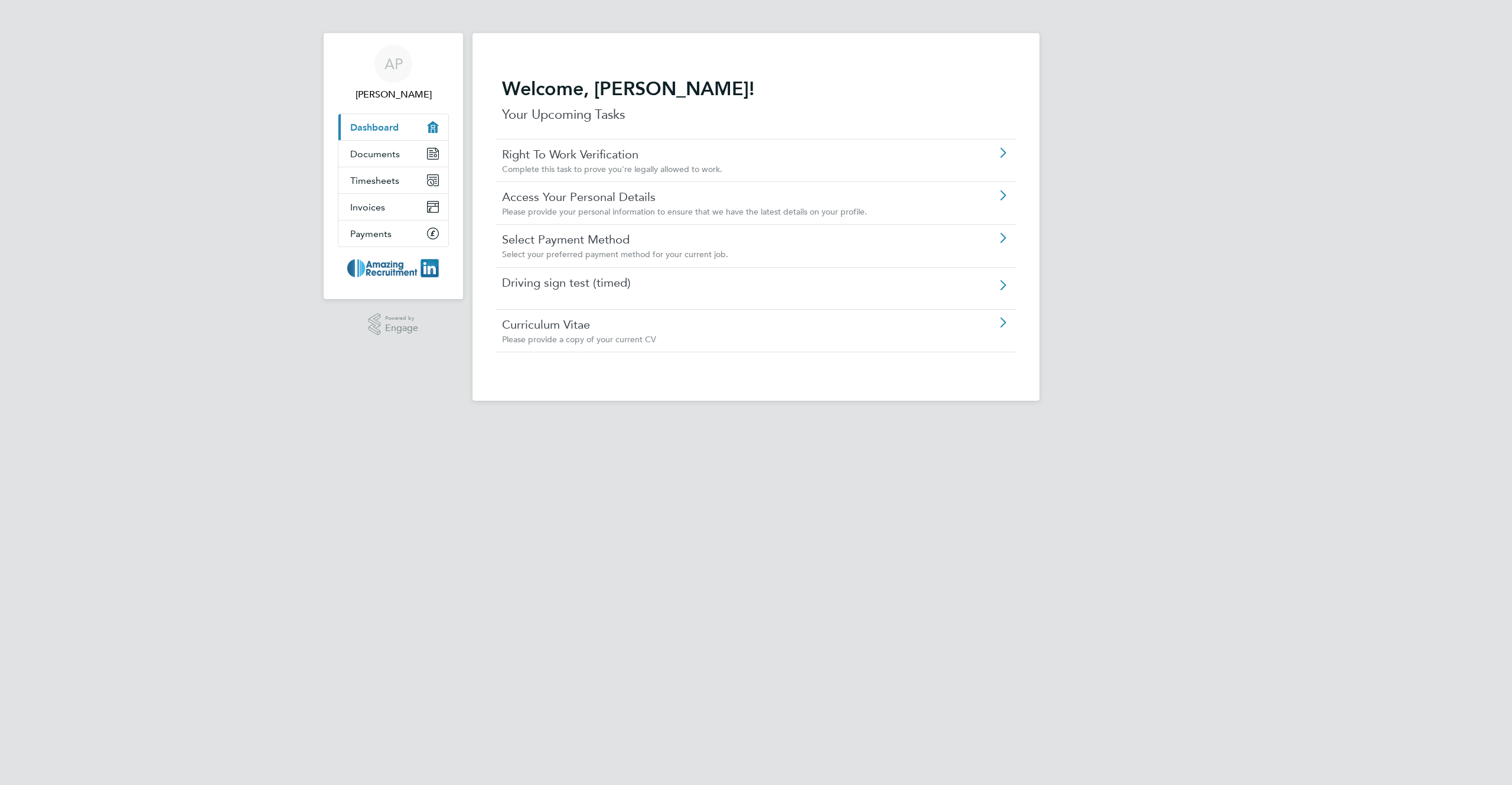
click at [614, 291] on div "Driving sign test (timed)" at bounding box center [725, 283] width 447 height 17
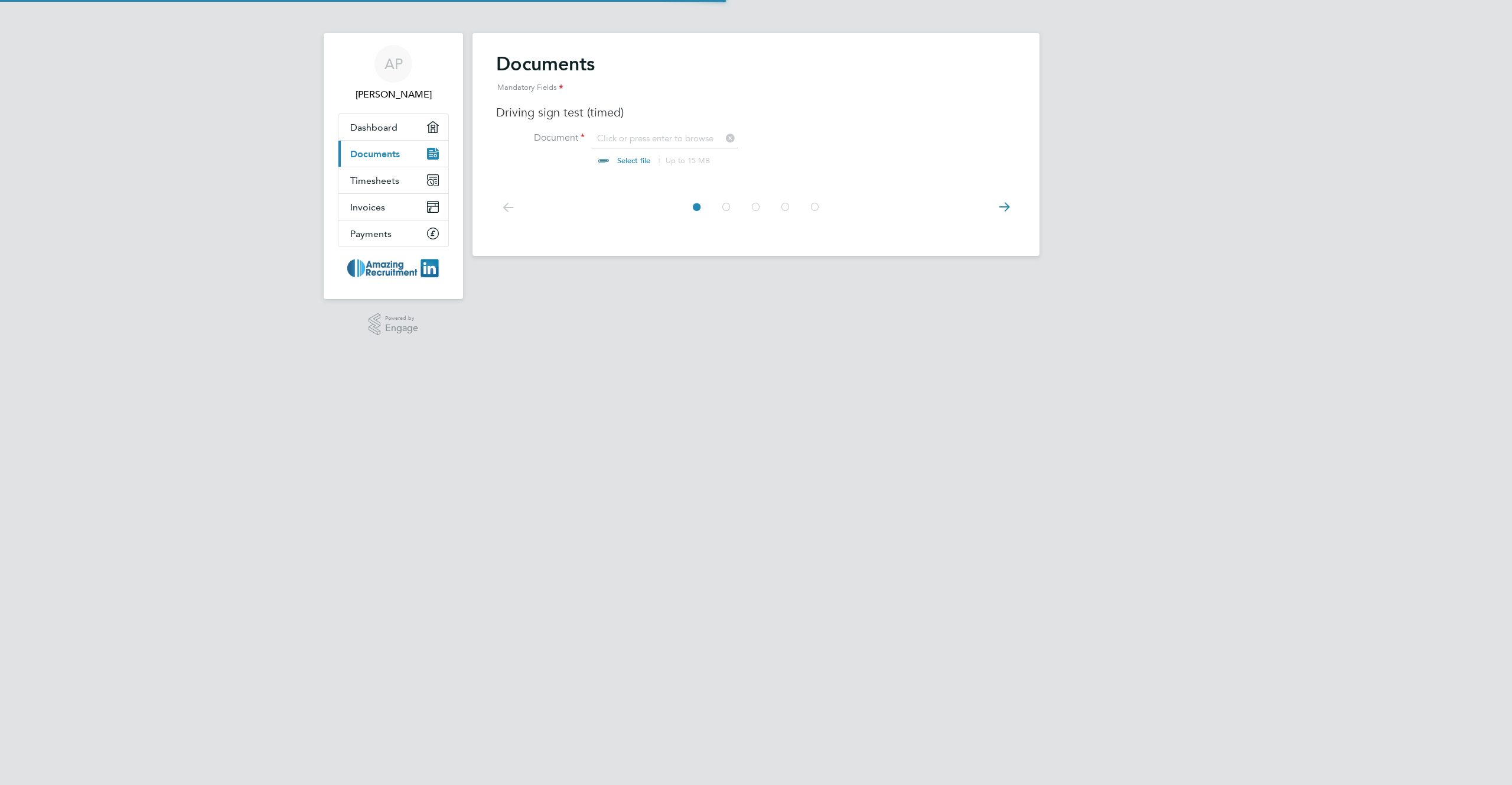
scroll to position [16, 147]
click at [622, 160] on input "file" at bounding box center [644, 150] width 185 height 36
type input "C:\fakepath\Screenshot [DATE] 10.22.50.png"
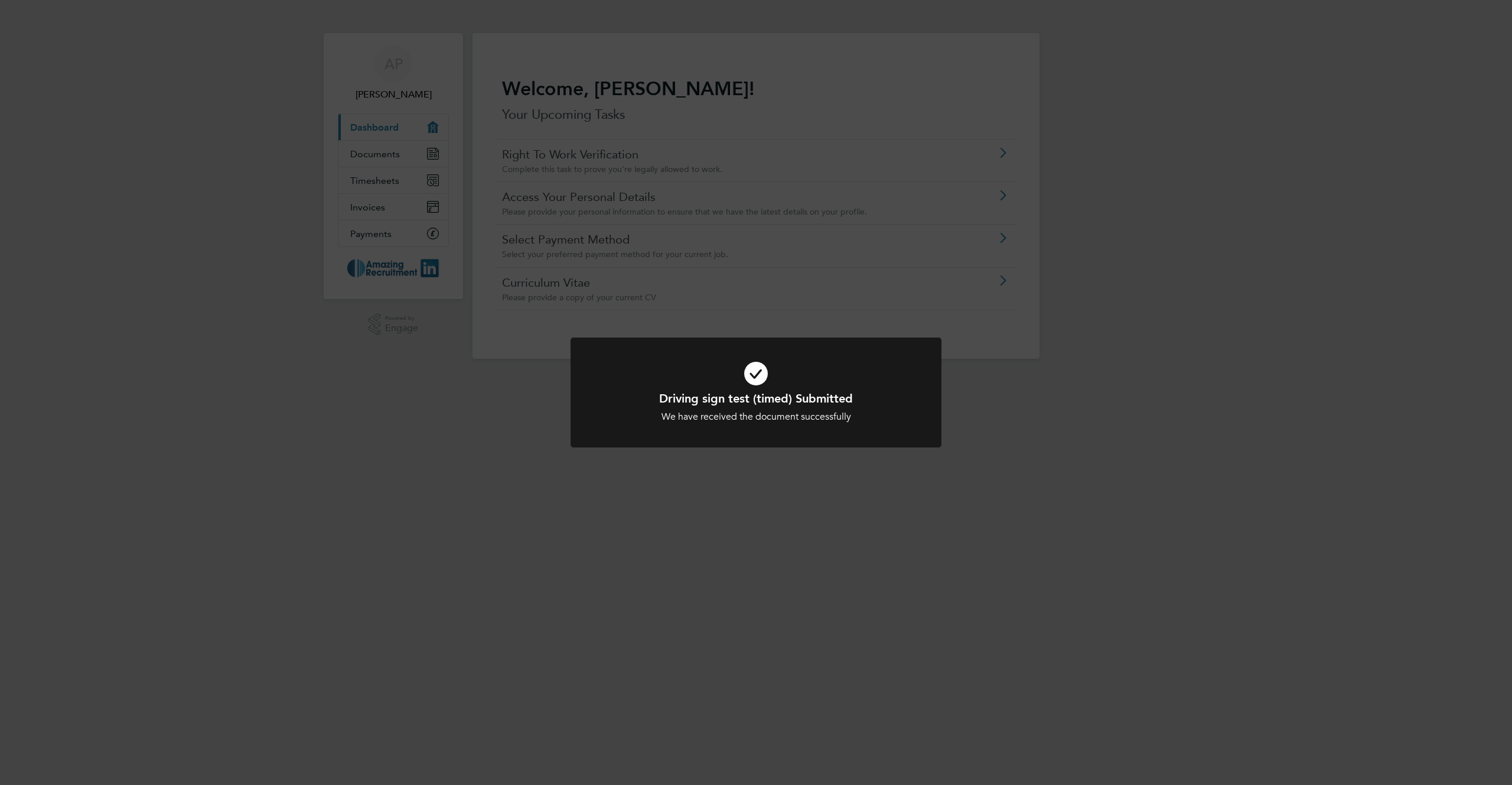
click at [553, 289] on div "Driving sign test (timed) Submitted We have received the document successfully …" at bounding box center [756, 392] width 1512 height 785
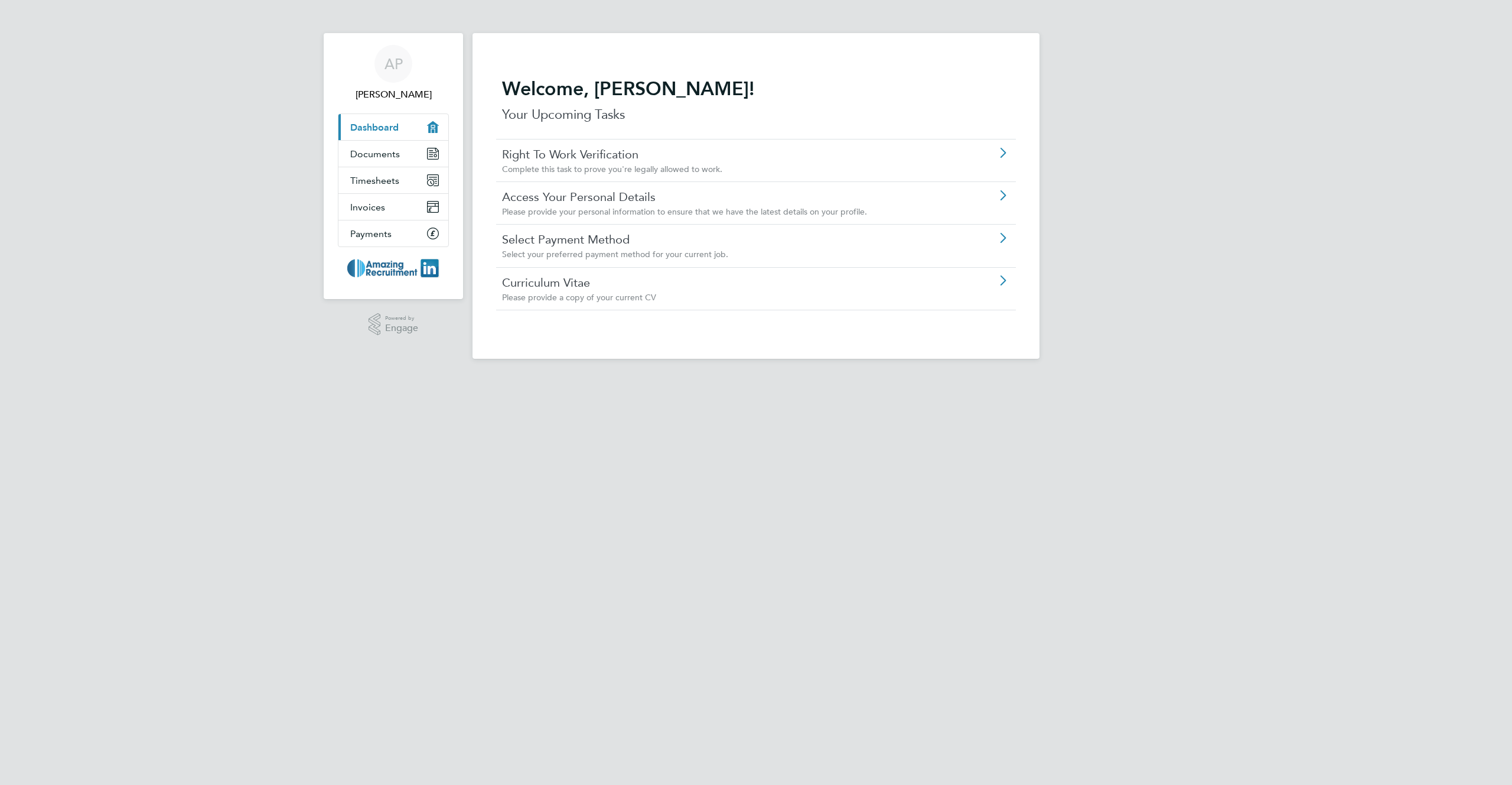
click at [553, 289] on link "Curriculum Vitae" at bounding box center [722, 282] width 441 height 15
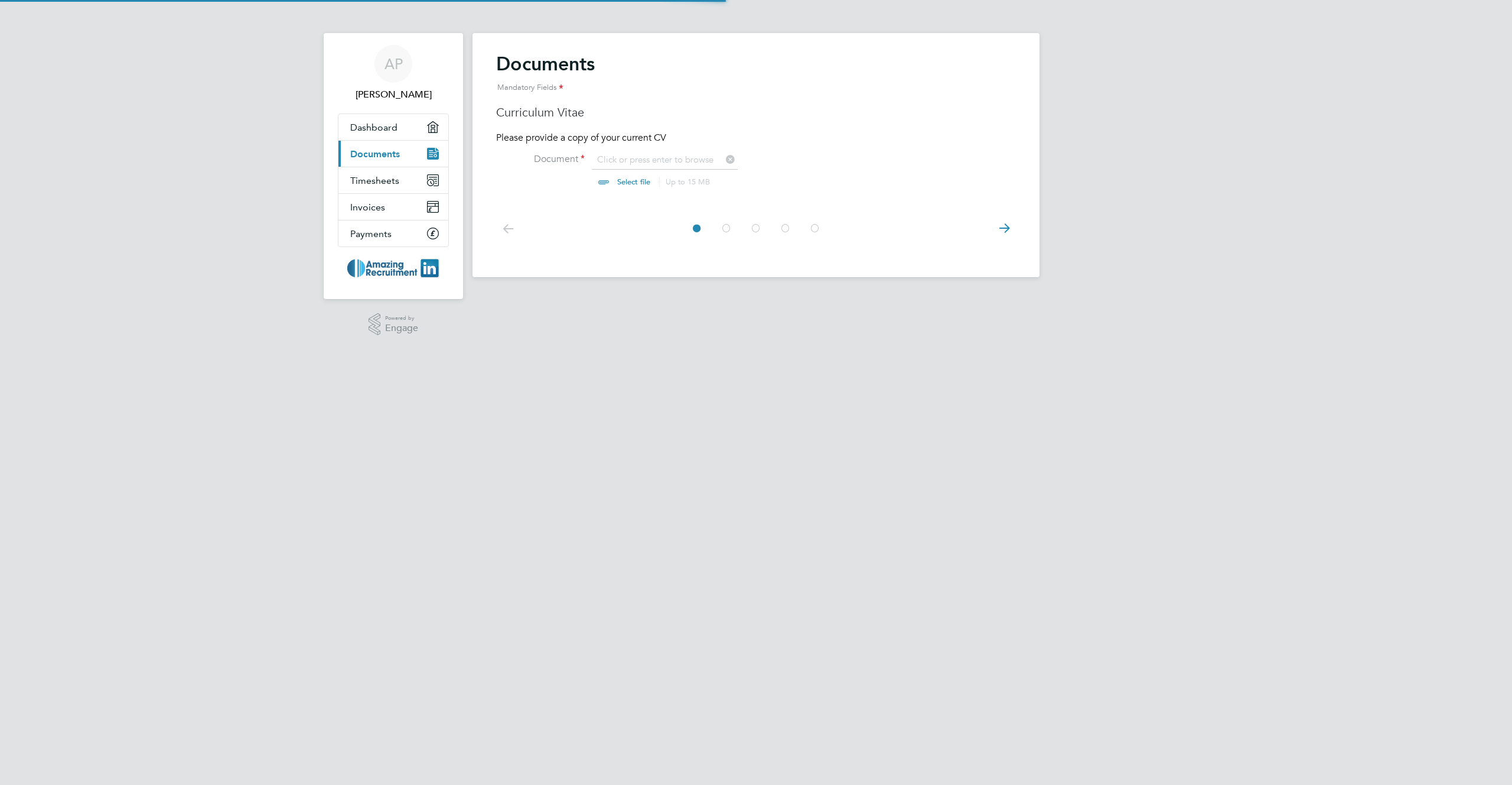
scroll to position [16, 147]
click at [630, 185] on input "file" at bounding box center [644, 171] width 185 height 36
type input "C:\fakepath\Screenshot 2025-09-25 at 10.27.25.png"
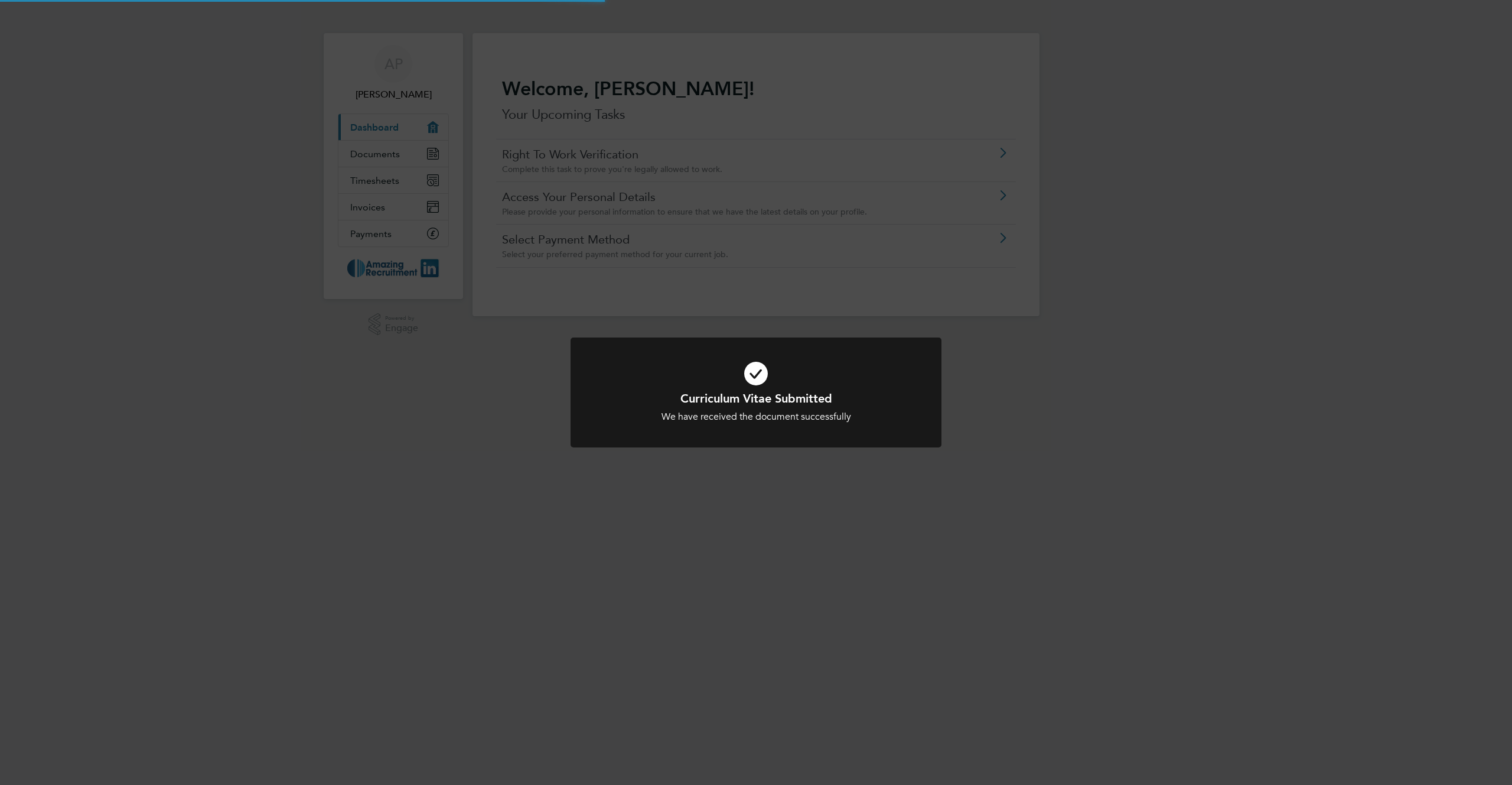
click at [515, 217] on div "Curriculum Vitae Submitted We have received the document successfully Cancel Ok…" at bounding box center [756, 392] width 1512 height 785
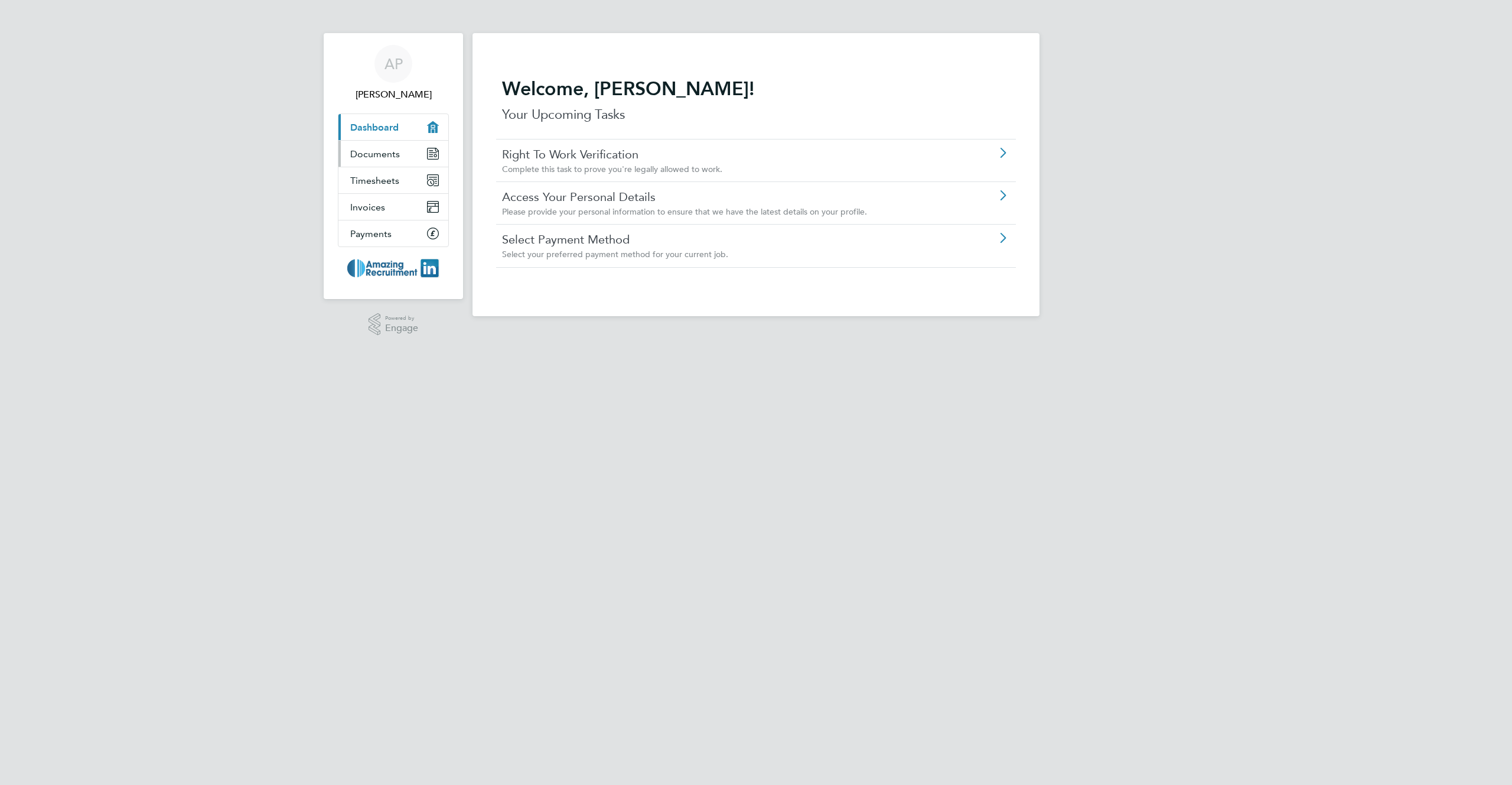
click at [384, 151] on span "Documents" at bounding box center [375, 154] width 50 height 11
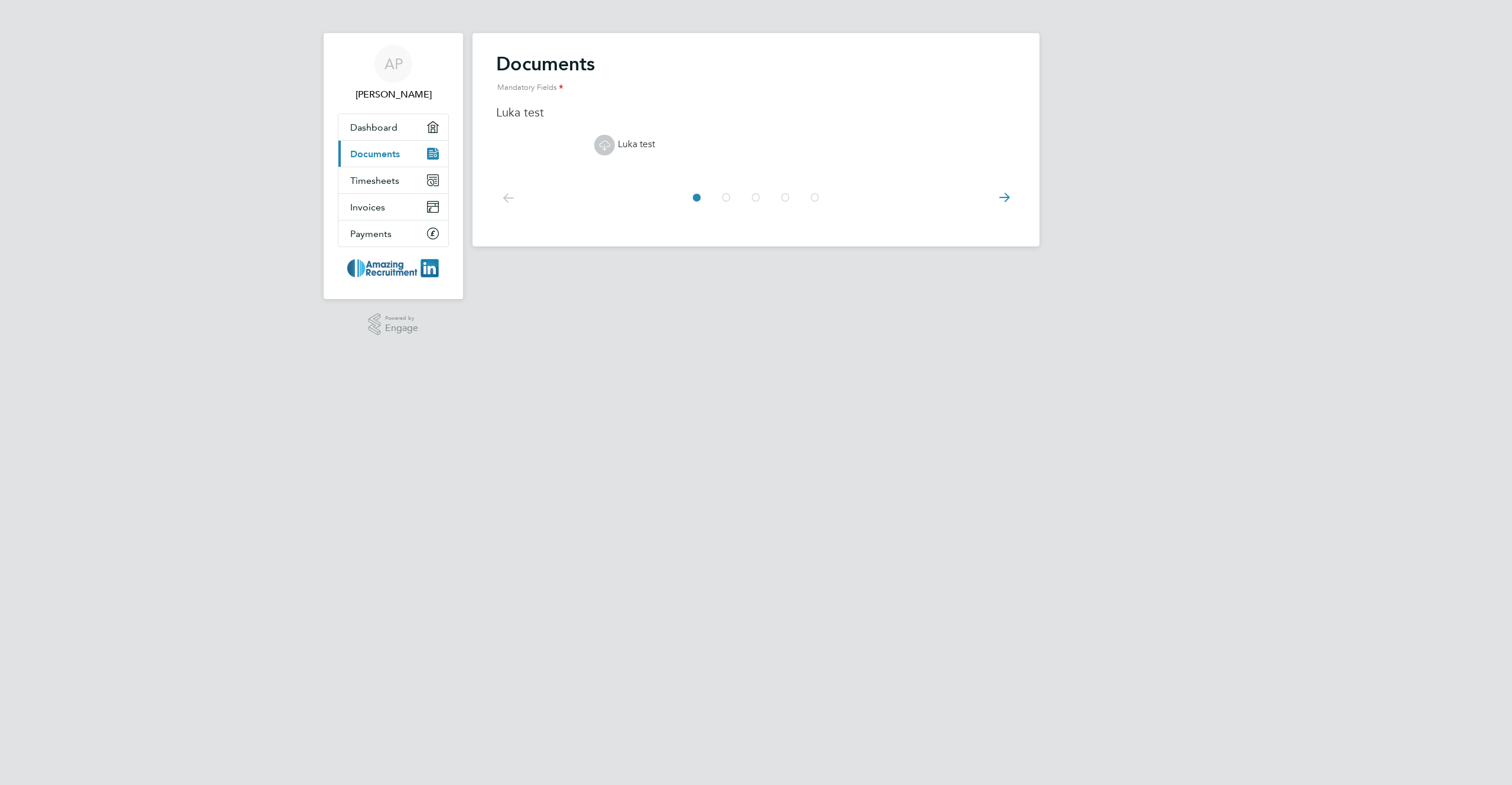
click at [1003, 196] on icon at bounding box center [1004, 198] width 24 height 27
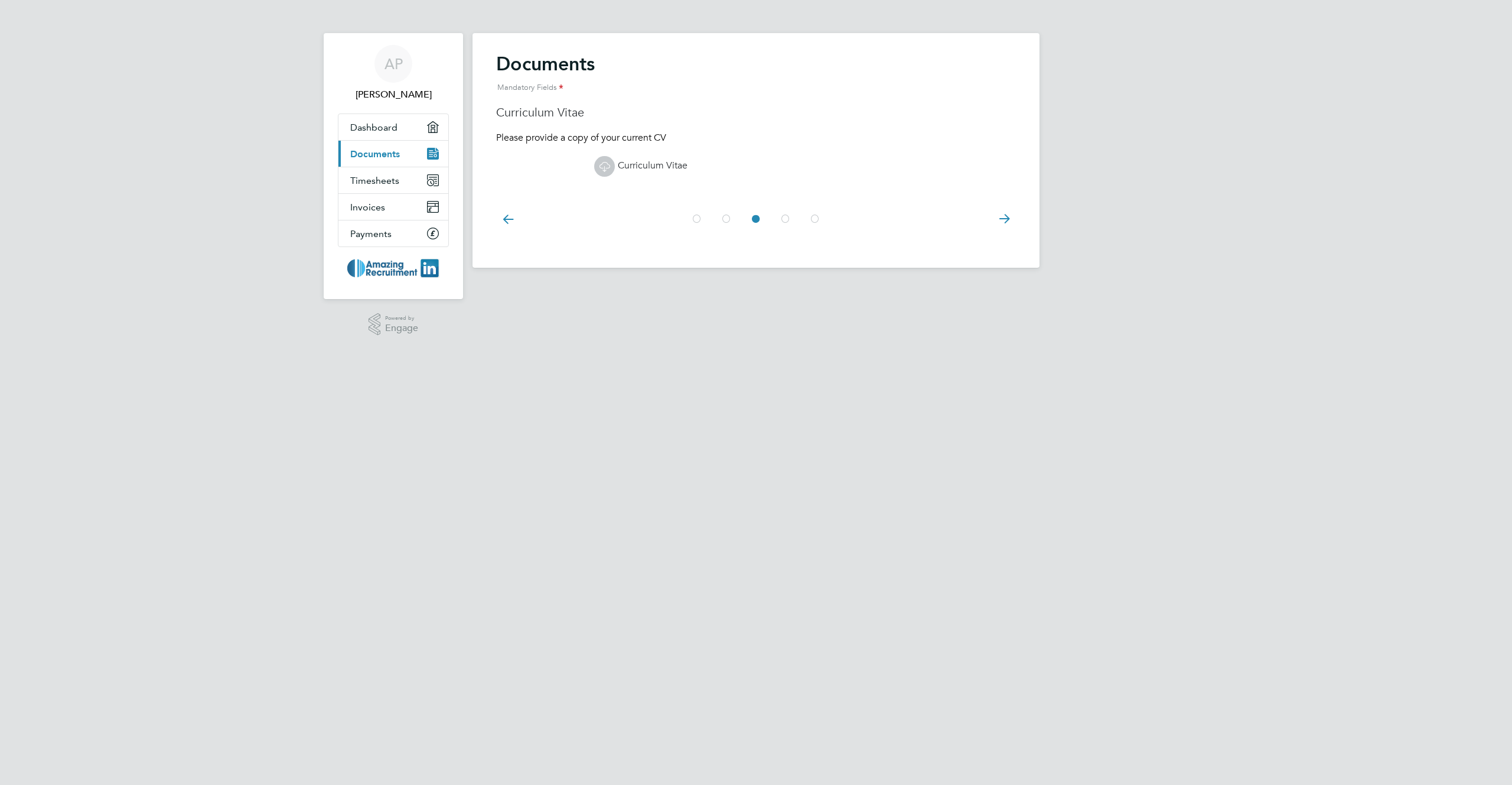
click at [1003, 196] on div at bounding box center [756, 217] width 520 height 52
click at [1006, 217] on icon at bounding box center [1004, 219] width 24 height 27
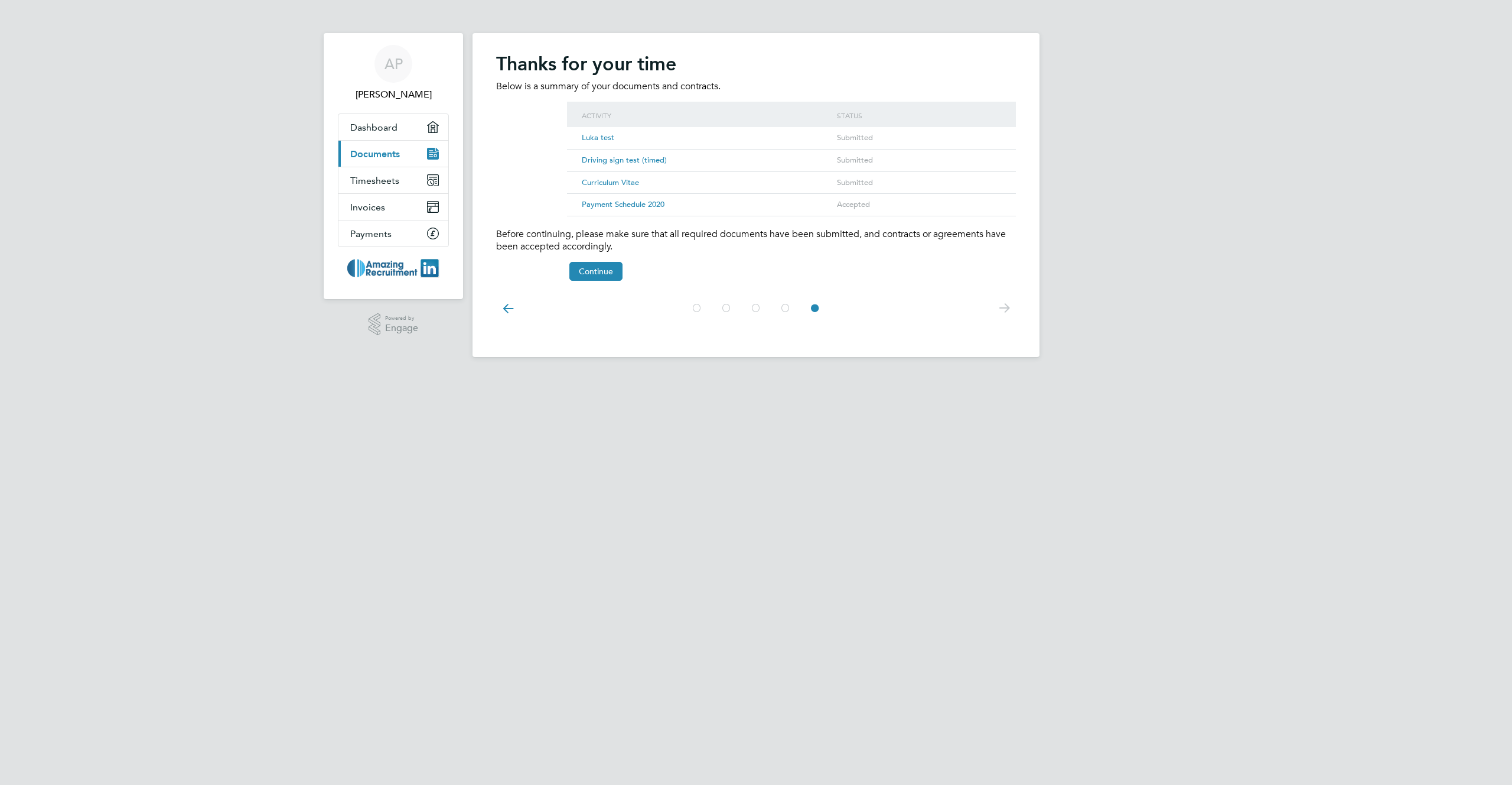
click at [583, 281] on div at bounding box center [756, 307] width 520 height 52
click at [600, 268] on button "Continue" at bounding box center [596, 271] width 53 height 19
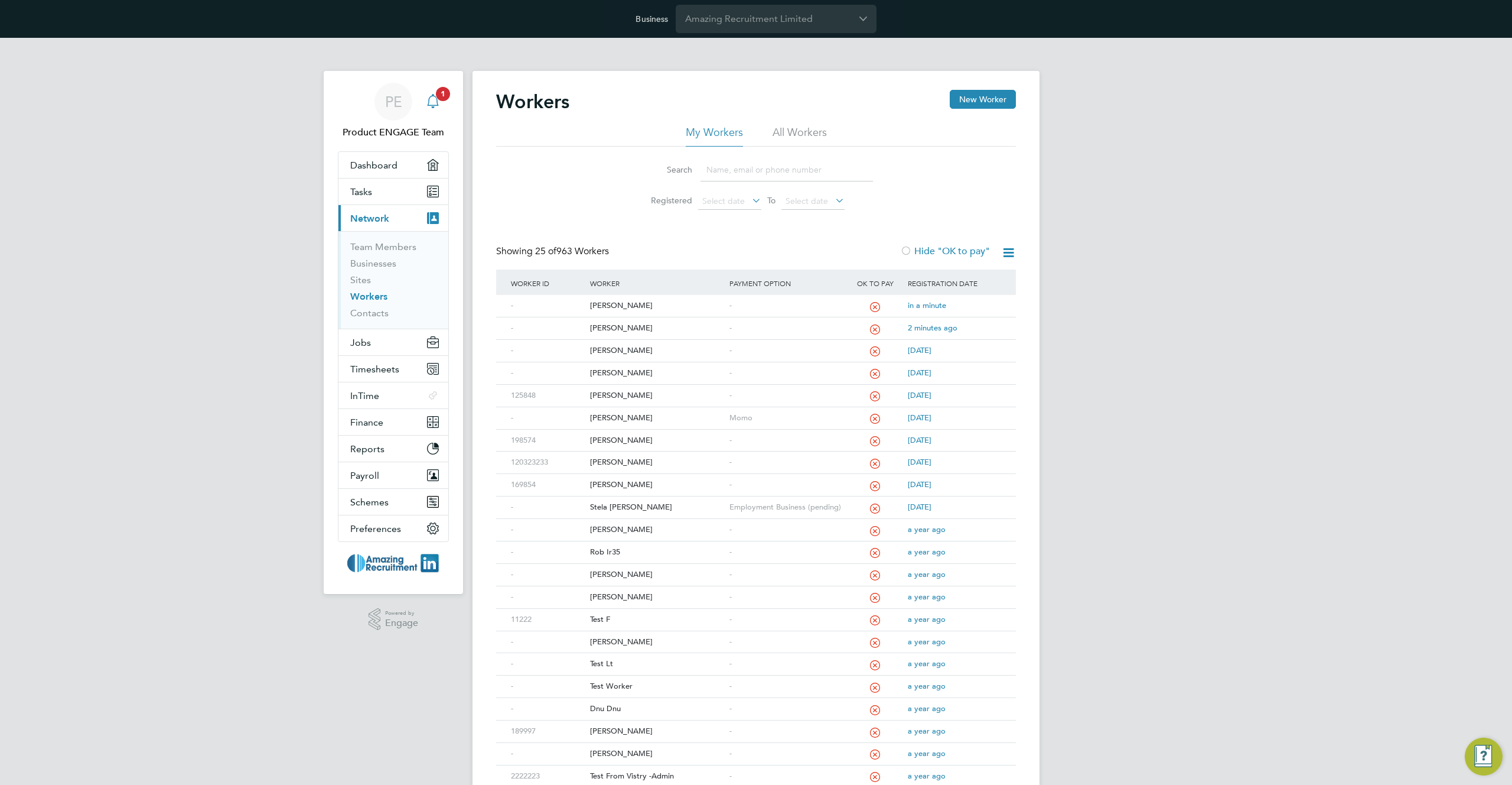
click at [438, 105] on icon "Main navigation" at bounding box center [432, 101] width 14 height 14
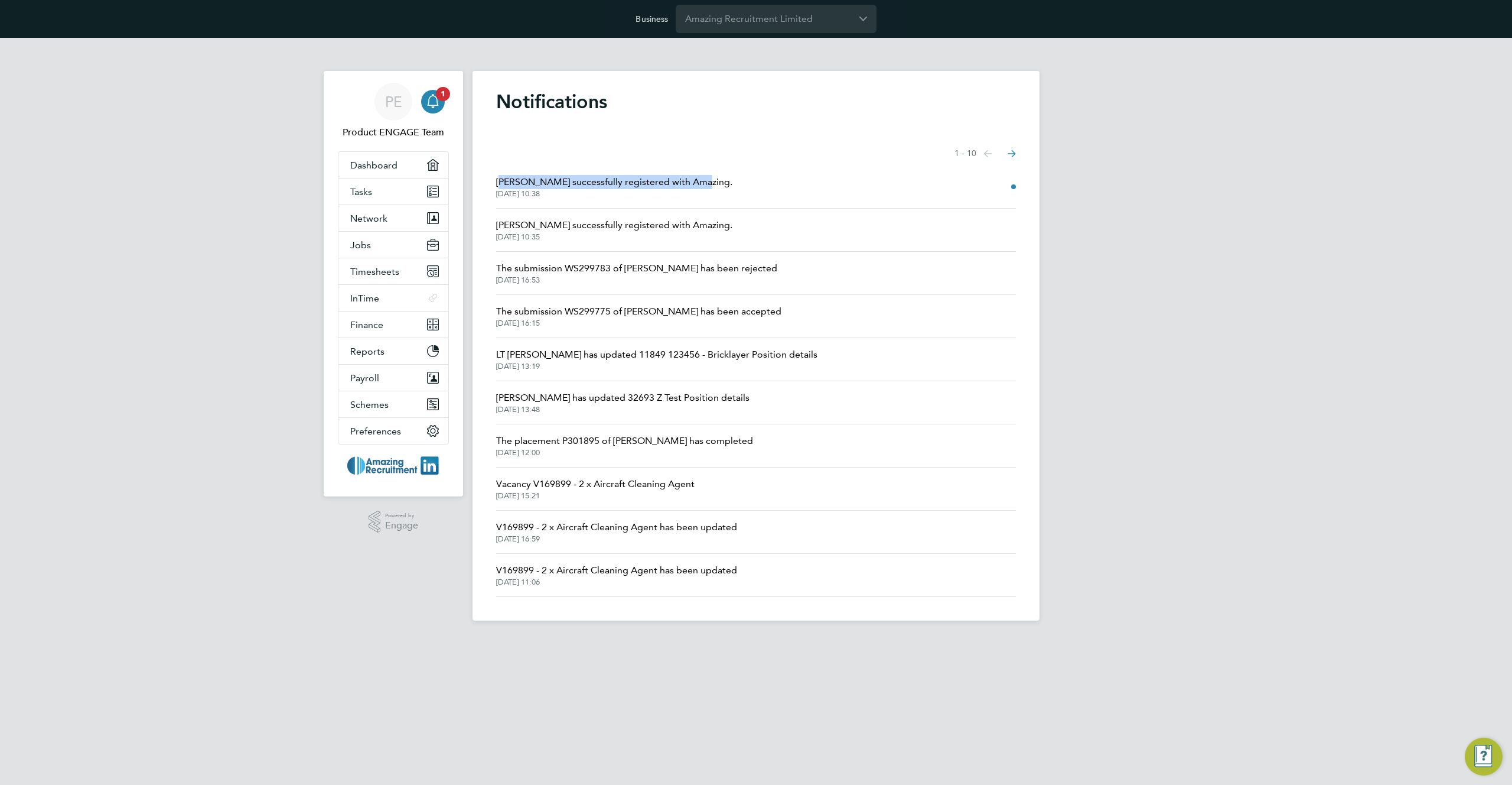
drag, startPoint x: 723, startPoint y: 178, endPoint x: 488, endPoint y: 176, distance: 235.0
click at [488, 176] on div "Notifications Showing items 1 - 10 items Previous page Next page [PERSON_NAME] …" at bounding box center [755, 345] width 567 height 549
drag, startPoint x: 801, startPoint y: 228, endPoint x: 493, endPoint y: 219, distance: 308.1
click at [493, 219] on div "Notifications Showing items 1 - 10 items Previous page Next page [PERSON_NAME] …" at bounding box center [755, 345] width 567 height 549
copy span "[PERSON_NAME] successfully registered with Amazing."
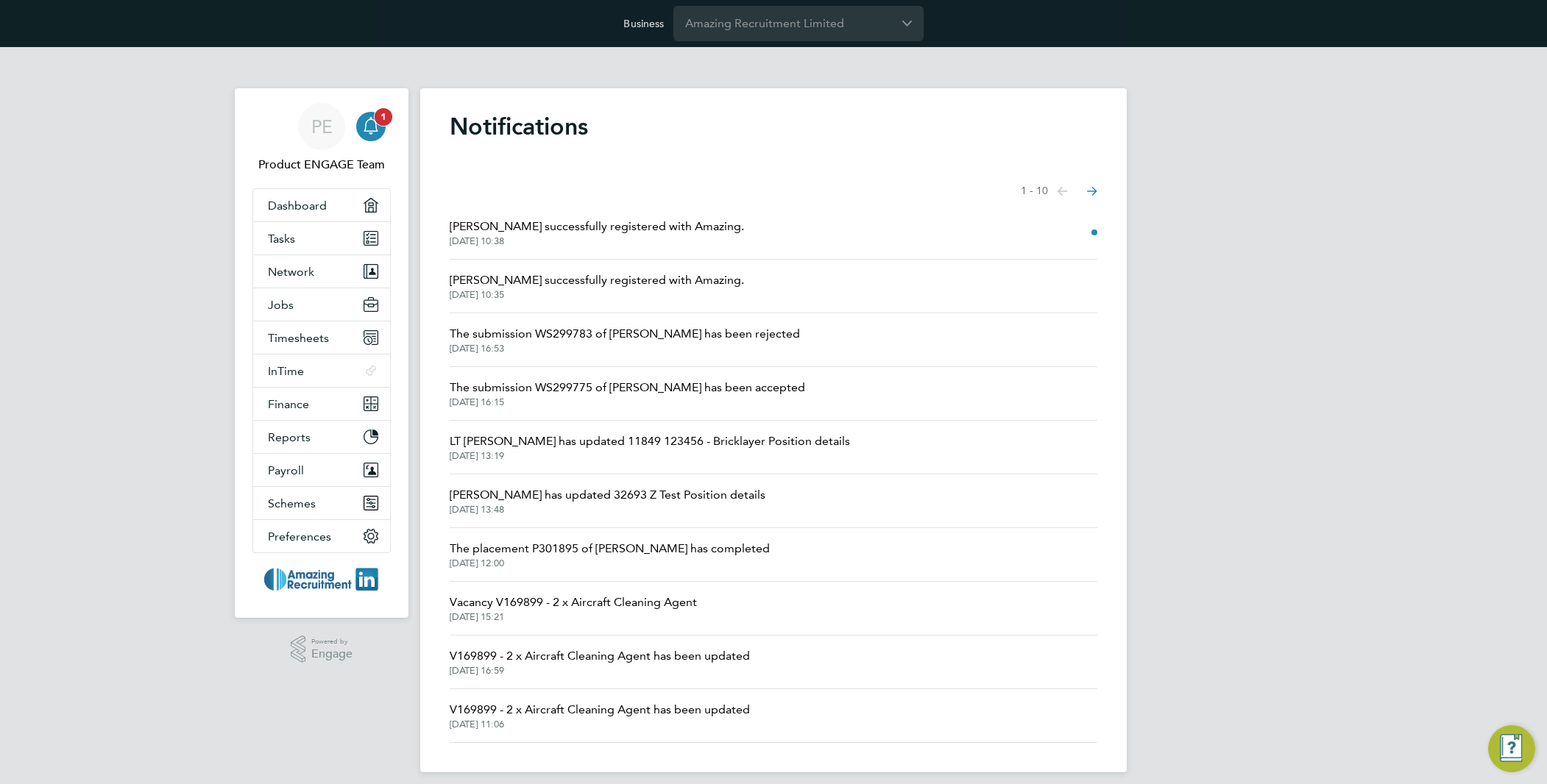
click at [370, 126] on icon "Main navigation" at bounding box center [371, 125] width 17 height 17
